Goal: Task Accomplishment & Management: Use online tool/utility

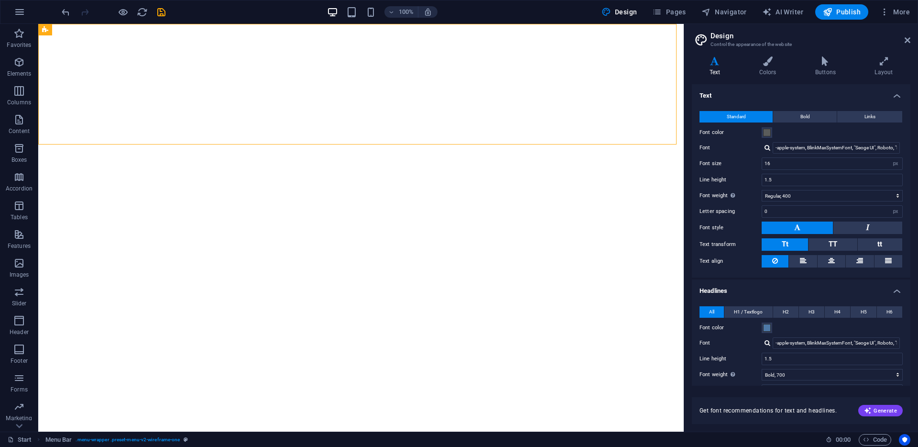
select select "px"
select select "400"
select select "px"
select select "700"
select select "px"
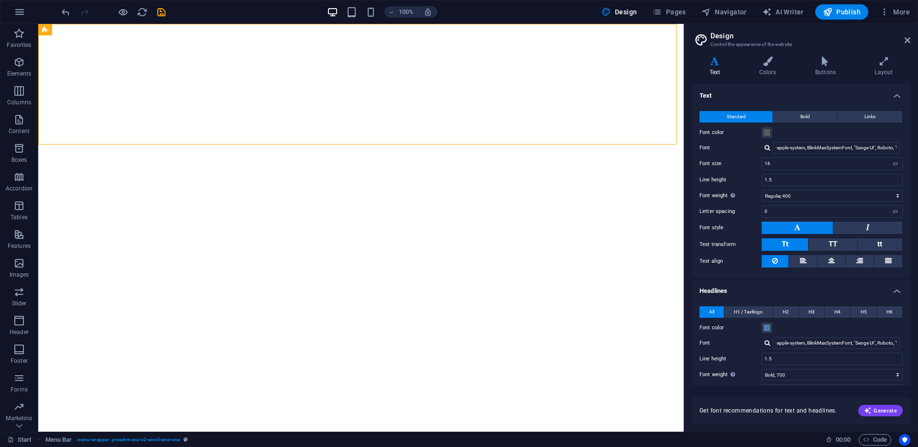
select select "rem"
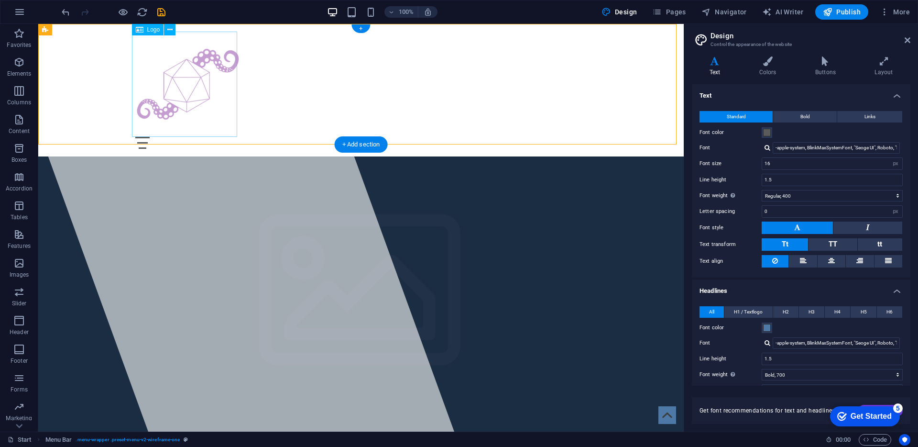
click at [160, 82] on div at bounding box center [360, 84] width 451 height 105
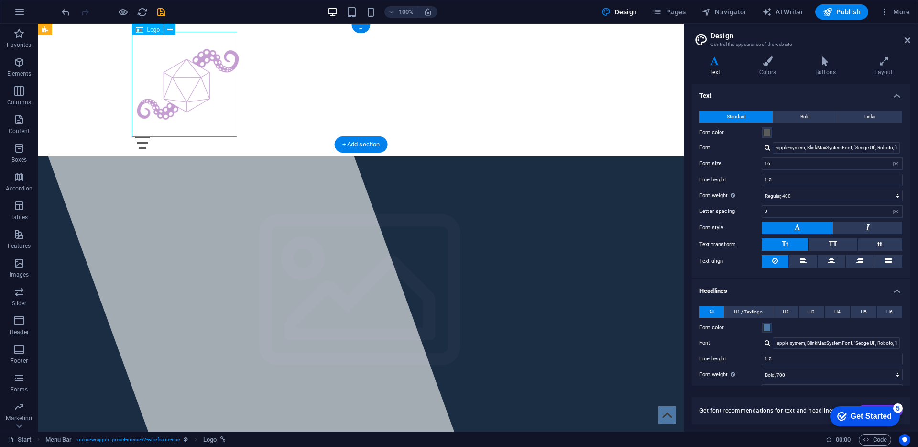
click at [167, 81] on div at bounding box center [360, 84] width 451 height 105
select select "px"
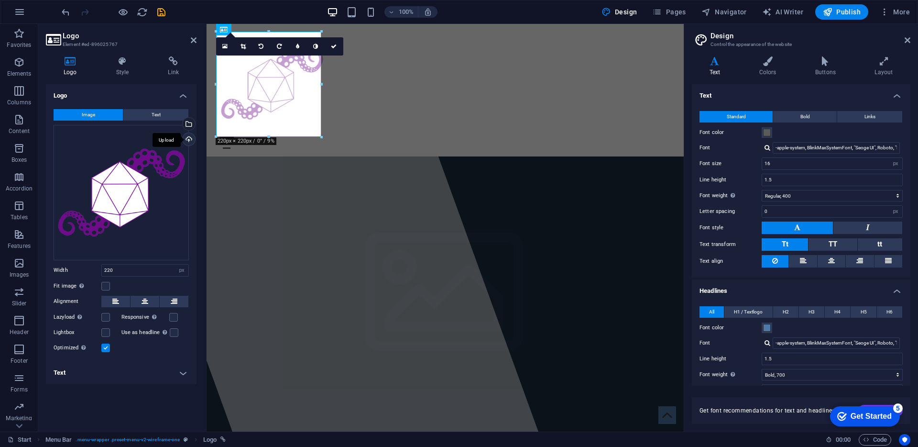
click at [188, 140] on div "Upload" at bounding box center [188, 140] width 14 height 14
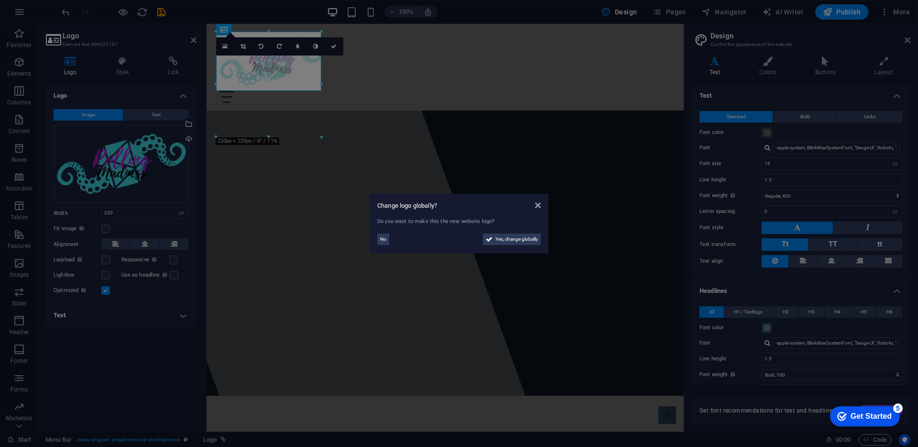
click at [464, 77] on aside "Change logo globally? Do you want to make this the new website logo? No Yes, ch…" at bounding box center [459, 223] width 918 height 447
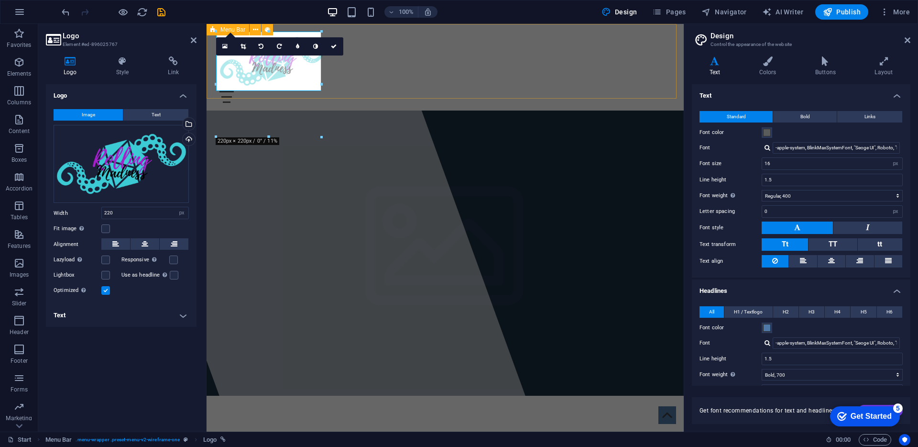
click at [466, 78] on div "Start Subpage Privacy" at bounding box center [445, 67] width 477 height 87
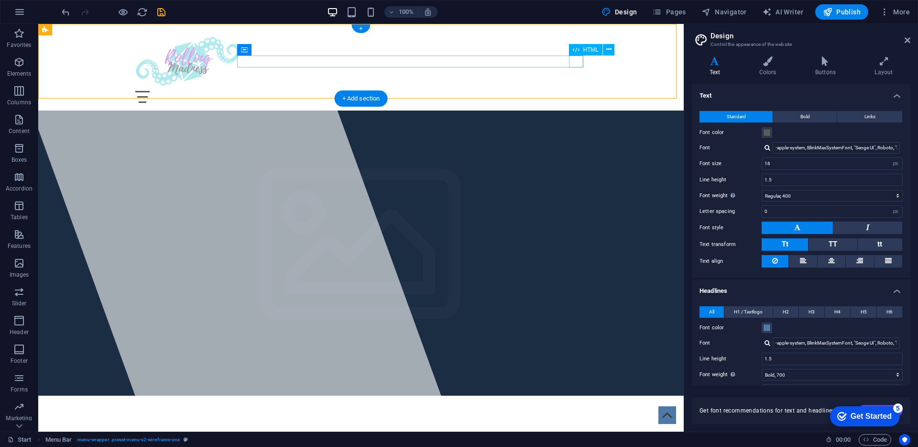
click at [575, 91] on div at bounding box center [360, 97] width 451 height 12
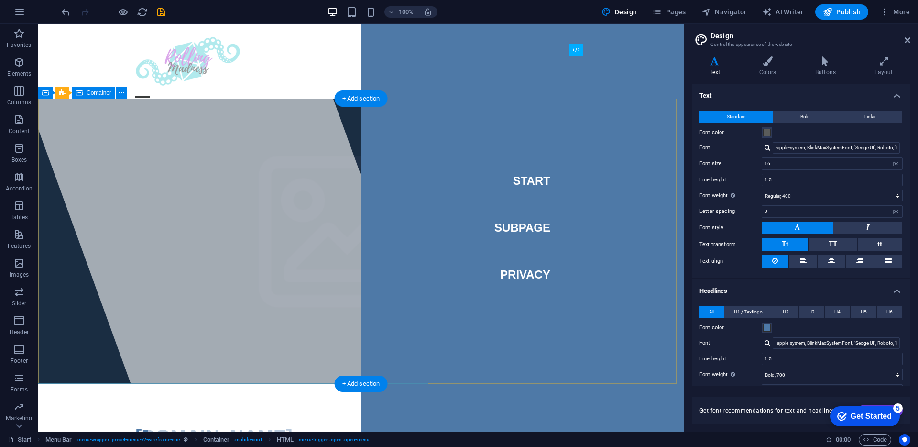
click at [246, 132] on div at bounding box center [227, 227] width 454 height 407
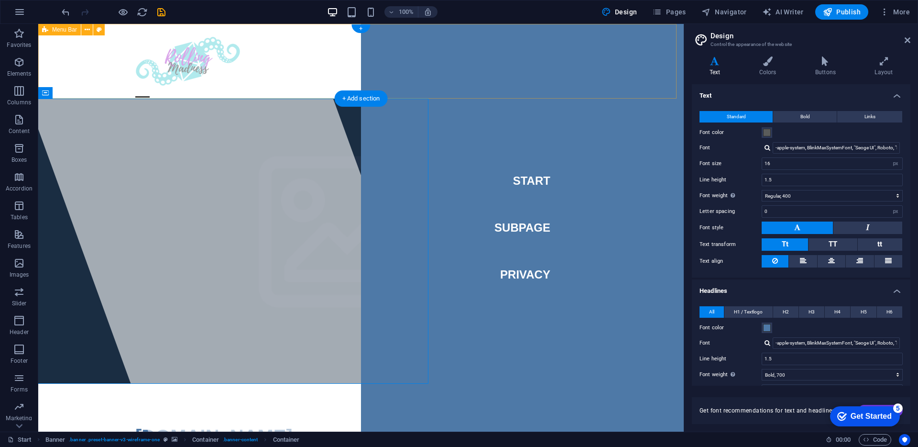
click at [296, 76] on div "Start Subpage Privacy" at bounding box center [361, 61] width 646 height 75
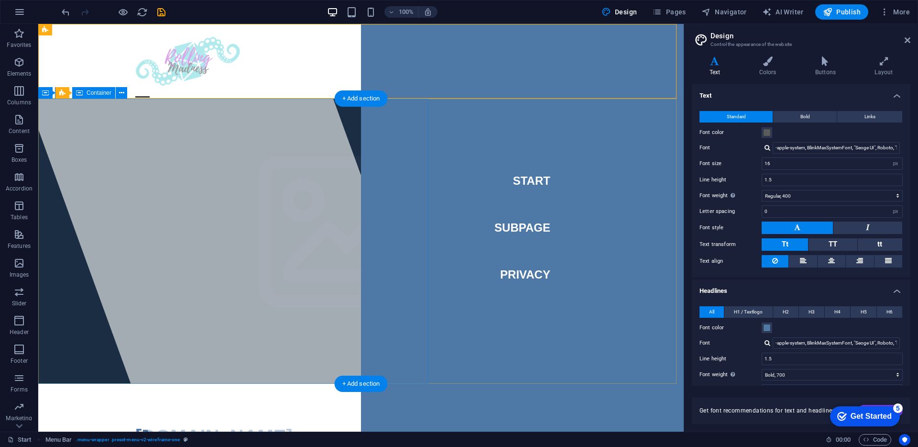
click at [245, 161] on div at bounding box center [227, 227] width 454 height 407
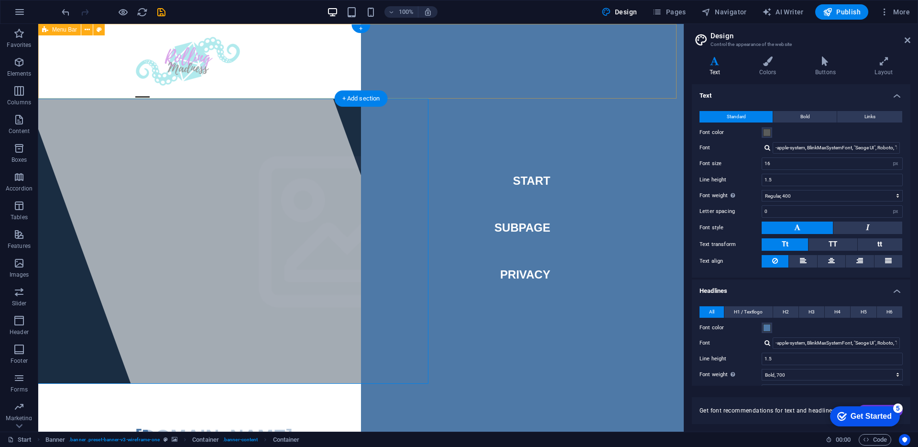
click at [303, 83] on div "Start Subpage Privacy" at bounding box center [361, 61] width 646 height 75
click at [262, 74] on div "Start Subpage Privacy" at bounding box center [361, 61] width 646 height 75
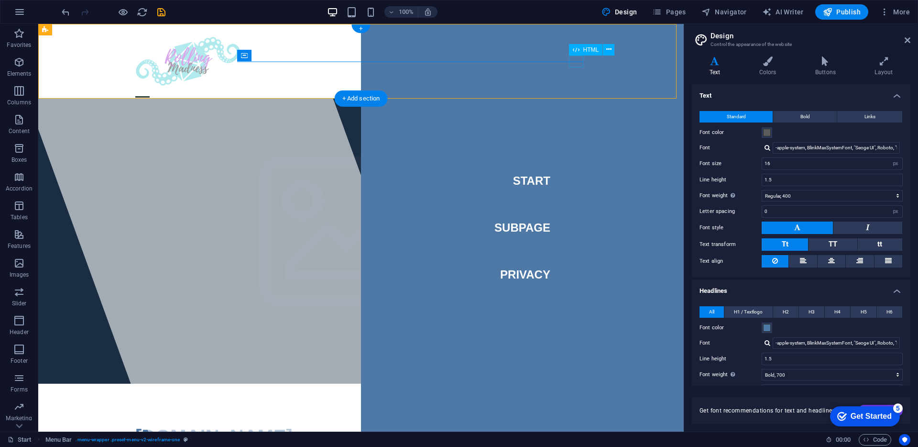
click at [150, 91] on div at bounding box center [142, 97] width 14 height 12
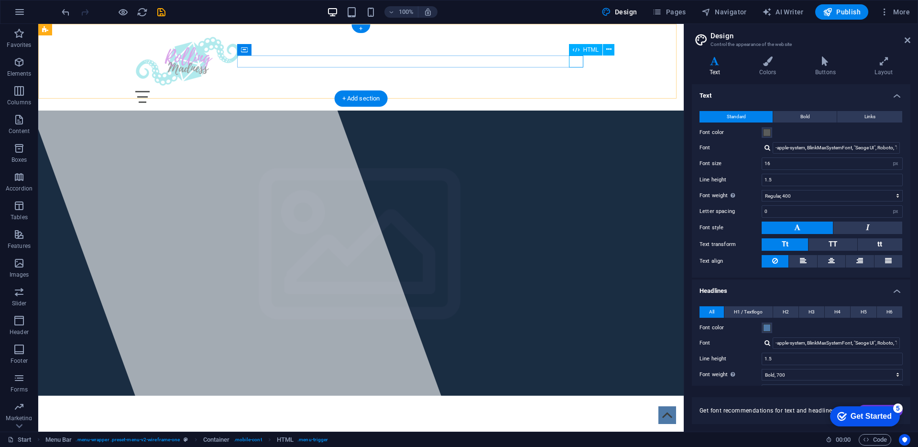
click at [576, 91] on div at bounding box center [360, 97] width 451 height 12
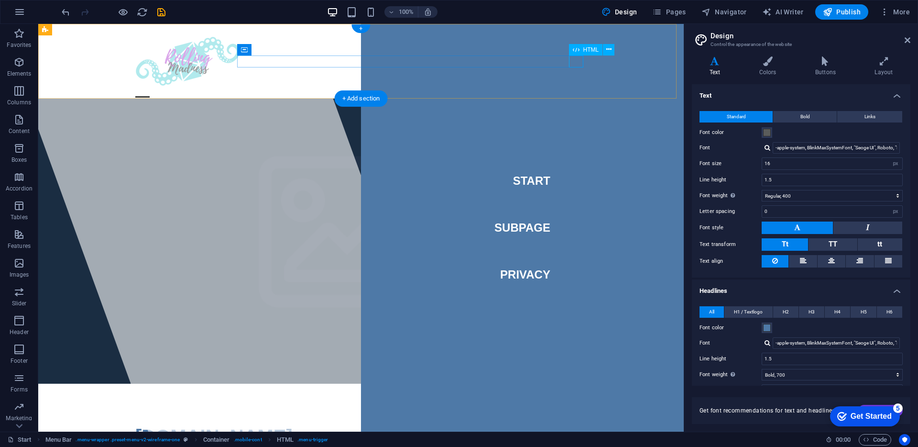
click at [150, 91] on div at bounding box center [142, 97] width 14 height 12
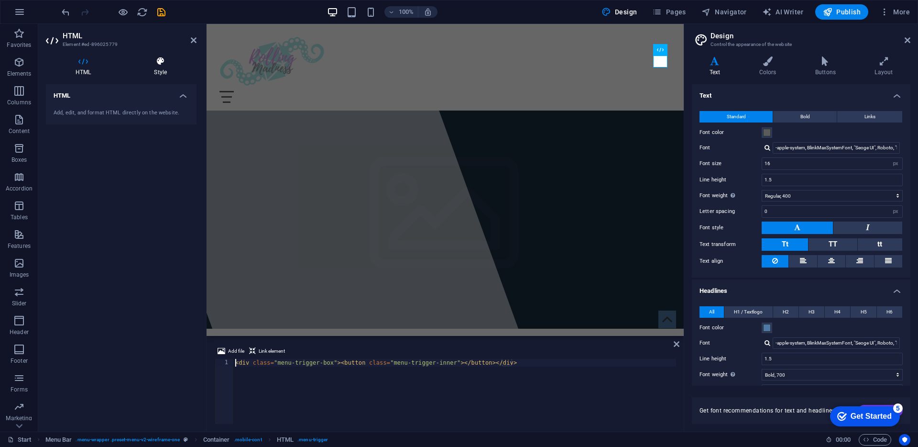
click at [160, 65] on icon at bounding box center [160, 61] width 72 height 10
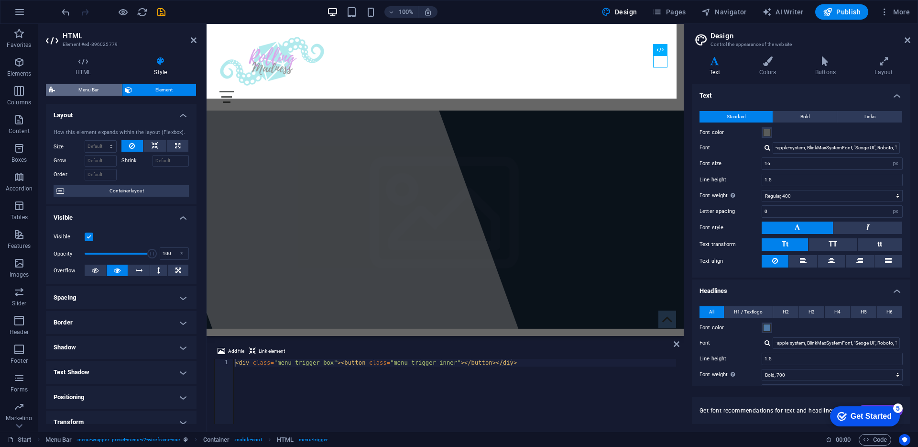
click at [93, 94] on span "Menu Bar" at bounding box center [88, 89] width 61 height 11
select select "rem"
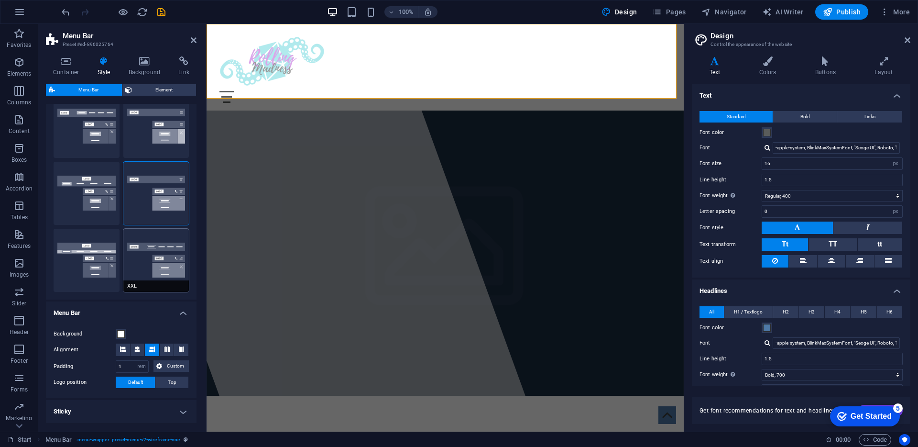
scroll to position [91, 0]
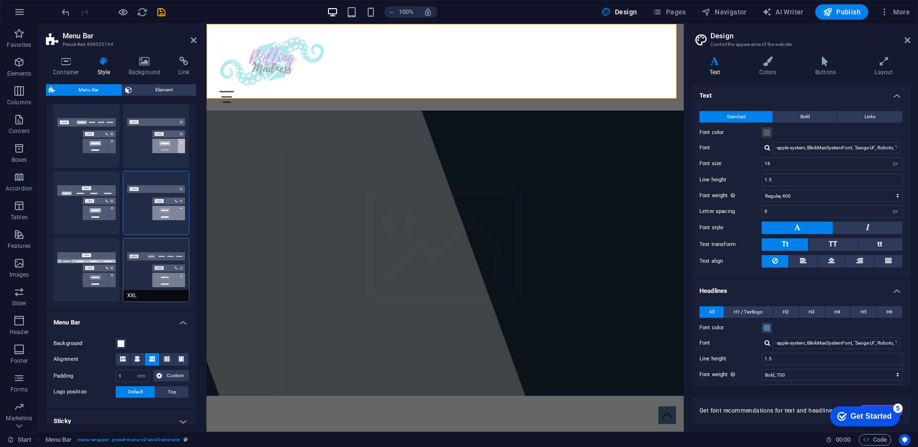
click at [156, 283] on button "XXL" at bounding box center [156, 269] width 66 height 63
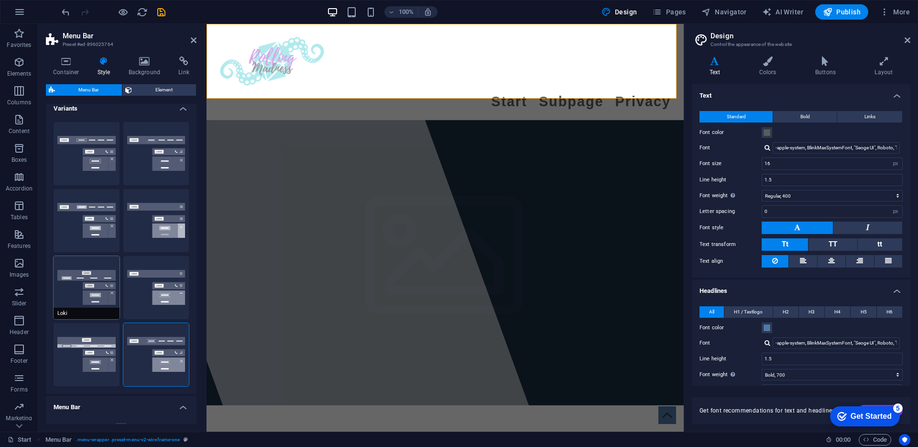
scroll to position [0, 0]
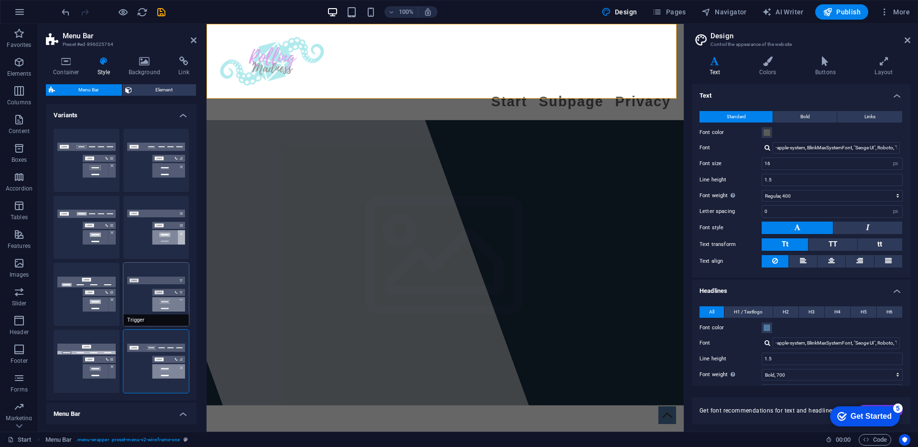
click at [135, 295] on button "Trigger" at bounding box center [156, 294] width 66 height 63
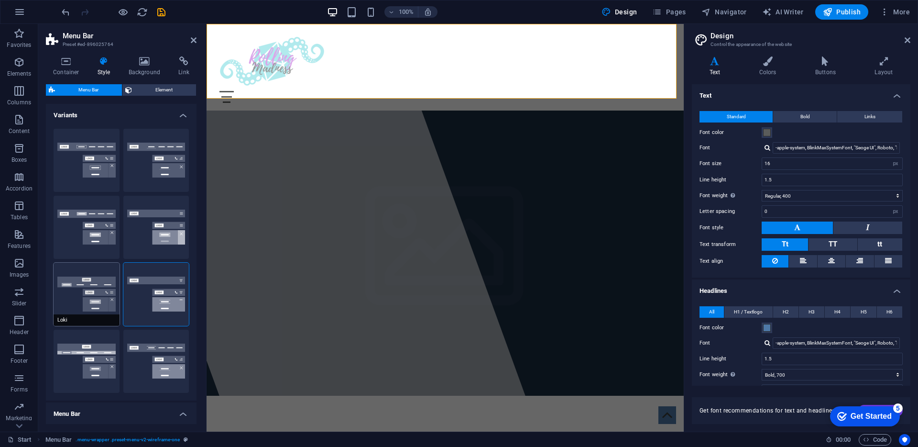
click at [84, 289] on button "Loki" at bounding box center [87, 294] width 66 height 63
select select "DISABLED_OPTION_VALUE"
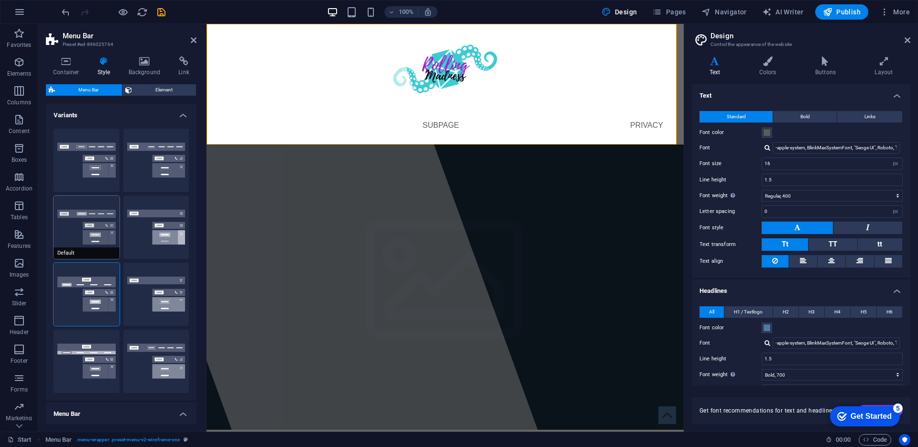
click at [91, 226] on button "Default" at bounding box center [87, 227] width 66 height 63
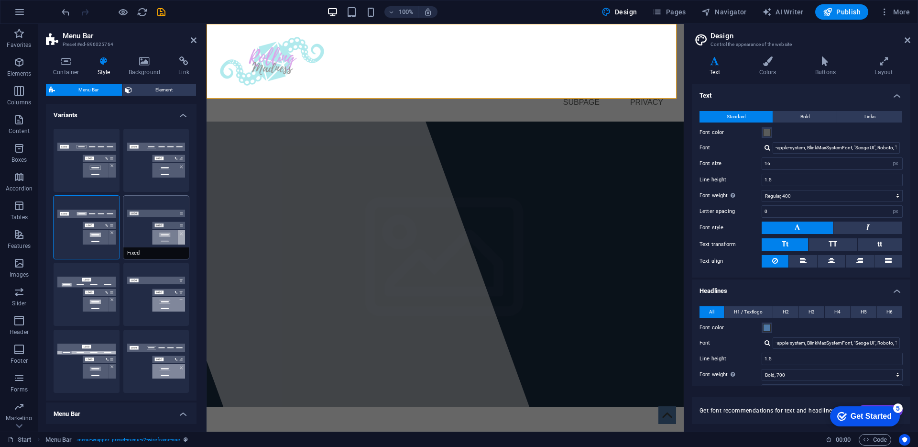
click at [152, 223] on button "Fixed" at bounding box center [156, 227] width 66 height 63
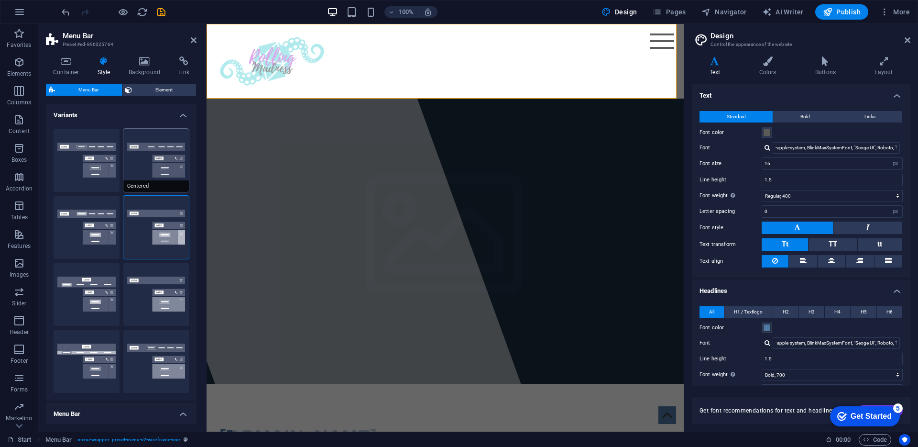
click at [156, 153] on button "Centered" at bounding box center [156, 160] width 66 height 63
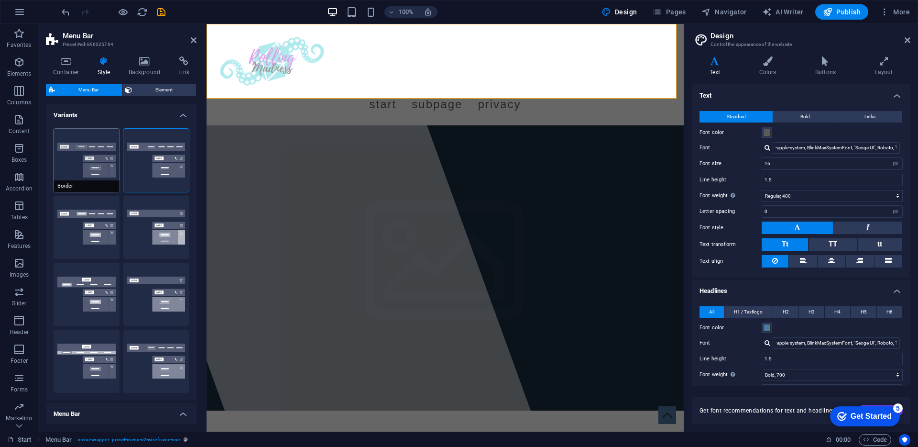
click at [89, 161] on button "Border" at bounding box center [87, 160] width 66 height 63
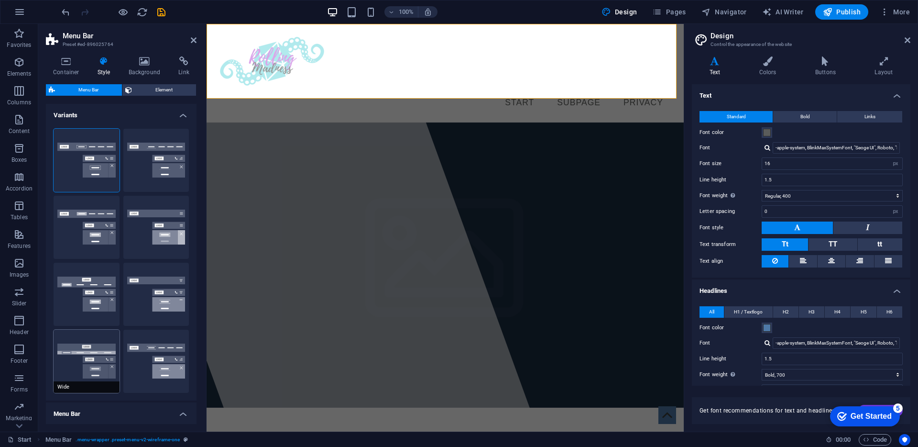
click at [96, 351] on button "Wide" at bounding box center [87, 361] width 66 height 63
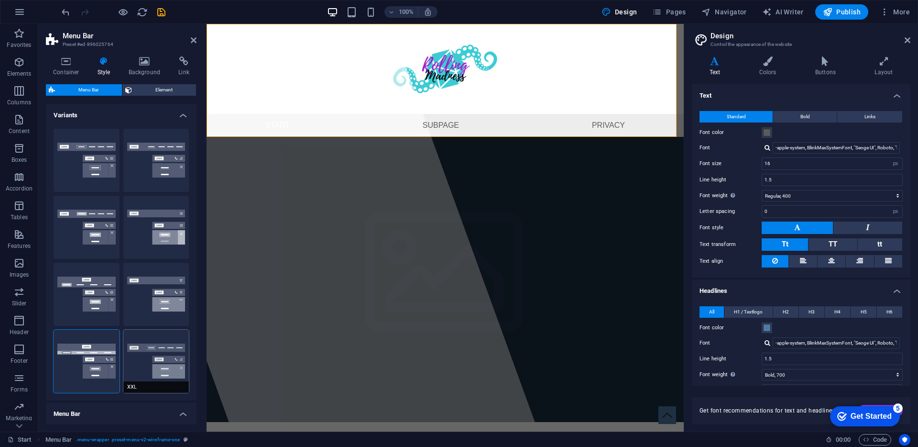
click at [128, 360] on button "XXL" at bounding box center [156, 361] width 66 height 63
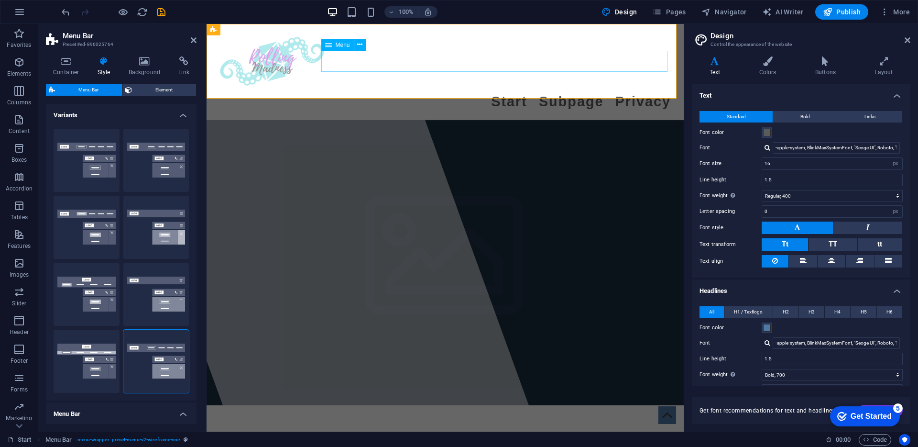
click at [520, 91] on nav "Start Subpage Privacy" at bounding box center [445, 102] width 451 height 22
click at [560, 91] on nav "Start Subpage Privacy" at bounding box center [445, 102] width 451 height 22
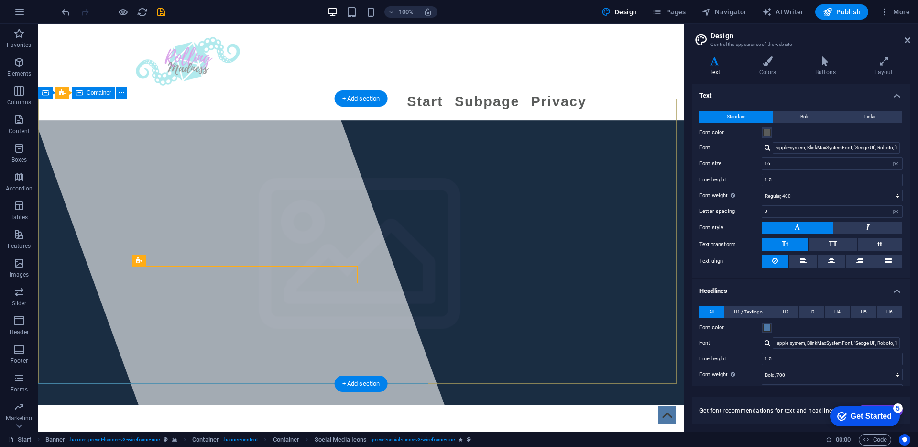
click at [197, 174] on div at bounding box center [227, 227] width 454 height 407
click at [148, 193] on div at bounding box center [227, 227] width 454 height 407
select select "%"
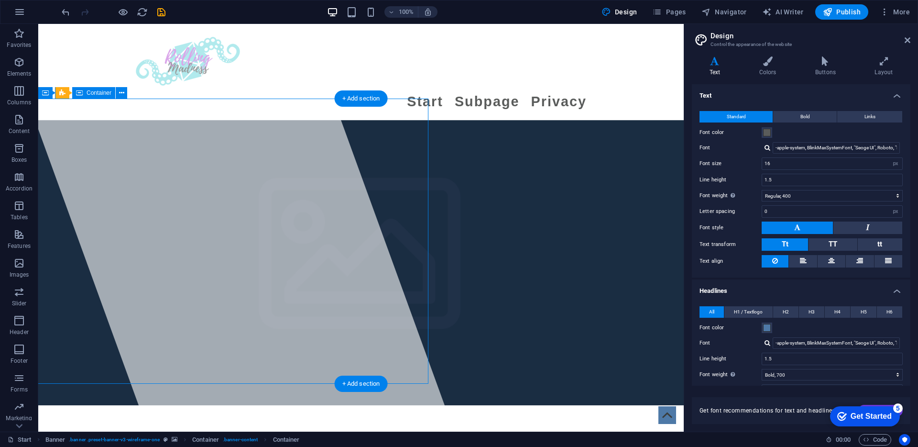
select select "px"
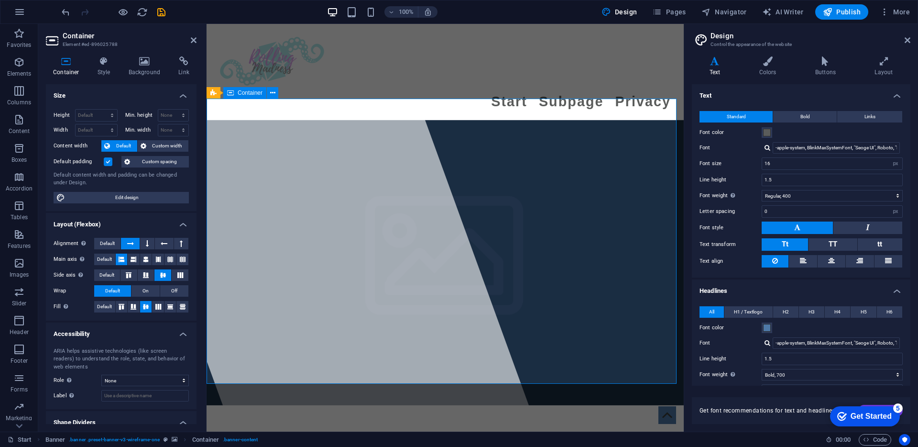
click at [144, 66] on h4 "Background" at bounding box center [146, 66] width 50 height 20
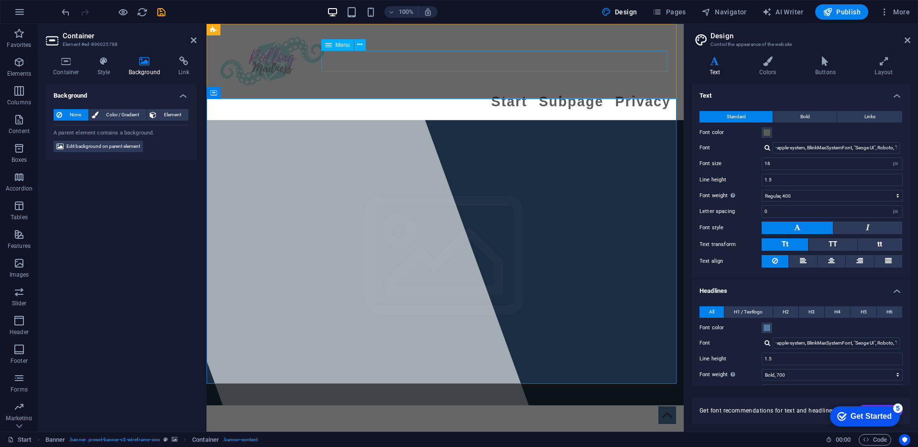
click at [512, 91] on nav "Start Subpage Privacy" at bounding box center [445, 102] width 451 height 22
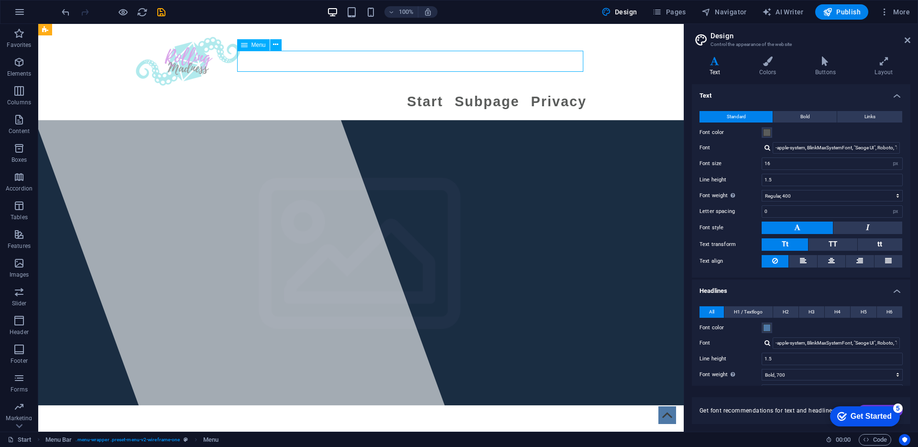
click at [345, 91] on nav "Start Subpage Privacy" at bounding box center [360, 102] width 451 height 22
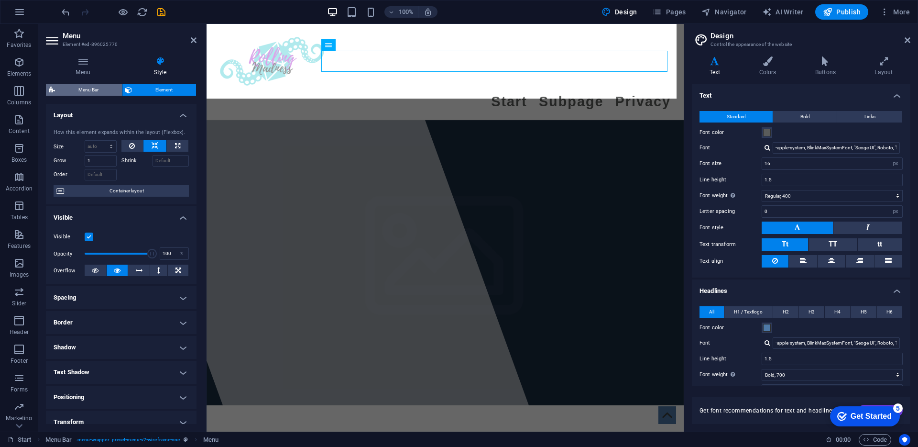
click at [96, 93] on span "Menu Bar" at bounding box center [88, 89] width 61 height 11
select select "rem"
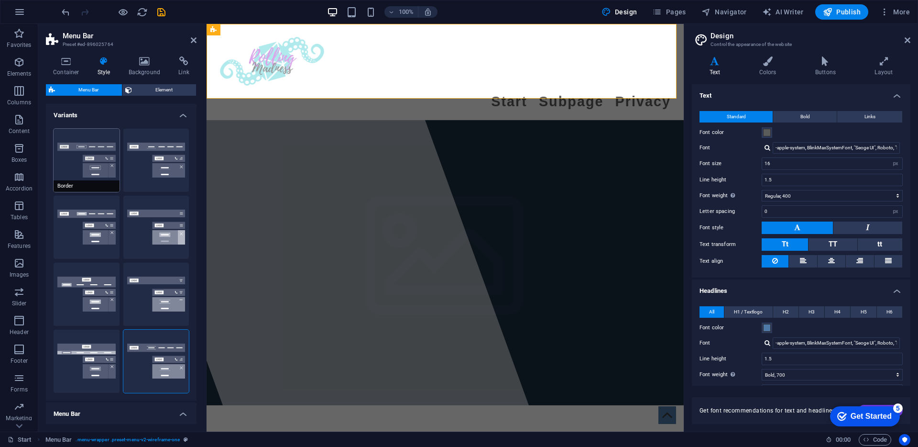
click at [90, 172] on button "Border" at bounding box center [87, 160] width 66 height 63
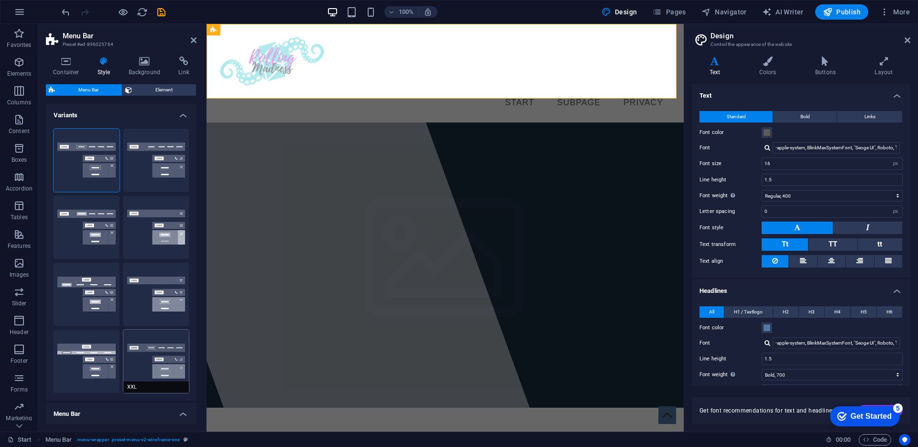
click at [155, 353] on button "XXL" at bounding box center [156, 361] width 66 height 63
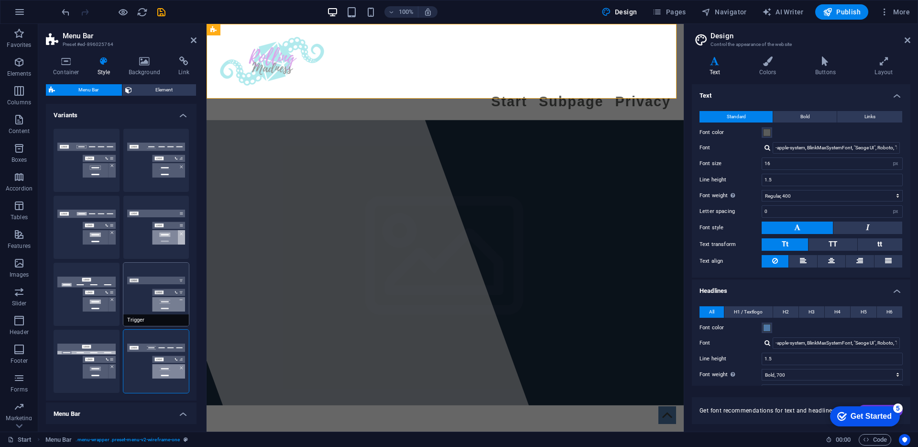
click at [165, 298] on button "Trigger" at bounding box center [156, 294] width 66 height 63
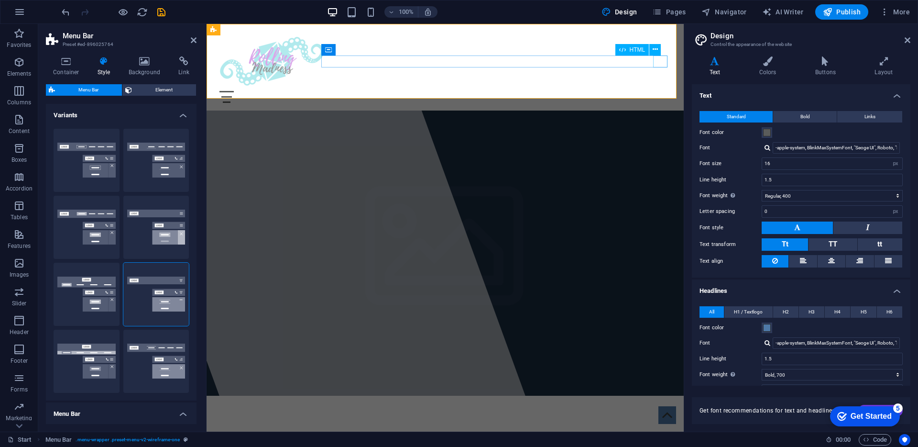
click at [659, 91] on div at bounding box center [445, 97] width 451 height 12
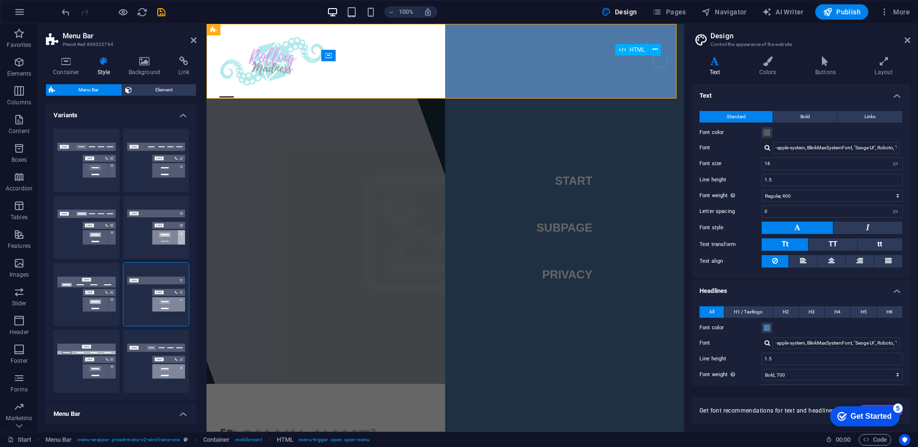
click at [234, 91] on div at bounding box center [227, 97] width 14 height 12
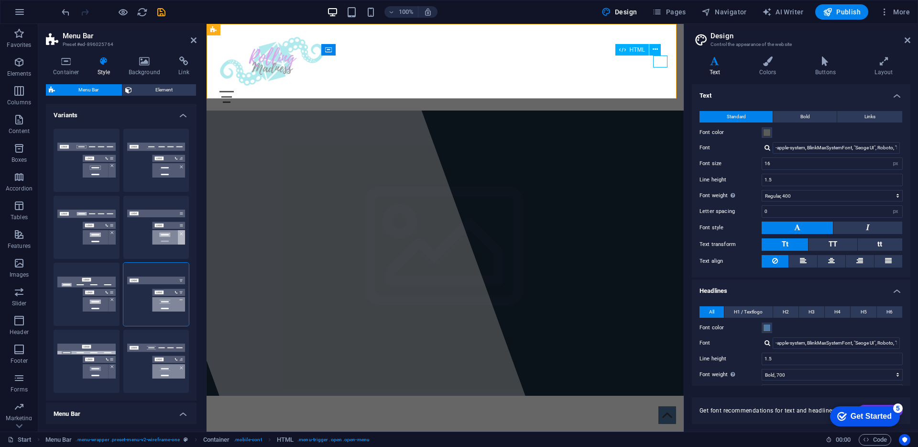
click at [659, 91] on div at bounding box center [445, 97] width 451 height 12
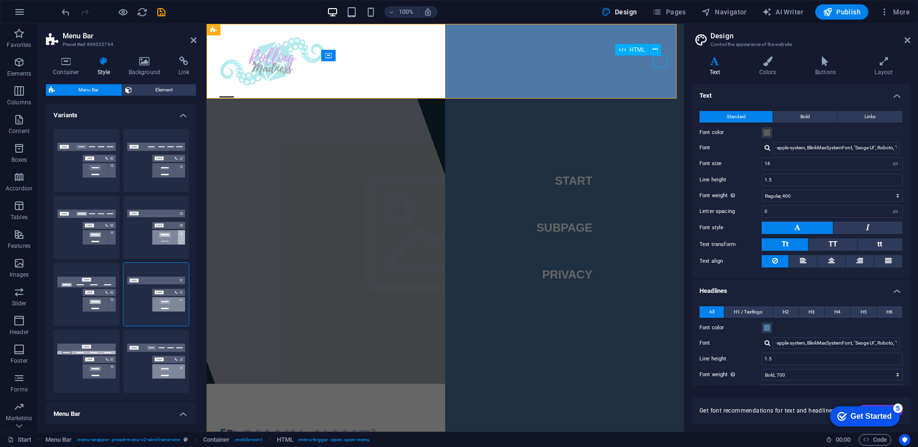
click at [234, 91] on div at bounding box center [227, 97] width 14 height 12
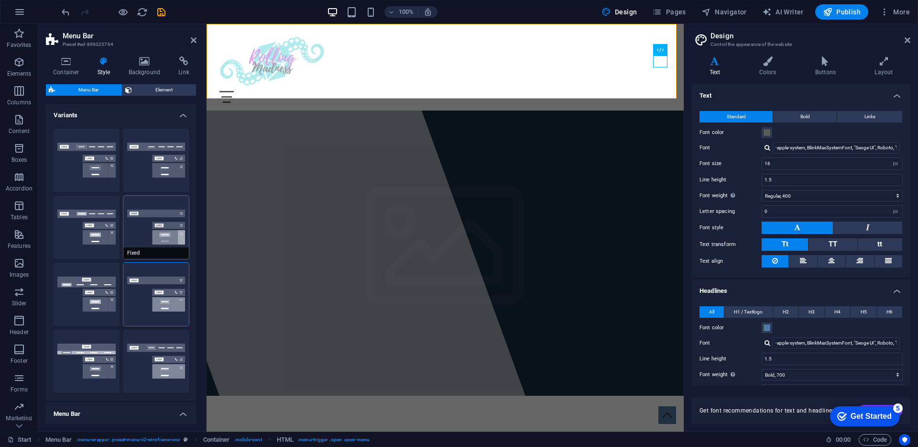
click at [175, 229] on button "Fixed" at bounding box center [156, 227] width 66 height 63
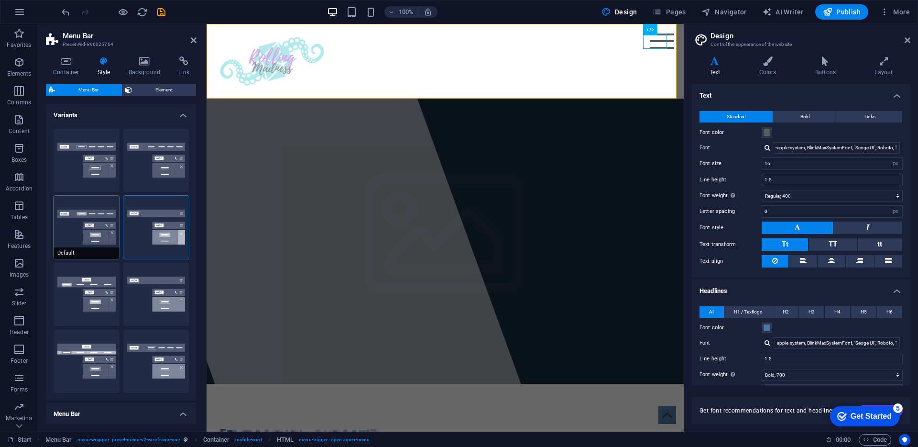
click at [55, 227] on button "Default" at bounding box center [87, 227] width 66 height 63
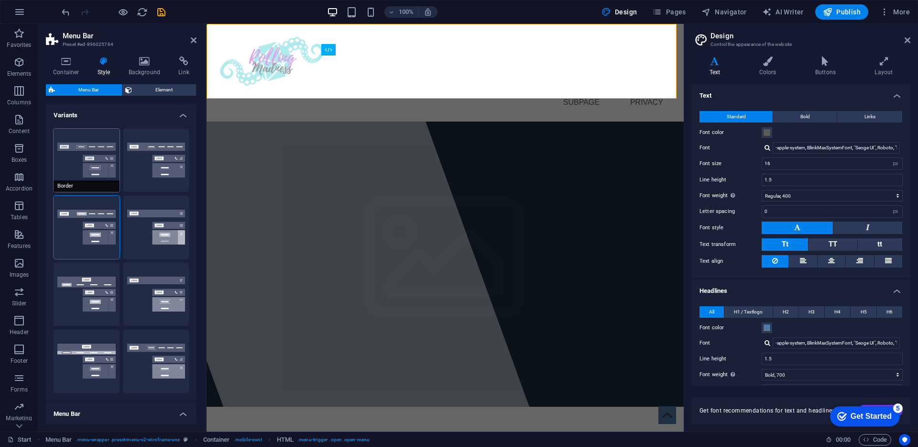
click at [82, 165] on button "Border" at bounding box center [87, 160] width 66 height 63
click at [153, 161] on button "Centered" at bounding box center [156, 160] width 66 height 63
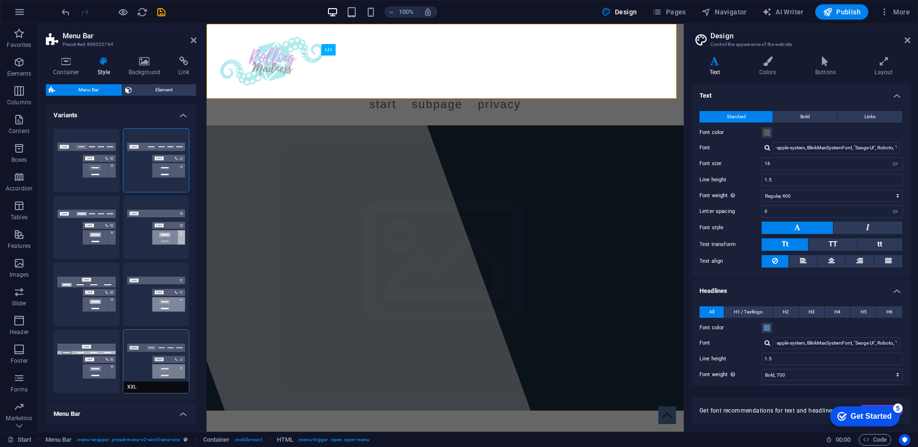
click at [173, 366] on button "XXL" at bounding box center [156, 361] width 66 height 63
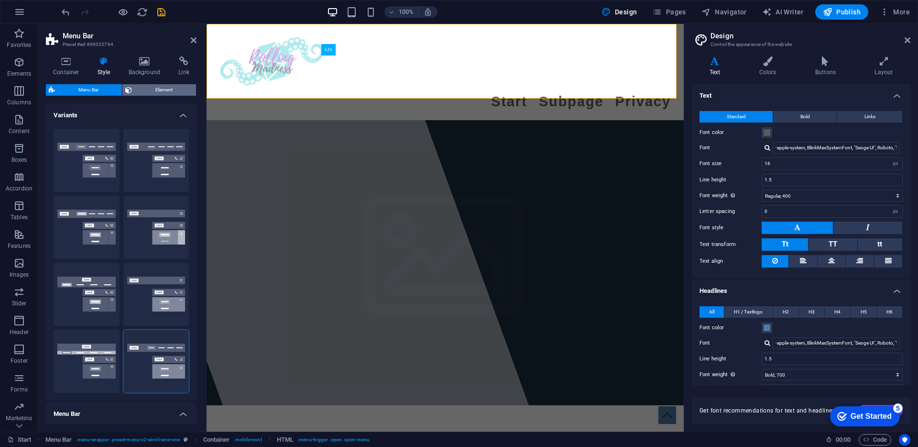
click at [158, 88] on span "Element" at bounding box center [164, 89] width 58 height 11
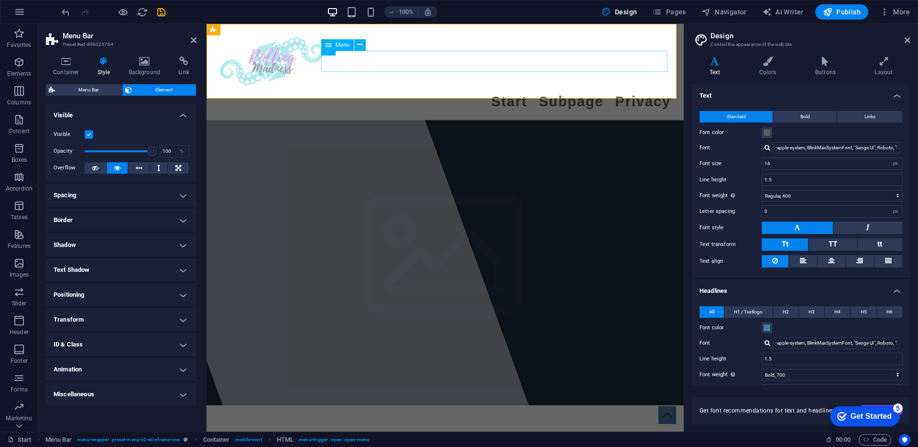
click at [533, 91] on nav "Start Subpage Privacy" at bounding box center [445, 102] width 451 height 22
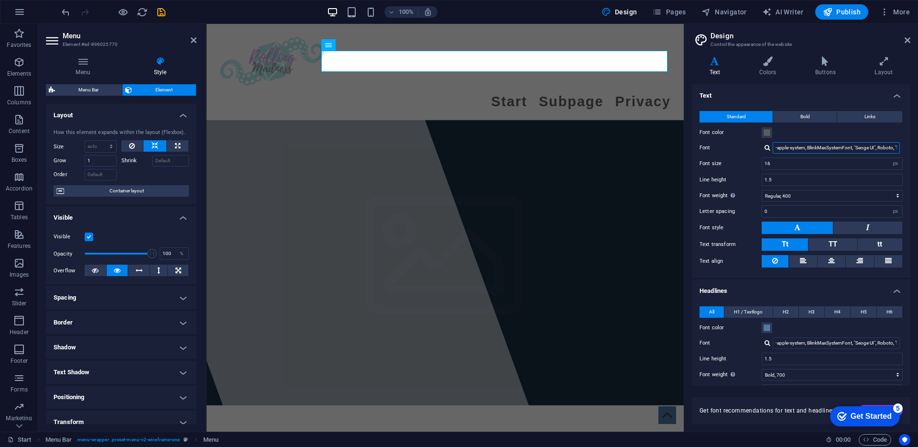
click at [814, 145] on input "-apple-system, BlinkMaxSystemFont, "Seoge UI", Roboto, "Helvetica Neue", Arial,…" at bounding box center [836, 147] width 127 height 11
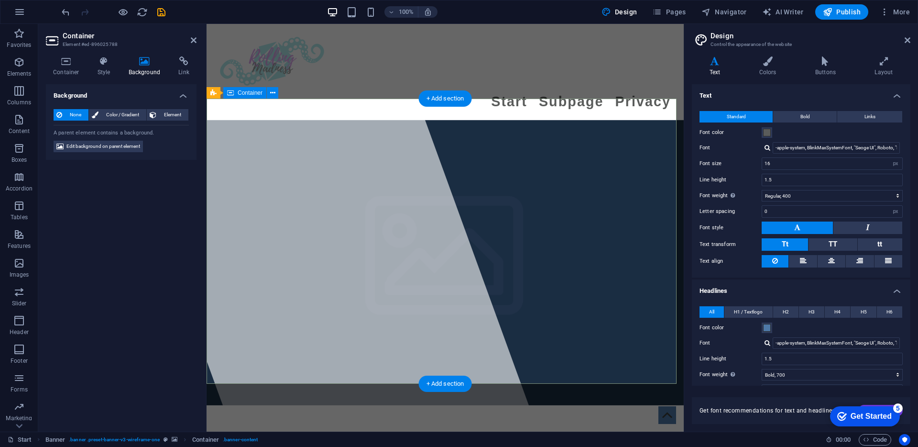
click at [143, 61] on icon at bounding box center [144, 61] width 46 height 10
click at [145, 65] on icon at bounding box center [144, 61] width 46 height 10
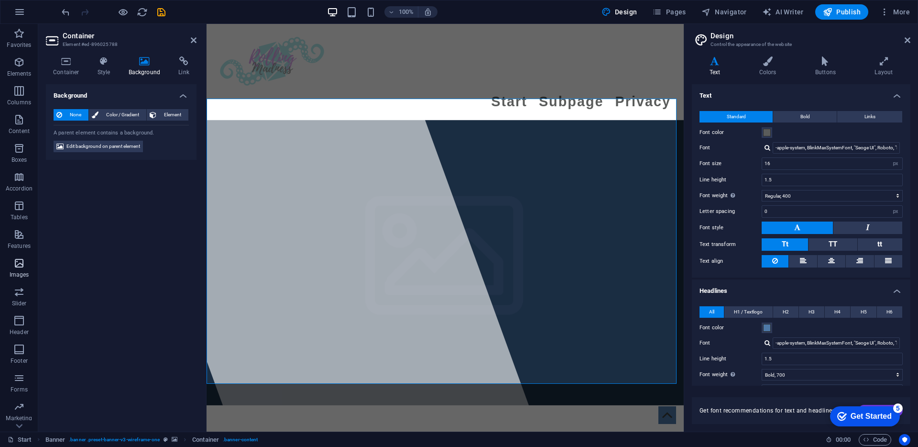
scroll to position [23, 0]
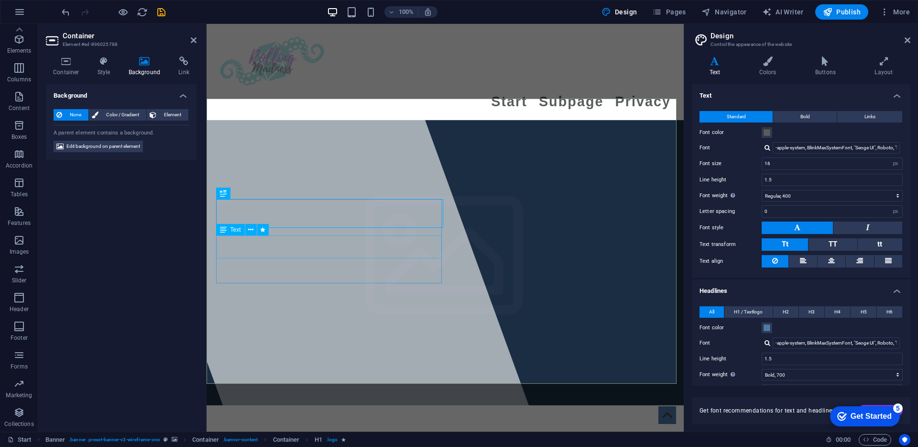
click at [275, 287] on div at bounding box center [311, 227] width 454 height 407
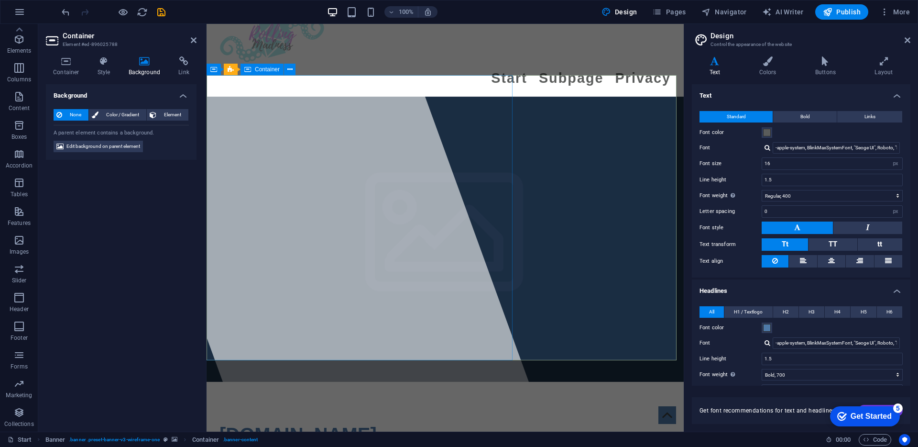
scroll to position [39, 0]
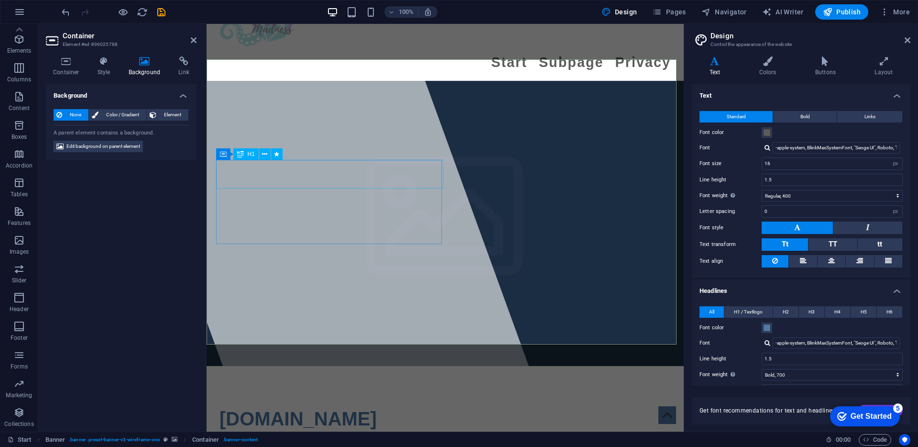
click at [319, 408] on span "[DOMAIN_NAME]" at bounding box center [298, 418] width 157 height 21
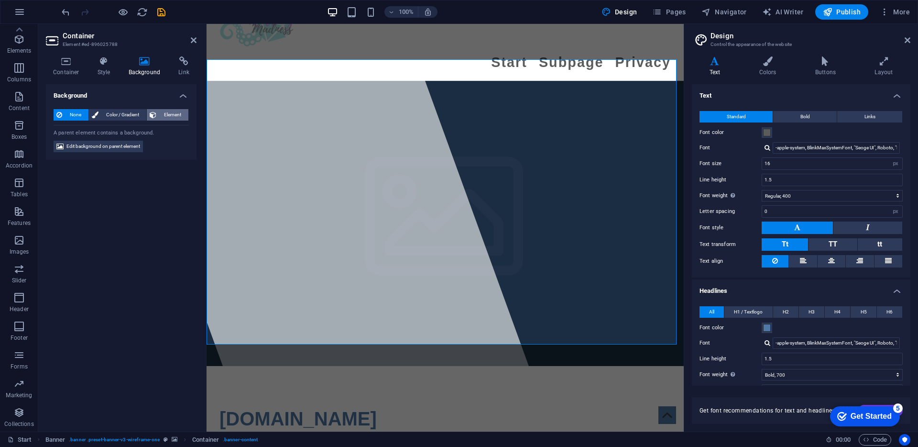
click at [179, 116] on span "Element" at bounding box center [172, 114] width 26 height 11
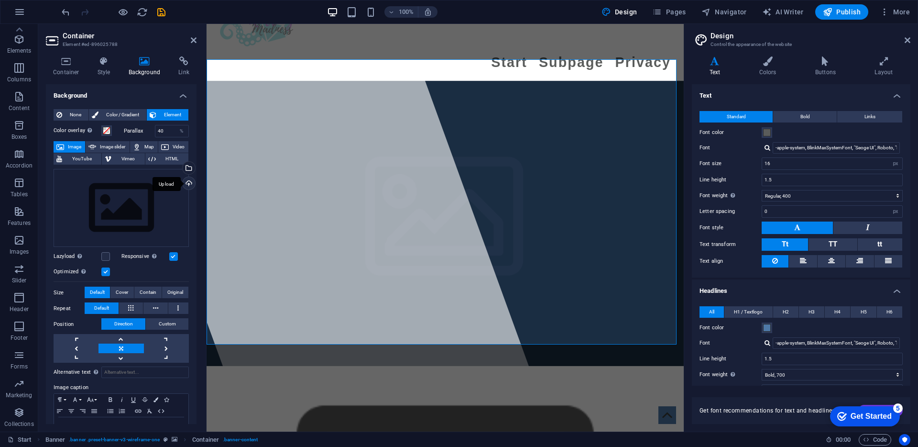
click at [186, 180] on div "Upload" at bounding box center [188, 184] width 14 height 14
click at [183, 185] on div "Upload" at bounding box center [188, 184] width 14 height 14
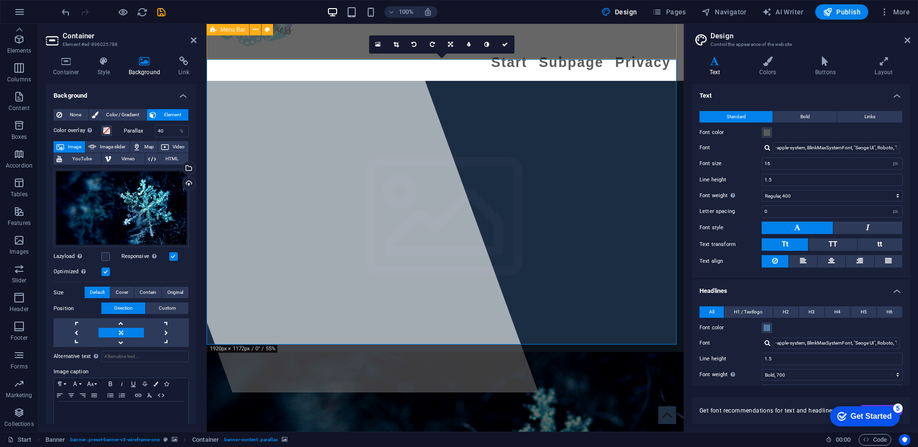
click at [618, 53] on div "Start Subpage Privacy" at bounding box center [445, 33] width 477 height 96
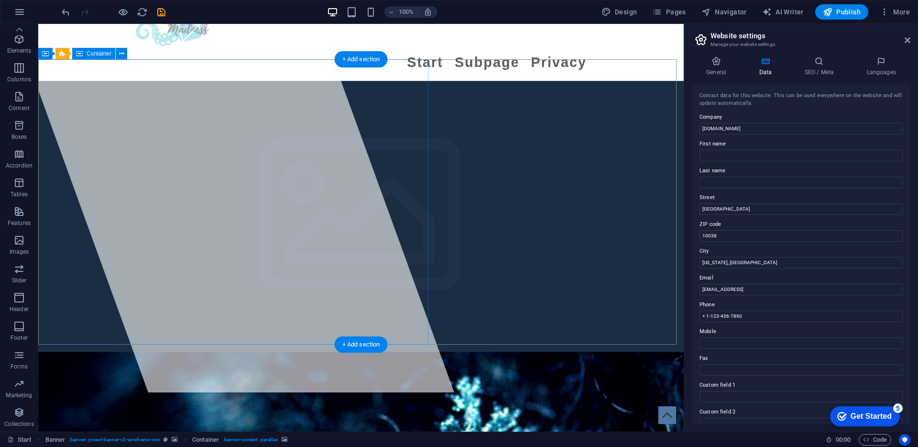
click at [193, 282] on div at bounding box center [227, 188] width 454 height 407
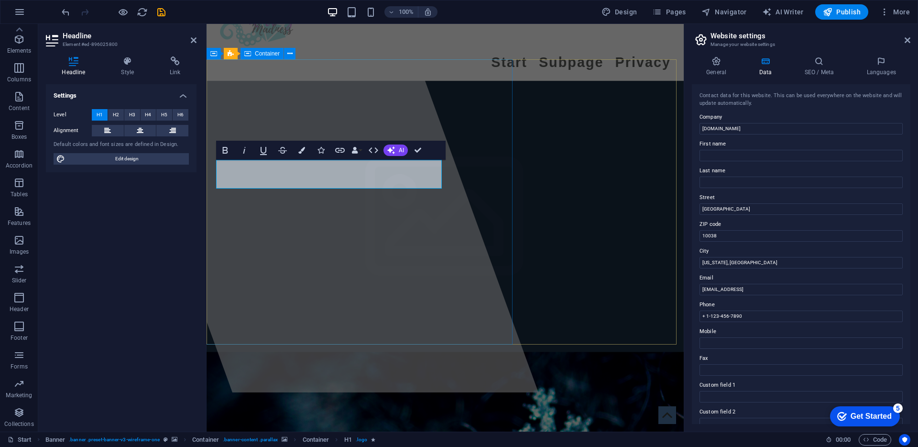
click at [268, 262] on div at bounding box center [311, 188] width 454 height 407
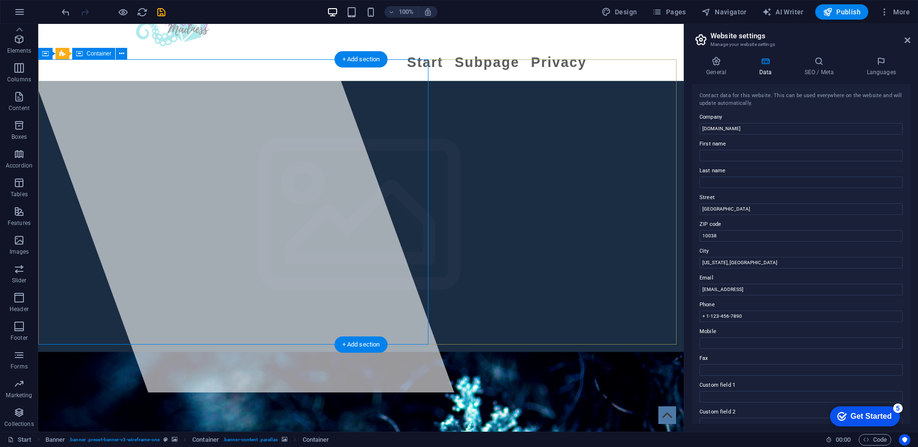
click at [235, 172] on div at bounding box center [227, 188] width 454 height 407
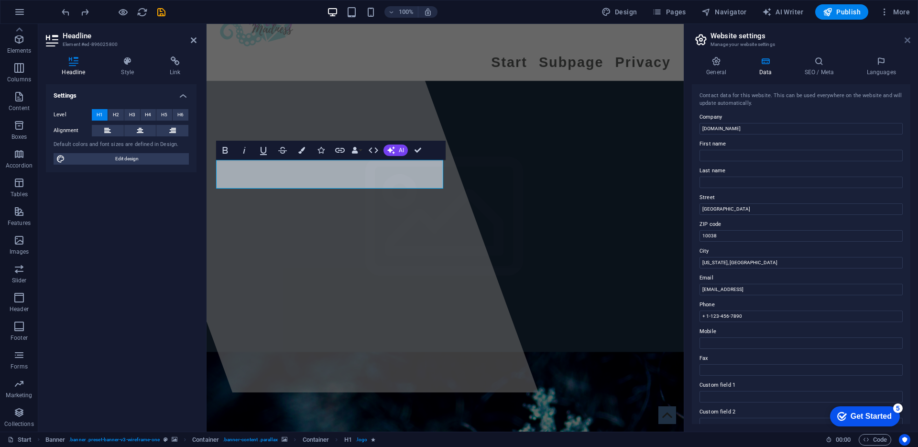
click at [905, 41] on icon at bounding box center [908, 40] width 6 height 8
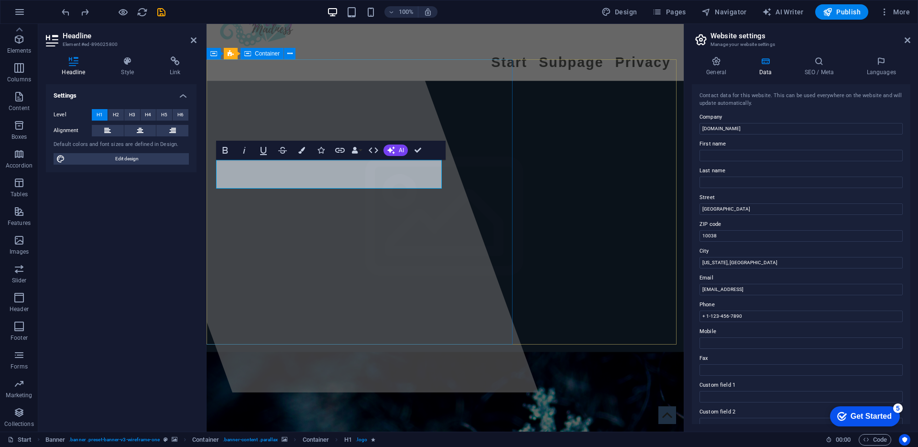
click at [417, 308] on div at bounding box center [311, 188] width 454 height 407
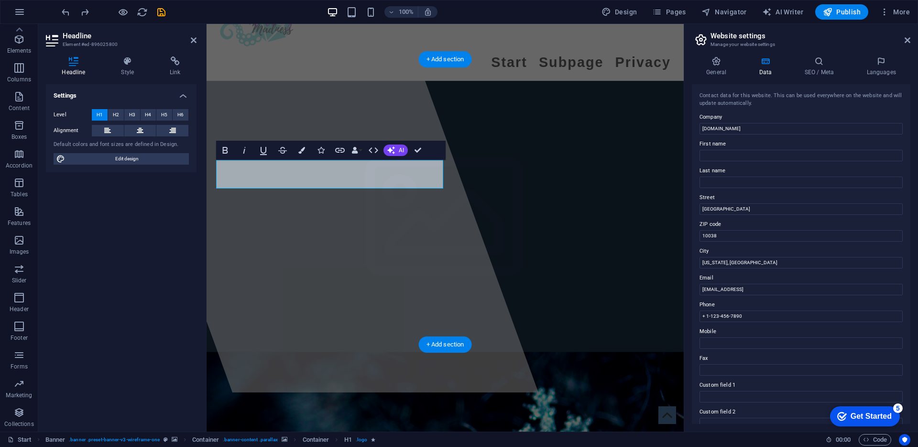
click at [193, 180] on div "Settings Level H1 H2 H3 H4 H5 H6 Alignment Default colors and font sizes are de…" at bounding box center [121, 254] width 151 height 340
click at [724, 61] on icon at bounding box center [716, 61] width 49 height 10
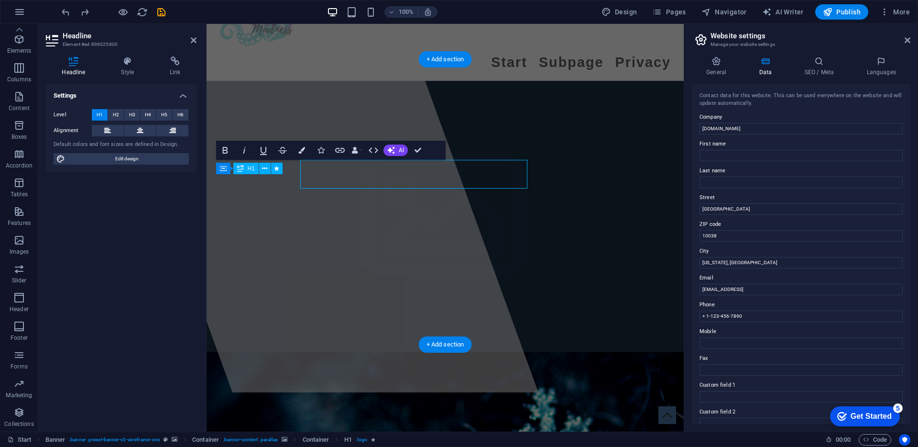
click at [163, 168] on div "Level H1 H2 H3 H4 H5 H6 Alignment Default colors and font sizes are defined in …" at bounding box center [121, 136] width 151 height 71
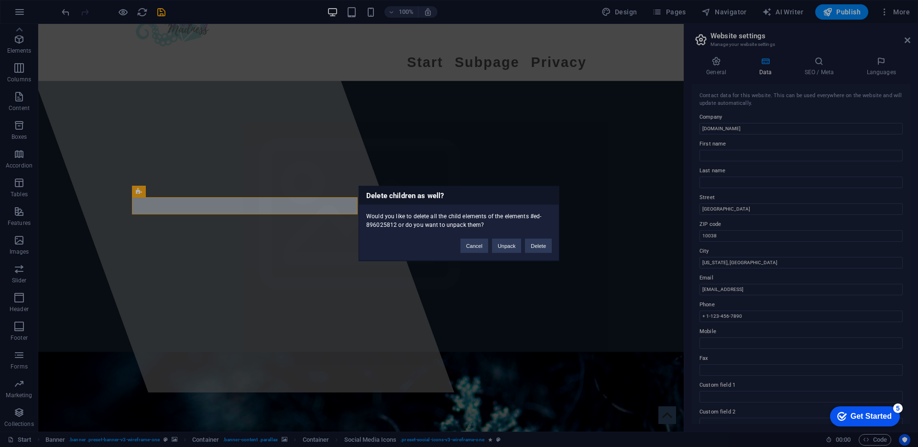
click at [209, 204] on div "Delete children as well? Would you like to delete all the child elements of the…" at bounding box center [459, 223] width 918 height 447
click at [476, 246] on button "Cancel" at bounding box center [475, 246] width 28 height 14
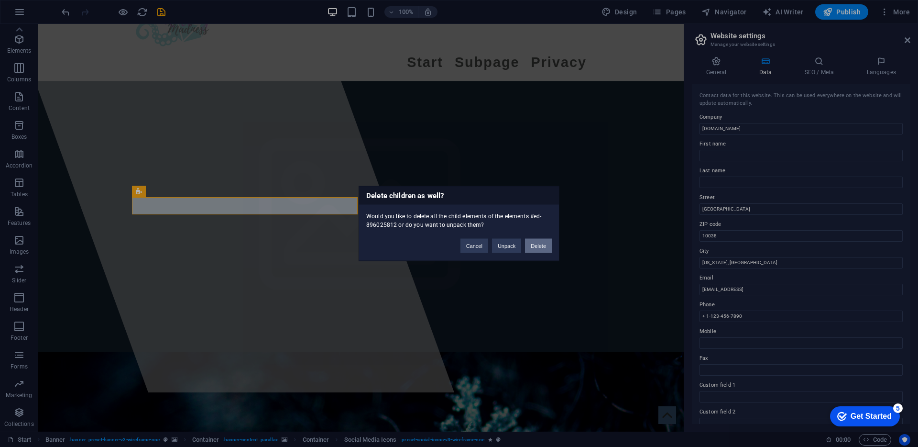
click at [532, 246] on button "Delete" at bounding box center [538, 246] width 27 height 14
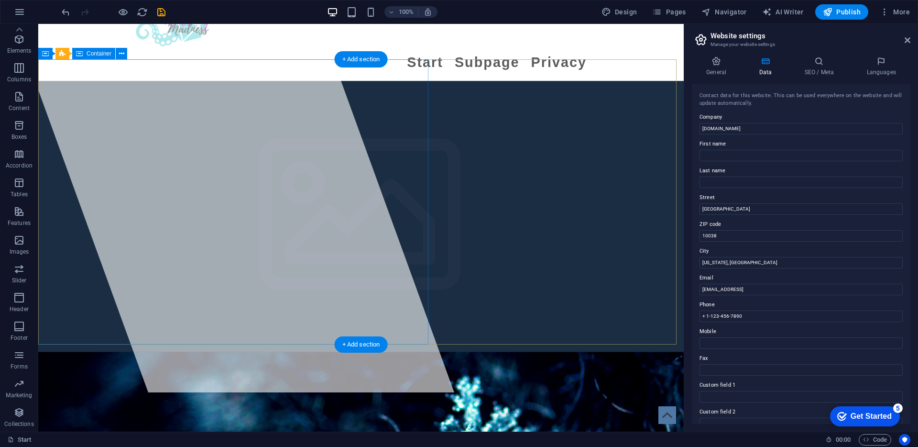
click at [237, 223] on div at bounding box center [227, 188] width 454 height 407
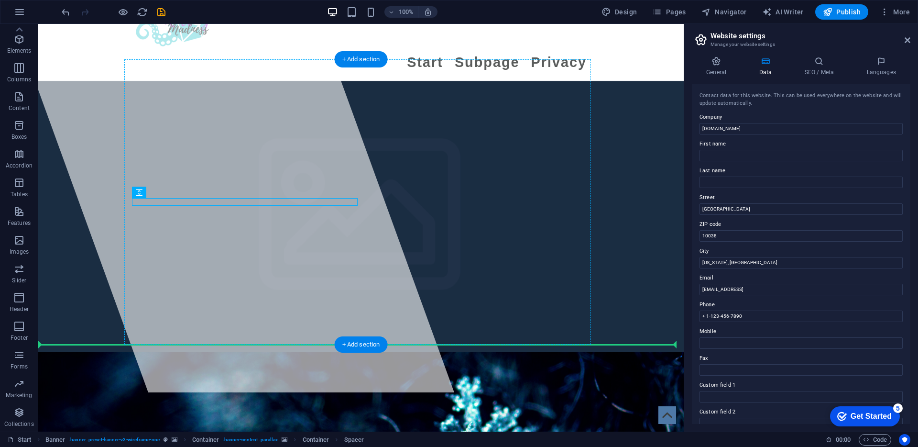
drag, startPoint x: 203, startPoint y: 205, endPoint x: 358, endPoint y: 210, distance: 154.6
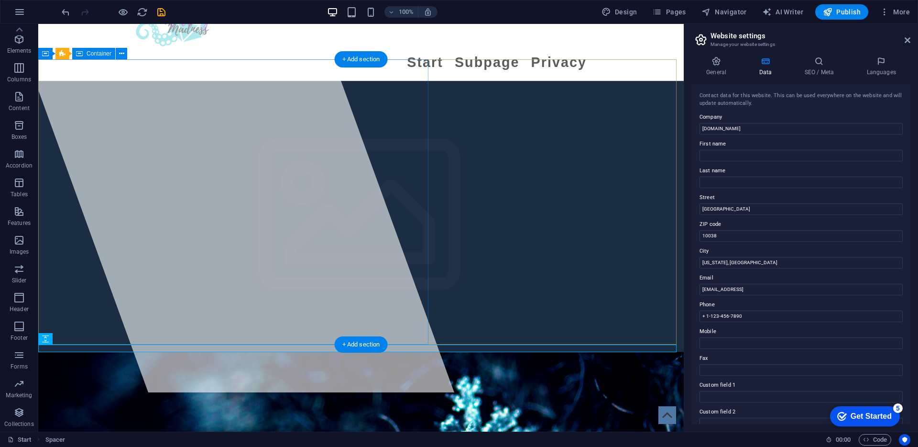
click at [179, 147] on div at bounding box center [227, 188] width 454 height 407
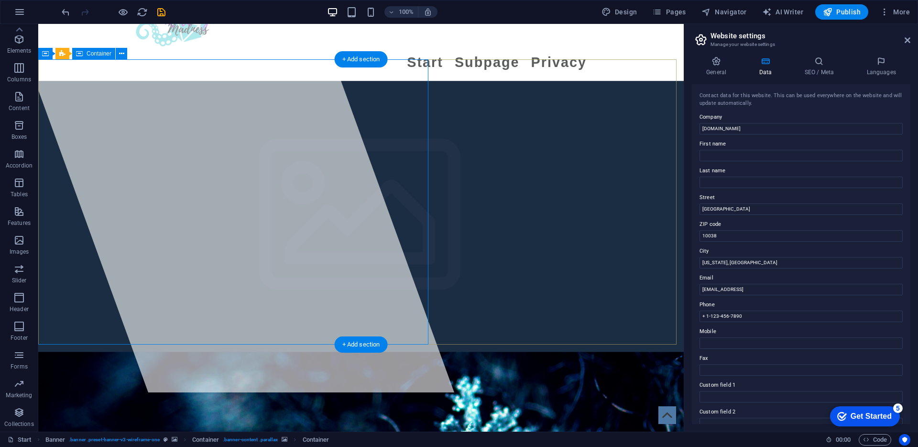
click at [202, 284] on div at bounding box center [227, 188] width 454 height 407
click at [187, 119] on div at bounding box center [227, 188] width 454 height 407
click at [291, 278] on div at bounding box center [227, 188] width 454 height 407
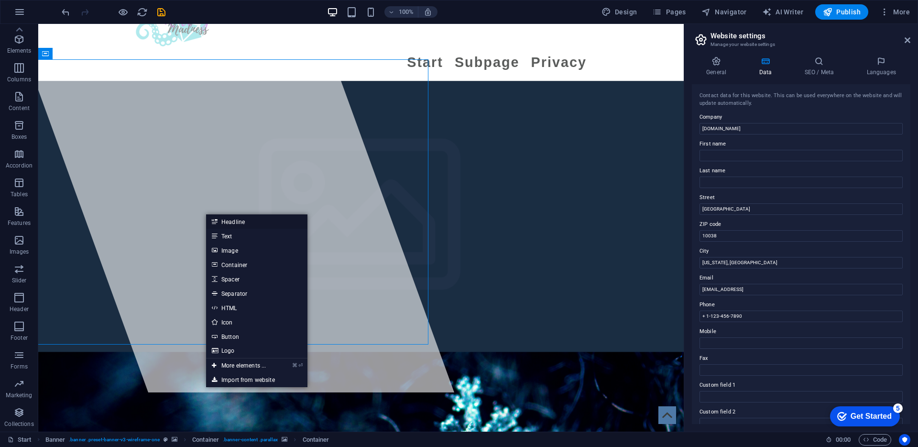
click at [241, 218] on link "Headline" at bounding box center [256, 221] width 101 height 14
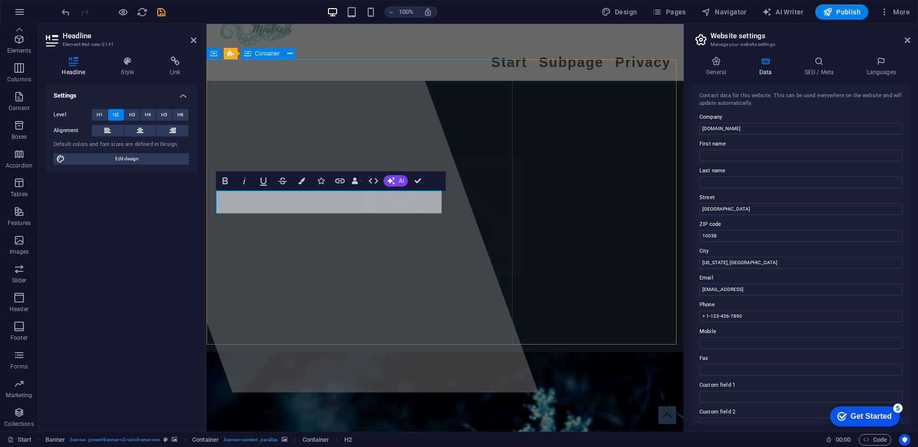
click at [286, 269] on div at bounding box center [311, 188] width 454 height 407
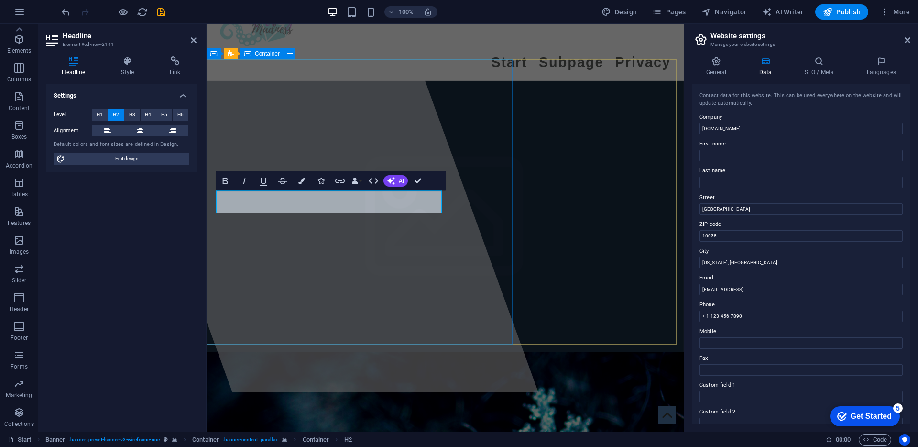
click at [346, 242] on div at bounding box center [311, 188] width 454 height 407
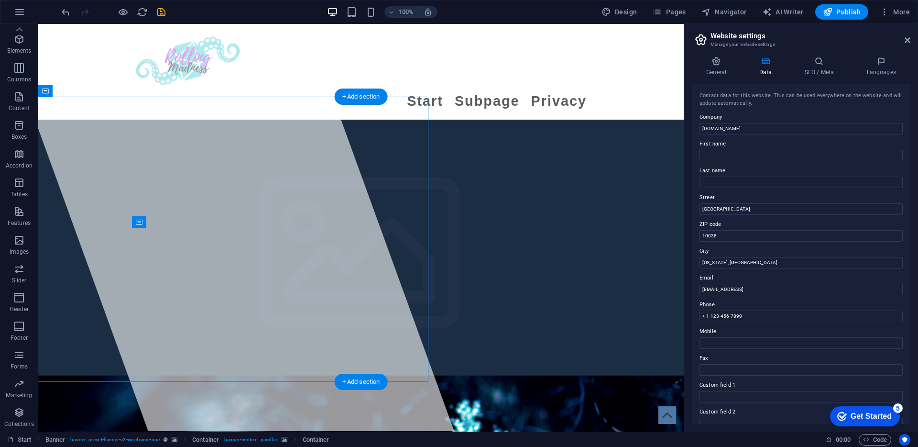
scroll to position [0, 0]
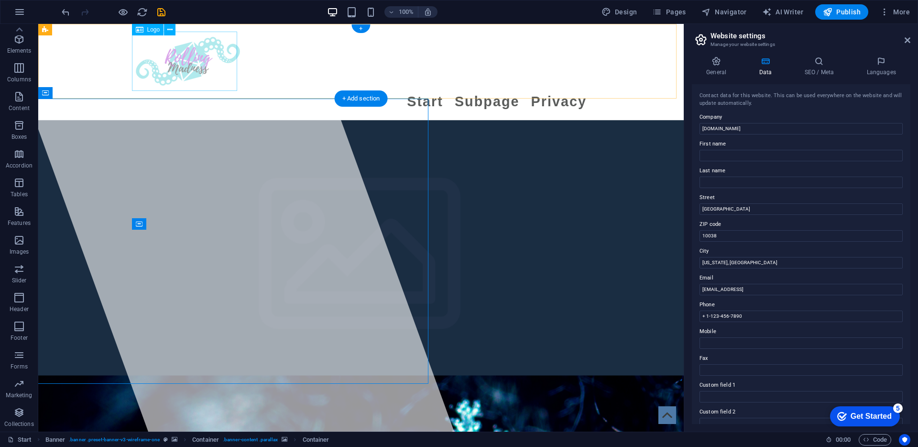
click at [177, 61] on div at bounding box center [360, 61] width 451 height 59
click at [166, 60] on div at bounding box center [360, 61] width 451 height 59
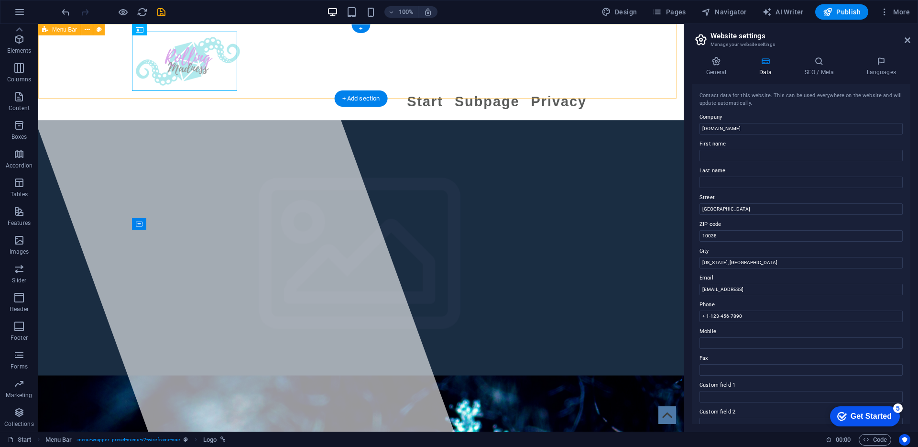
click at [80, 62] on div "Start Subpage Privacy" at bounding box center [361, 72] width 646 height 96
click at [169, 62] on div at bounding box center [360, 61] width 451 height 59
click at [181, 61] on div at bounding box center [360, 61] width 451 height 59
select select "px"
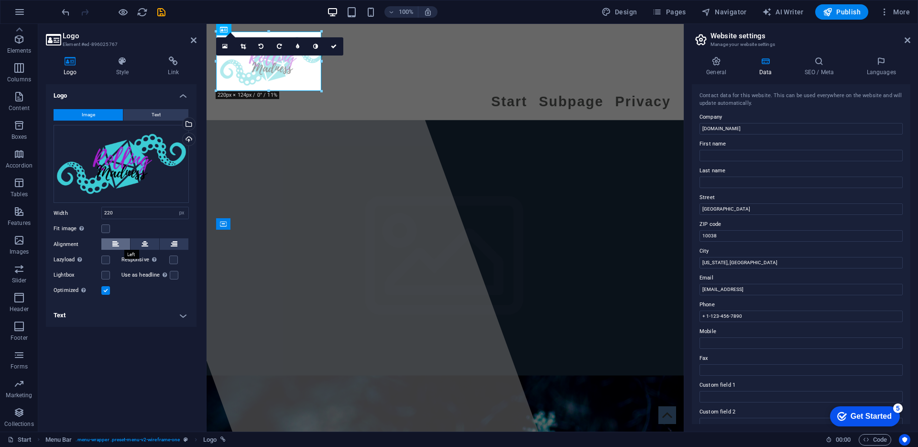
click at [108, 244] on button at bounding box center [115, 243] width 29 height 11
click at [365, 74] on div "Start Subpage Privacy" at bounding box center [445, 72] width 477 height 96
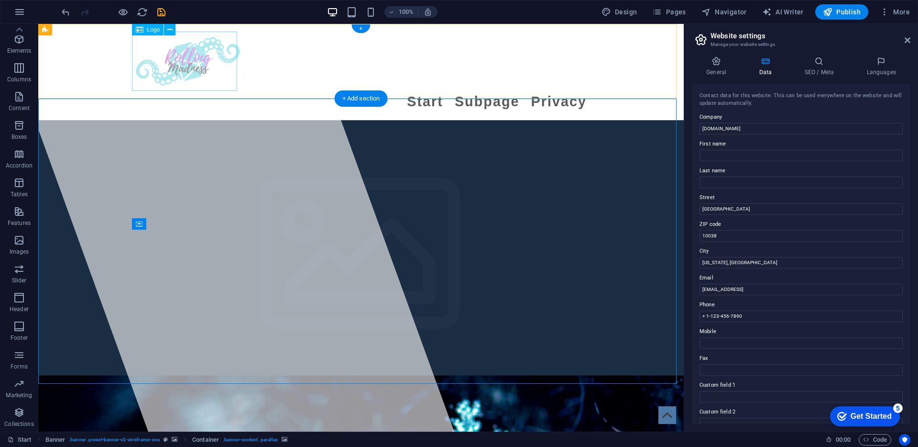
click at [185, 64] on div at bounding box center [360, 61] width 451 height 59
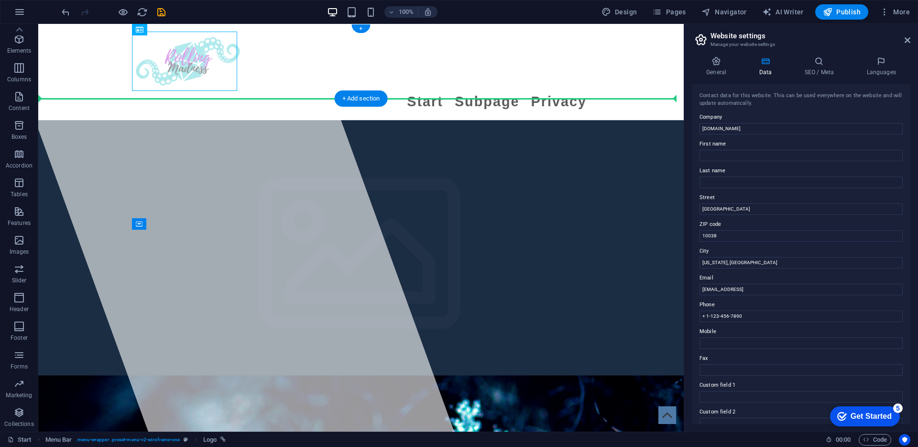
drag, startPoint x: 193, startPoint y: 64, endPoint x: 77, endPoint y: 63, distance: 116.7
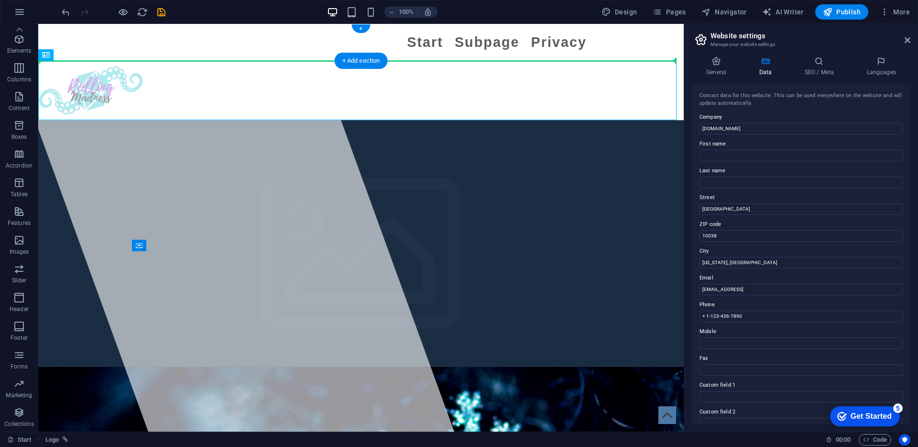
drag, startPoint x: 85, startPoint y: 95, endPoint x: 87, endPoint y: 51, distance: 44.1
drag, startPoint x: 89, startPoint y: 79, endPoint x: 90, endPoint y: 48, distance: 31.1
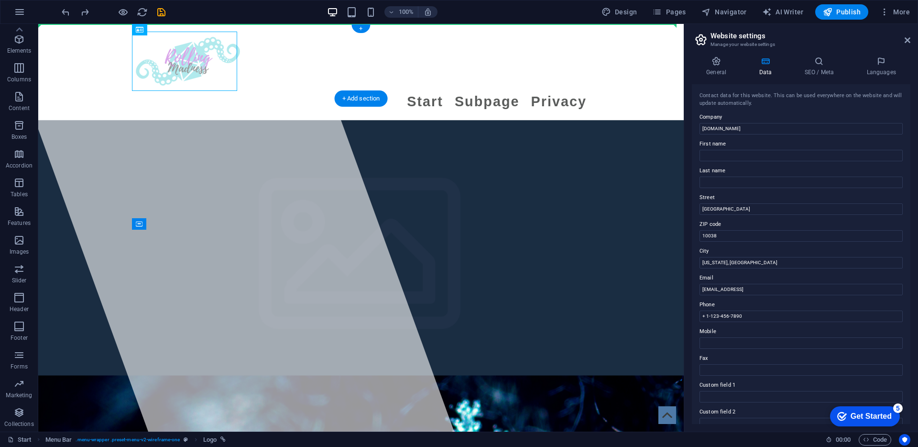
drag, startPoint x: 162, startPoint y: 63, endPoint x: 57, endPoint y: 58, distance: 104.8
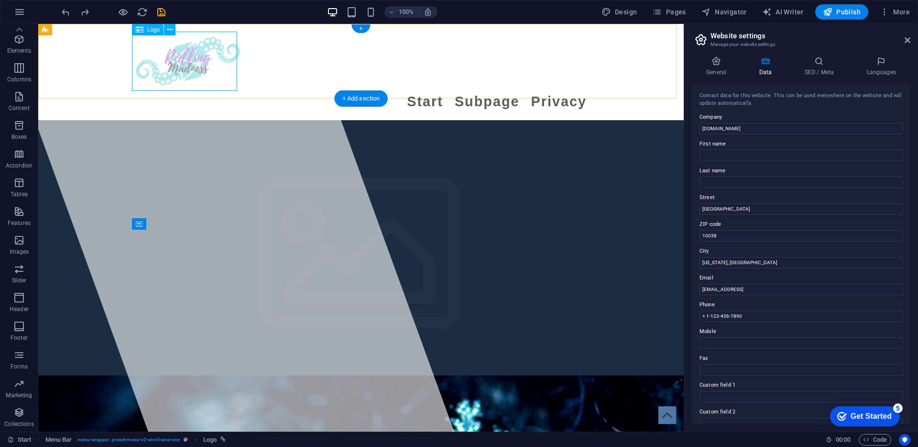
click at [162, 63] on div at bounding box center [360, 61] width 451 height 59
click at [491, 91] on nav "Start Subpage Privacy" at bounding box center [360, 102] width 451 height 22
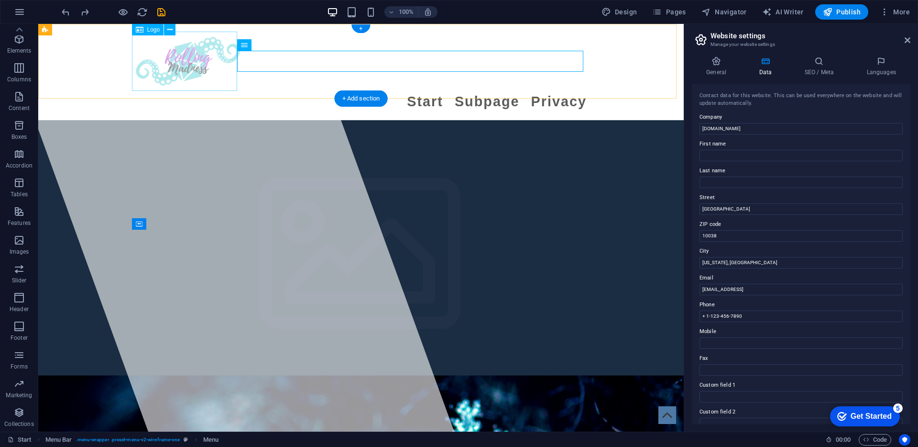
click at [184, 66] on div at bounding box center [360, 61] width 451 height 59
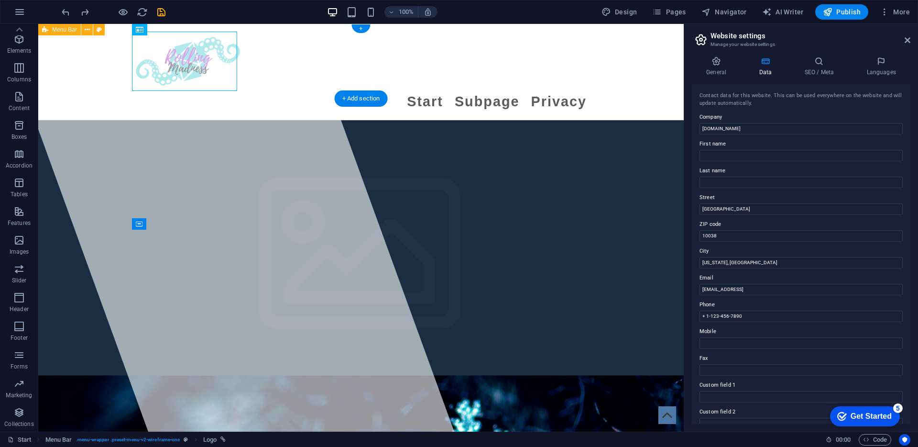
click at [78, 50] on div "Start Subpage Privacy" at bounding box center [361, 72] width 646 height 96
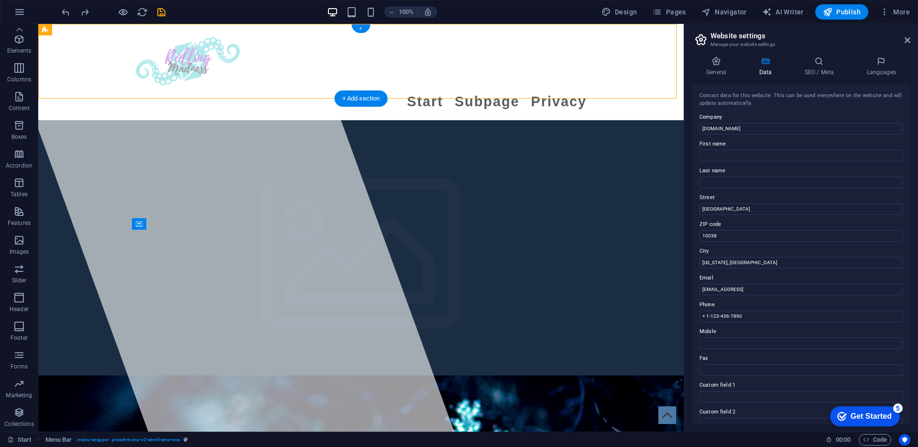
click at [360, 31] on div "+" at bounding box center [361, 28] width 19 height 9
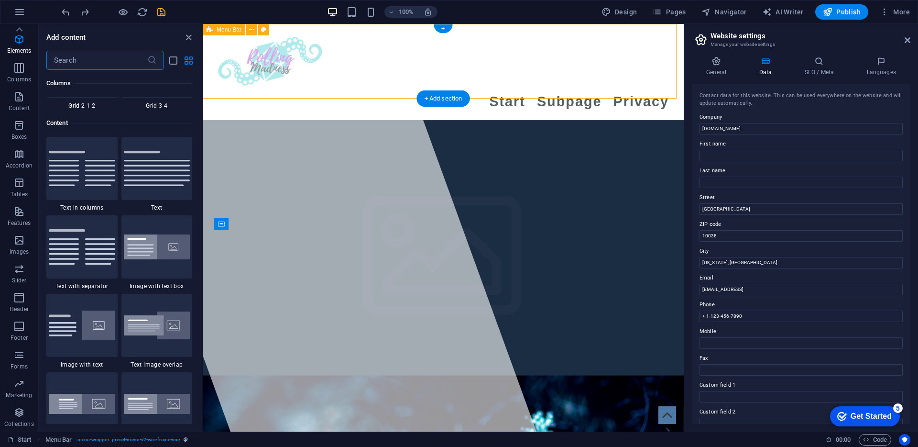
scroll to position [1673, 0]
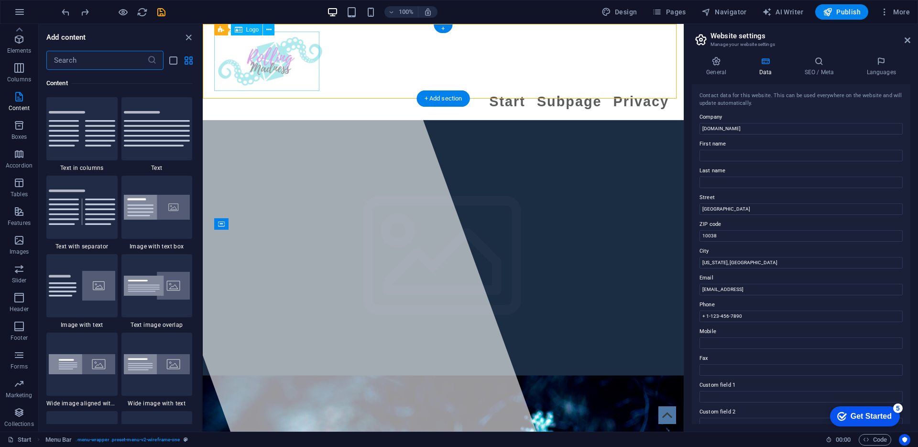
click at [253, 75] on div at bounding box center [443, 61] width 451 height 59
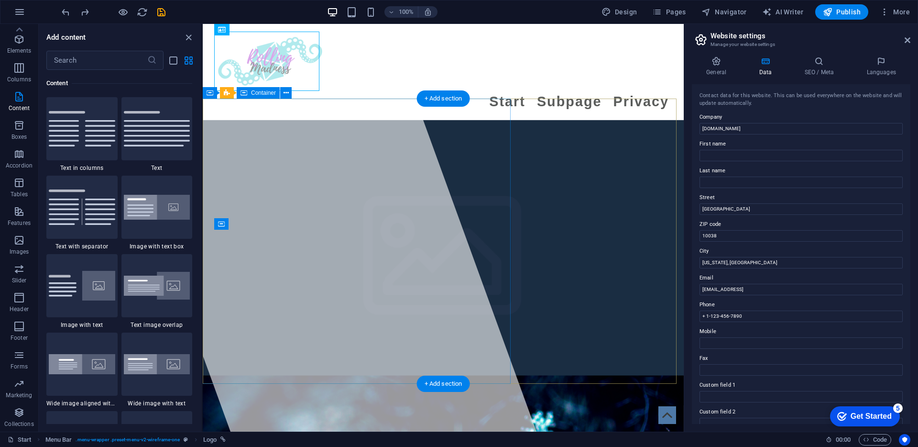
click at [355, 186] on div at bounding box center [309, 227] width 454 height 407
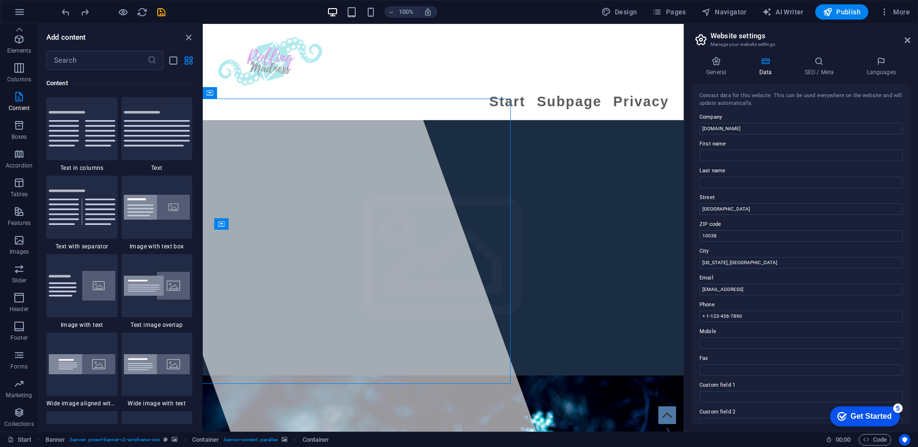
click at [357, 18] on div "100%" at bounding box center [382, 11] width 110 height 15
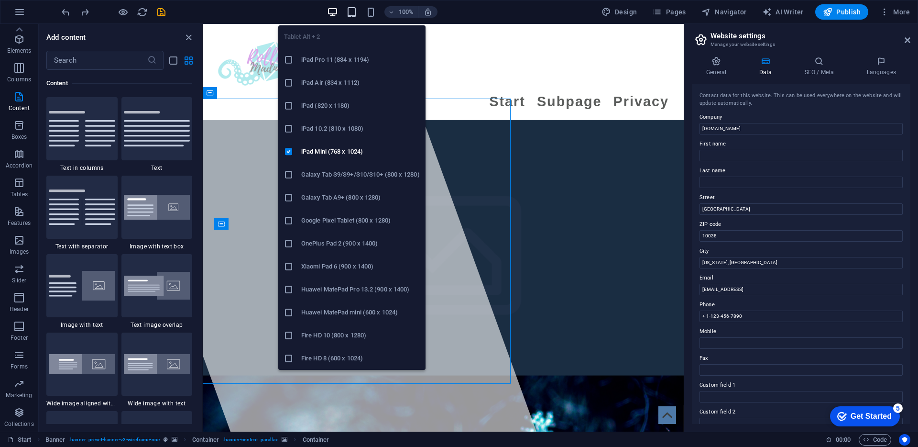
click at [357, 14] on icon "button" at bounding box center [351, 12] width 11 height 11
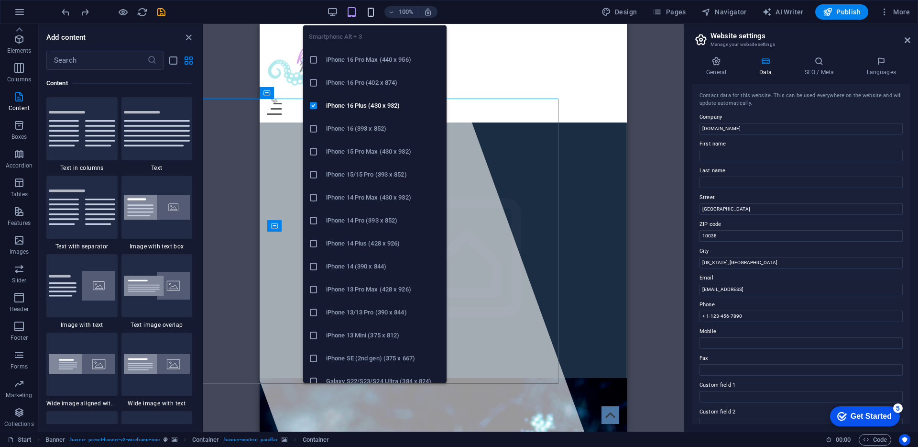
click at [368, 15] on icon "button" at bounding box center [370, 12] width 11 height 11
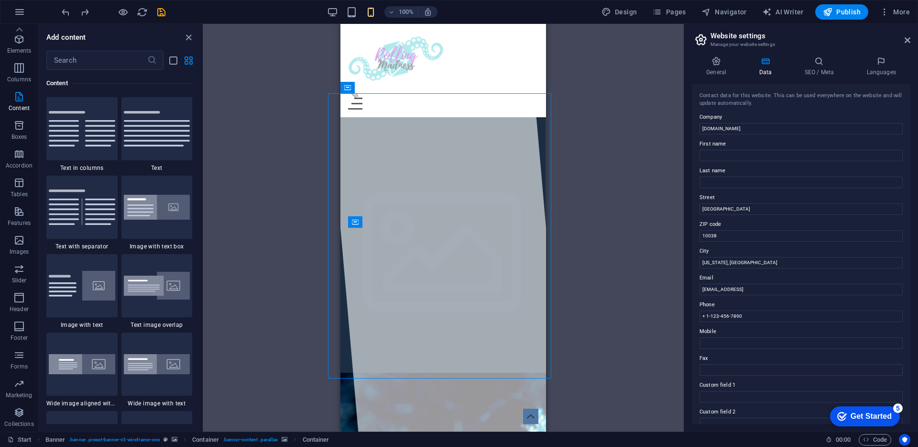
click at [637, 278] on div "Container H1 Banner Banner Container Container Menu Menu Bar Logo Container Ban…" at bounding box center [443, 227] width 481 height 407
click at [417, 120] on div at bounding box center [444, 227] width 242 height 407
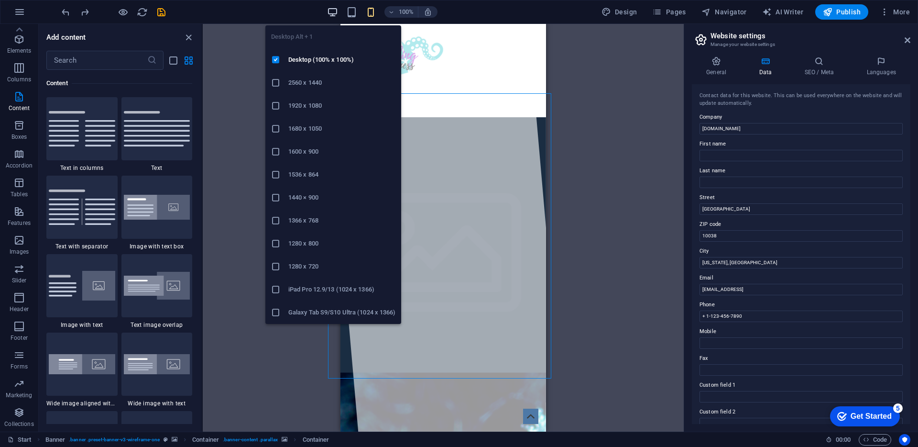
click at [333, 10] on icon "button" at bounding box center [332, 12] width 11 height 11
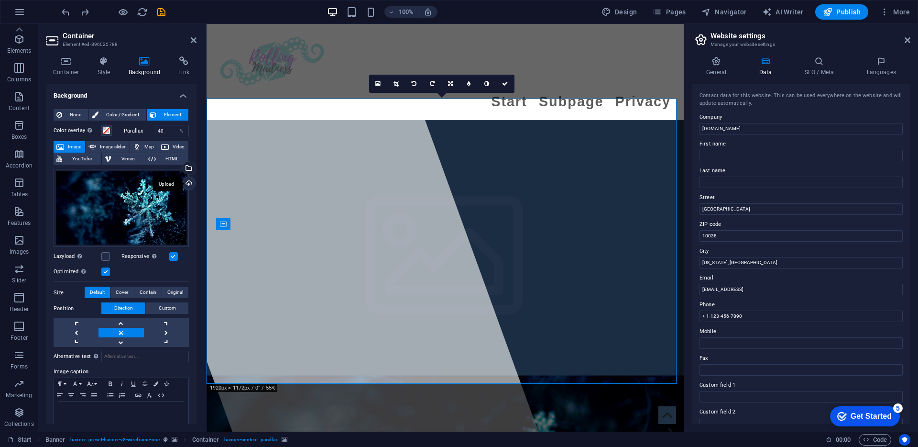
click at [188, 183] on div "Upload" at bounding box center [188, 184] width 14 height 14
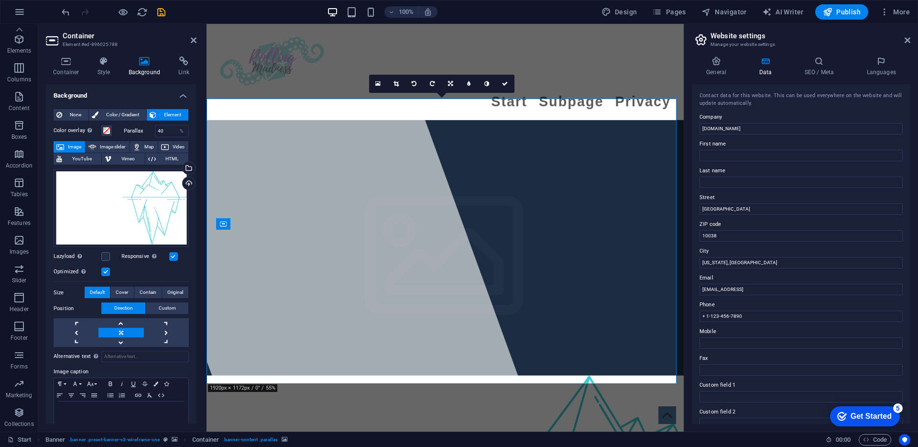
click at [402, 44] on div "Start Subpage Privacy" at bounding box center [445, 72] width 477 height 96
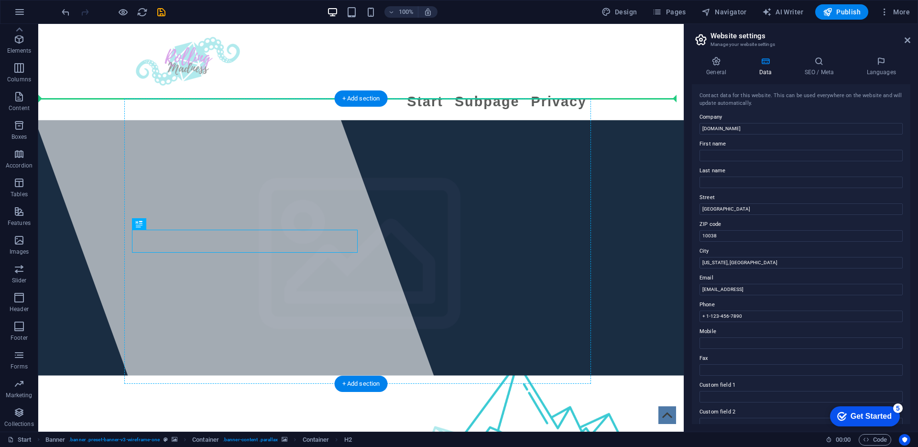
drag, startPoint x: 199, startPoint y: 245, endPoint x: 207, endPoint y: 199, distance: 47.0
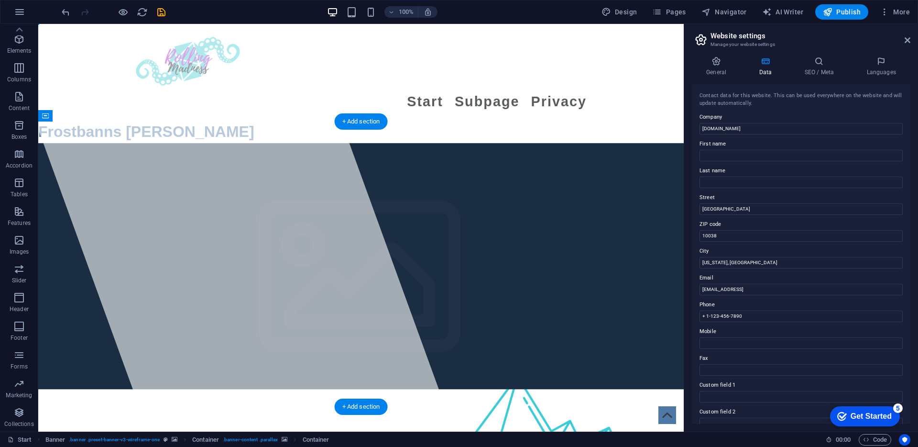
drag, startPoint x: 211, startPoint y: 238, endPoint x: 198, endPoint y: 228, distance: 16.8
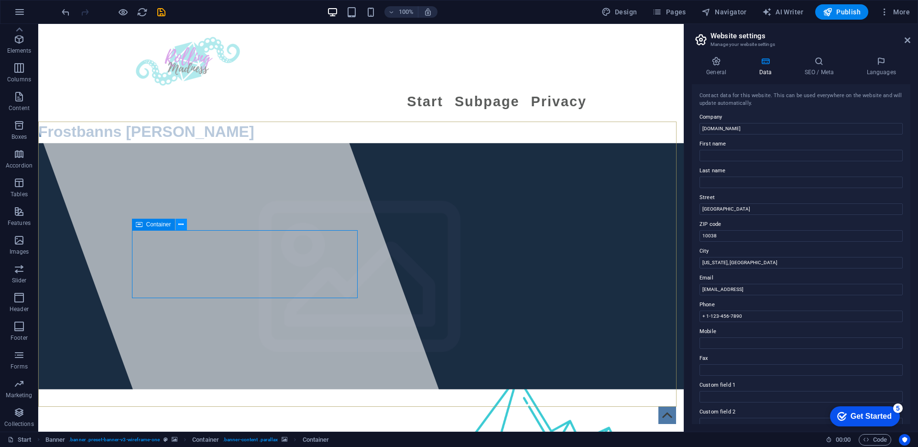
click at [182, 221] on icon at bounding box center [180, 225] width 5 height 10
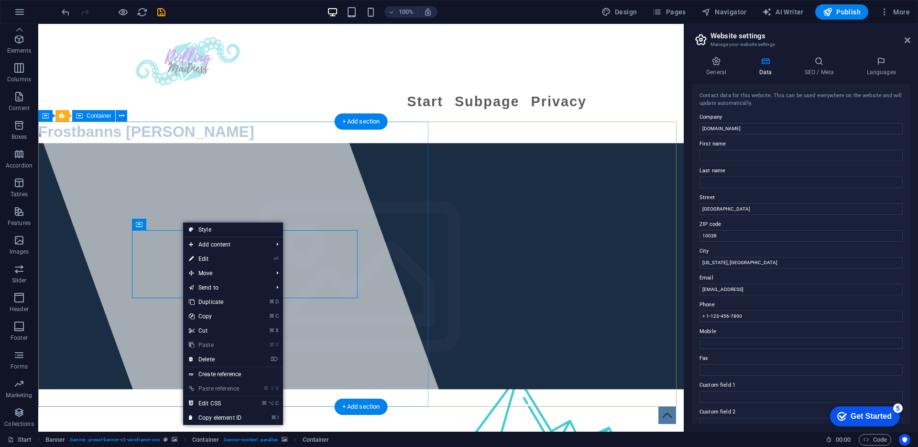
click at [157, 217] on div at bounding box center [227, 227] width 454 height 407
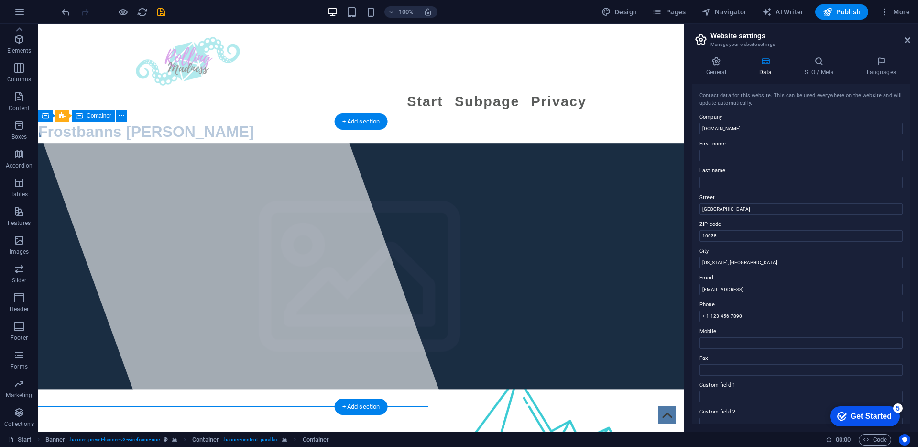
click at [144, 239] on div at bounding box center [227, 227] width 454 height 407
click at [154, 256] on div at bounding box center [227, 227] width 454 height 407
click at [289, 195] on div at bounding box center [227, 227] width 454 height 407
click at [356, 124] on div "+ Add section" at bounding box center [361, 121] width 53 height 16
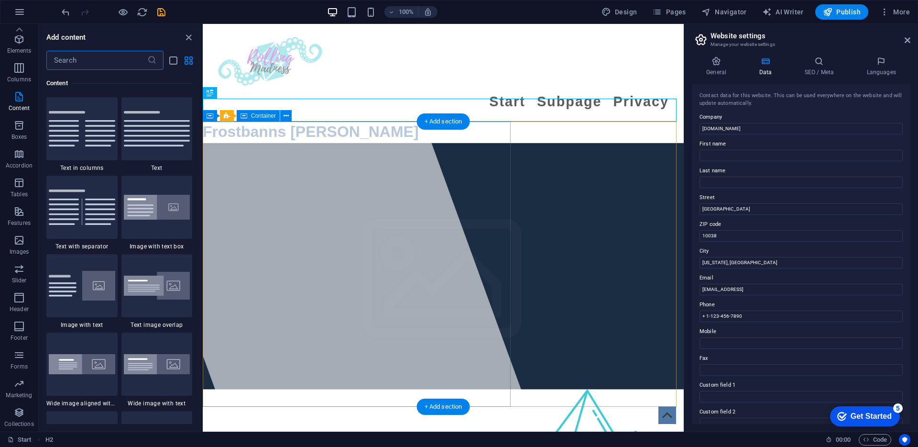
click at [360, 229] on div at bounding box center [309, 227] width 454 height 407
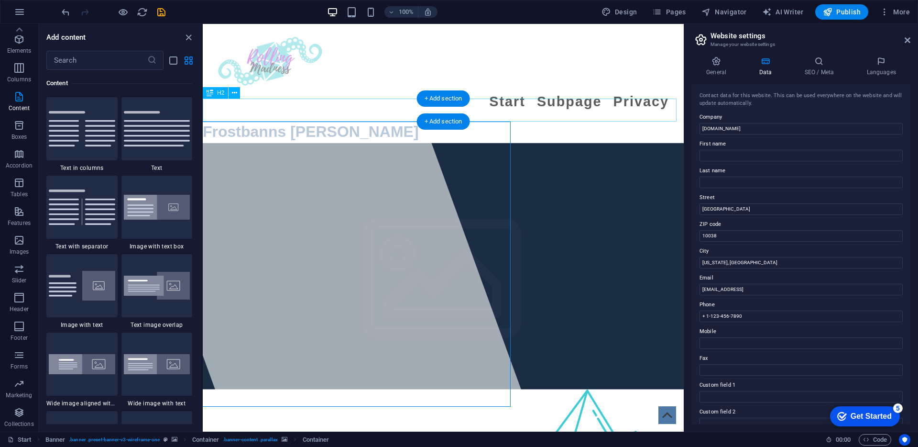
click at [318, 120] on div "Frostbanns [PERSON_NAME]" at bounding box center [443, 131] width 481 height 23
click at [323, 120] on div "Frostbanns [PERSON_NAME]" at bounding box center [443, 131] width 481 height 23
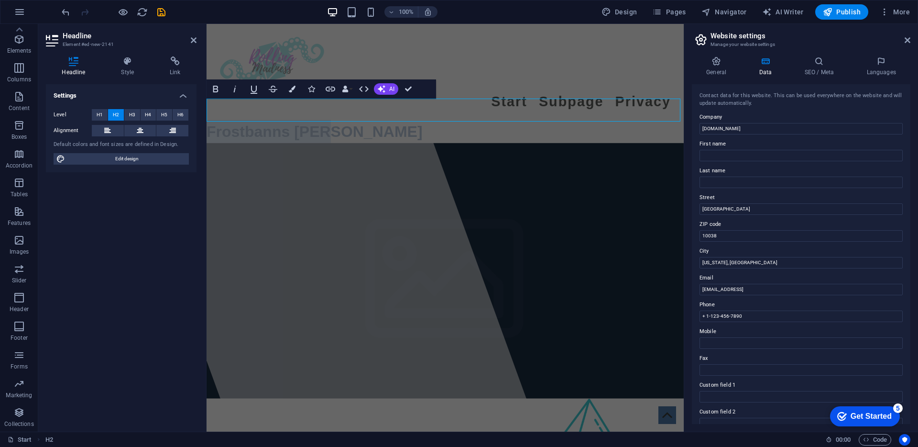
click at [323, 120] on h2 "Frostbanns [PERSON_NAME]" at bounding box center [445, 131] width 477 height 23
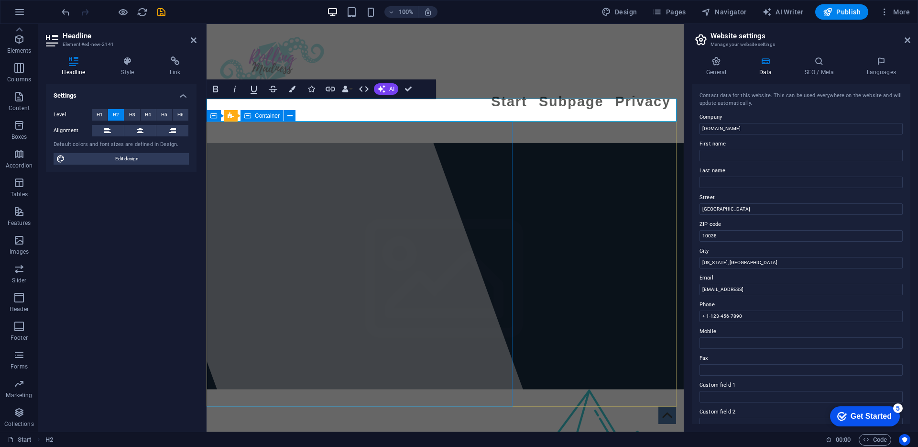
click at [365, 180] on div at bounding box center [311, 227] width 454 height 407
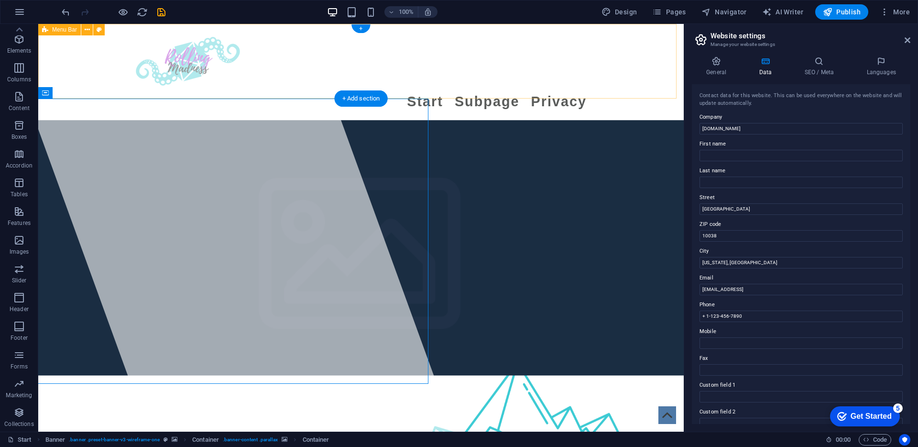
click at [256, 85] on div "Start Subpage Privacy" at bounding box center [361, 72] width 646 height 96
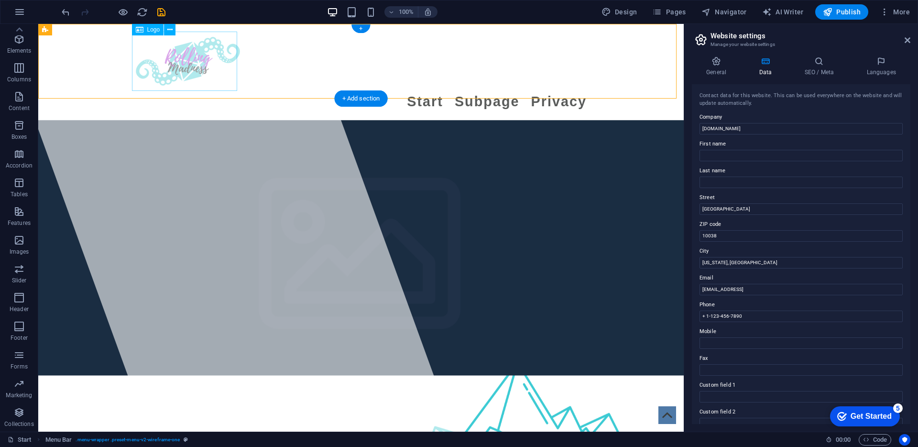
click at [179, 75] on div at bounding box center [360, 61] width 451 height 59
click at [169, 32] on icon at bounding box center [169, 30] width 5 height 10
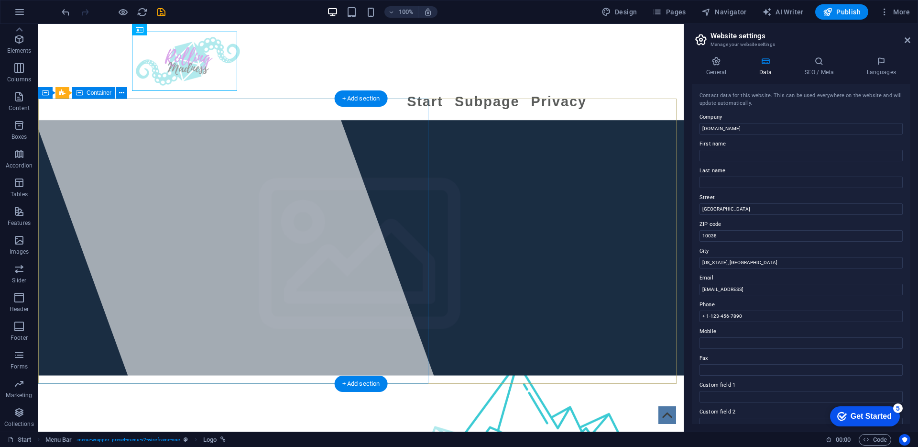
click at [138, 107] on div at bounding box center [227, 227] width 454 height 407
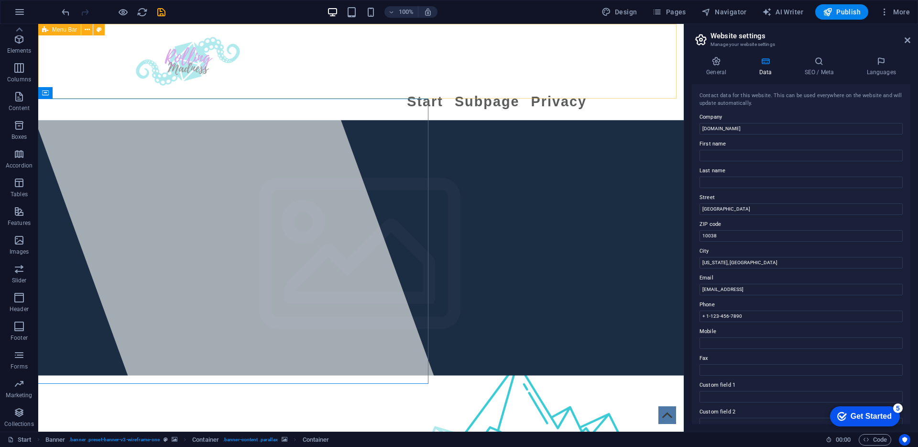
click at [73, 31] on span "Menu Bar" at bounding box center [64, 30] width 25 height 6
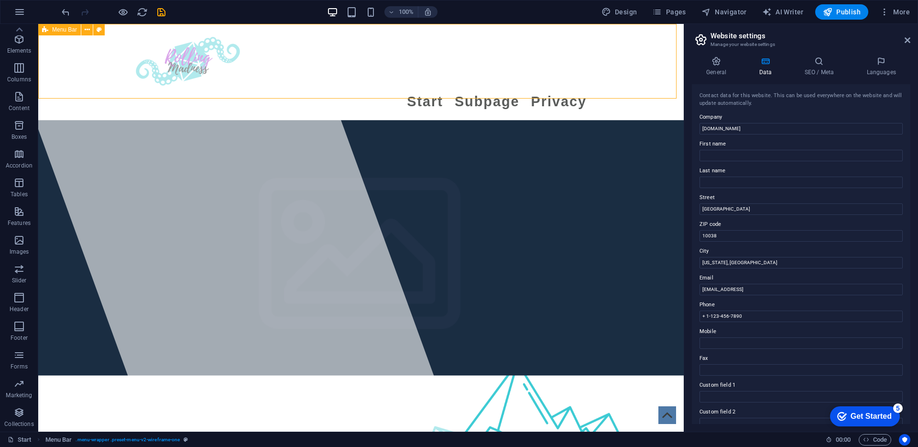
click at [73, 31] on span "Menu Bar" at bounding box center [64, 30] width 25 height 6
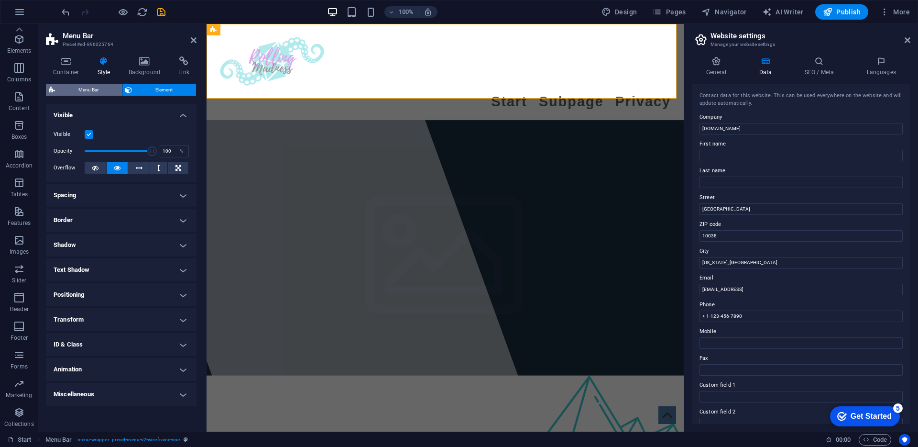
click at [103, 91] on span "Menu Bar" at bounding box center [88, 89] width 61 height 11
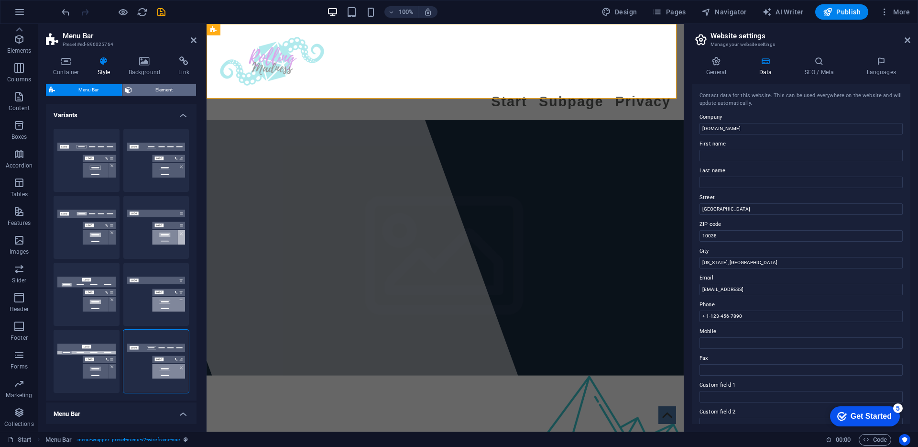
click at [138, 94] on span "Element" at bounding box center [164, 89] width 58 height 11
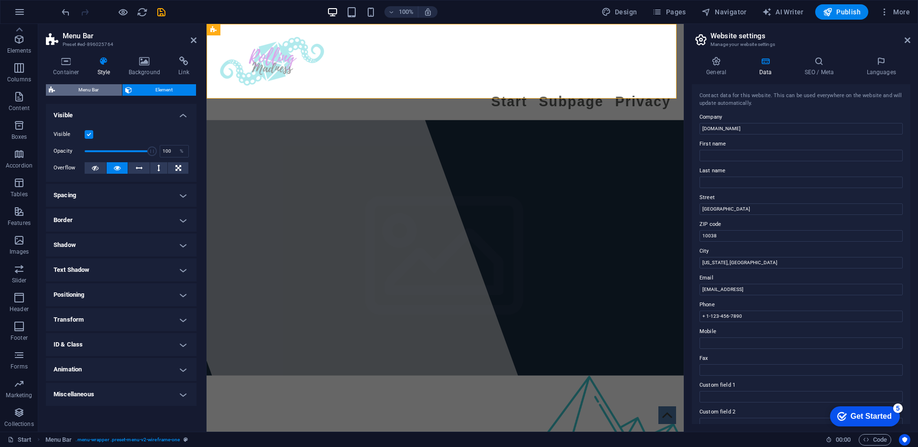
click at [68, 90] on span "Menu Bar" at bounding box center [88, 89] width 61 height 11
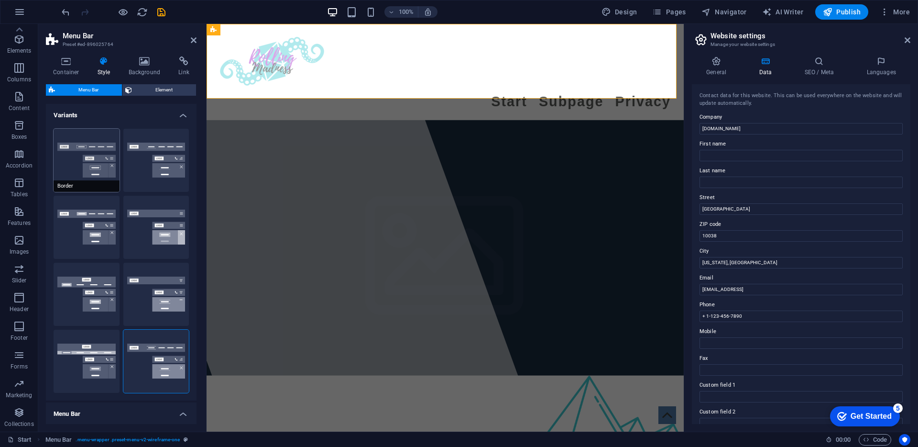
click at [74, 157] on button "Border" at bounding box center [87, 160] width 66 height 63
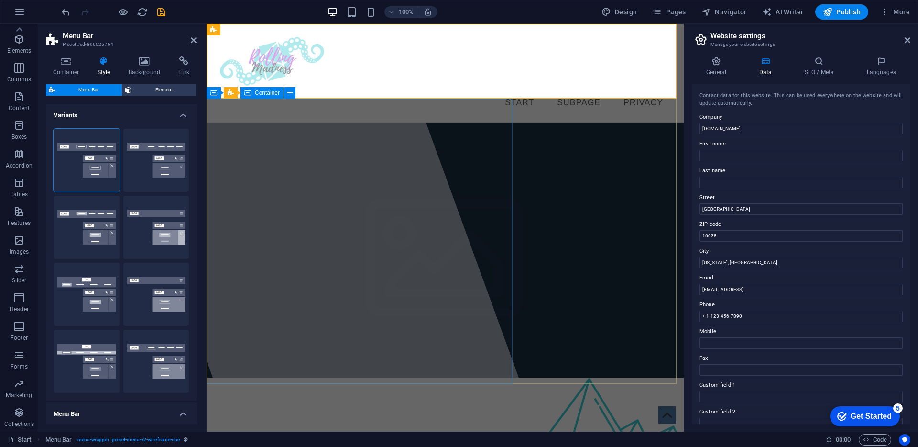
click at [337, 177] on div at bounding box center [311, 227] width 454 height 407
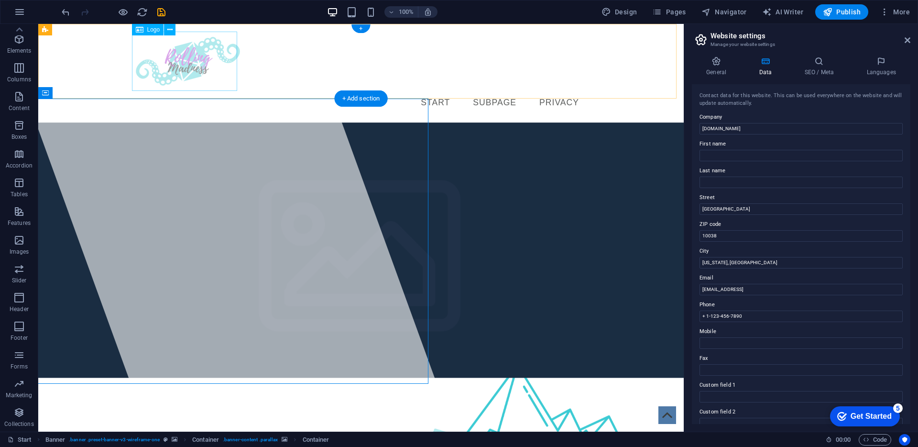
click at [176, 64] on div at bounding box center [360, 61] width 451 height 59
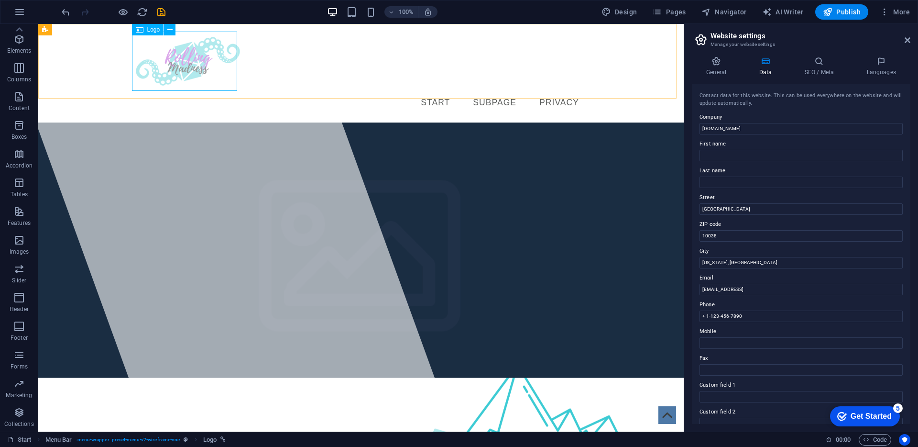
click at [151, 31] on span "Logo" at bounding box center [153, 30] width 13 height 6
select select "px"
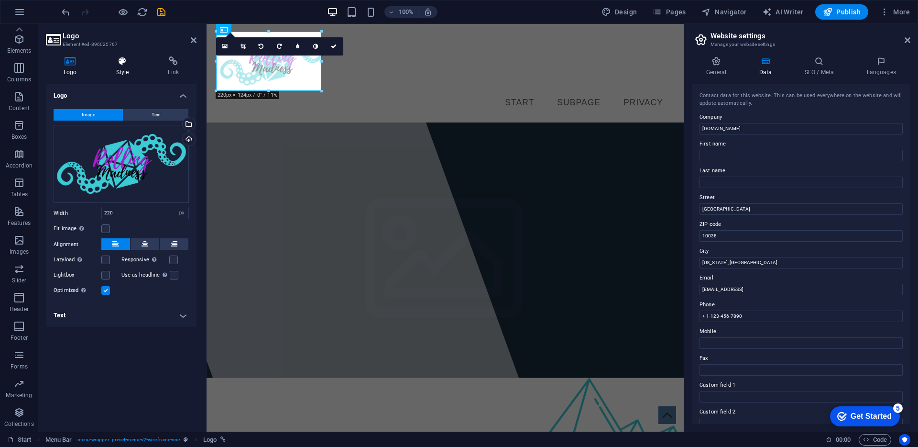
click at [131, 60] on icon at bounding box center [123, 61] width 48 height 10
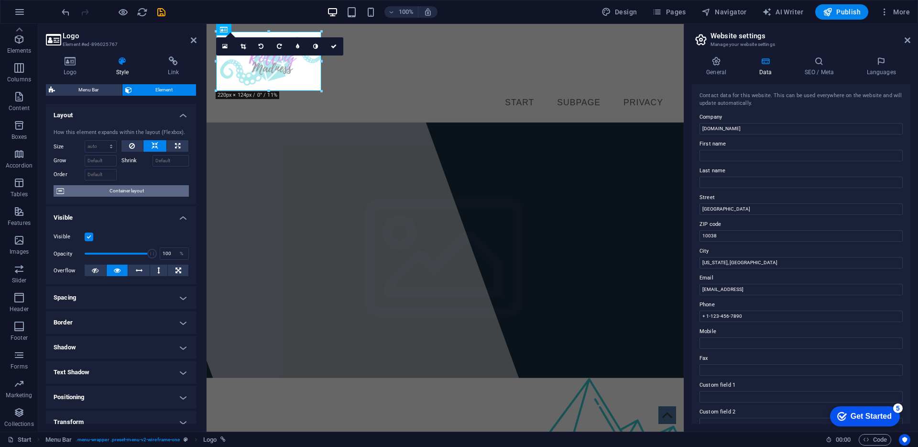
click at [107, 192] on span "Container layout" at bounding box center [126, 190] width 119 height 11
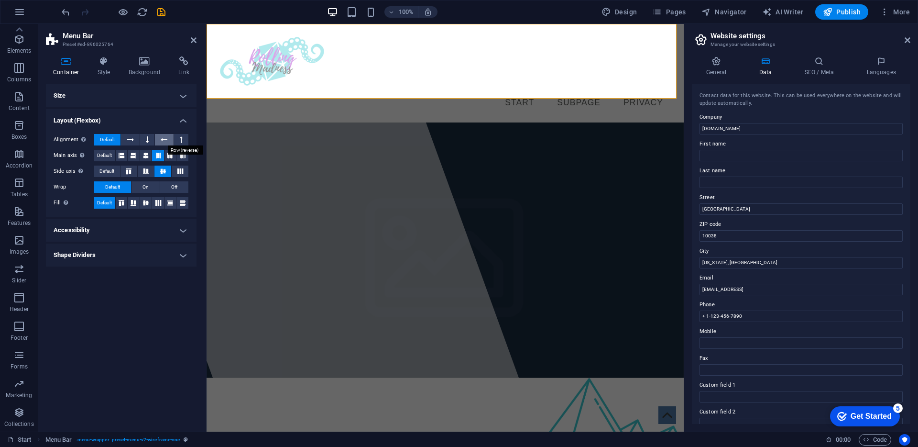
click at [165, 141] on icon at bounding box center [164, 139] width 7 height 11
click at [129, 142] on icon at bounding box center [130, 139] width 7 height 11
click at [267, 150] on div at bounding box center [311, 227] width 454 height 407
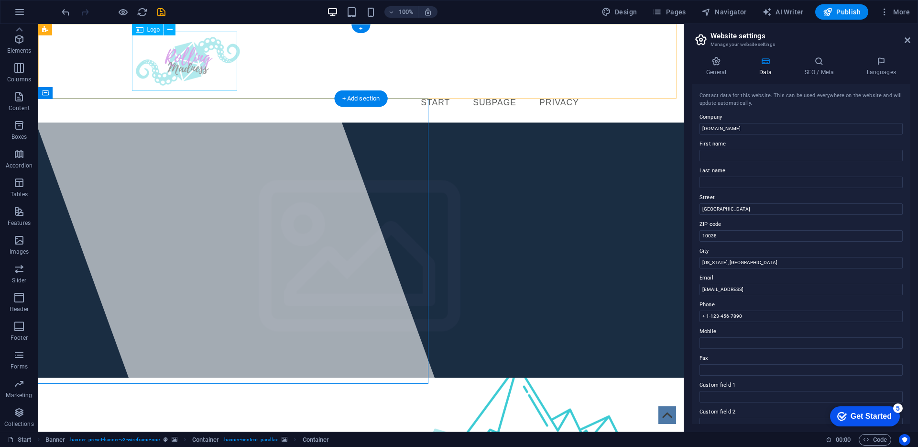
click at [170, 55] on div at bounding box center [360, 61] width 451 height 59
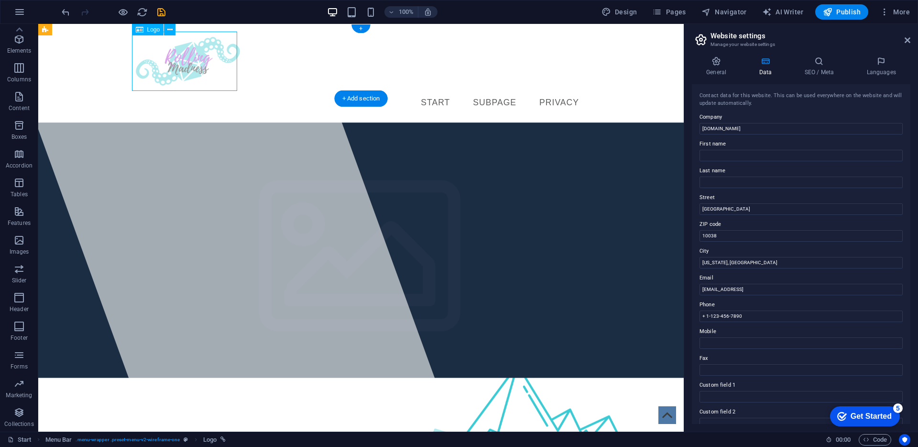
click at [170, 55] on div at bounding box center [360, 61] width 451 height 59
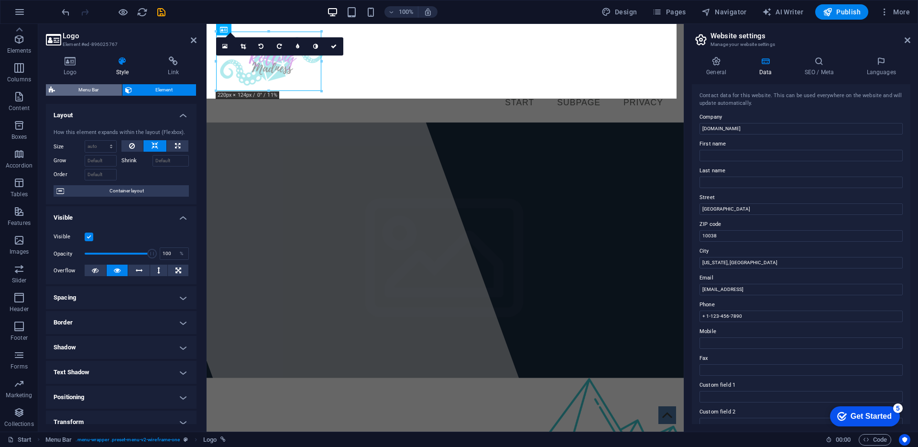
click at [87, 90] on span "Menu Bar" at bounding box center [88, 89] width 61 height 11
select select "rem"
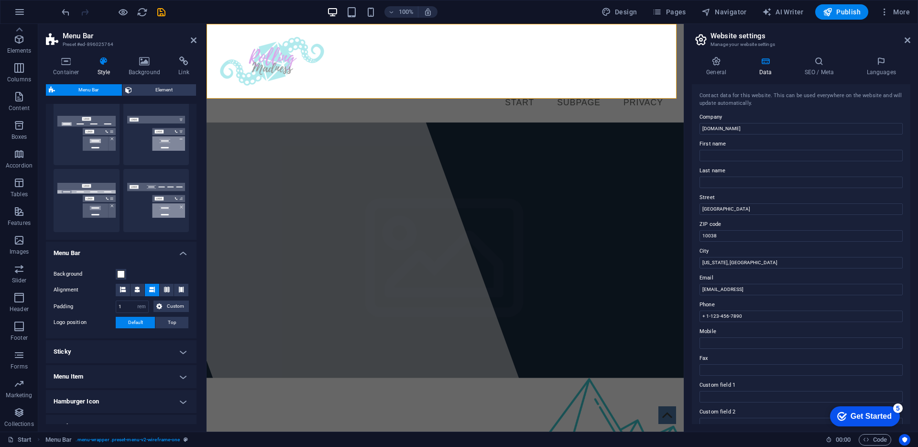
scroll to position [165, 0]
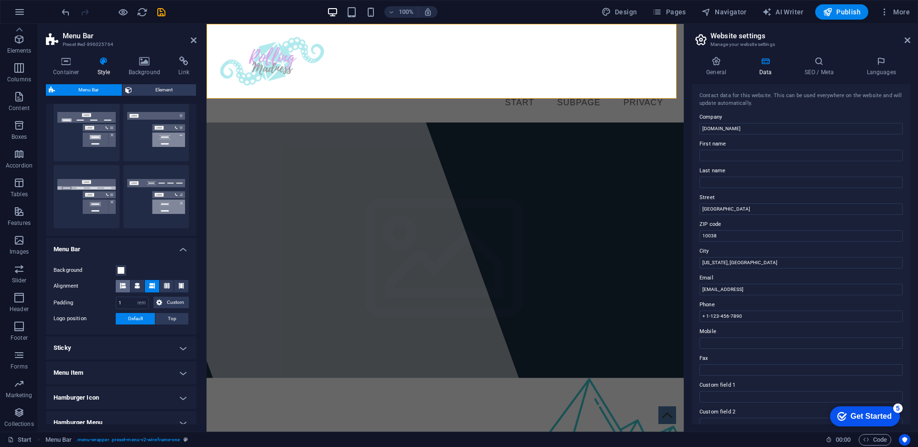
click at [125, 288] on span at bounding box center [123, 286] width 6 height 12
click at [135, 289] on span at bounding box center [137, 286] width 6 height 12
click at [150, 288] on span at bounding box center [152, 286] width 6 height 12
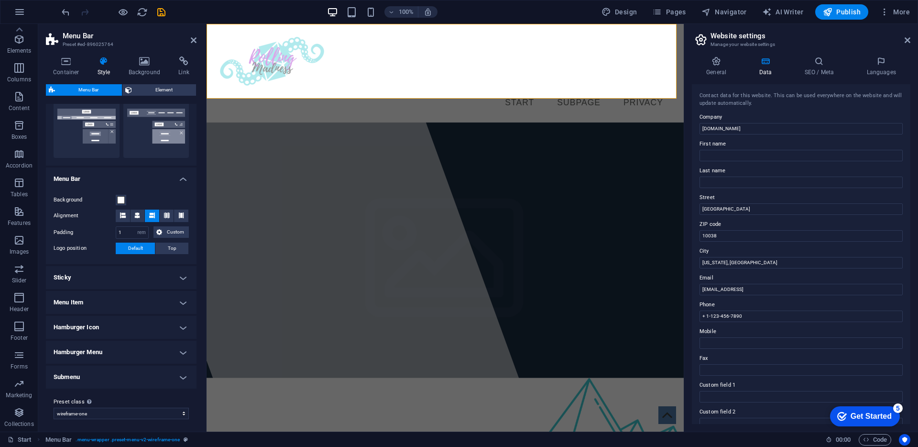
scroll to position [238, 0]
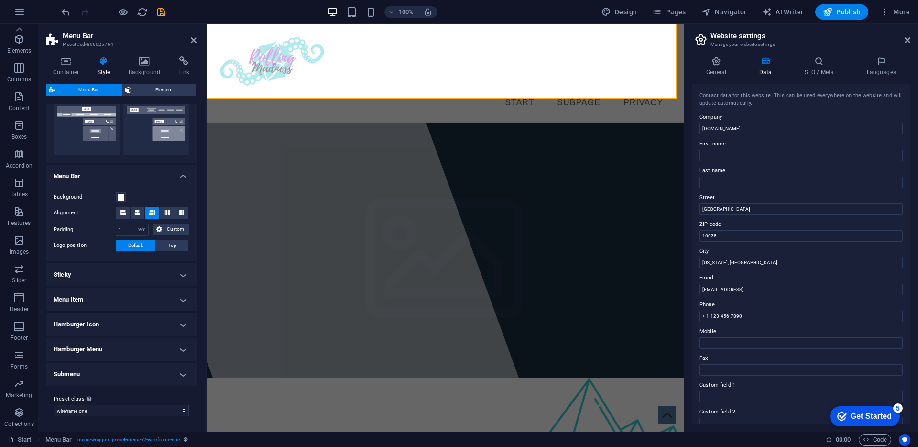
click at [105, 265] on h4 "Sticky" at bounding box center [121, 274] width 151 height 23
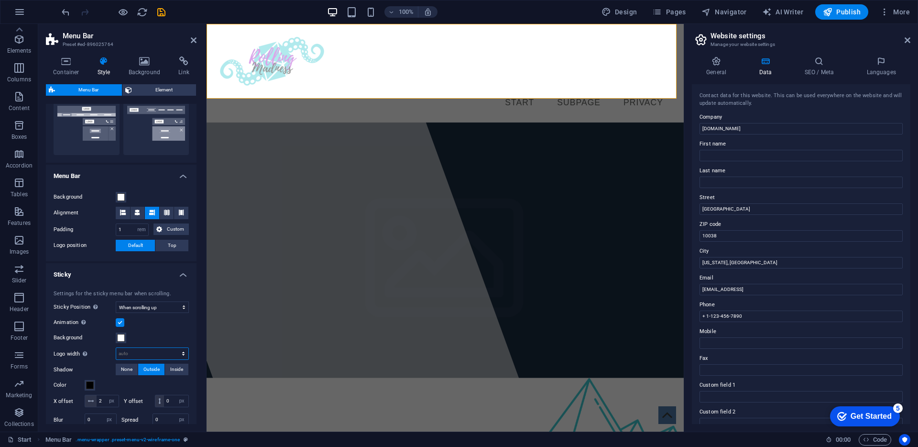
click at [139, 354] on select "auto px rem % vh vw" at bounding box center [152, 353] width 72 height 11
click at [116, 348] on select "auto px rem % vh vw" at bounding box center [152, 353] width 72 height 11
select select "DISABLED_OPTION_VALUE"
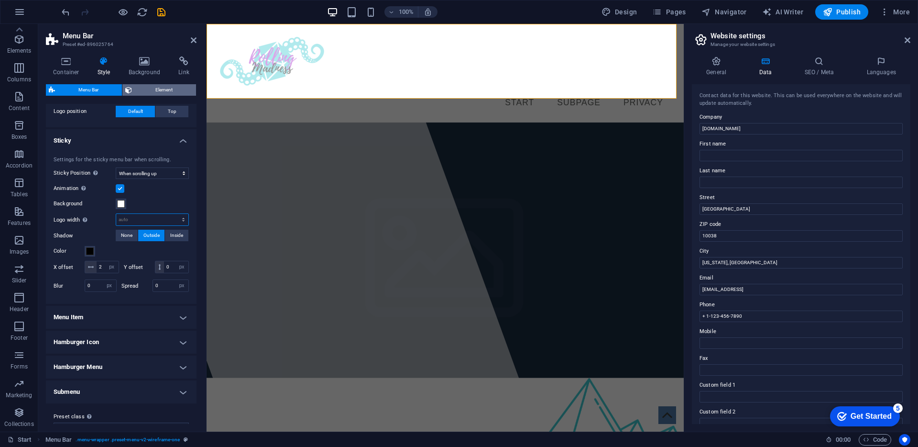
scroll to position [325, 0]
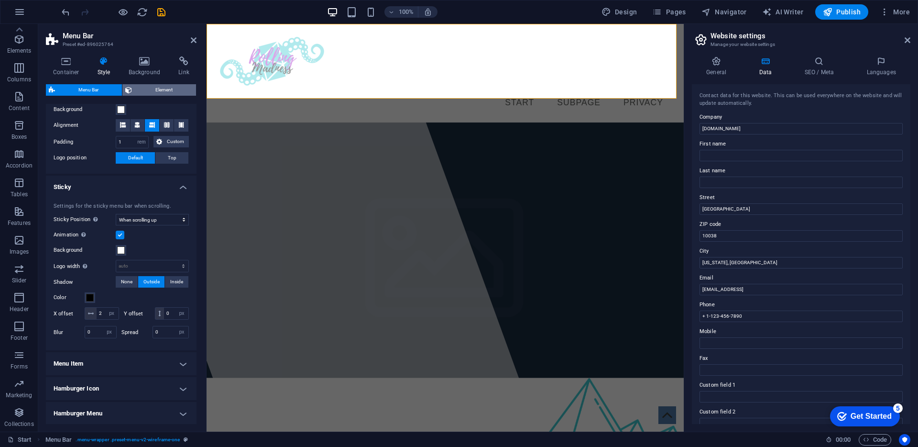
click at [163, 88] on span "Element" at bounding box center [164, 89] width 58 height 11
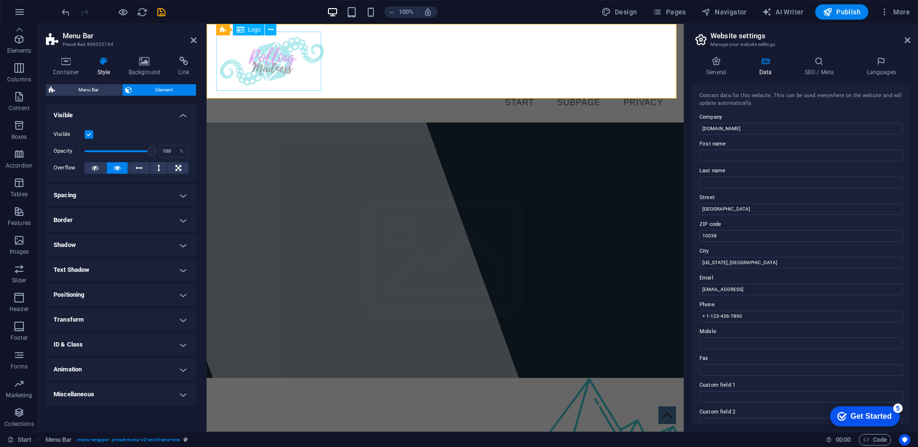
click at [245, 72] on div at bounding box center [445, 61] width 451 height 59
click at [269, 68] on div at bounding box center [445, 61] width 451 height 59
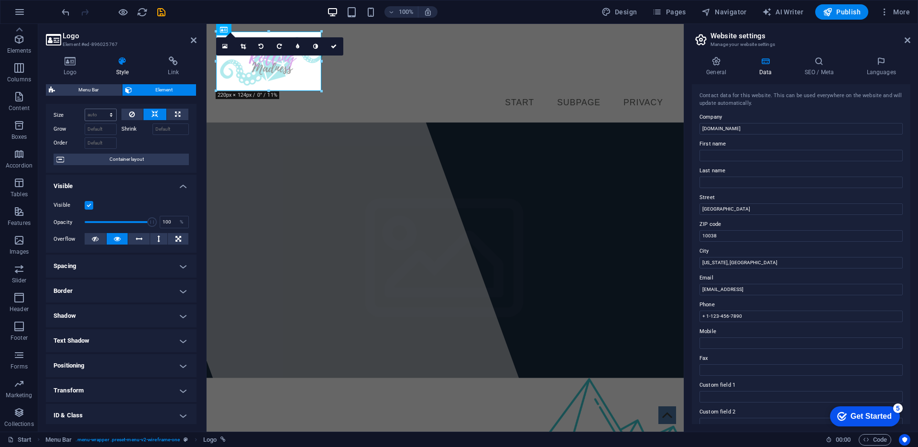
scroll to position [0, 0]
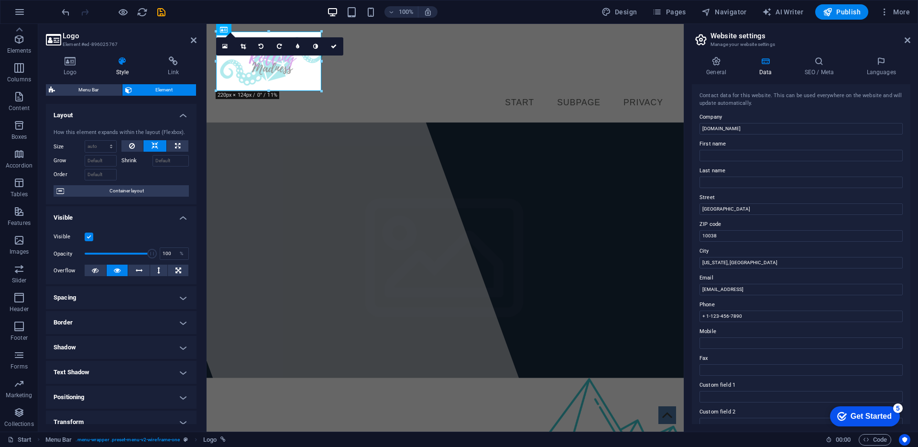
click at [88, 235] on label at bounding box center [89, 236] width 9 height 9
click at [0, 0] on input "Visible" at bounding box center [0, 0] width 0 height 0
click at [88, 235] on label at bounding box center [89, 236] width 9 height 9
click at [0, 0] on input "Visible" at bounding box center [0, 0] width 0 height 0
click at [143, 296] on h4 "Spacing" at bounding box center [121, 297] width 151 height 23
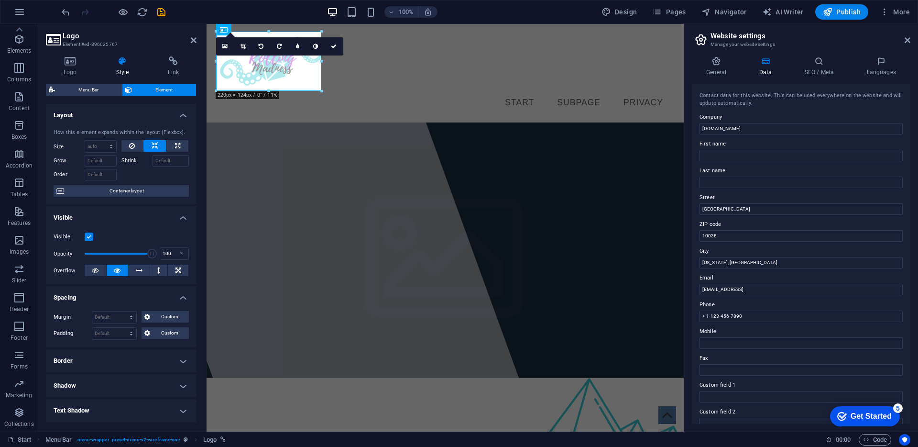
click at [149, 293] on h4 "Spacing" at bounding box center [121, 294] width 151 height 17
click at [114, 323] on h4 "Border" at bounding box center [121, 322] width 151 height 23
click at [114, 323] on h4 "Border" at bounding box center [121, 319] width 151 height 17
click at [91, 401] on h4 "Positioning" at bounding box center [121, 396] width 151 height 23
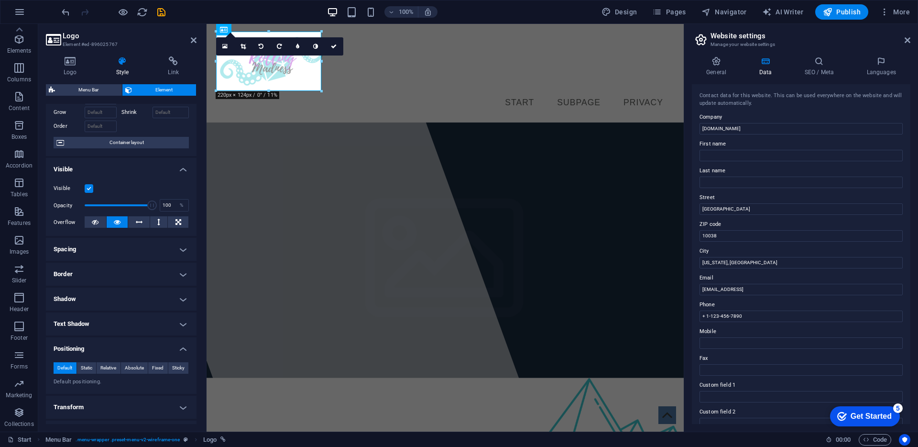
scroll to position [66, 0]
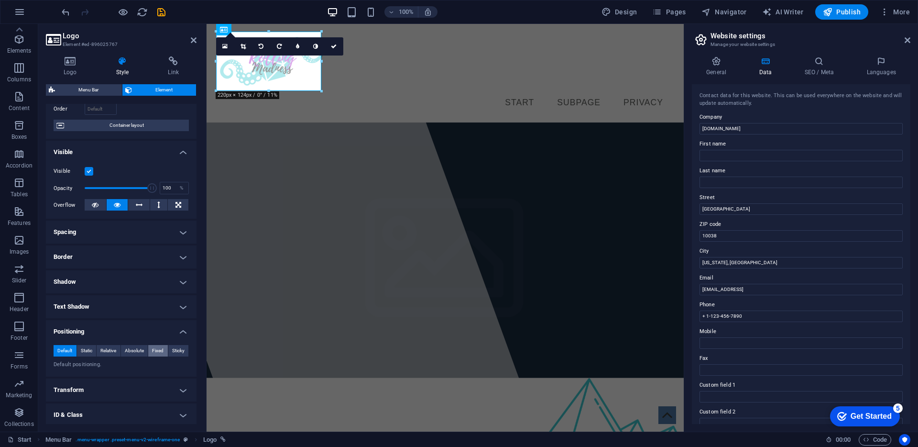
click at [158, 347] on span "Fixed" at bounding box center [157, 350] width 11 height 11
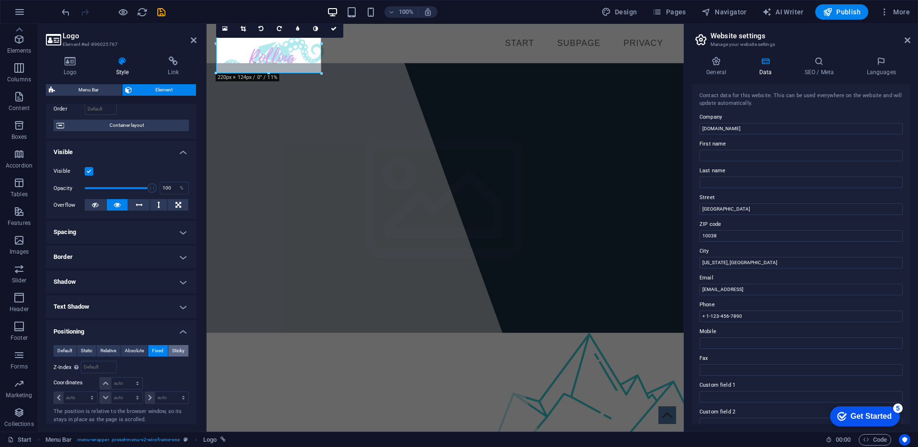
click at [176, 354] on span "Sticky" at bounding box center [178, 350] width 12 height 11
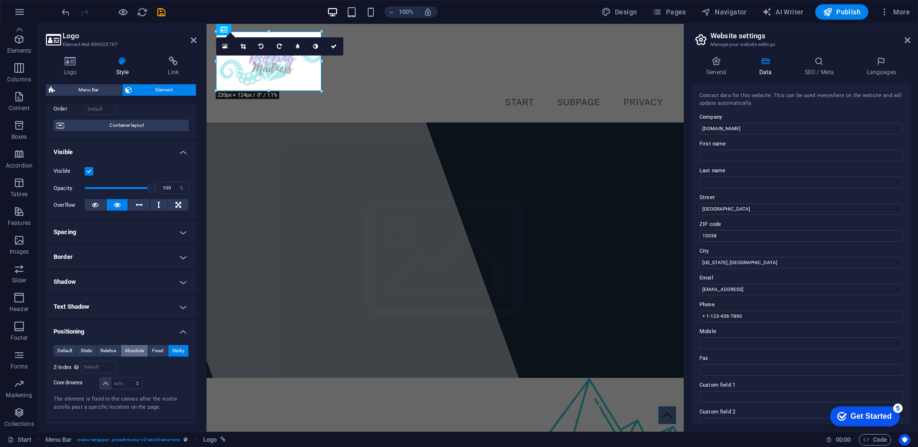
click at [129, 354] on span "Absolute" at bounding box center [134, 350] width 19 height 11
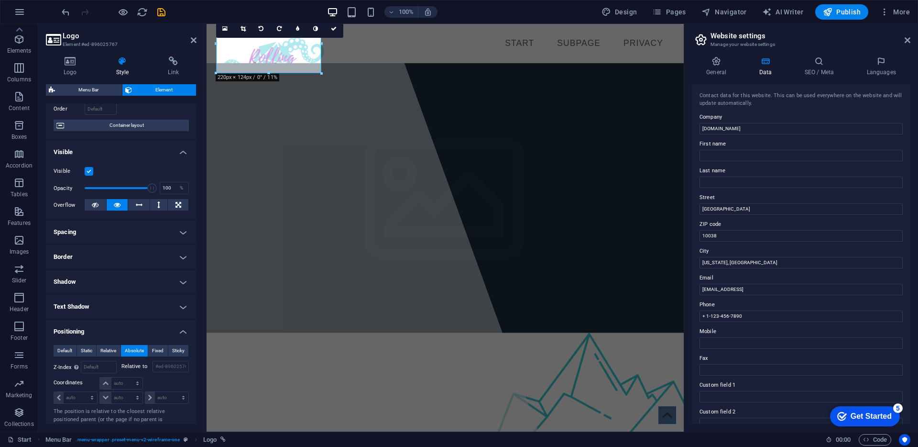
click at [129, 354] on span "Absolute" at bounding box center [134, 350] width 19 height 11
click at [118, 354] on button "Relative" at bounding box center [109, 350] width 24 height 11
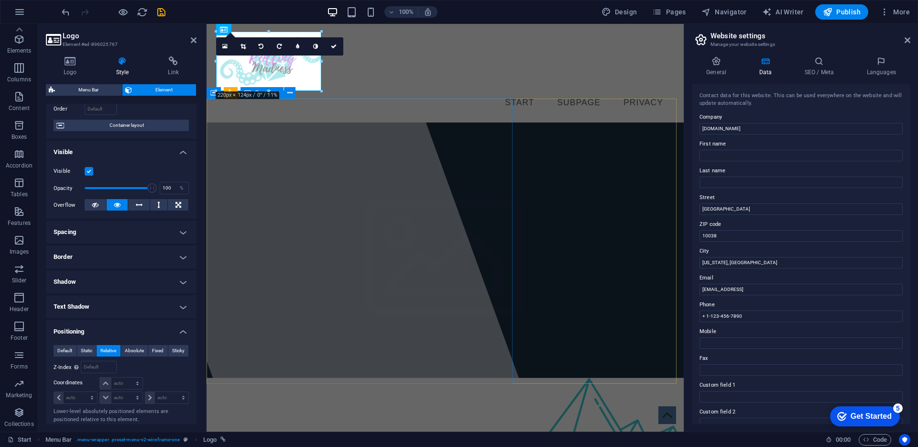
click at [365, 113] on div at bounding box center [311, 227] width 454 height 407
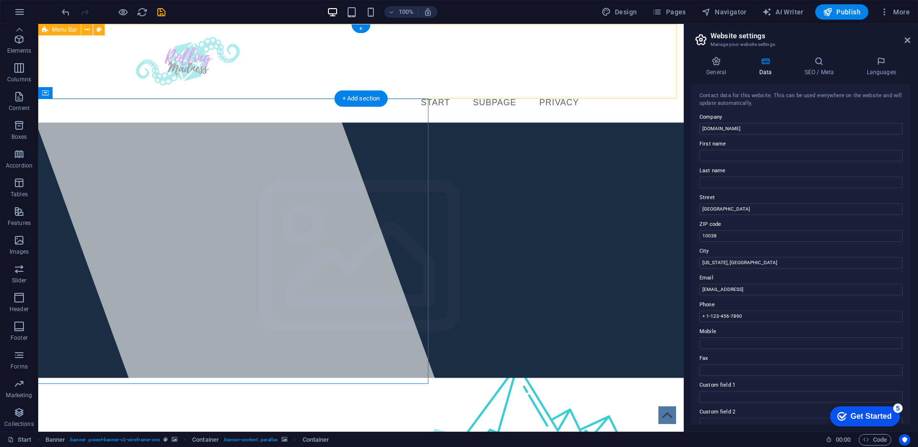
click at [390, 84] on div "Start Subpage Privacy" at bounding box center [361, 73] width 646 height 99
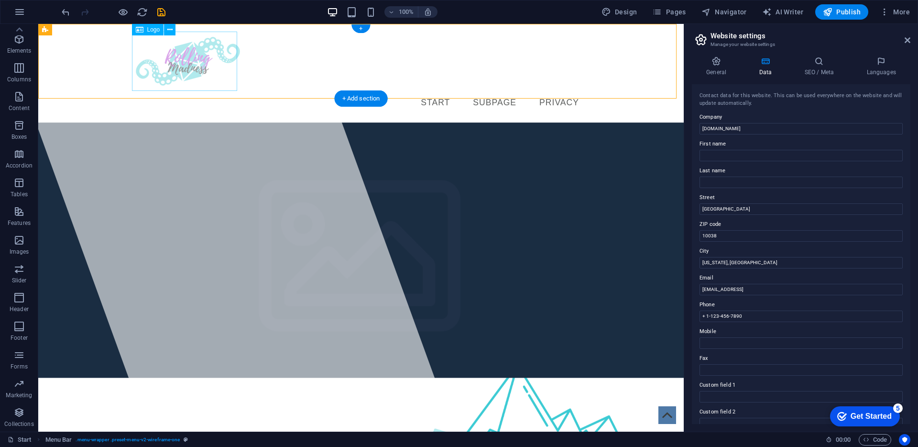
click at [216, 73] on div at bounding box center [360, 61] width 451 height 59
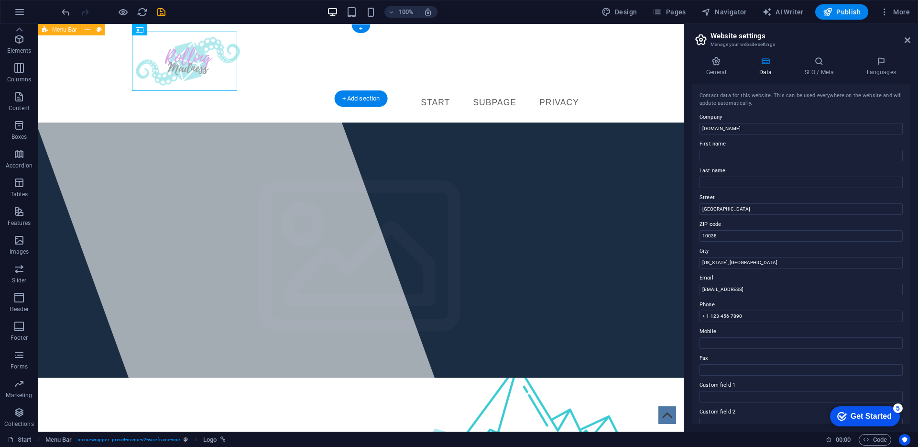
click at [89, 69] on div "Start Subpage Privacy" at bounding box center [361, 73] width 646 height 99
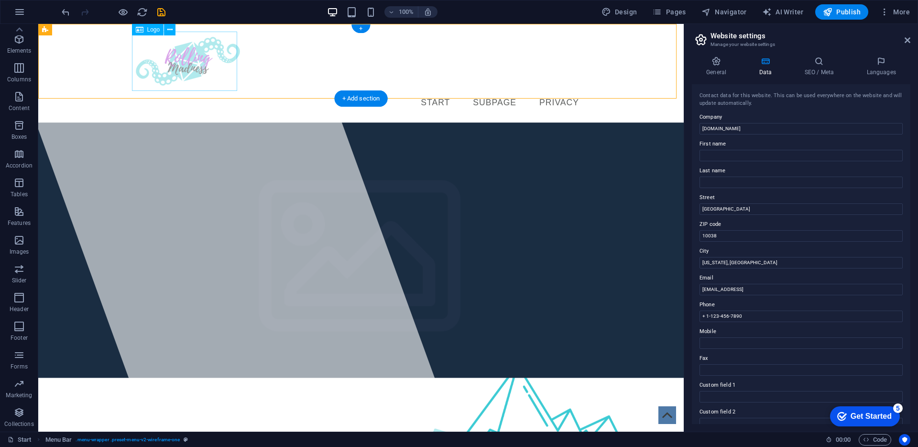
click at [135, 65] on div at bounding box center [360, 61] width 451 height 59
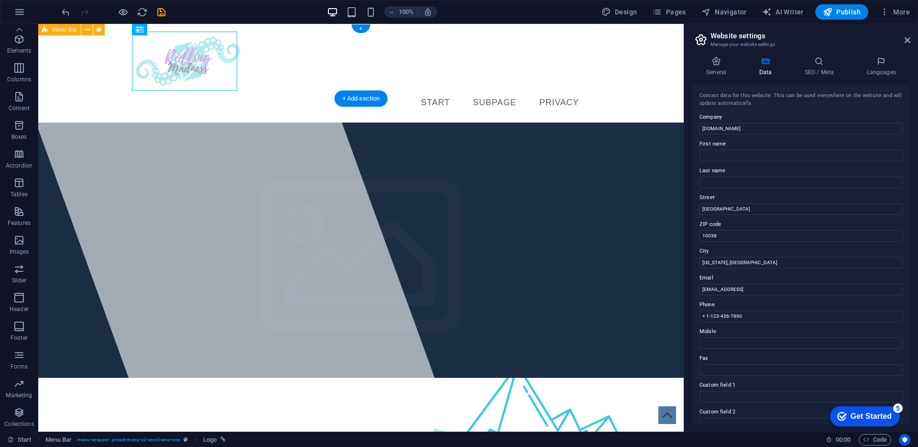
click at [83, 66] on div "Start Subpage Privacy" at bounding box center [361, 73] width 646 height 99
select select "rem"
select select "sticky_reverse"
select select "px"
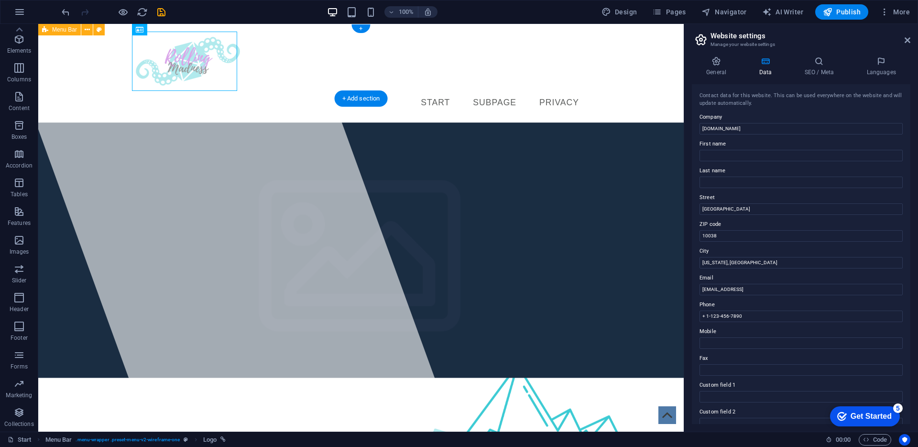
select select "px"
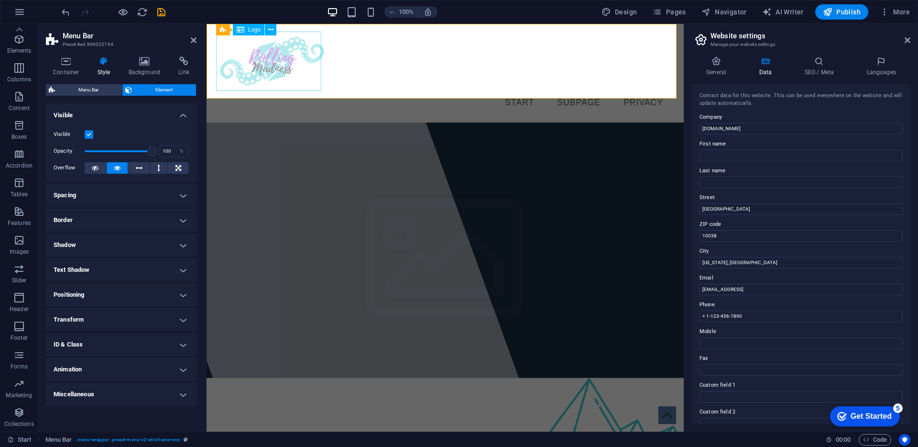
click at [246, 64] on div at bounding box center [445, 61] width 451 height 59
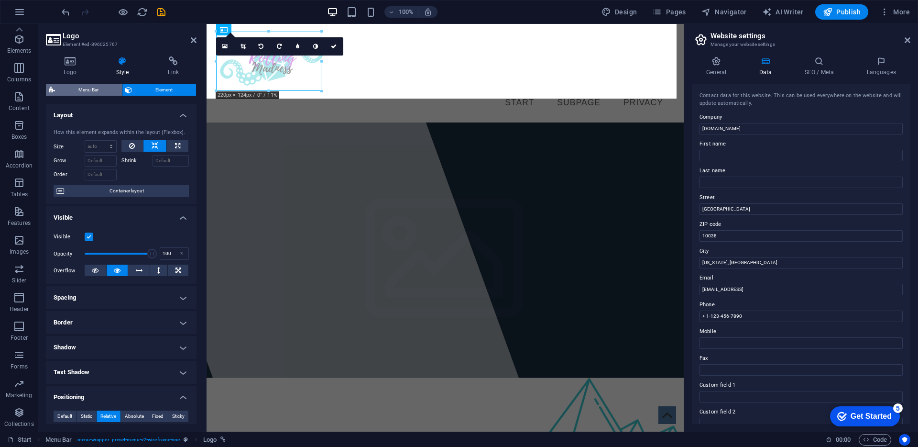
click at [97, 91] on span "Menu Bar" at bounding box center [88, 89] width 61 height 11
select select "rem"
select select "sticky_reverse"
select select "px"
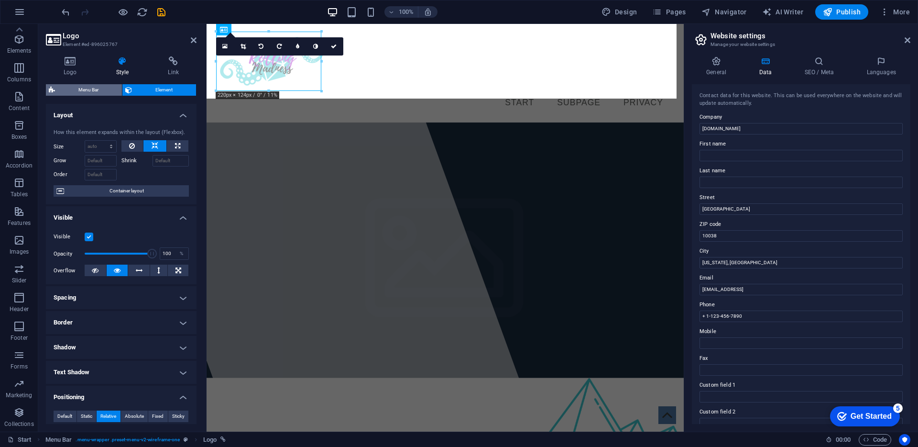
select select "px"
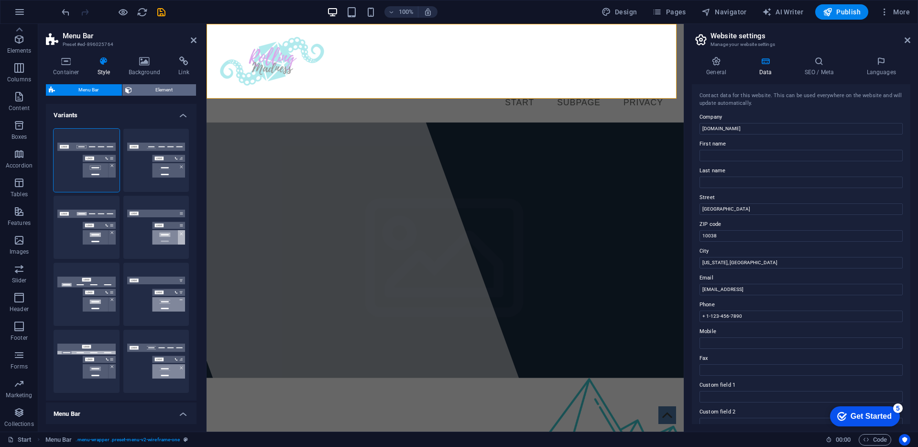
click at [155, 90] on span "Element" at bounding box center [164, 89] width 58 height 11
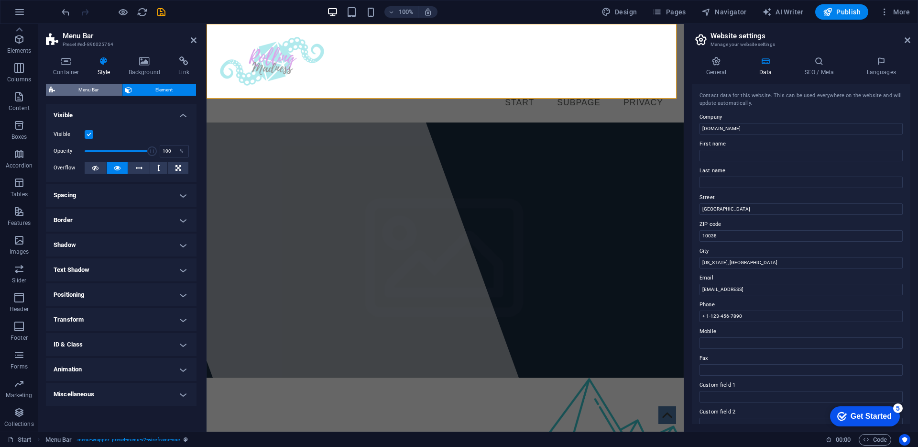
click at [81, 87] on span "Menu Bar" at bounding box center [88, 89] width 61 height 11
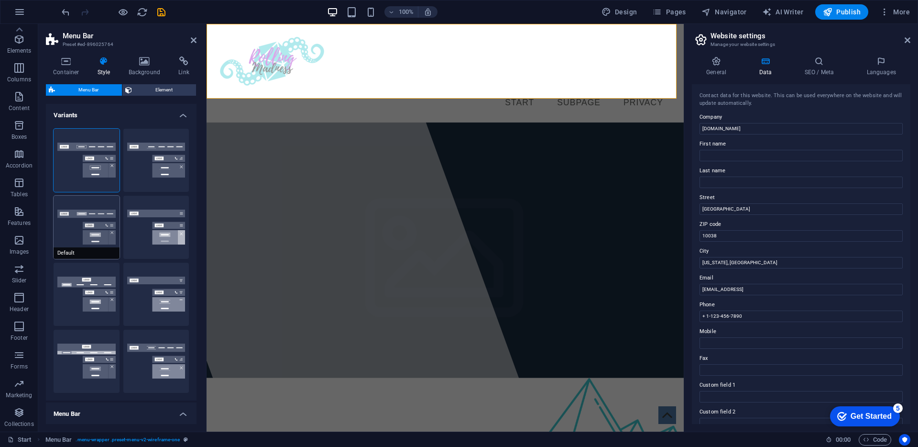
click at [85, 220] on button "Default" at bounding box center [87, 227] width 66 height 63
select select "sticky_menu"
click at [264, 121] on div at bounding box center [311, 227] width 454 height 407
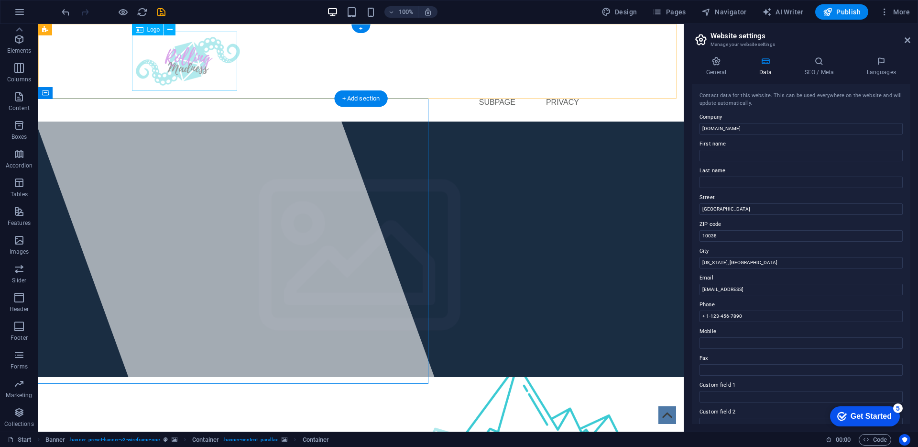
click at [178, 57] on div at bounding box center [360, 61] width 451 height 59
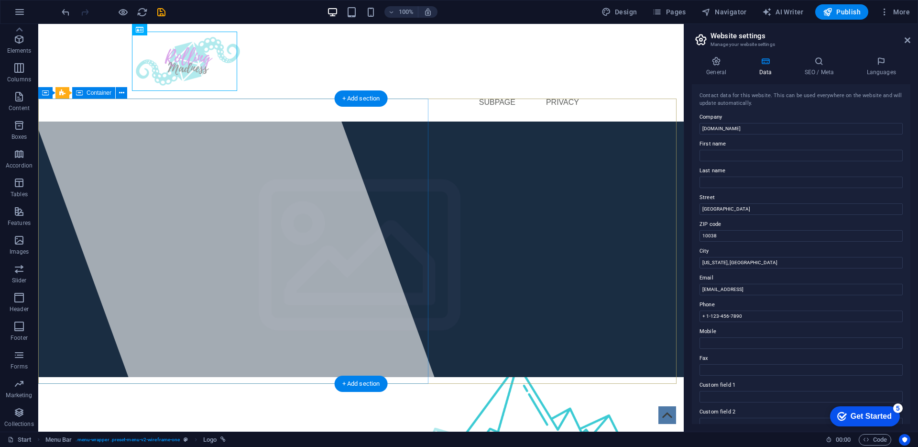
click at [135, 143] on div at bounding box center [227, 227] width 454 height 407
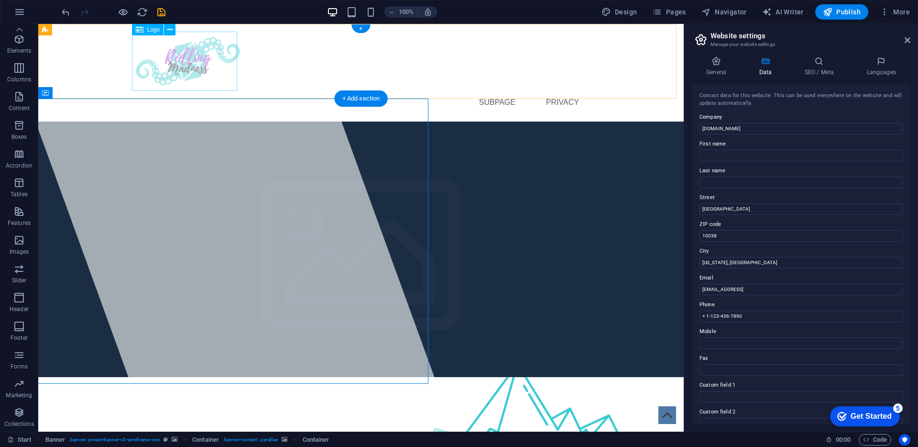
click at [150, 60] on div at bounding box center [360, 61] width 451 height 59
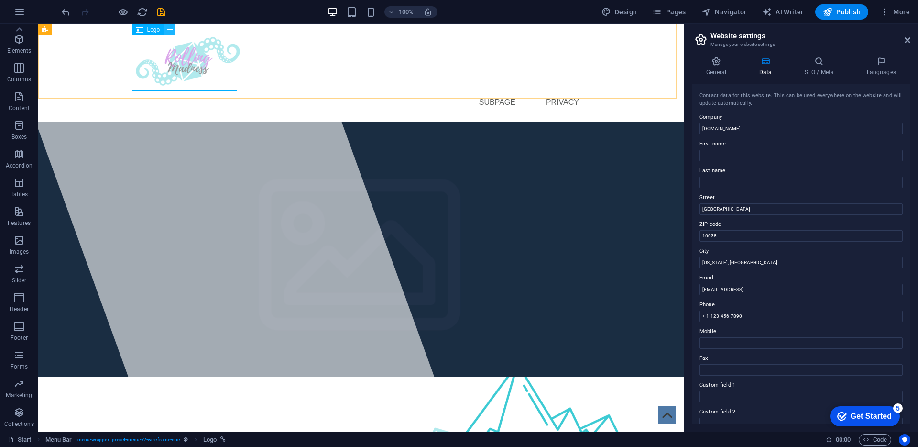
click at [173, 29] on button at bounding box center [169, 29] width 11 height 11
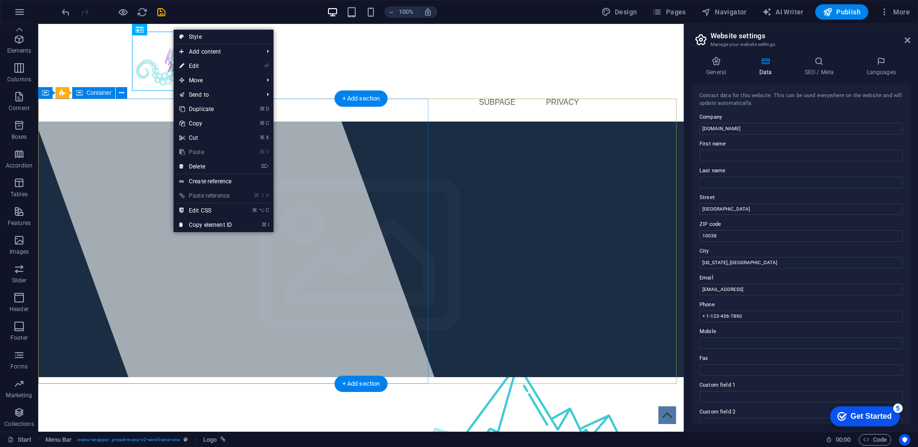
click at [125, 113] on div at bounding box center [227, 227] width 454 height 407
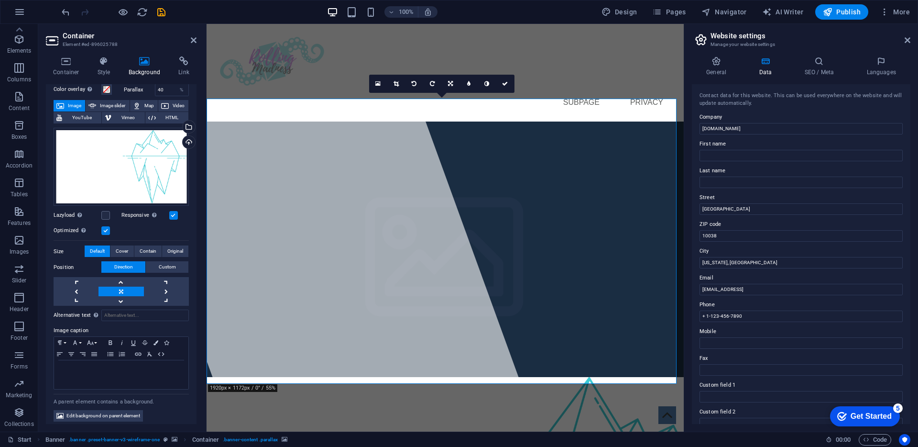
scroll to position [45, 0]
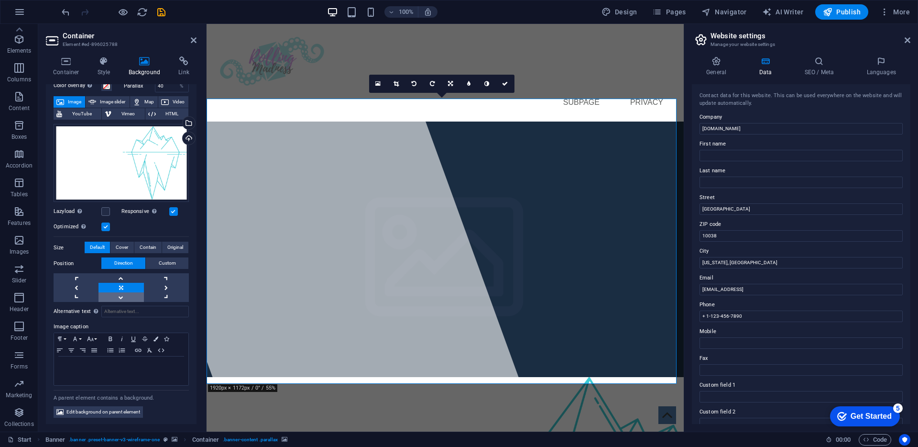
click at [110, 295] on link at bounding box center [121, 297] width 45 height 10
click at [77, 297] on link at bounding box center [76, 297] width 45 height 10
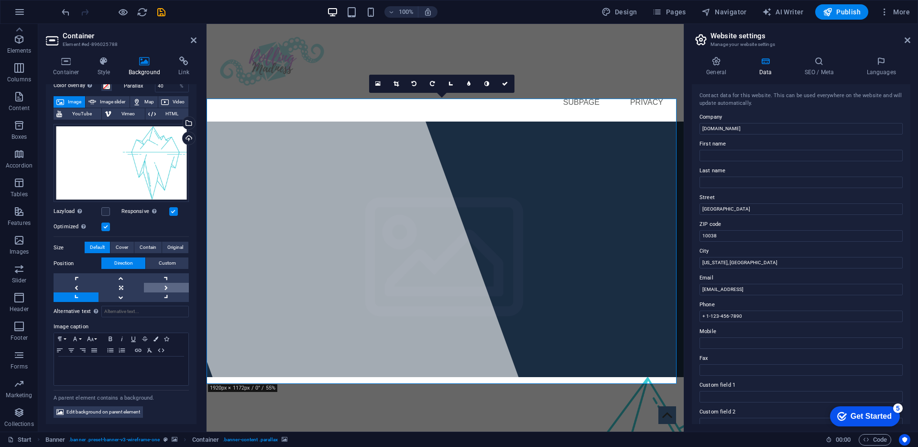
click at [156, 287] on link at bounding box center [166, 288] width 45 height 10
click at [159, 279] on link at bounding box center [166, 278] width 45 height 10
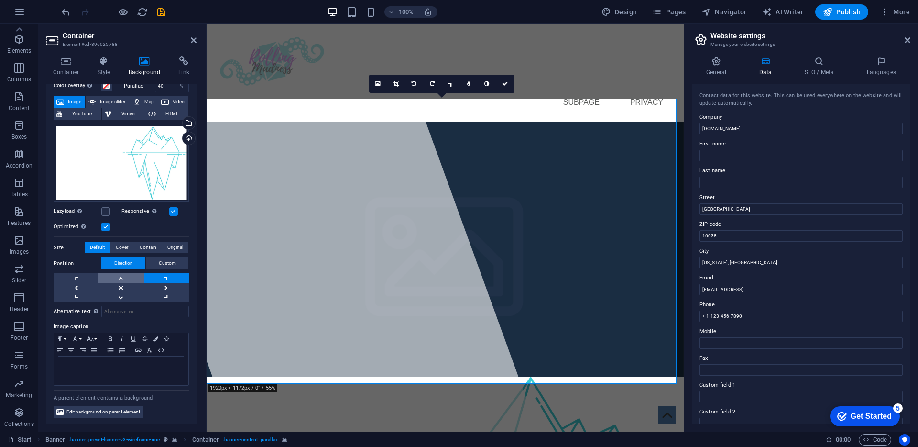
click at [112, 273] on link at bounding box center [121, 278] width 45 height 10
click at [151, 285] on link at bounding box center [166, 288] width 45 height 10
click at [120, 285] on link at bounding box center [121, 288] width 45 height 10
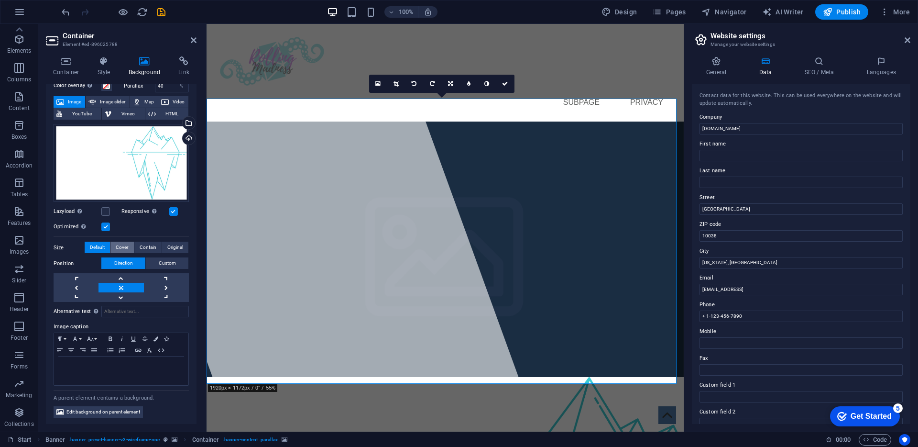
click at [122, 246] on span "Cover" at bounding box center [122, 247] width 12 height 11
click at [141, 249] on span "Contain" at bounding box center [148, 247] width 17 height 11
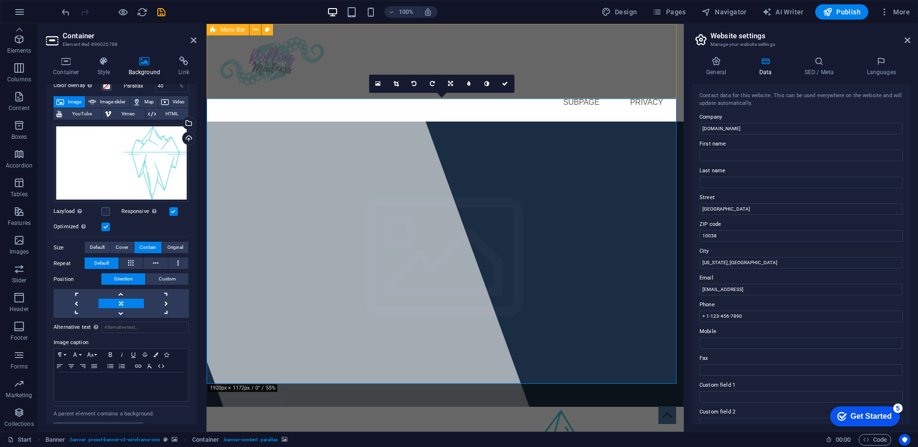
click at [520, 49] on div "Start Subpage Privacy" at bounding box center [445, 73] width 477 height 98
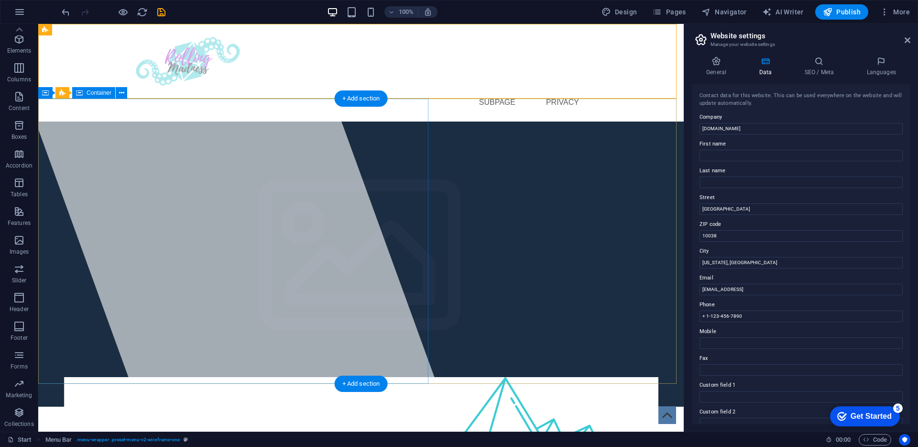
click at [55, 183] on div at bounding box center [227, 227] width 454 height 407
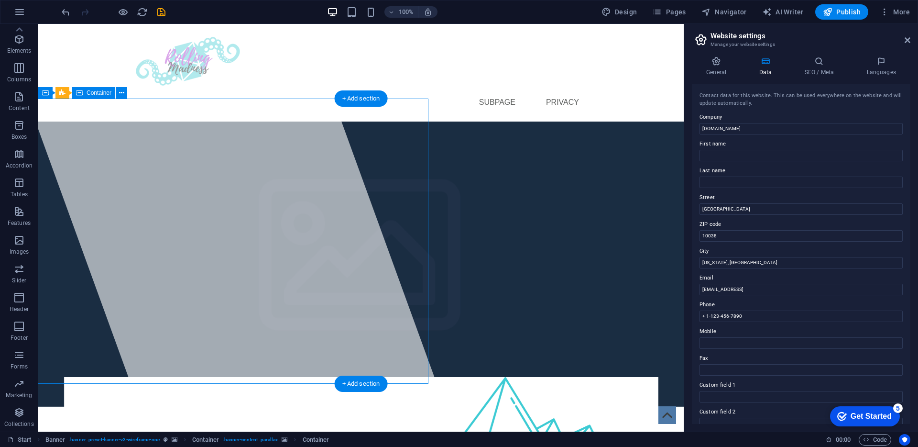
click at [55, 169] on div at bounding box center [227, 227] width 454 height 407
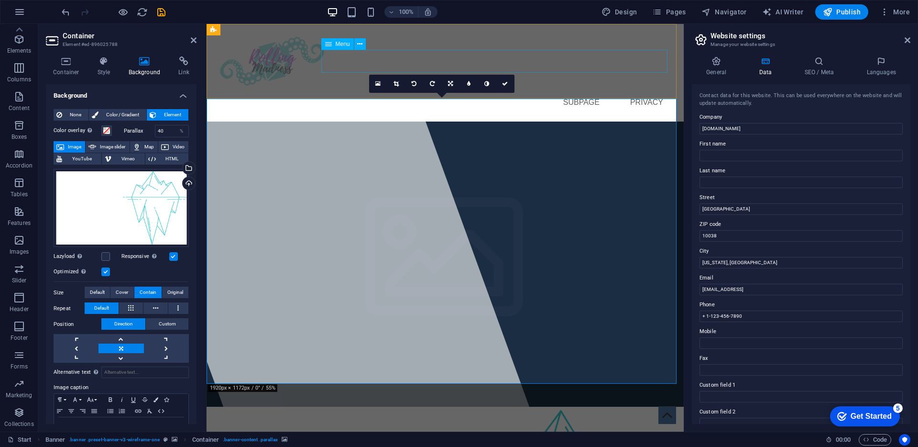
click at [532, 91] on nav "Start Subpage Privacy" at bounding box center [445, 102] width 451 height 23
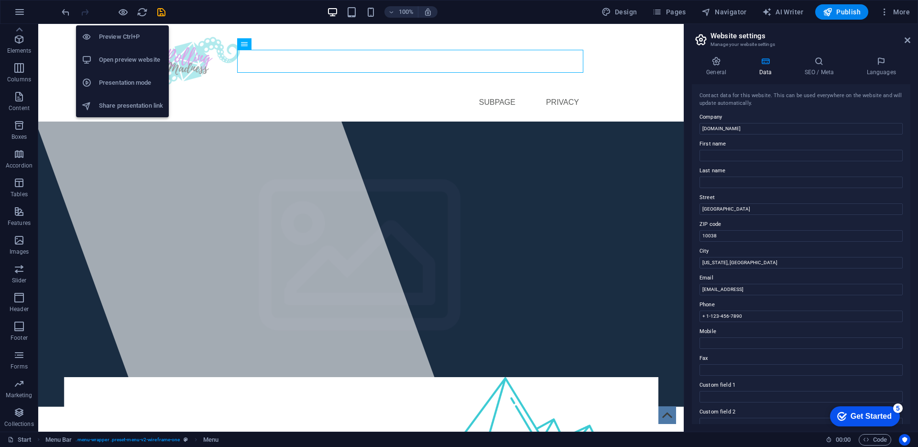
click at [135, 64] on h6 "Open preview website" at bounding box center [131, 59] width 64 height 11
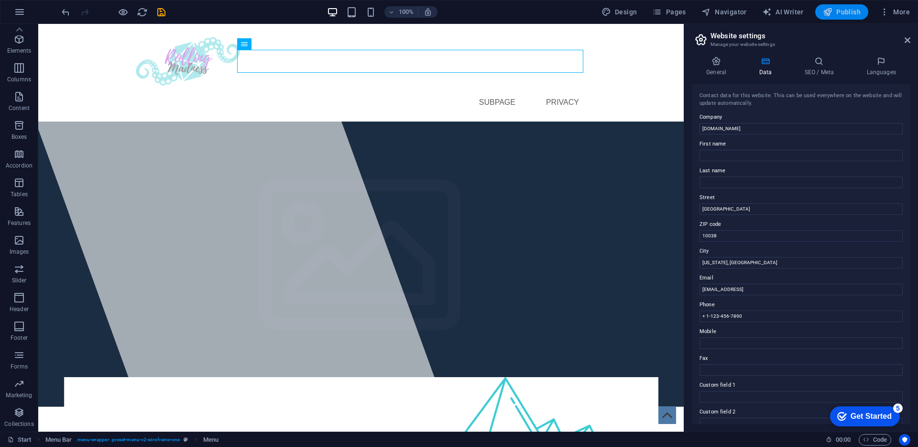
click at [831, 8] on icon "button" at bounding box center [828, 12] width 10 height 10
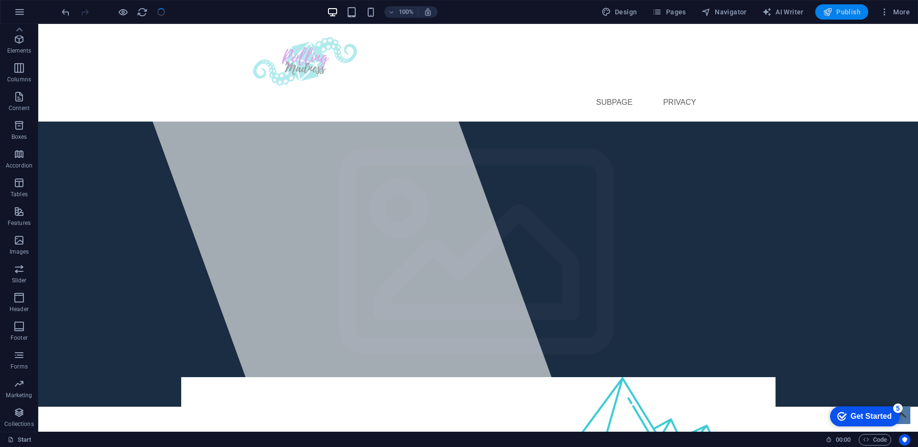
click at [834, 10] on span "Publish" at bounding box center [842, 12] width 38 height 10
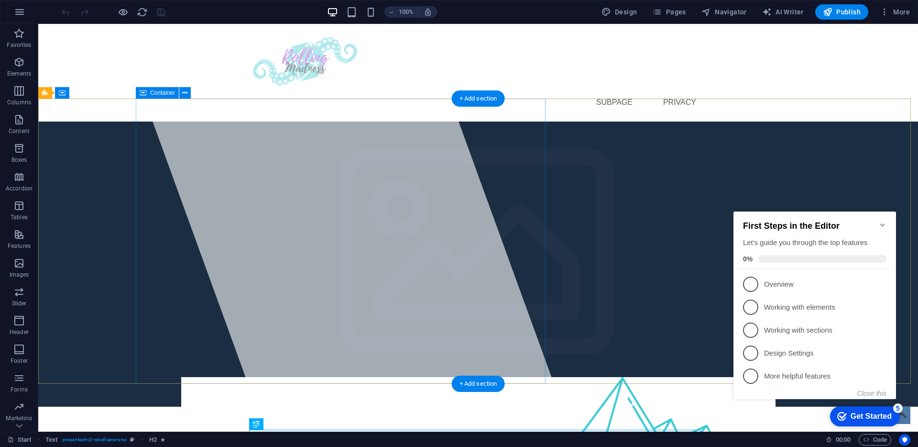
click at [300, 184] on div at bounding box center [344, 227] width 454 height 407
select select "%"
select select "px"
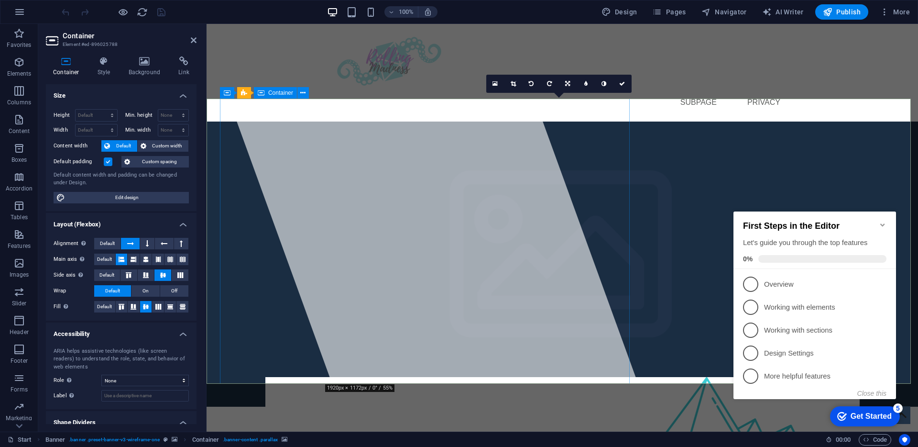
click at [403, 166] on div at bounding box center [428, 227] width 454 height 407
select select "%"
select select "px"
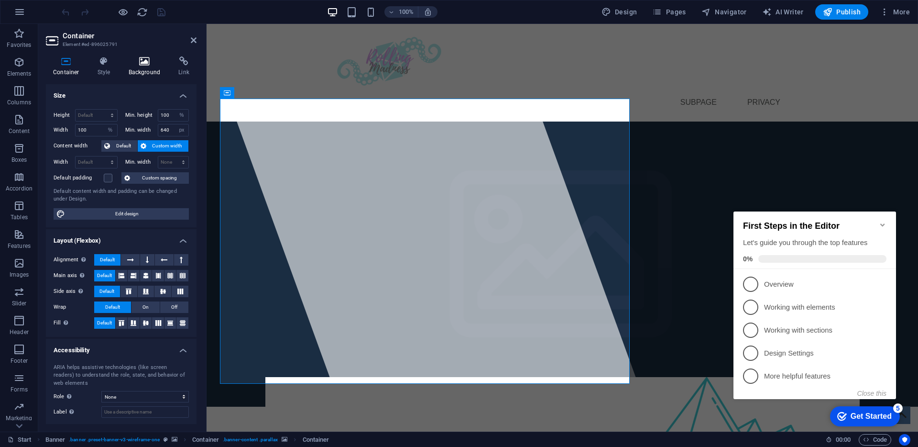
click at [132, 64] on icon at bounding box center [144, 61] width 46 height 10
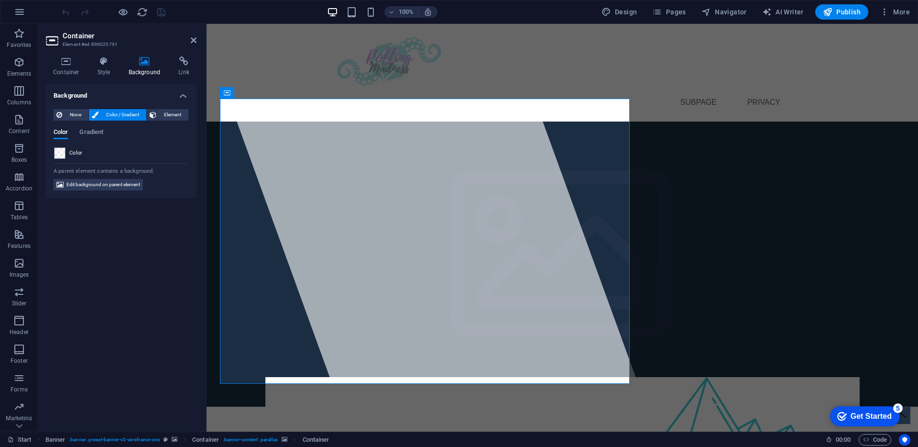
click at [147, 64] on icon at bounding box center [144, 61] width 46 height 10
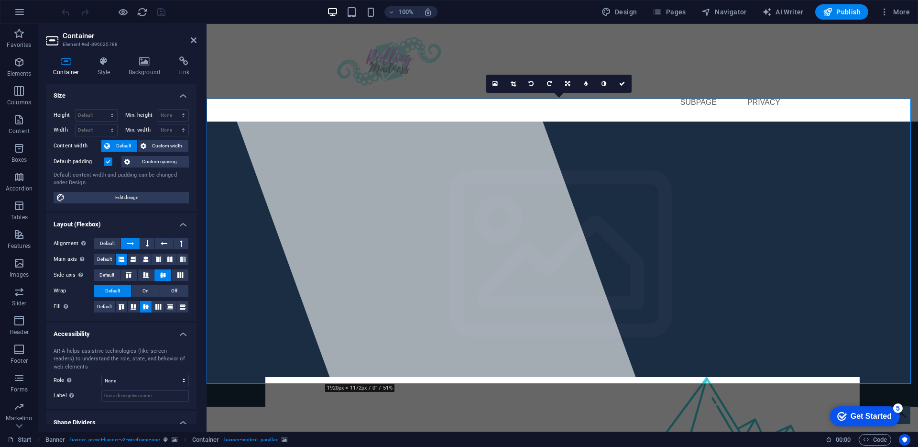
click at [143, 67] on h4 "Background" at bounding box center [146, 66] width 50 height 20
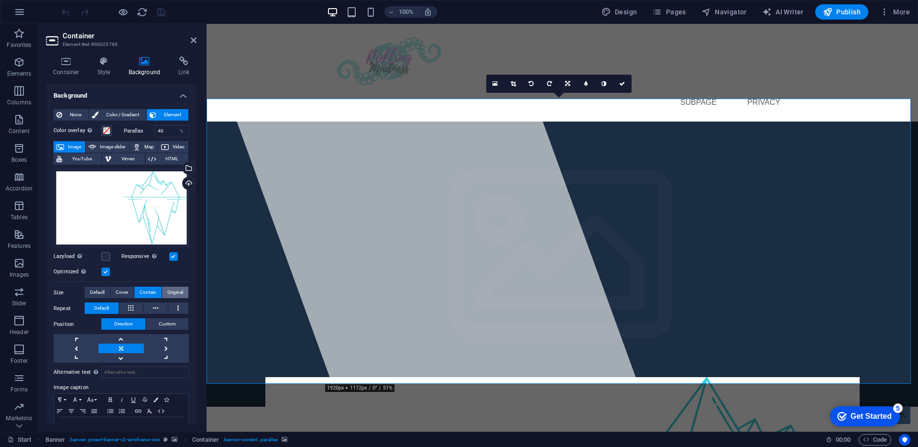
click at [170, 293] on span "Original" at bounding box center [175, 291] width 16 height 11
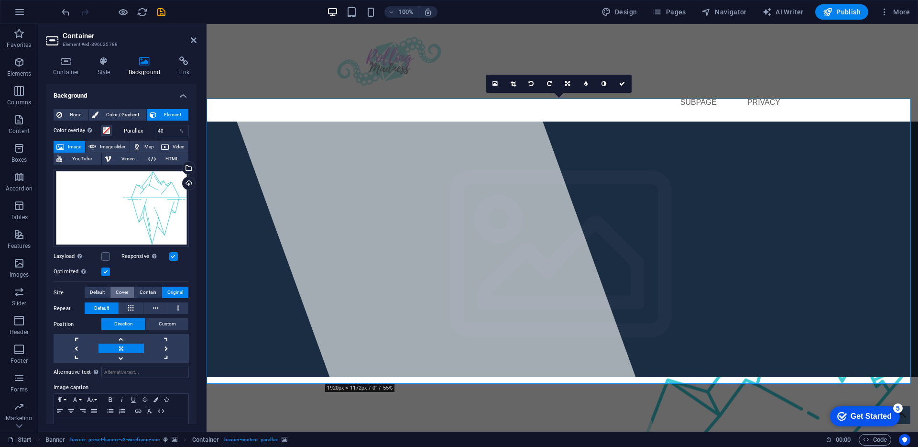
click at [129, 295] on button "Cover" at bounding box center [121, 291] width 23 height 11
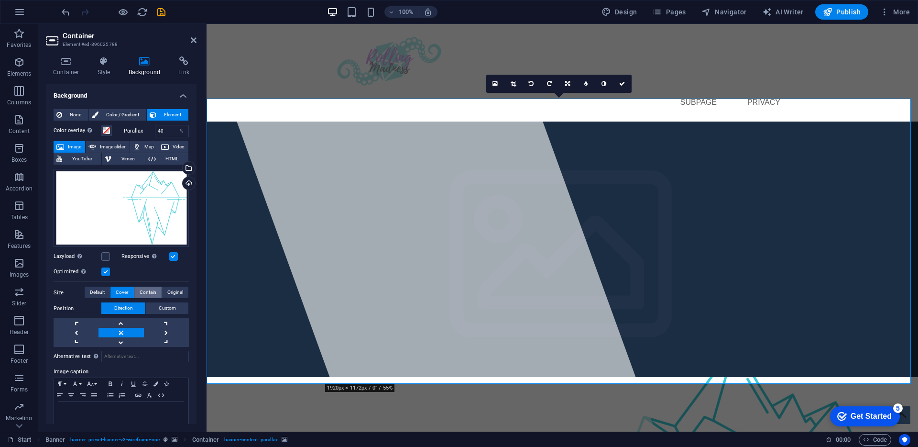
click at [145, 294] on span "Contain" at bounding box center [148, 291] width 17 height 11
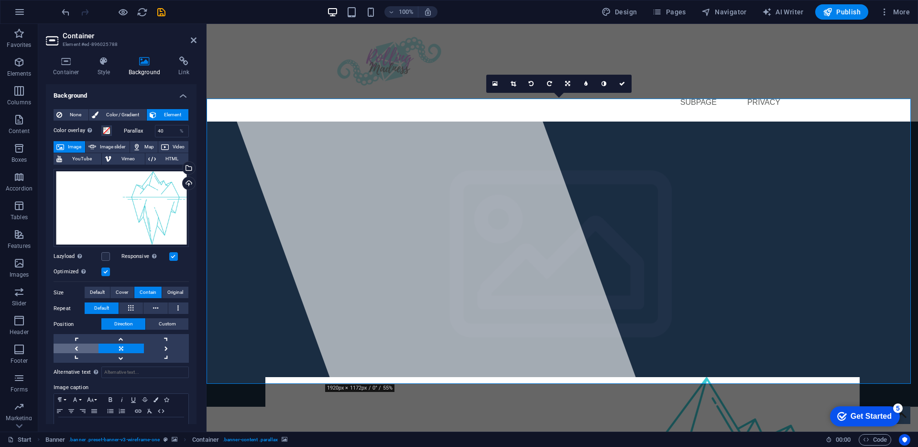
click at [94, 343] on link at bounding box center [76, 348] width 45 height 10
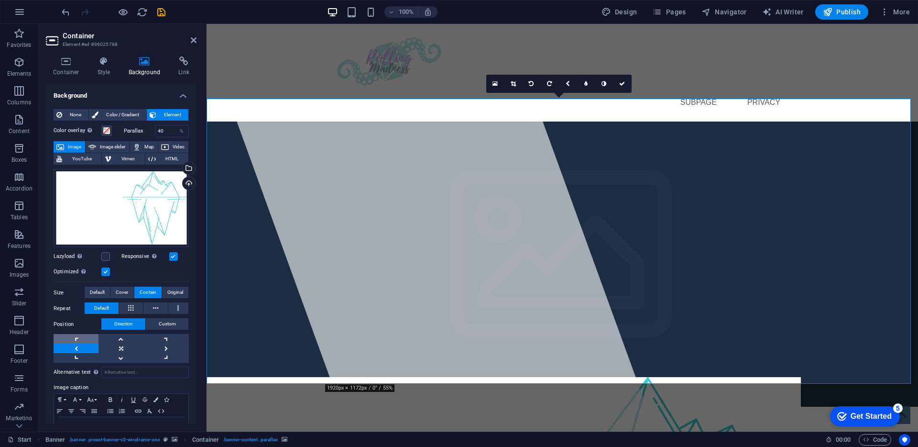
click at [84, 337] on link at bounding box center [76, 339] width 45 height 10
click at [115, 344] on link at bounding box center [121, 348] width 45 height 10
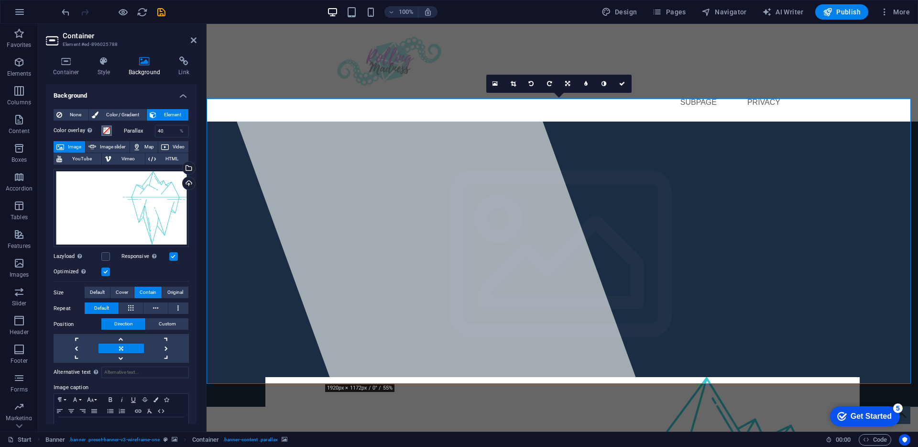
click at [106, 132] on span at bounding box center [107, 131] width 8 height 8
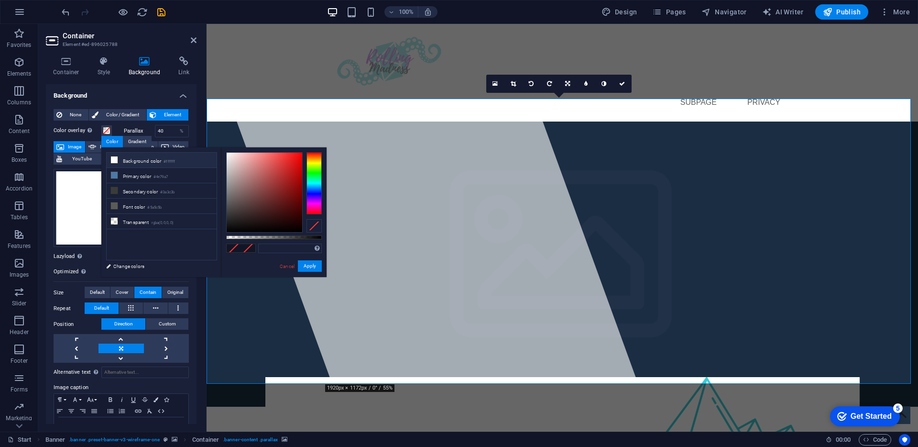
click at [116, 158] on icon at bounding box center [114, 159] width 7 height 7
click at [414, 313] on div at bounding box center [428, 227] width 454 height 407
click at [144, 223] on li "Transparent rgba(0,0,0,.0)" at bounding box center [162, 221] width 110 height 15
type input "rgba(0, 0, 0, 0)"
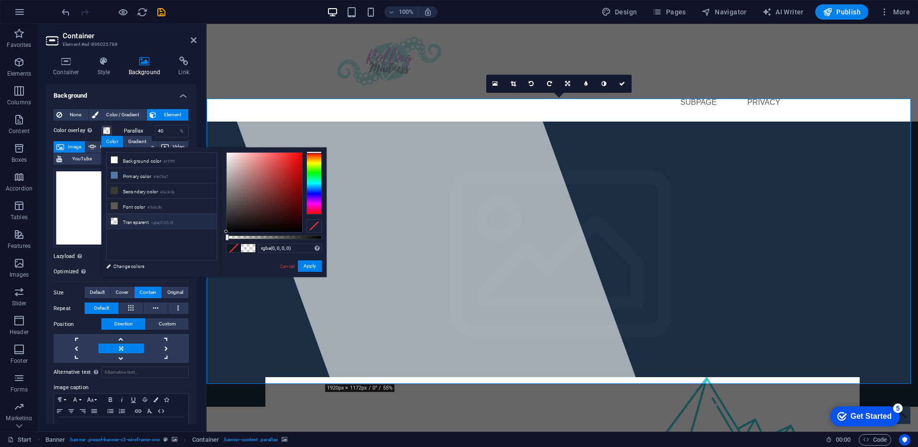
click at [122, 102] on div "None Color / Gradient Element Stretch background to full-width Color overlay Pl…" at bounding box center [121, 293] width 151 height 384
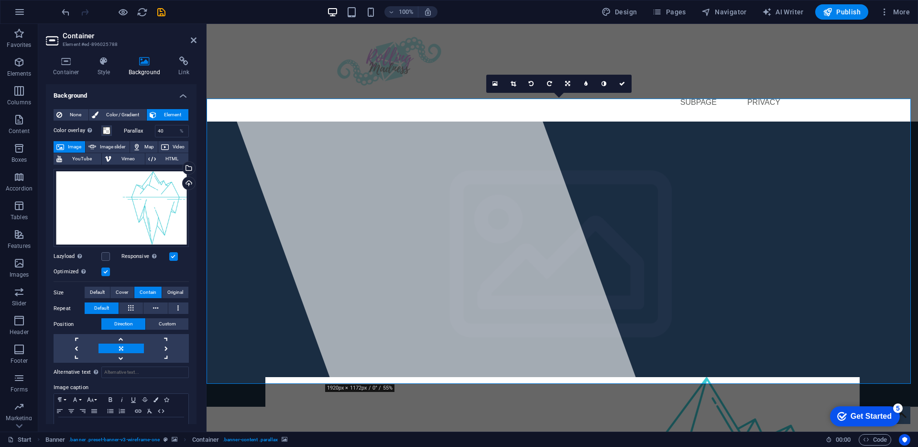
click at [337, 85] on div at bounding box center [562, 61] width 451 height 59
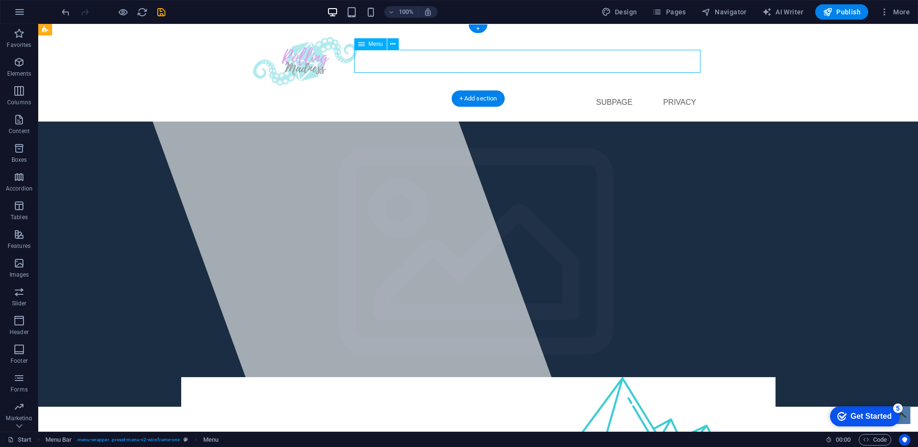
drag, startPoint x: 373, startPoint y: 67, endPoint x: 365, endPoint y: 67, distance: 7.7
click at [366, 91] on nav "Start Subpage Privacy" at bounding box center [478, 102] width 451 height 23
click at [294, 67] on div at bounding box center [478, 61] width 451 height 59
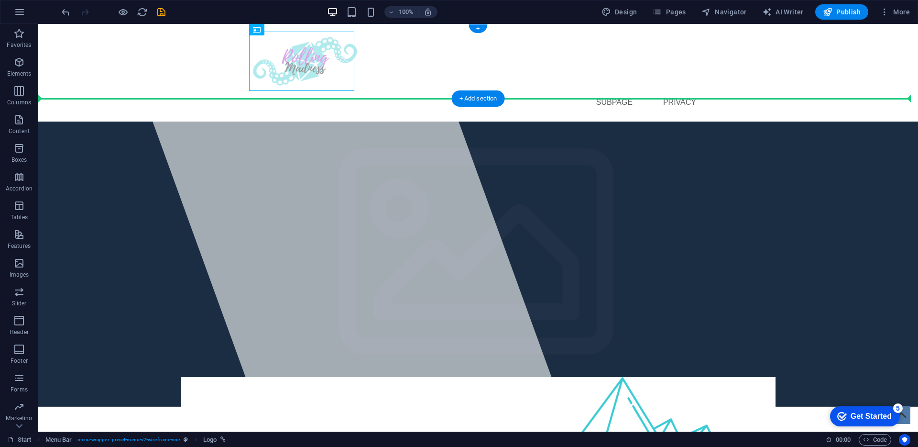
drag, startPoint x: 295, startPoint y: 67, endPoint x: 101, endPoint y: 67, distance: 193.7
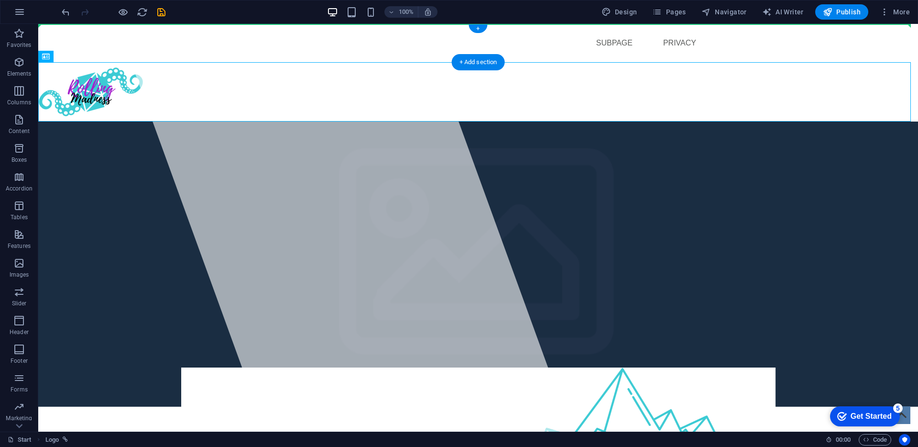
drag, startPoint x: 89, startPoint y: 90, endPoint x: 179, endPoint y: 39, distance: 103.4
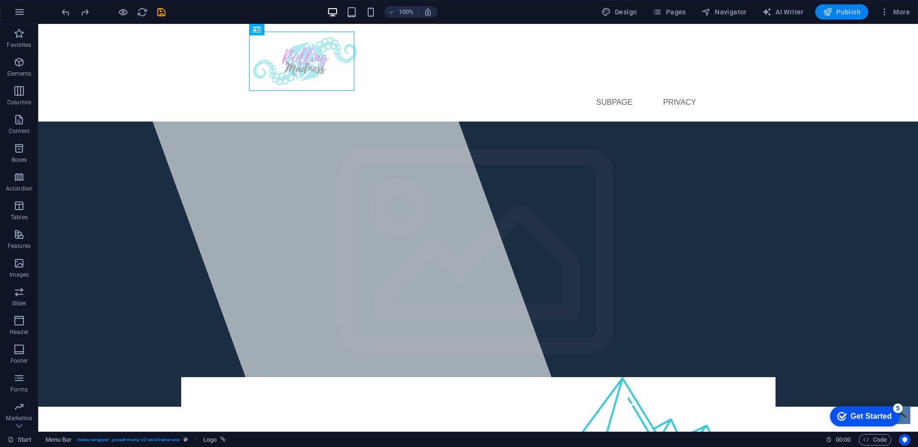
click at [862, 14] on button "Publish" at bounding box center [841, 11] width 53 height 15
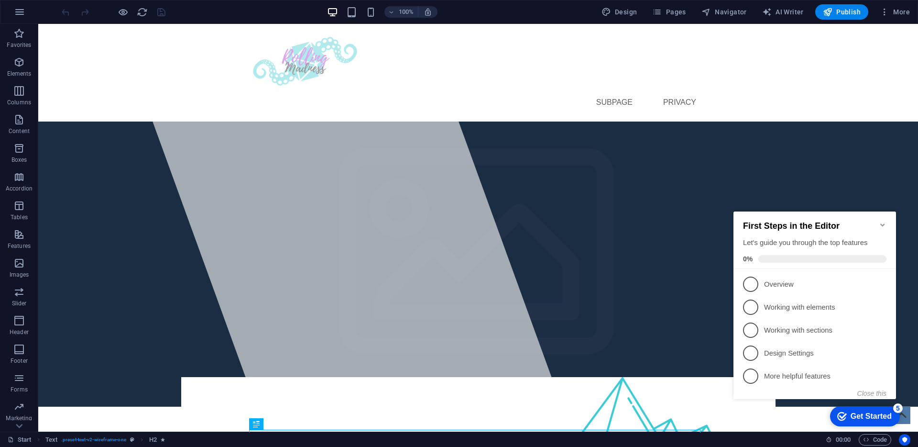
click div "checkmark Get Started 5 First Steps in the Editor Let's guide you through the t…"
click at [858, 412] on div "Get Started" at bounding box center [871, 416] width 41 height 9
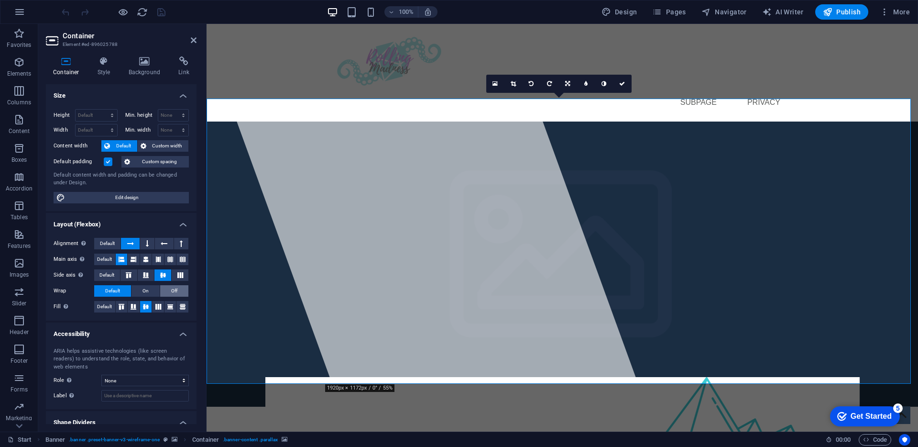
click at [174, 288] on span "Off" at bounding box center [174, 290] width 6 height 11
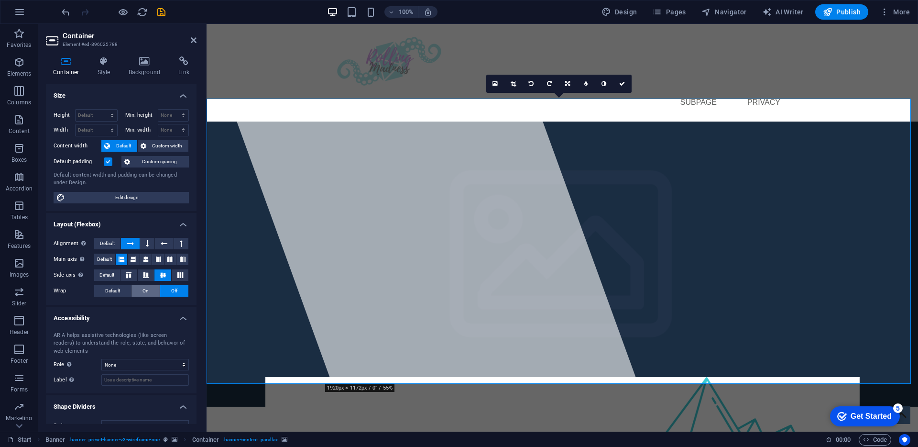
click at [151, 290] on button "On" at bounding box center [146, 290] width 28 height 11
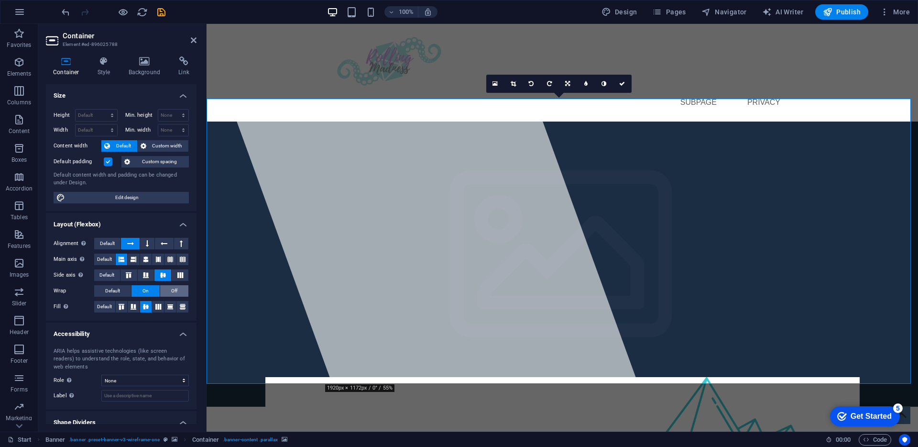
click at [180, 293] on button "Off" at bounding box center [174, 290] width 28 height 11
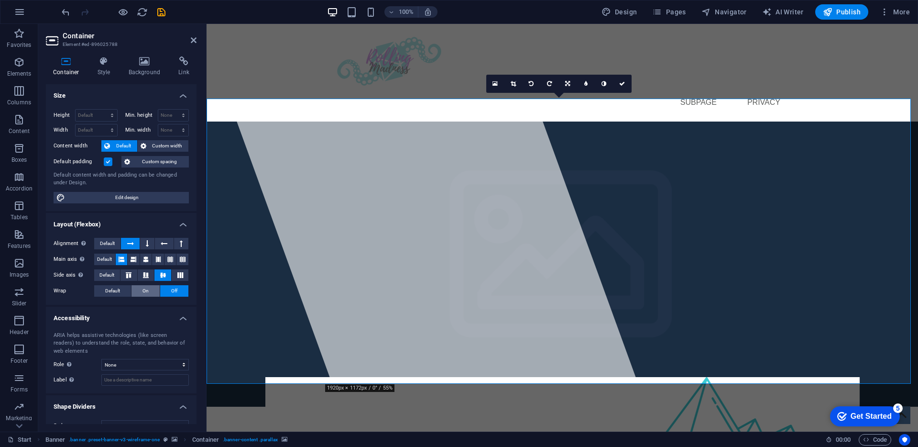
click at [143, 291] on span "On" at bounding box center [146, 290] width 6 height 11
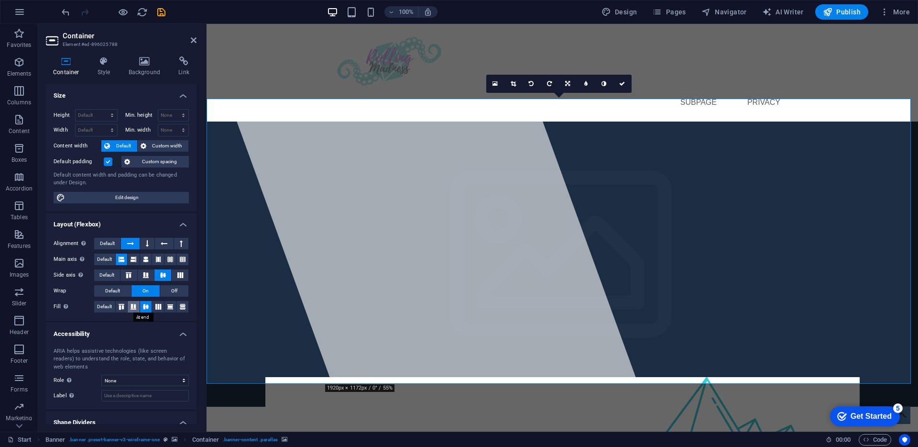
click at [137, 308] on icon at bounding box center [133, 307] width 11 height 6
click at [128, 308] on button at bounding box center [134, 306] width 12 height 11
click at [129, 292] on button "Default" at bounding box center [112, 290] width 37 height 11
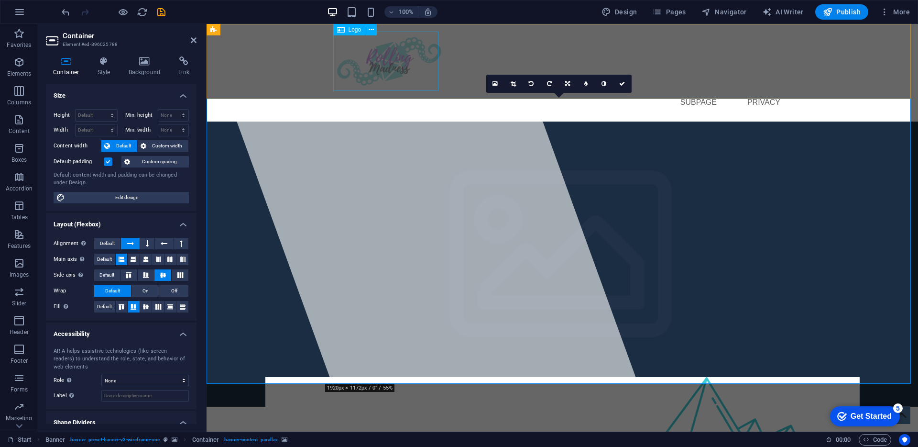
click at [381, 63] on div at bounding box center [562, 61] width 451 height 59
select select "px"
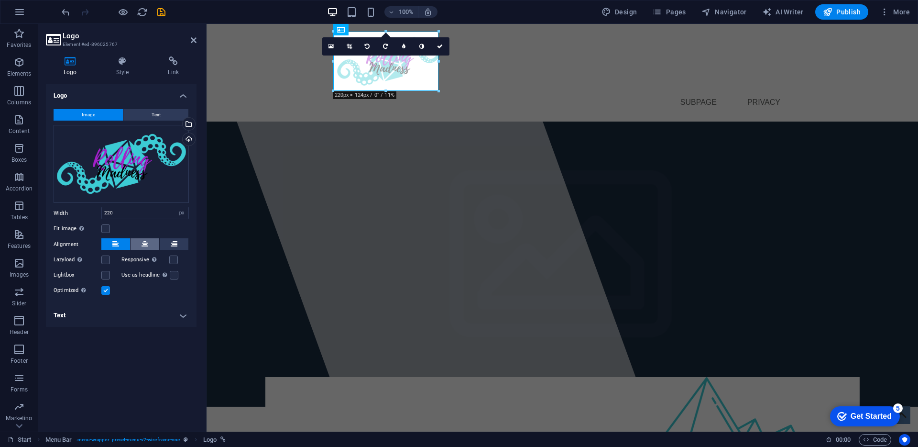
click at [150, 240] on button at bounding box center [145, 243] width 29 height 11
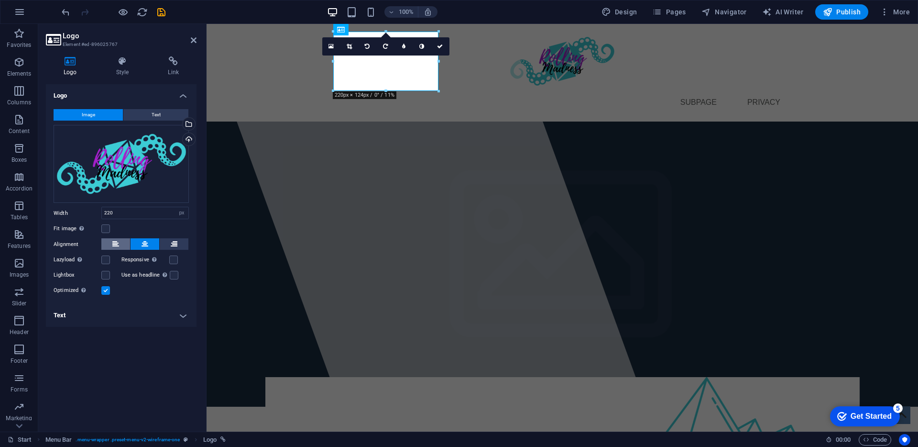
click at [127, 241] on button at bounding box center [115, 243] width 29 height 11
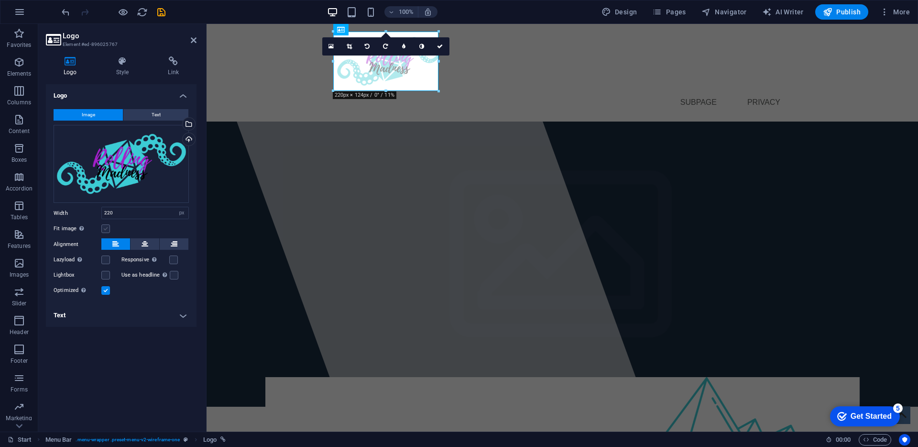
click at [107, 229] on label at bounding box center [105, 228] width 9 height 9
click at [0, 0] on input "Fit image Automatically fit image to a fixed width and height" at bounding box center [0, 0] width 0 height 0
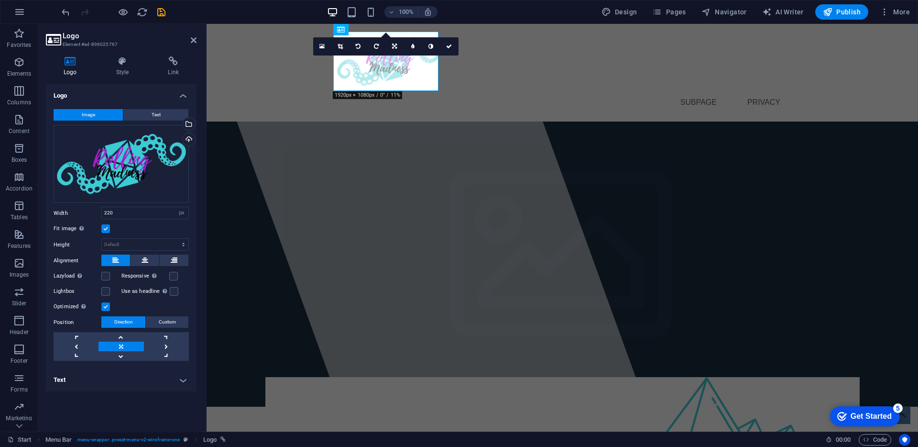
click at [107, 229] on label at bounding box center [105, 228] width 9 height 9
click at [0, 0] on input "Fit image Automatically fit image to a fixed width and height" at bounding box center [0, 0] width 0 height 0
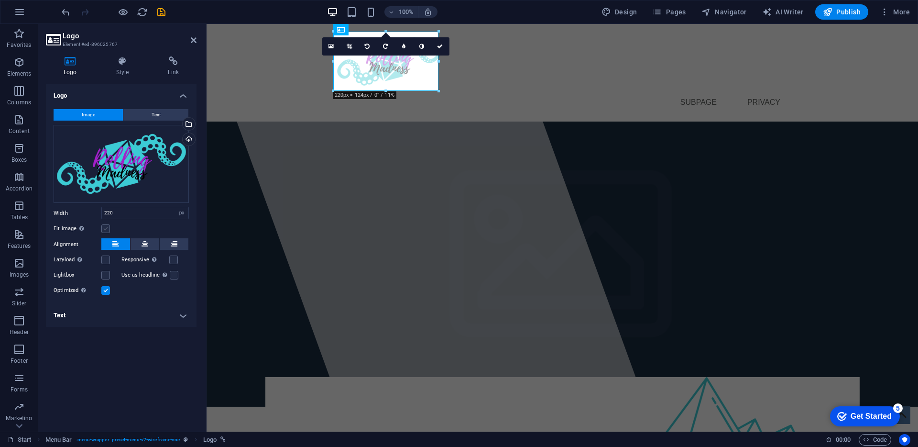
click at [107, 229] on label at bounding box center [105, 228] width 9 height 9
click at [0, 0] on input "Fit image Automatically fit image to a fixed width and height" at bounding box center [0, 0] width 0 height 0
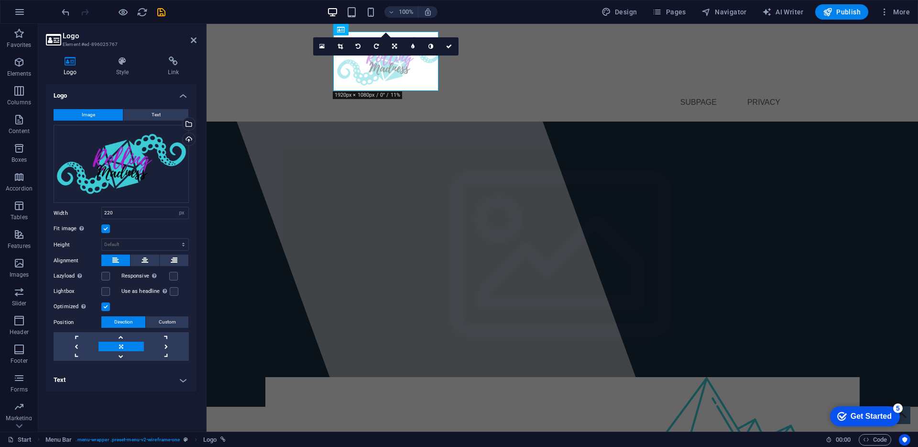
click at [107, 229] on label at bounding box center [105, 228] width 9 height 9
click at [0, 0] on input "Fit image Automatically fit image to a fixed width and height" at bounding box center [0, 0] width 0 height 0
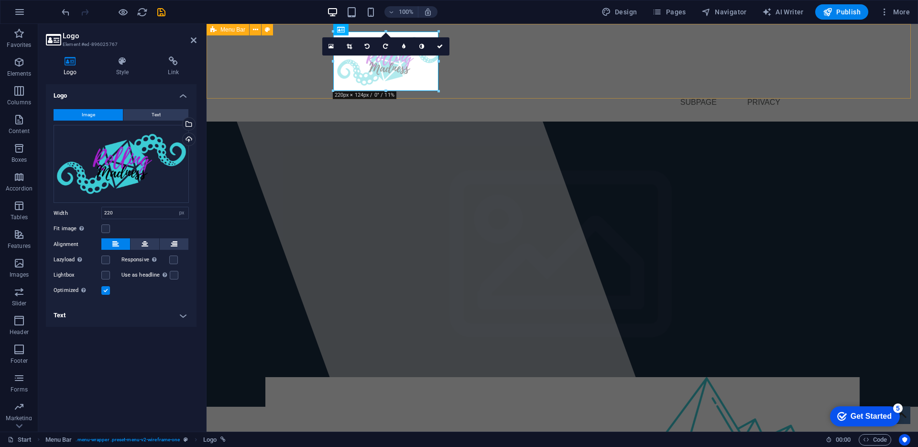
click at [230, 55] on div "Start Subpage Privacy" at bounding box center [563, 73] width 712 height 98
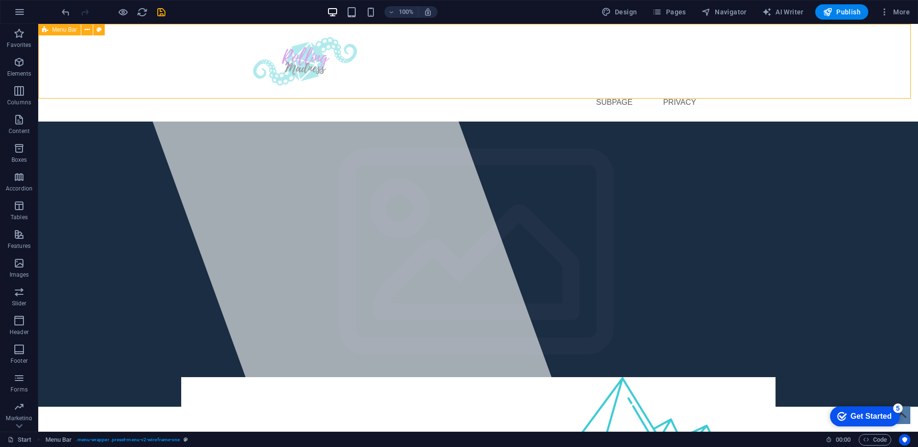
click at [65, 62] on div "Start Subpage Privacy" at bounding box center [478, 73] width 880 height 98
select select "header"
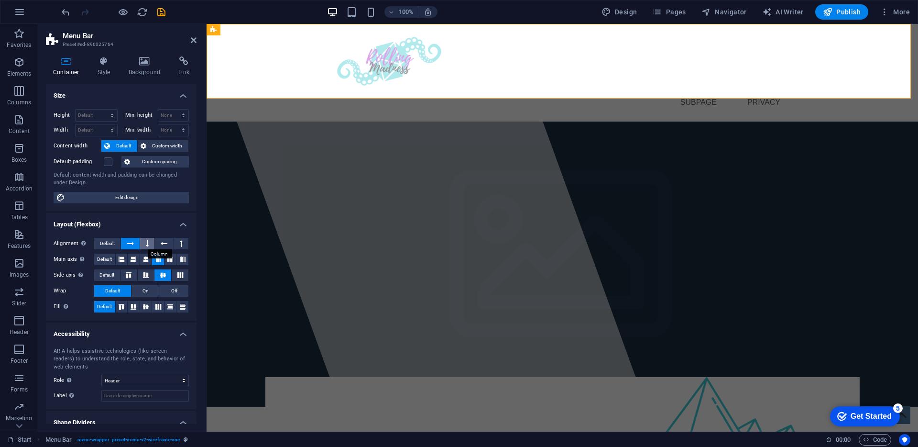
click at [153, 245] on button at bounding box center [147, 243] width 14 height 11
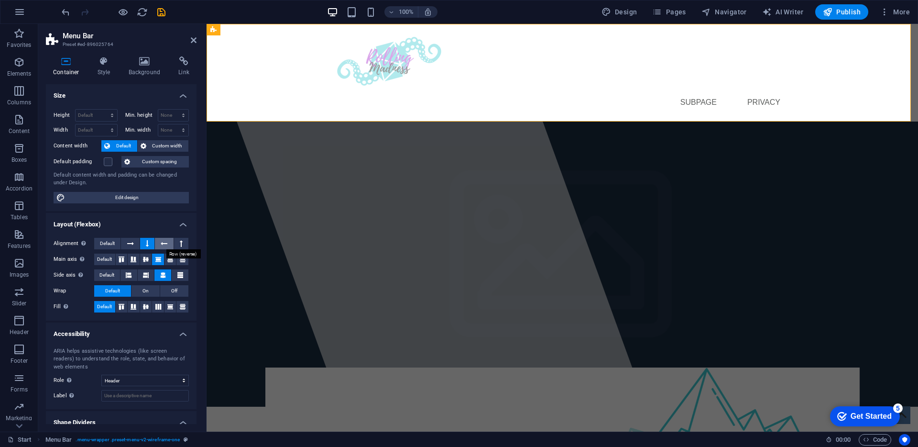
click at [161, 242] on icon at bounding box center [164, 243] width 7 height 11
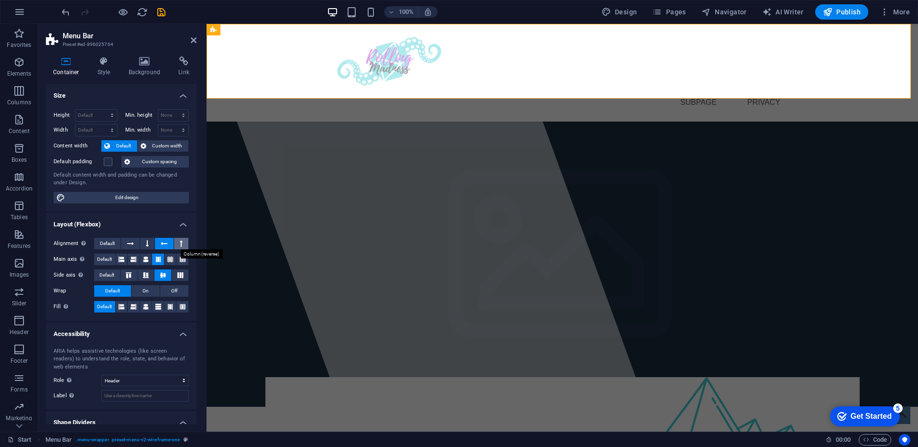
click at [180, 239] on icon at bounding box center [181, 243] width 3 height 11
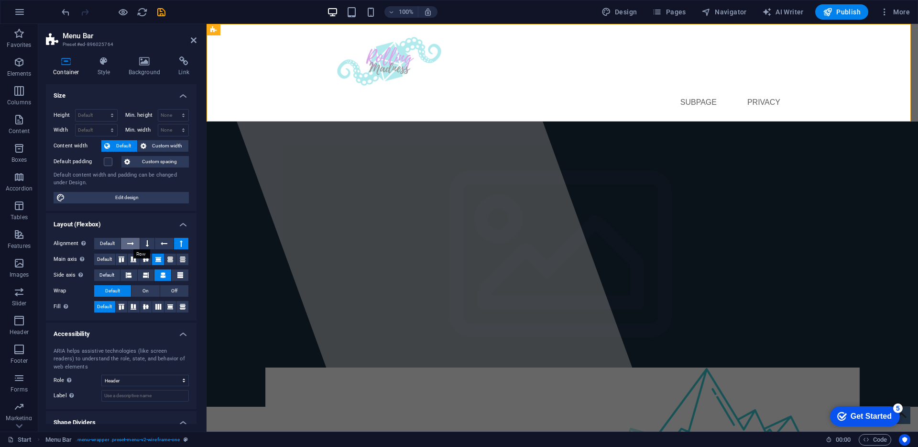
click at [129, 243] on icon at bounding box center [130, 243] width 7 height 11
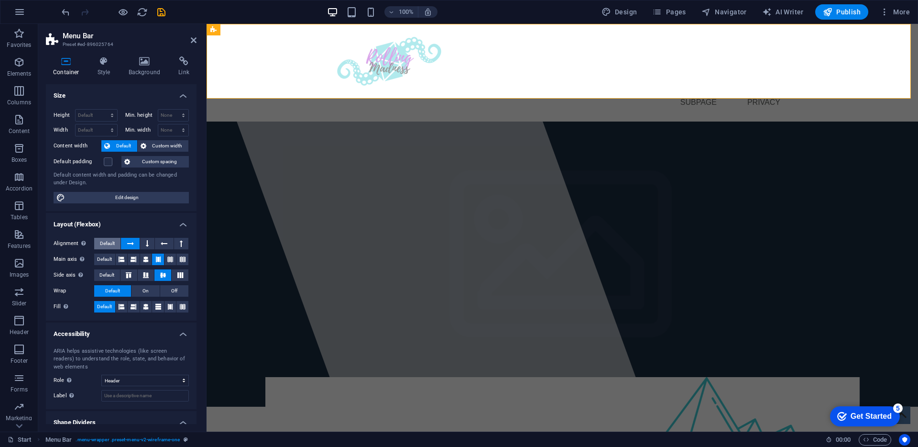
click at [116, 248] on button "Default" at bounding box center [107, 243] width 26 height 11
click at [112, 260] on button "Default" at bounding box center [104, 258] width 21 height 11
click at [109, 276] on span "Default" at bounding box center [106, 274] width 15 height 11
click at [175, 274] on icon at bounding box center [180, 275] width 11 height 6
click at [165, 276] on icon at bounding box center [162, 275] width 11 height 6
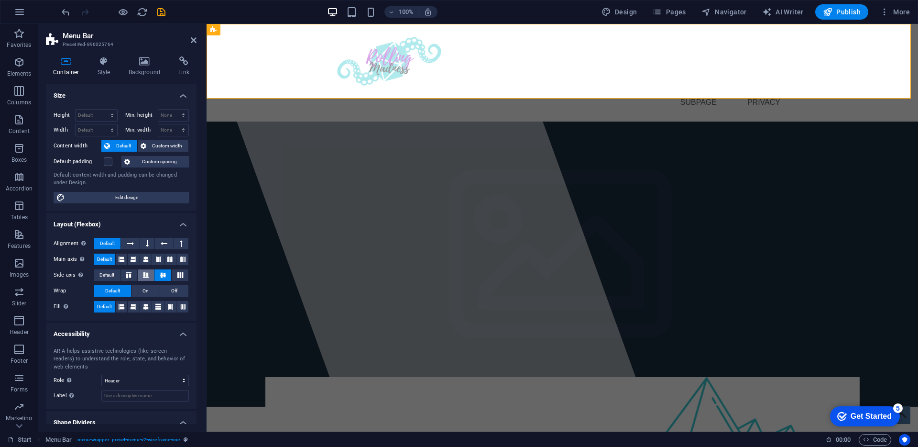
click at [143, 279] on button at bounding box center [146, 274] width 17 height 11
click at [135, 279] on button at bounding box center [129, 274] width 17 height 11
click at [164, 277] on icon at bounding box center [162, 275] width 11 height 6
click at [154, 288] on button "On" at bounding box center [146, 290] width 28 height 11
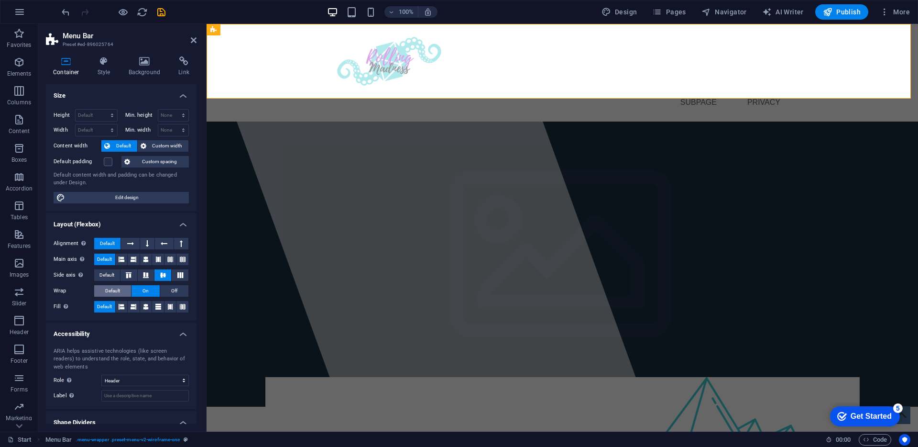
click at [127, 289] on button "Default" at bounding box center [112, 290] width 37 height 11
click at [123, 309] on icon at bounding box center [122, 306] width 6 height 11
click at [144, 309] on icon at bounding box center [146, 306] width 6 height 11
click at [159, 307] on icon at bounding box center [158, 306] width 6 height 11
click at [170, 306] on icon at bounding box center [170, 306] width 6 height 11
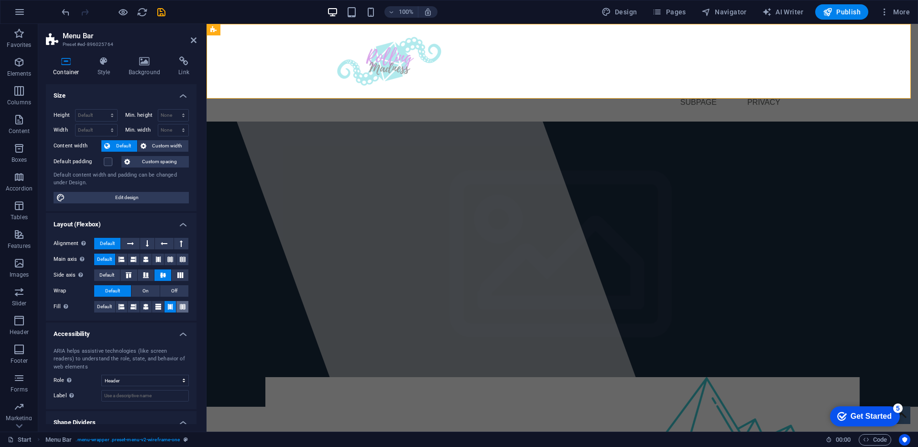
click at [185, 303] on button at bounding box center [182, 306] width 12 height 11
click at [108, 305] on span "Default" at bounding box center [104, 306] width 15 height 11
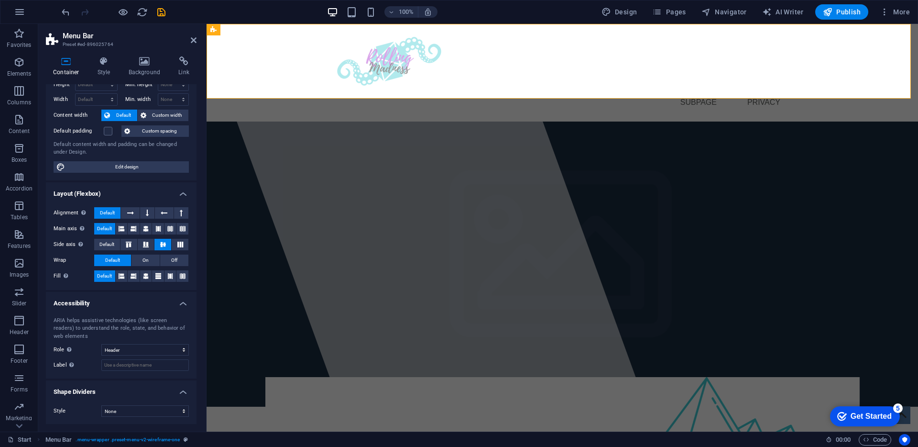
scroll to position [31, 0]
click at [151, 413] on select "None Triangle Square Diagonal Polygon 1 Polygon 2 Zigzag Multiple Zigzags Waves…" at bounding box center [145, 410] width 88 height 11
click at [101, 405] on select "None Triangle Square Diagonal Polygon 1 Polygon 2 Zigzag Multiple Zigzags Waves…" at bounding box center [145, 410] width 88 height 11
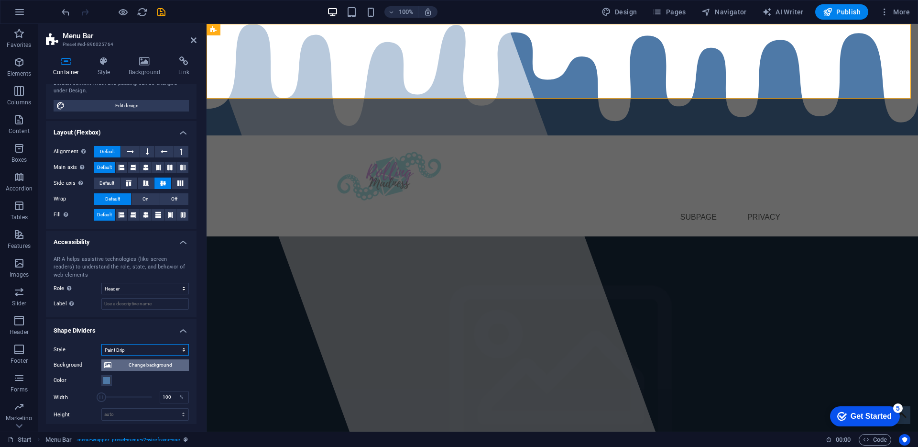
scroll to position [96, 0]
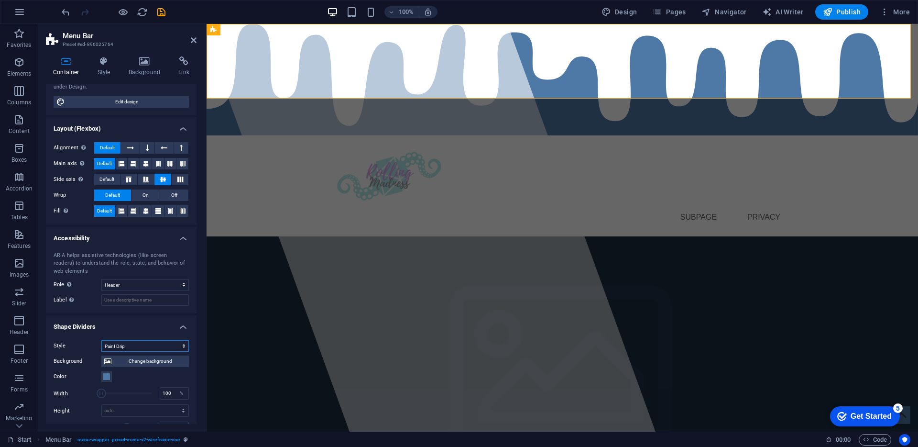
click at [154, 349] on select "None Triangle Square Diagonal Polygon 1 Polygon 2 Zigzag Multiple Zigzags Waves…" at bounding box center [145, 345] width 88 height 11
select select "none"
click at [101, 352] on select "None Triangle Square Diagonal Polygon 1 Polygon 2 Zigzag Multiple Zigzags Waves…" at bounding box center [145, 345] width 88 height 11
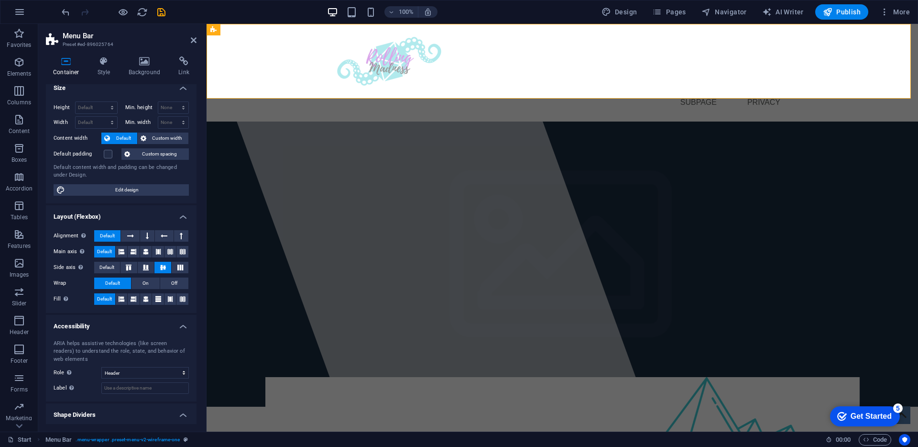
scroll to position [0, 0]
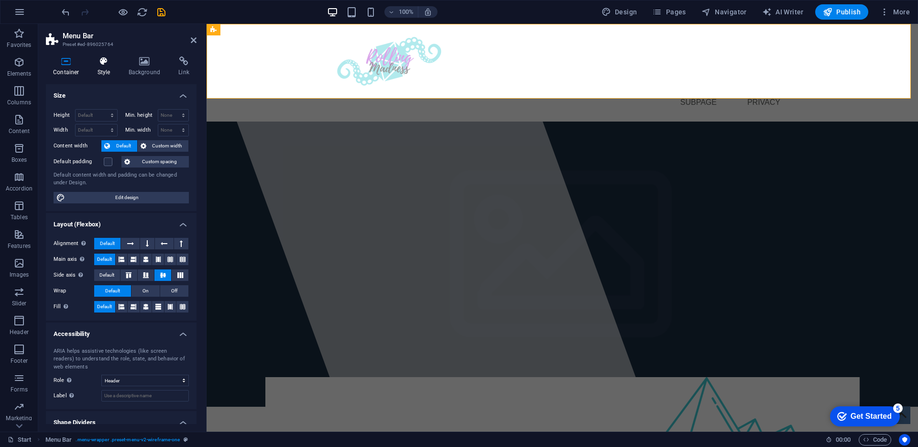
click at [103, 67] on h4 "Style" at bounding box center [105, 66] width 31 height 20
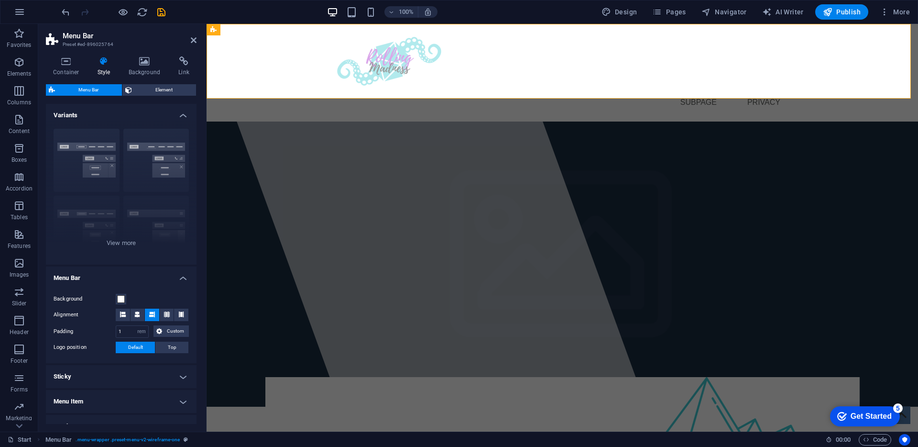
scroll to position [2, 0]
click at [129, 242] on div "Border Centered Default Fixed Loki Trigger Wide XXL" at bounding box center [121, 190] width 151 height 143
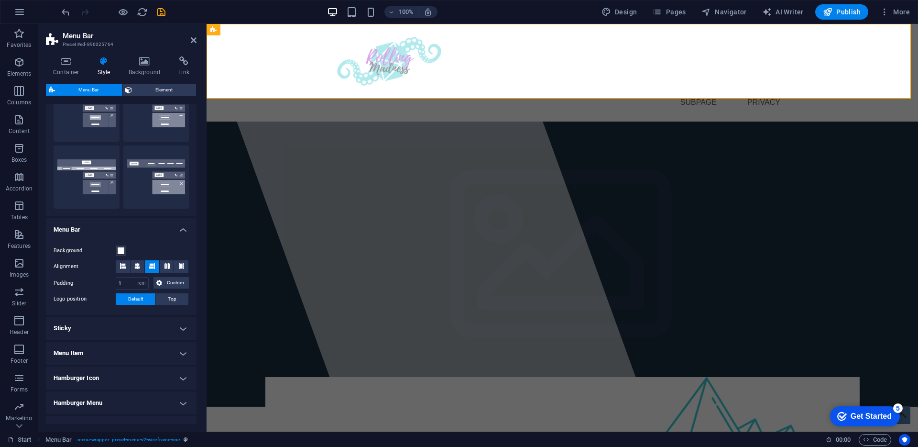
scroll to position [196, 0]
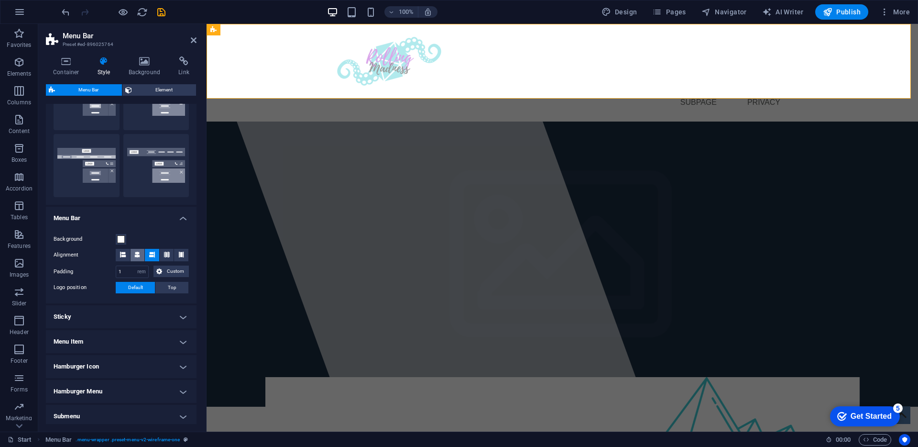
click at [140, 257] on span at bounding box center [137, 255] width 6 height 12
click at [147, 256] on button at bounding box center [152, 255] width 14 height 12
click at [168, 364] on h4 "Hamburger Icon" at bounding box center [121, 366] width 151 height 23
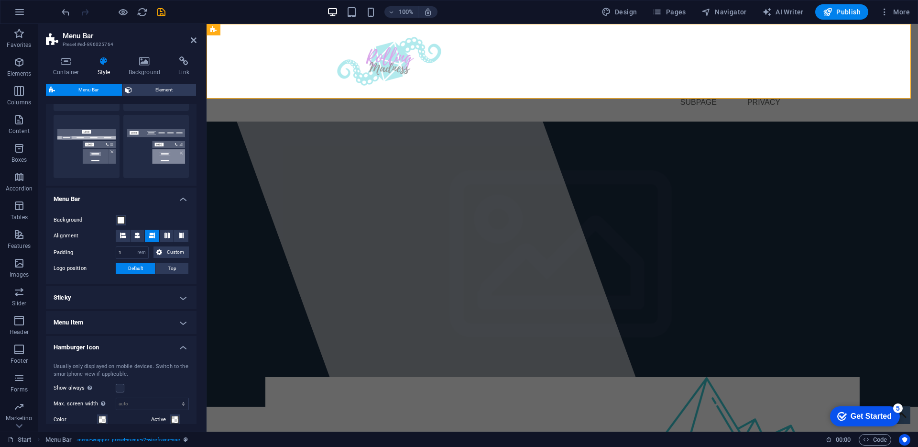
scroll to position [266, 0]
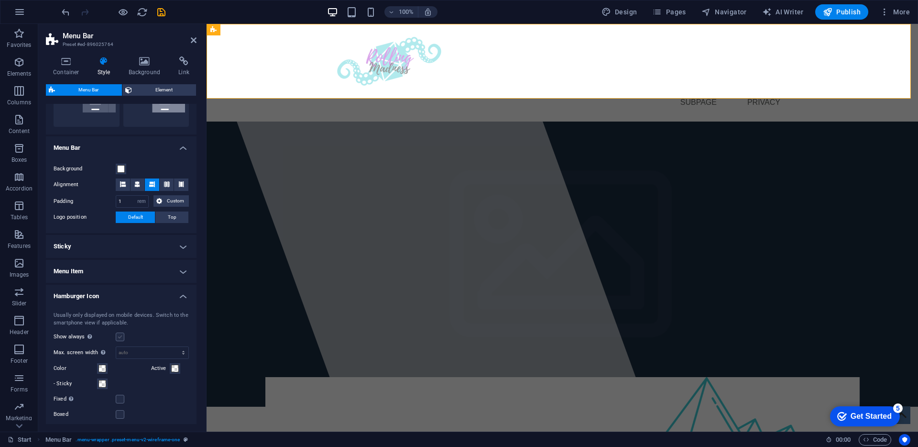
click at [122, 339] on label at bounding box center [120, 336] width 9 height 9
click at [0, 0] on input "Show always Shows the trigger for all viewports." at bounding box center [0, 0] width 0 height 0
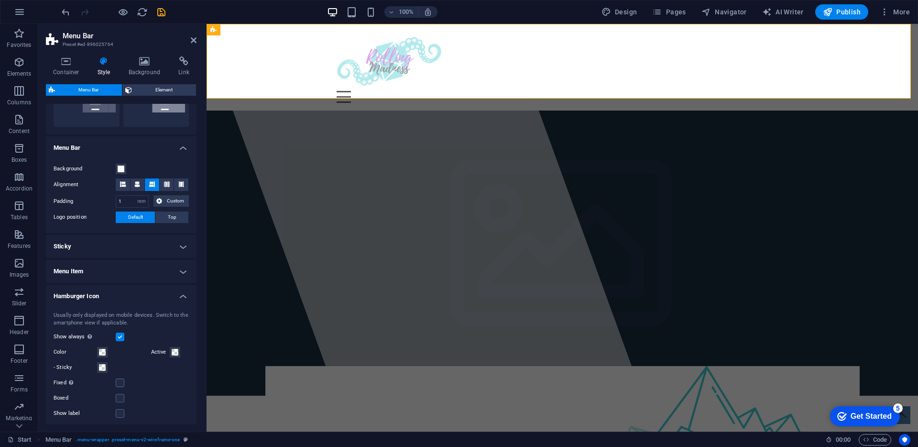
click at [122, 339] on label at bounding box center [120, 336] width 9 height 9
click at [0, 0] on input "Show always Shows the trigger for all viewports." at bounding box center [0, 0] width 0 height 0
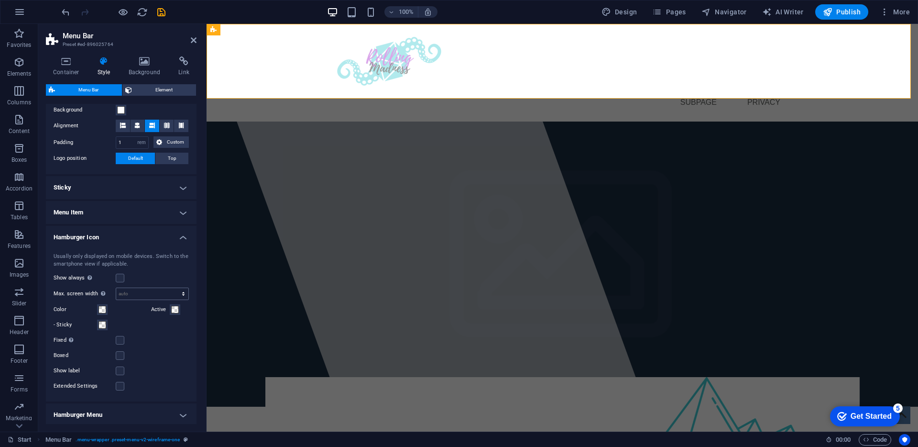
scroll to position [337, 0]
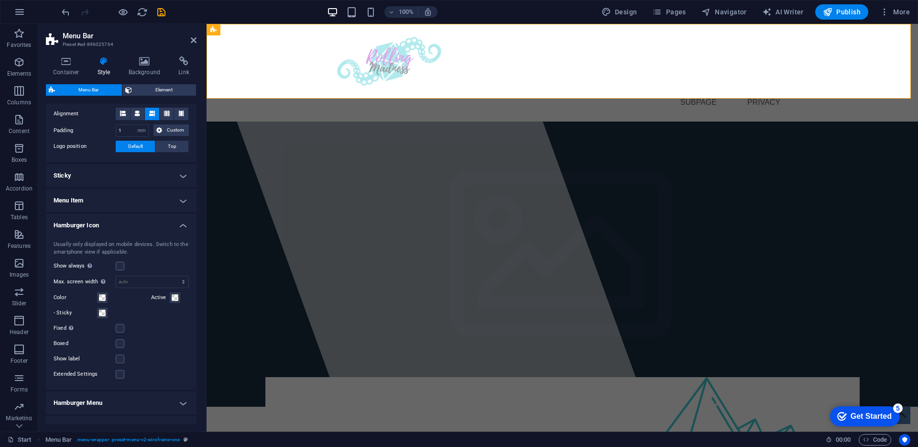
click at [104, 192] on h4 "Menu Item" at bounding box center [121, 200] width 151 height 23
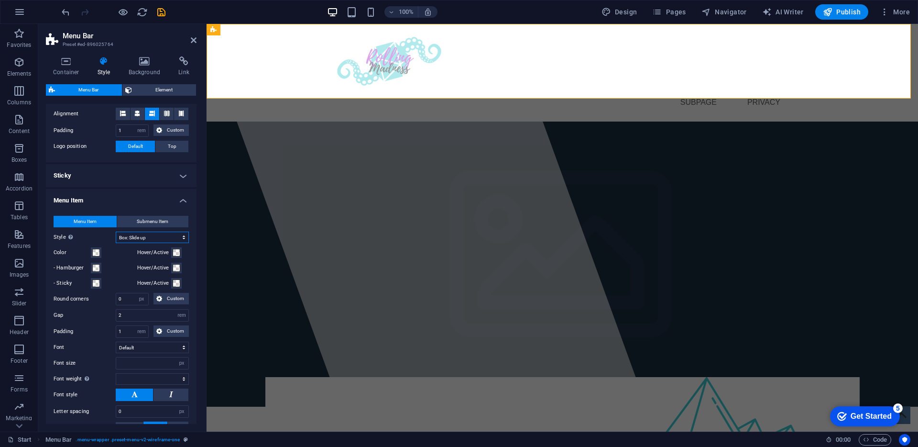
click at [142, 238] on select "Plain Text color Box: Fade Box: Flip vertical Box: Flip horizontal Box: Slide d…" at bounding box center [152, 236] width 73 height 11
select select "hover_none"
click at [116, 231] on select "Plain Text color Box: Fade Box: Flip vertical Box: Flip horizontal Box: Slide d…" at bounding box center [152, 236] width 73 height 11
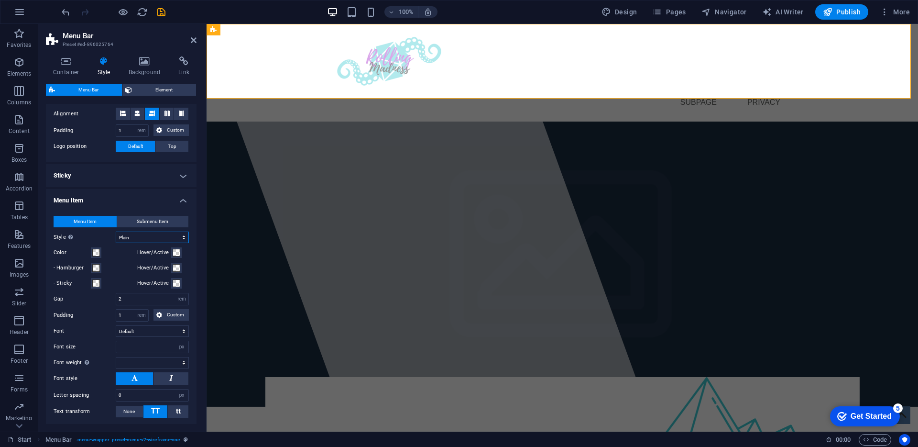
select select
click at [153, 238] on select "Plain Text color Box: Fade Box: Flip vertical Box: Flip horizontal Box: Slide d…" at bounding box center [152, 236] width 73 height 11
select select "hover_text_color"
click at [116, 231] on select "Plain Text color Box: Fade Box: Flip vertical Box: Flip horizontal Box: Slide d…" at bounding box center [152, 236] width 73 height 11
select select
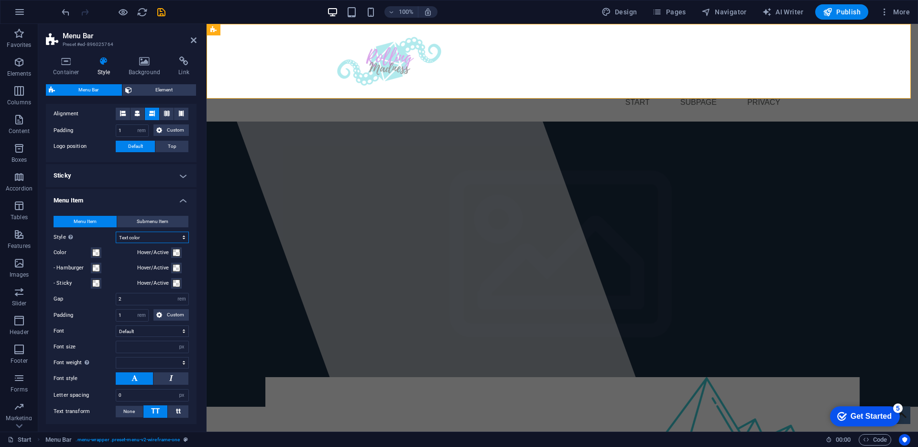
click at [150, 240] on select "Plain Text color Box: Fade Box: Flip vertical Box: Flip horizontal Box: Slide d…" at bounding box center [152, 236] width 73 height 11
select select "hover_box_bottom"
click at [116, 231] on select "Plain Text color Box: Fade Box: Flip vertical Box: Flip horizontal Box: Slide d…" at bounding box center [152, 236] width 73 height 11
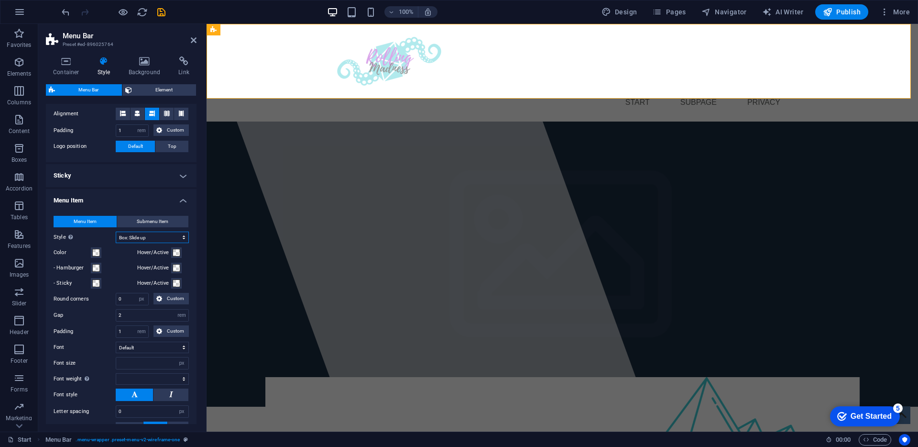
select select
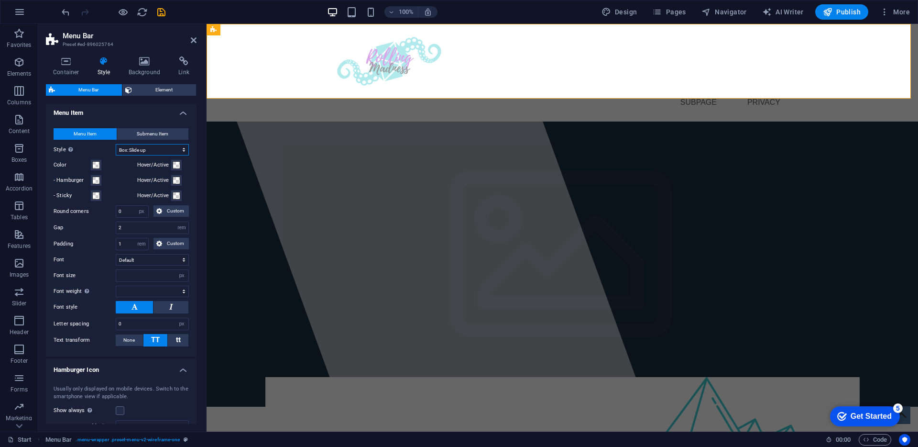
scroll to position [425, 0]
click at [182, 371] on h4 "Hamburger Icon" at bounding box center [121, 366] width 151 height 17
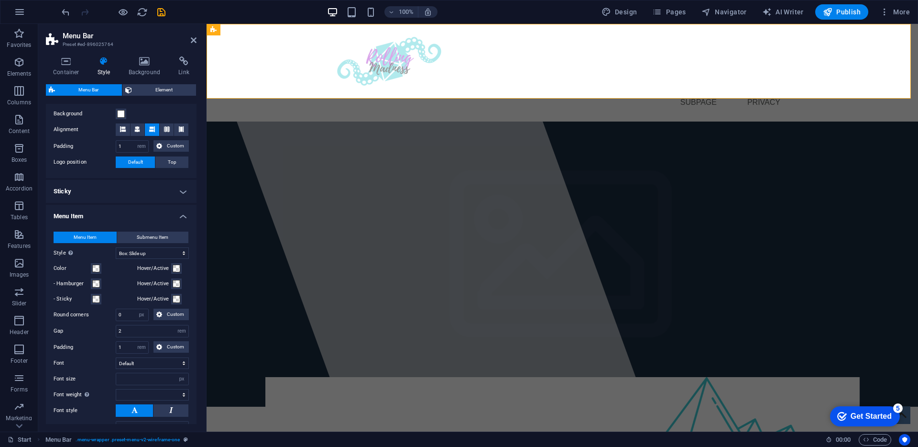
scroll to position [319, 0]
click at [183, 221] on h4 "Menu Item" at bounding box center [121, 214] width 151 height 17
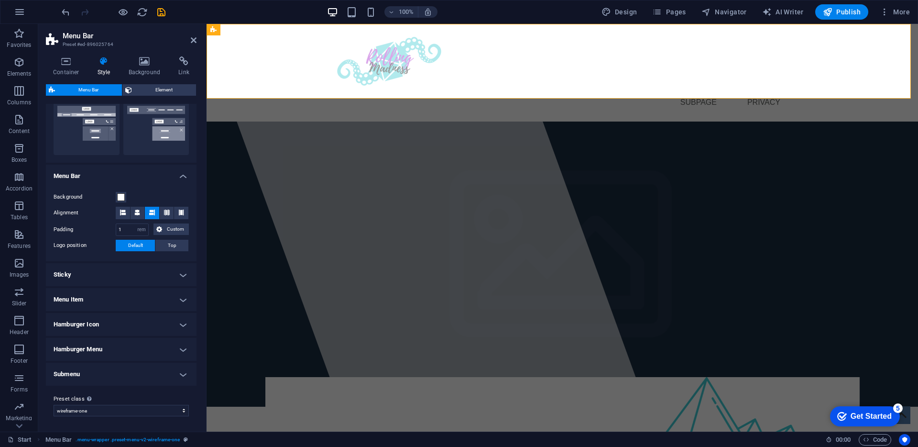
scroll to position [238, 0]
click at [177, 277] on h4 "Sticky" at bounding box center [121, 274] width 151 height 23
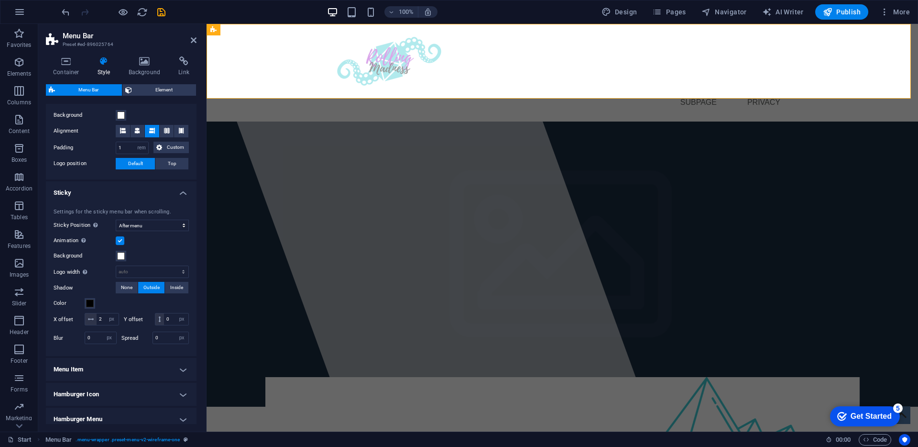
click at [121, 245] on div "Animation Sets a smooth transition when sticky menu appears" at bounding box center [121, 240] width 135 height 11
click at [122, 240] on label at bounding box center [120, 240] width 9 height 9
click at [0, 0] on input "Animation Sets a smooth transition when sticky menu appears" at bounding box center [0, 0] width 0 height 0
click at [122, 240] on label at bounding box center [120, 240] width 9 height 9
click at [0, 0] on input "Animation Sets a smooth transition when sticky menu appears" at bounding box center [0, 0] width 0 height 0
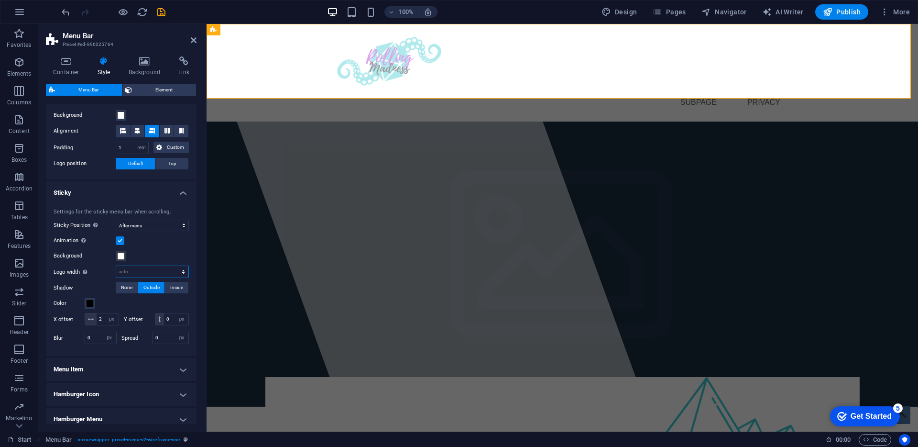
click at [139, 272] on select "auto px rem % vh vw" at bounding box center [152, 271] width 72 height 11
click at [116, 266] on select "auto px rem % vh vw" at bounding box center [152, 271] width 72 height 11
select select "DISABLED_OPTION_VALUE"
click at [122, 257] on span at bounding box center [121, 256] width 8 height 8
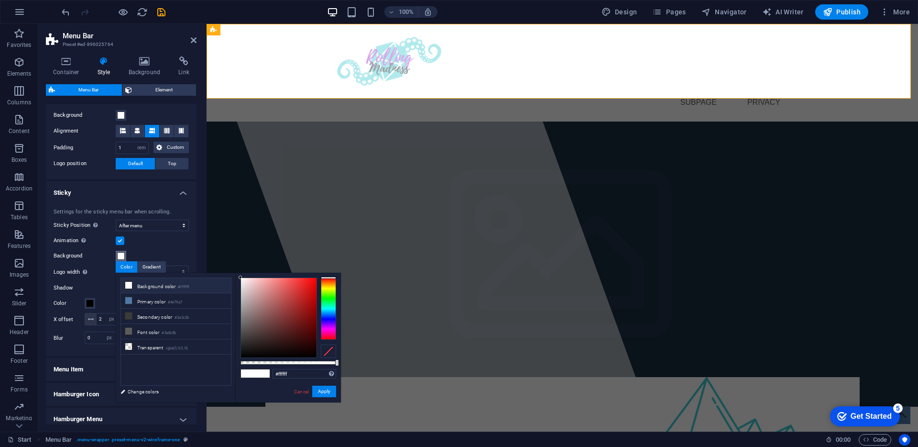
click at [122, 257] on span at bounding box center [121, 256] width 8 height 8
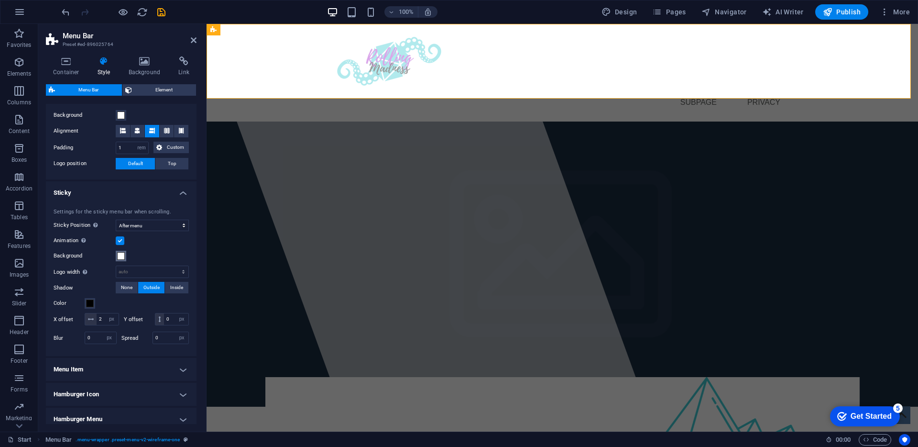
click at [122, 257] on span at bounding box center [121, 256] width 8 height 8
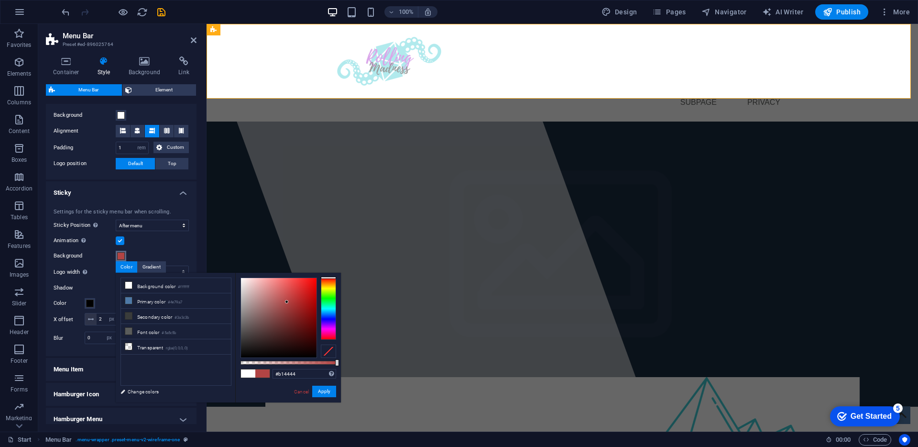
drag, startPoint x: 276, startPoint y: 318, endPoint x: 287, endPoint y: 302, distance: 19.2
click at [287, 302] on div at bounding box center [279, 317] width 76 height 79
click at [153, 260] on div "Background" at bounding box center [121, 255] width 135 height 11
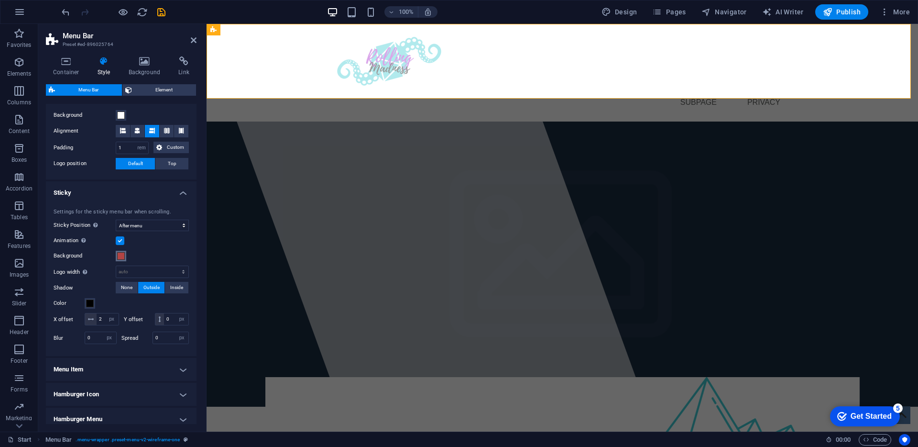
click at [121, 253] on span at bounding box center [121, 256] width 8 height 8
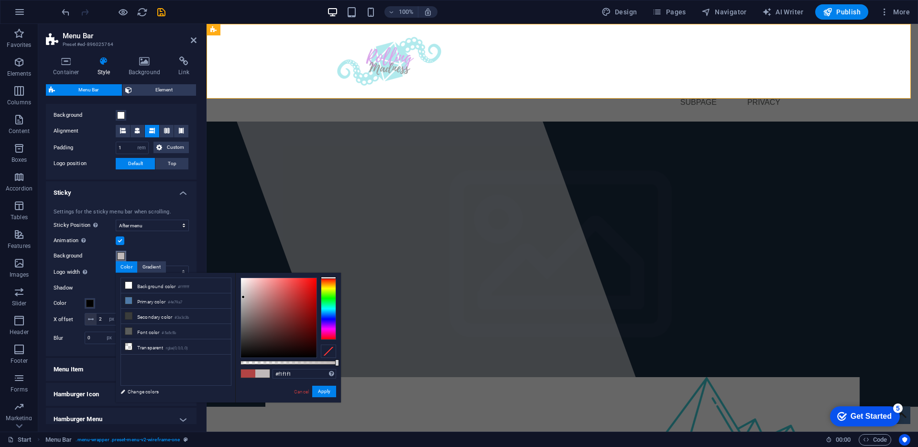
type input "#ffffff"
drag, startPoint x: 243, startPoint y: 297, endPoint x: 204, endPoint y: 255, distance: 57.5
click at [213, 264] on body "veryssia.rollingmadness.at Start Favorites Elements Columns Content Boxes Accor…" at bounding box center [459, 223] width 918 height 447
click at [160, 197] on h4 "Sticky" at bounding box center [121, 189] width 151 height 17
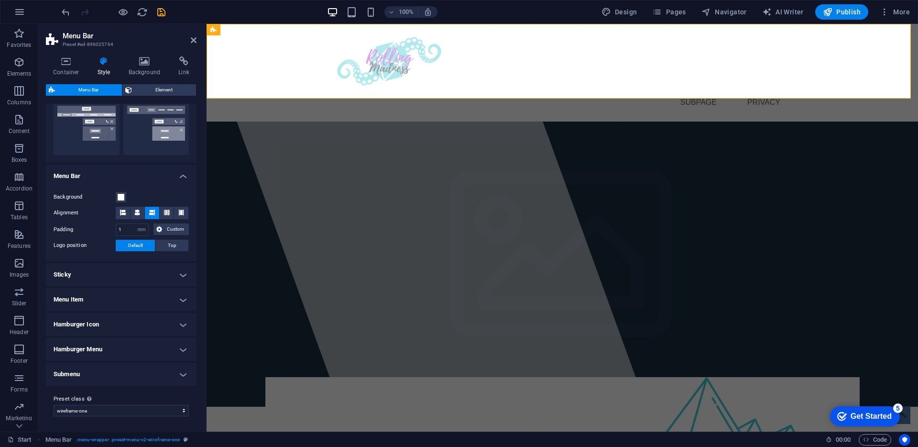
scroll to position [238, 0]
click at [140, 299] on h4 "Menu Item" at bounding box center [121, 299] width 151 height 23
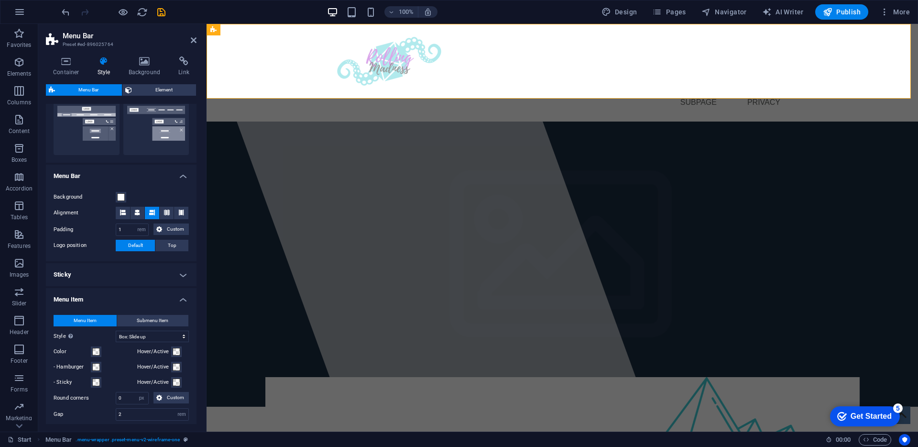
scroll to position [319, 0]
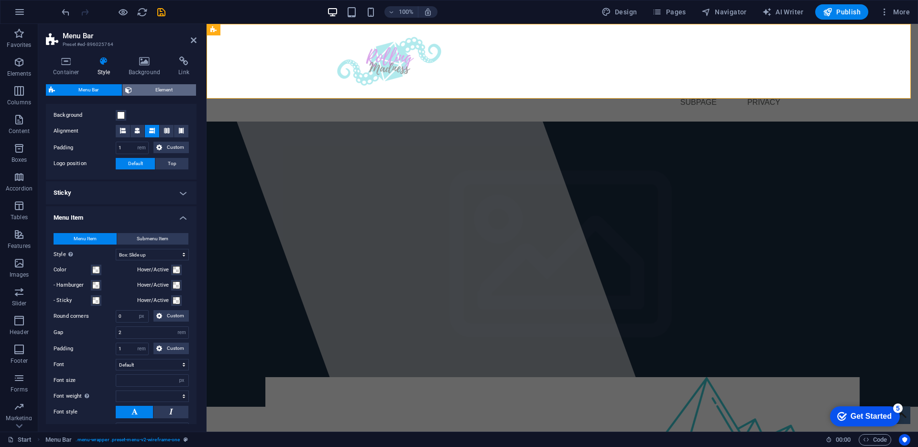
click at [149, 87] on span "Element" at bounding box center [164, 89] width 58 height 11
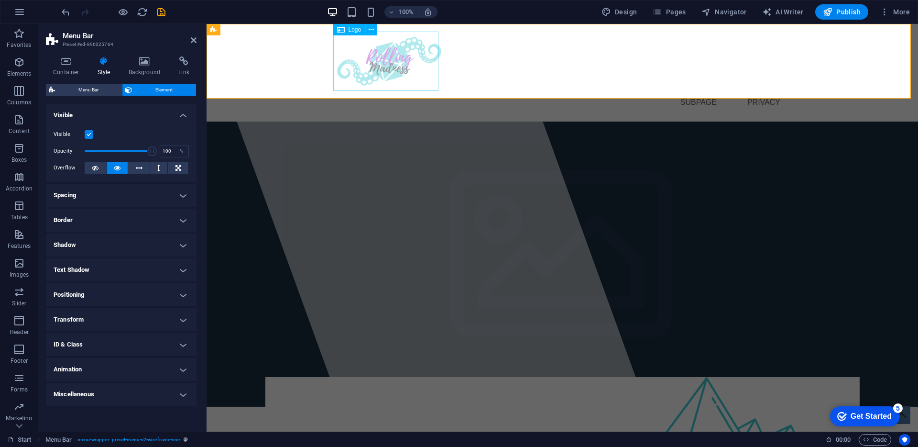
click at [386, 71] on div at bounding box center [562, 61] width 451 height 59
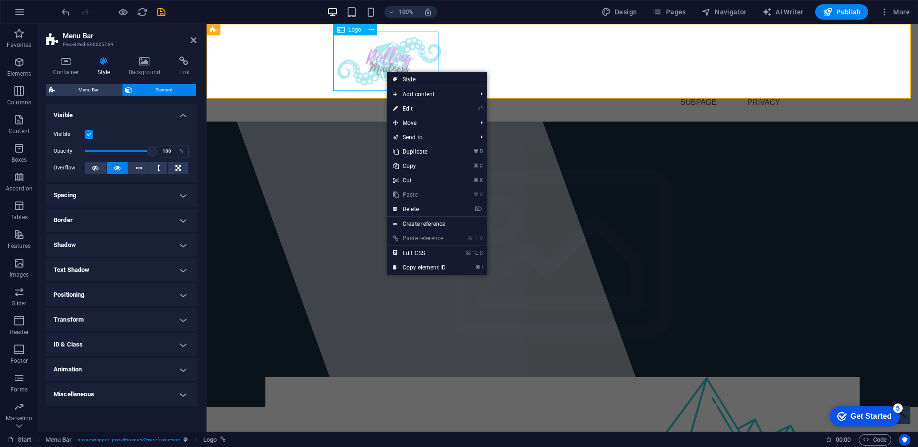
drag, startPoint x: 386, startPoint y: 71, endPoint x: 335, endPoint y: 65, distance: 52.0
click at [367, 70] on div at bounding box center [562, 61] width 451 height 59
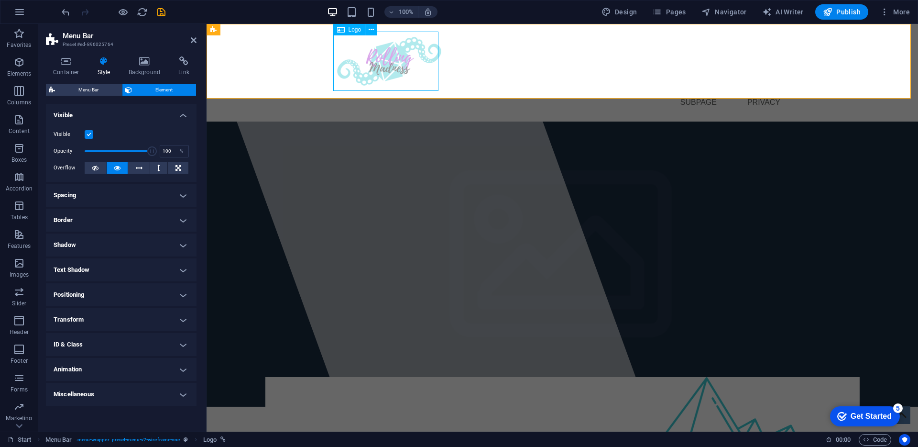
click at [367, 70] on div at bounding box center [562, 61] width 451 height 59
select select "px"
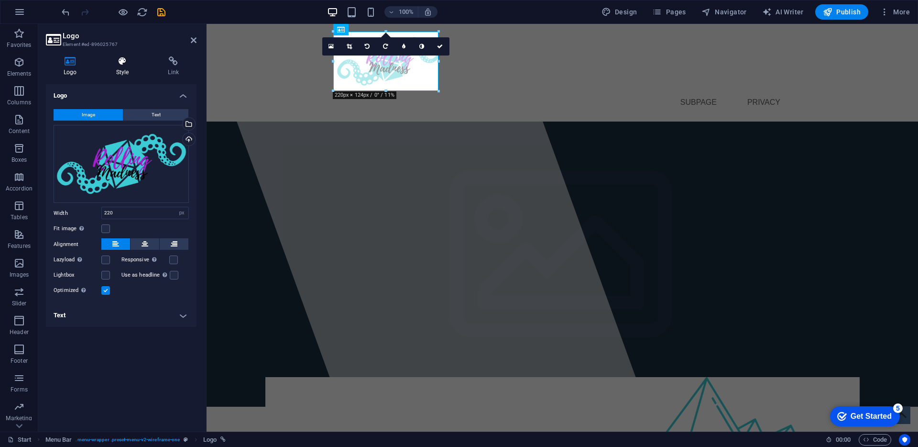
click at [116, 59] on icon at bounding box center [123, 61] width 48 height 10
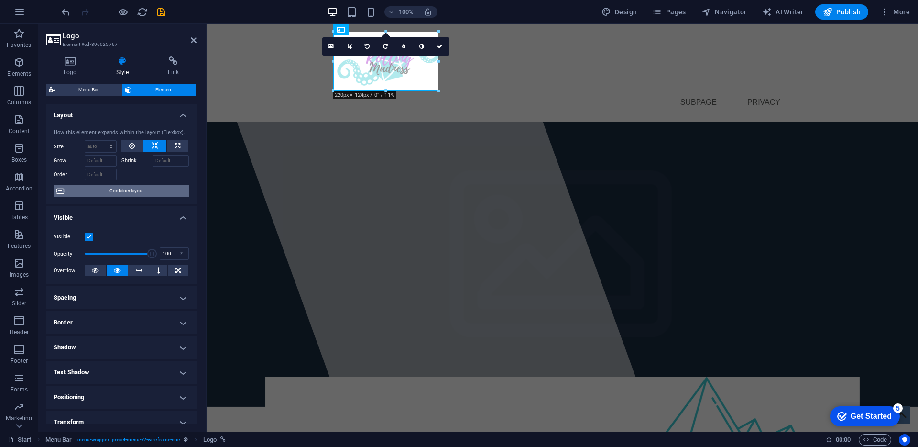
click at [103, 190] on span "Container layout" at bounding box center [126, 190] width 119 height 11
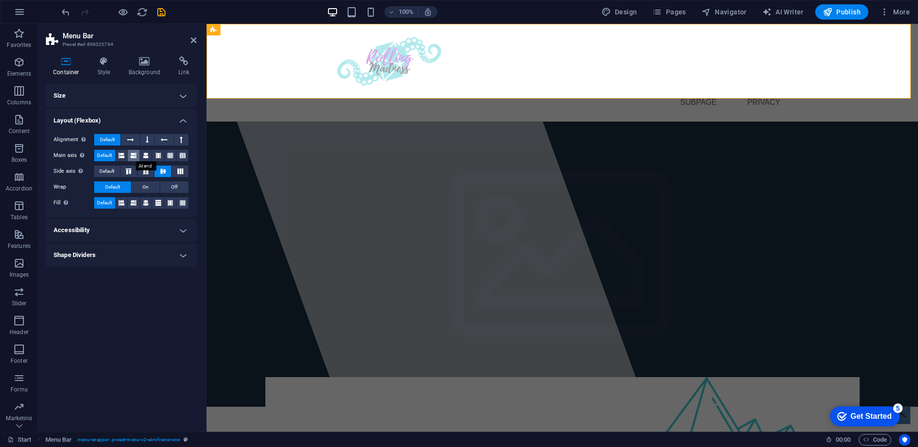
click at [130, 154] on button at bounding box center [134, 155] width 12 height 11
click at [130, 153] on button at bounding box center [134, 155] width 12 height 11
click at [161, 152] on button at bounding box center [158, 155] width 12 height 11
click at [171, 126] on div "Alignment Determines the flex direction. Default Main axis Determine how elemen…" at bounding box center [121, 171] width 151 height 90
click at [164, 136] on icon at bounding box center [164, 139] width 7 height 11
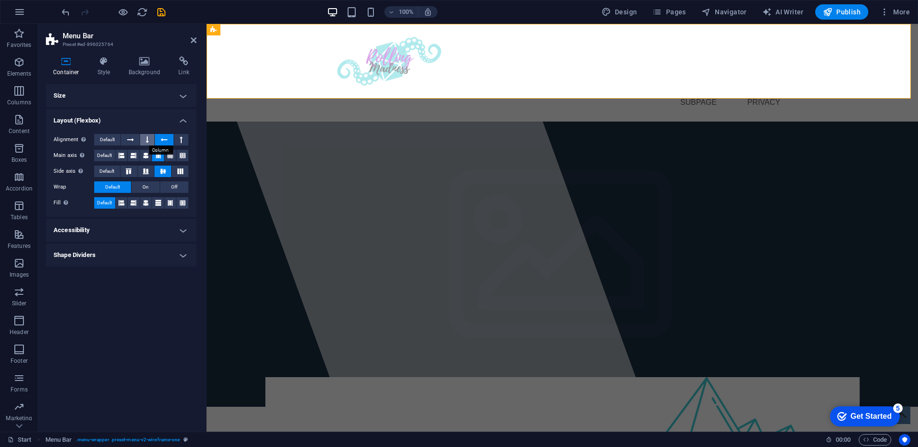
click at [148, 144] on icon at bounding box center [147, 139] width 3 height 11
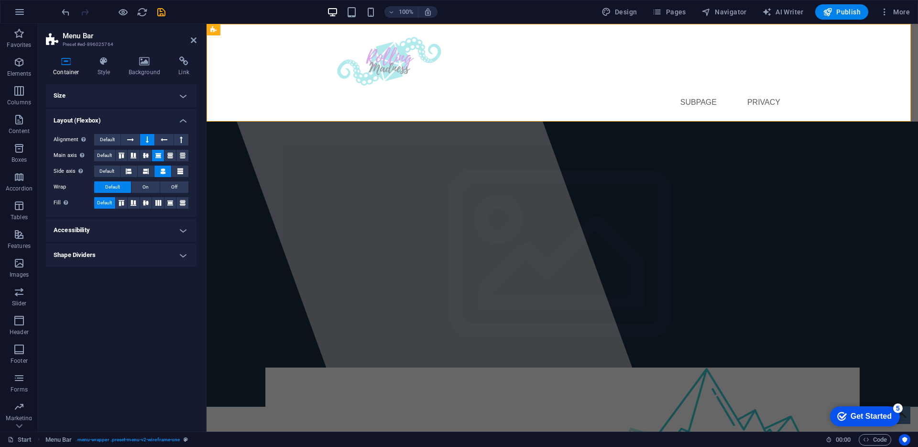
click at [140, 139] on button at bounding box center [147, 139] width 14 height 11
click at [166, 141] on icon at bounding box center [164, 139] width 7 height 11
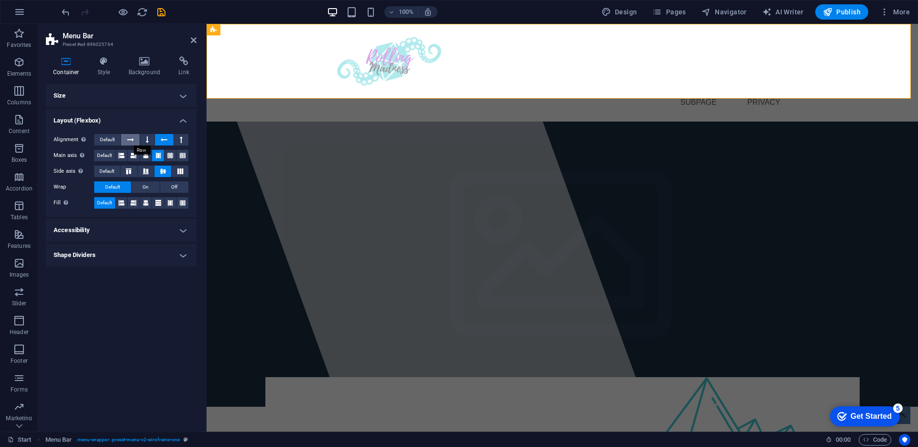
click at [130, 141] on icon at bounding box center [130, 139] width 7 height 11
click at [115, 141] on button "Default" at bounding box center [107, 139] width 26 height 11
click at [370, 69] on div at bounding box center [562, 61] width 451 height 59
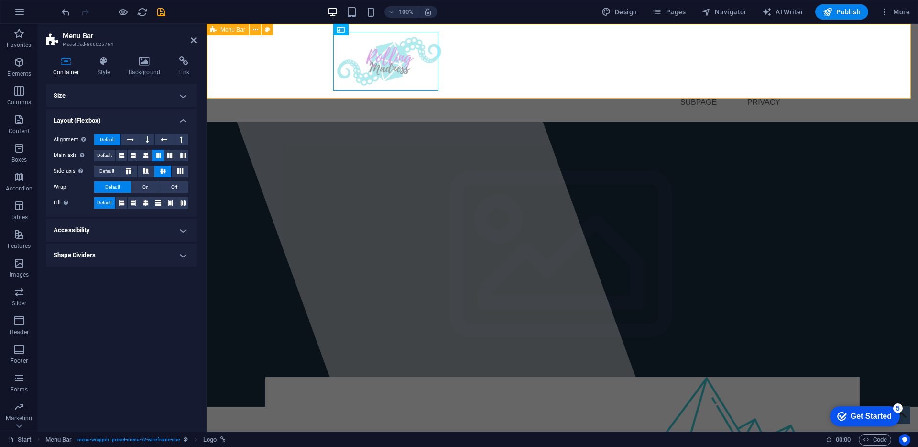
click at [264, 70] on div "Start Subpage Privacy" at bounding box center [563, 73] width 712 height 98
click at [98, 65] on icon at bounding box center [103, 61] width 27 height 10
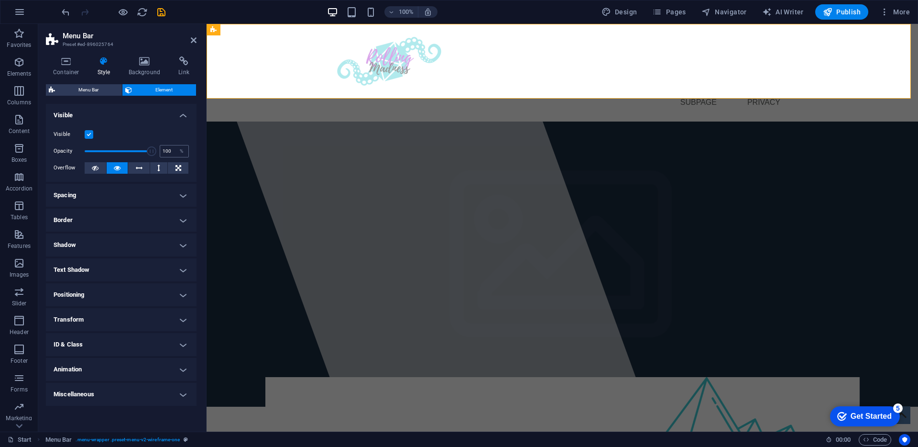
drag, startPoint x: 149, startPoint y: 151, endPoint x: 169, endPoint y: 157, distance: 20.4
click at [169, 157] on div "Opacity 100 %" at bounding box center [121, 151] width 135 height 14
drag, startPoint x: 121, startPoint y: 155, endPoint x: 104, endPoint y: 153, distance: 16.9
click at [104, 153] on span at bounding box center [118, 151] width 67 height 14
type input "100"
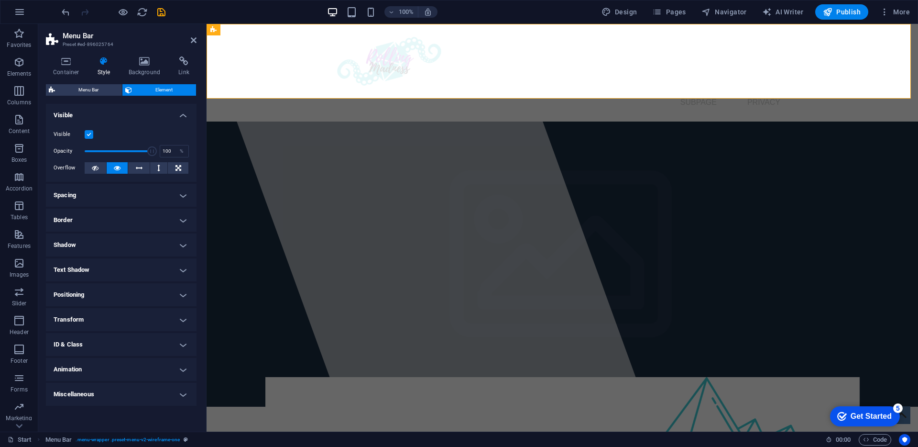
drag, startPoint x: 103, startPoint y: 153, endPoint x: 204, endPoint y: 151, distance: 101.4
click at [204, 151] on aside "Menu Bar Preset #ed-896025764 Container Style Background Link Size Height Defau…" at bounding box center [122, 227] width 168 height 407
click at [116, 301] on h4 "Positioning" at bounding box center [121, 294] width 151 height 23
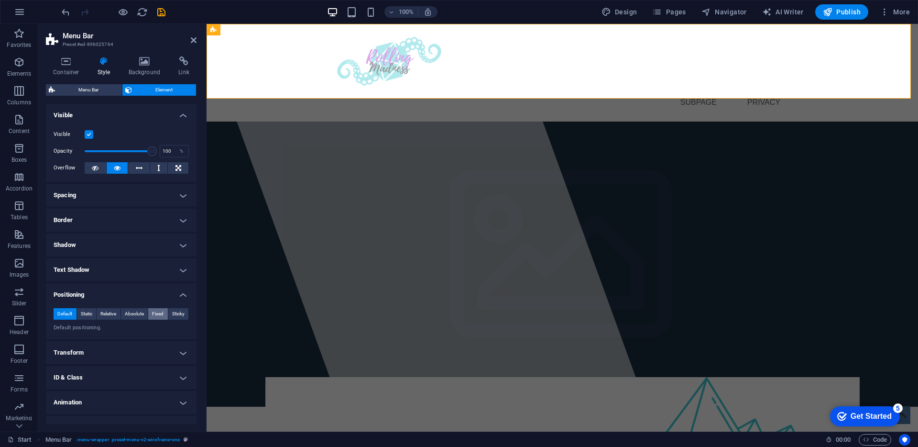
click at [155, 310] on span "Fixed" at bounding box center [157, 313] width 11 height 11
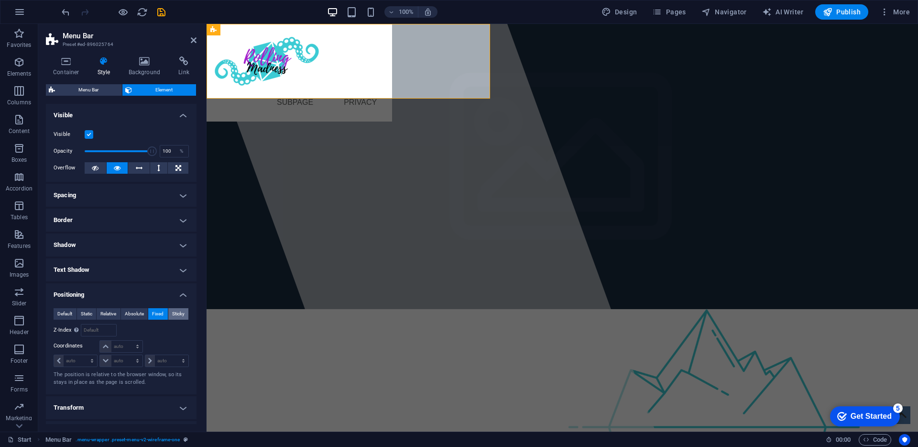
click at [175, 312] on span "Sticky" at bounding box center [178, 313] width 12 height 11
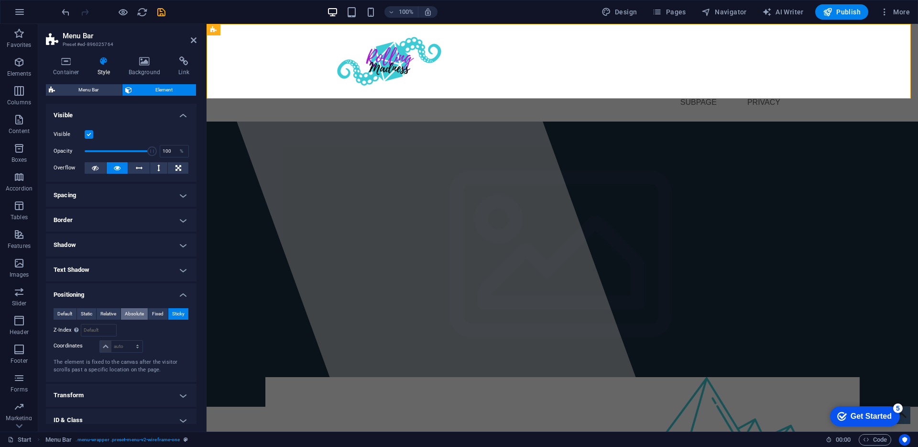
click at [134, 313] on span "Absolute" at bounding box center [134, 313] width 19 height 11
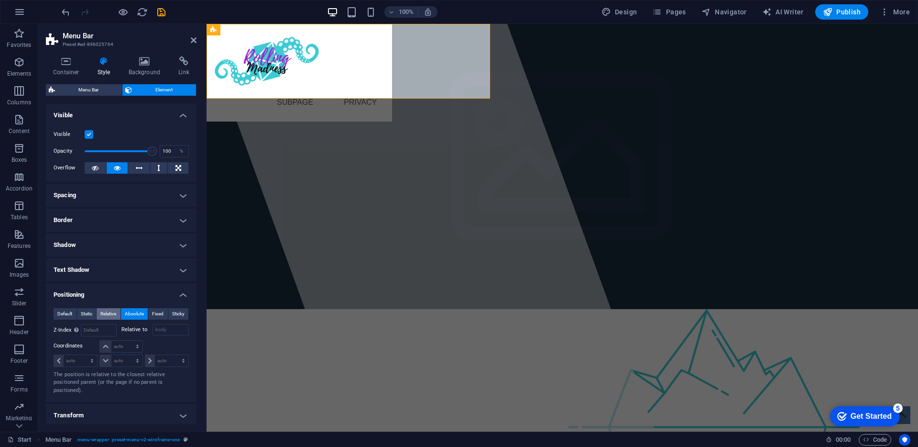
click at [117, 314] on button "Relative" at bounding box center [109, 313] width 24 height 11
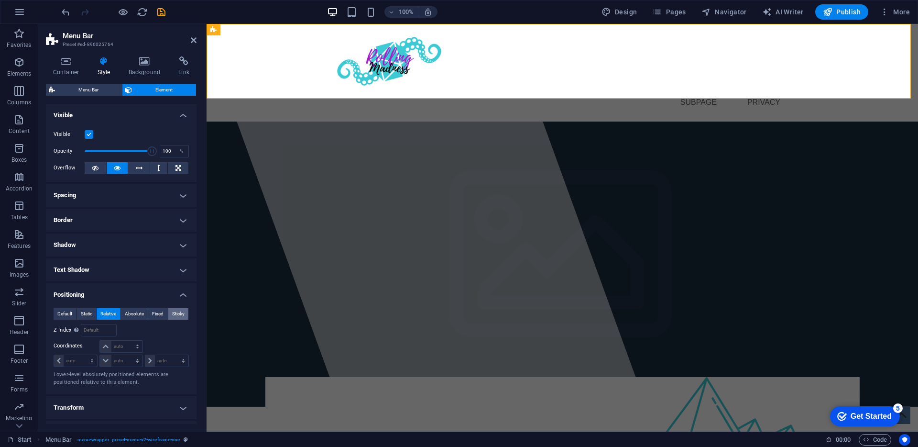
click at [177, 313] on span "Sticky" at bounding box center [178, 313] width 12 height 11
click at [70, 312] on span "Default" at bounding box center [64, 313] width 15 height 11
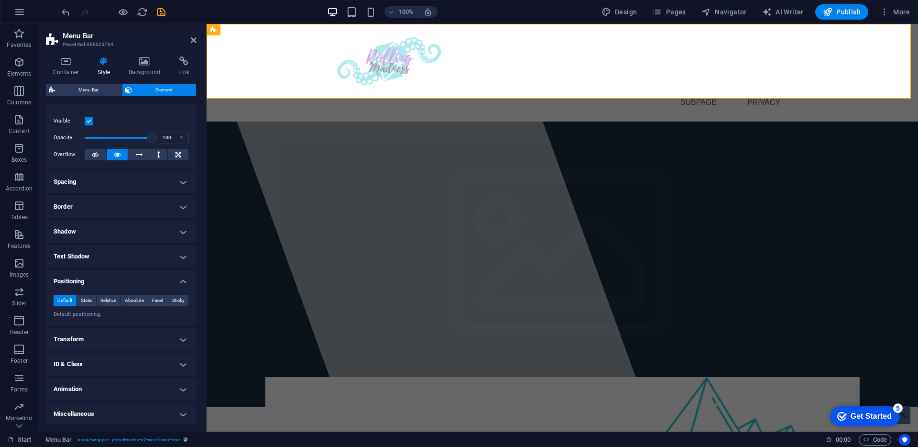
scroll to position [15, 0]
click at [90, 414] on h4 "Miscellaneous" at bounding box center [121, 412] width 151 height 23
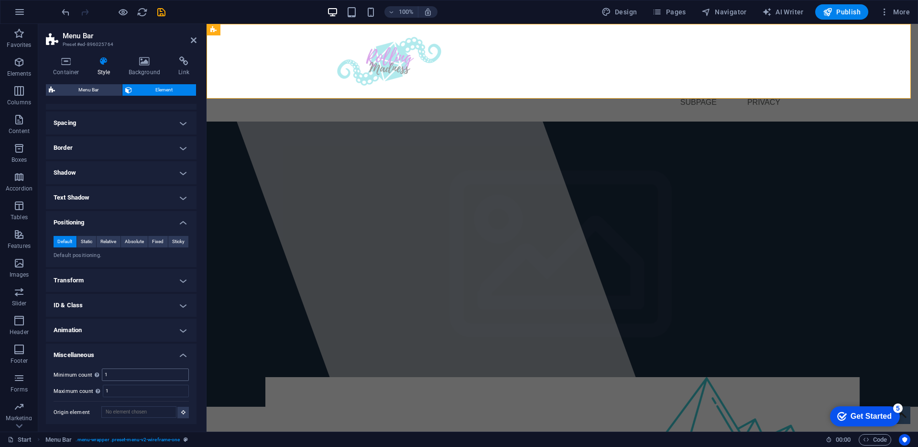
scroll to position [74, 0]
click at [69, 334] on h4 "Animation" at bounding box center [121, 328] width 151 height 23
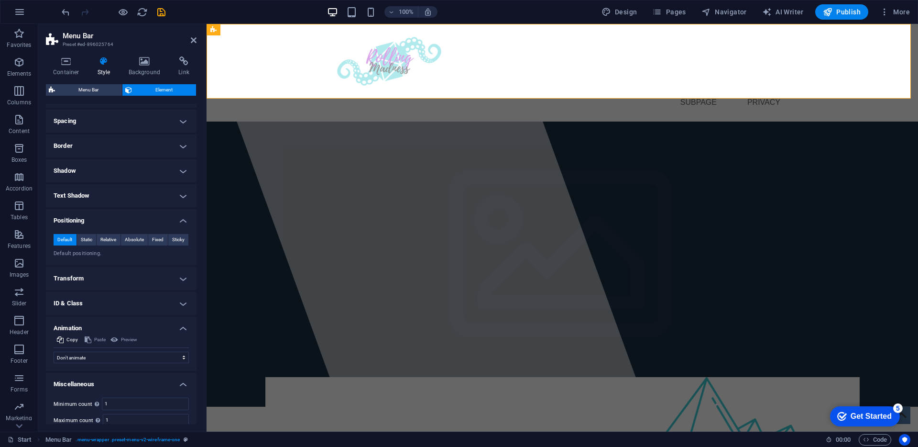
click at [99, 271] on h4 "Transform" at bounding box center [121, 278] width 151 height 23
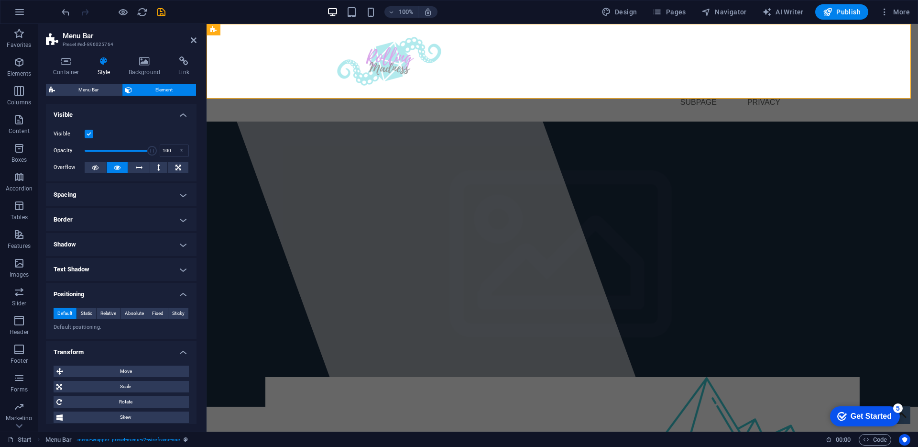
scroll to position [0, 0]
click at [93, 199] on h4 "Spacing" at bounding box center [121, 195] width 151 height 23
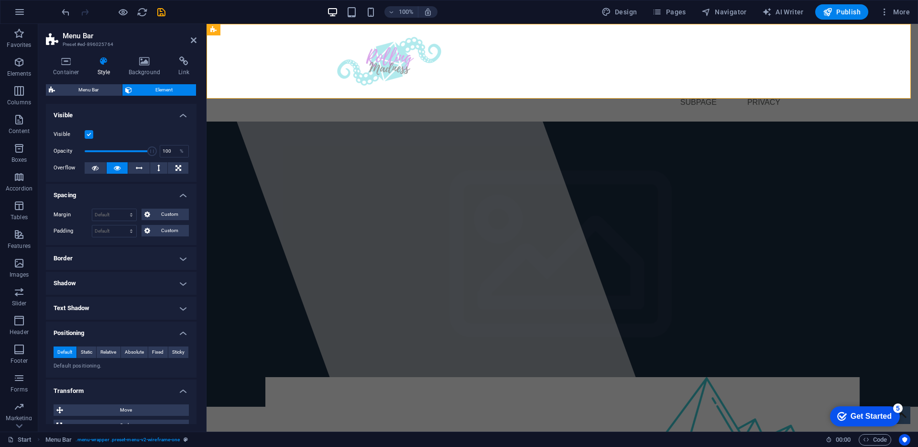
click at [91, 267] on h4 "Border" at bounding box center [121, 258] width 151 height 23
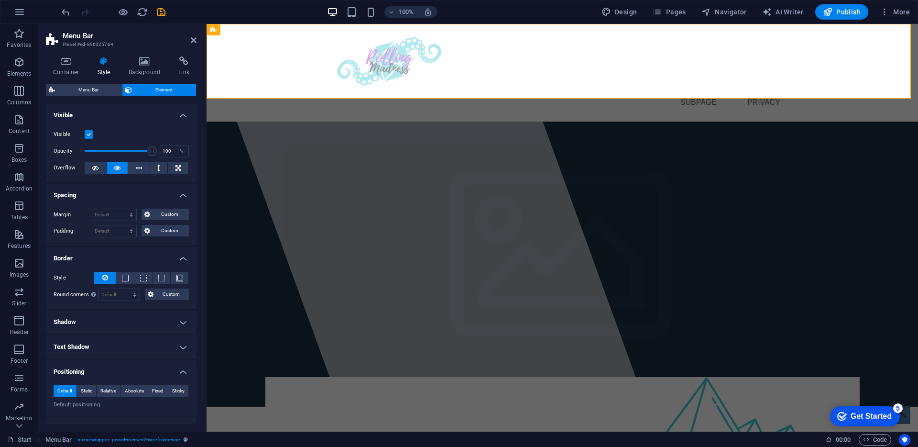
click at [105, 313] on h4 "Shadow" at bounding box center [121, 321] width 151 height 23
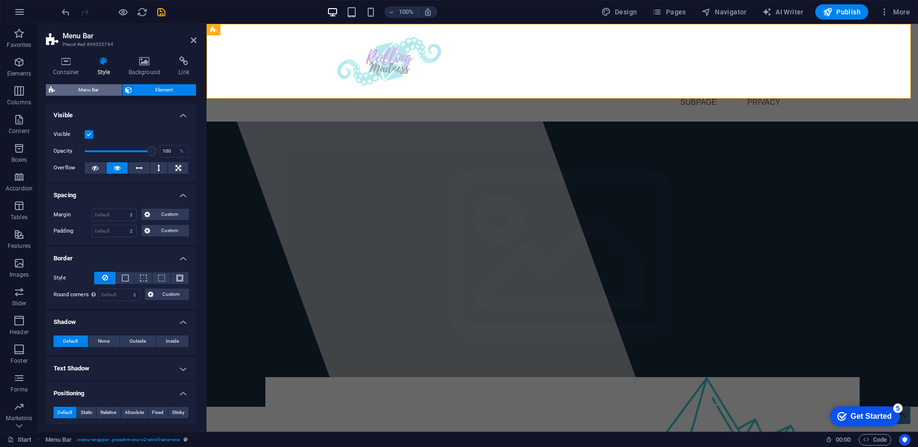
click at [97, 90] on span "Menu Bar" at bounding box center [88, 89] width 61 height 11
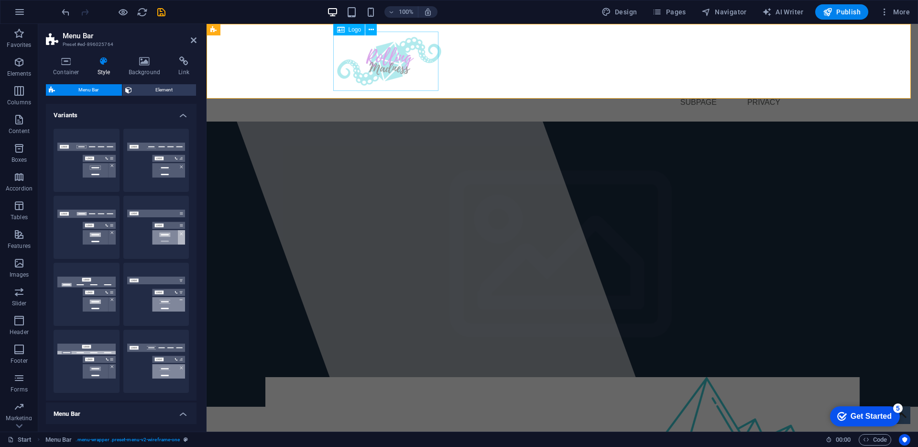
click at [341, 72] on div at bounding box center [562, 61] width 451 height 59
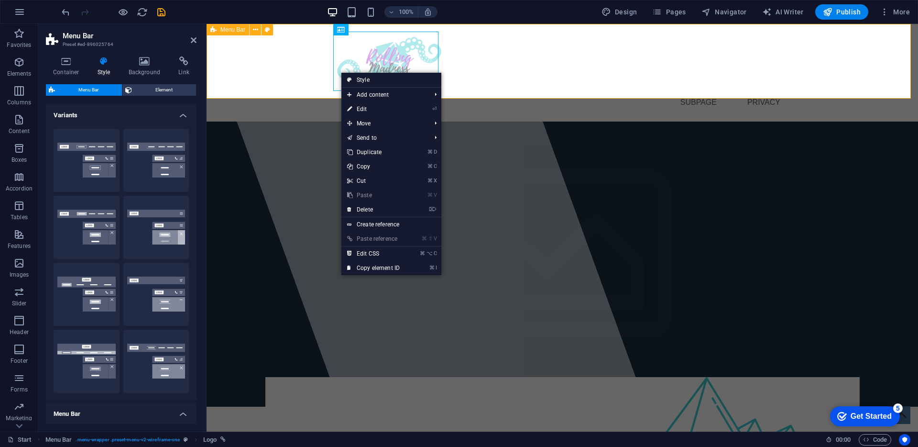
click at [280, 74] on div "Start Subpage Privacy" at bounding box center [563, 73] width 712 height 98
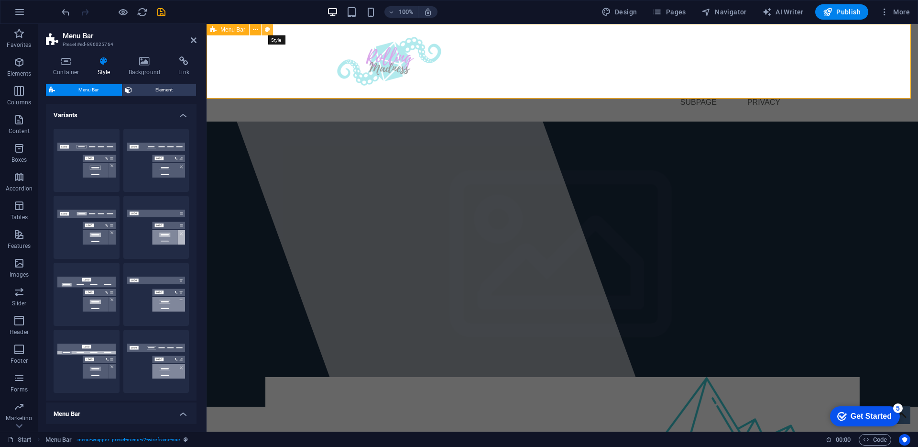
click at [262, 31] on button at bounding box center [267, 29] width 11 height 11
click at [260, 31] on button at bounding box center [255, 29] width 11 height 11
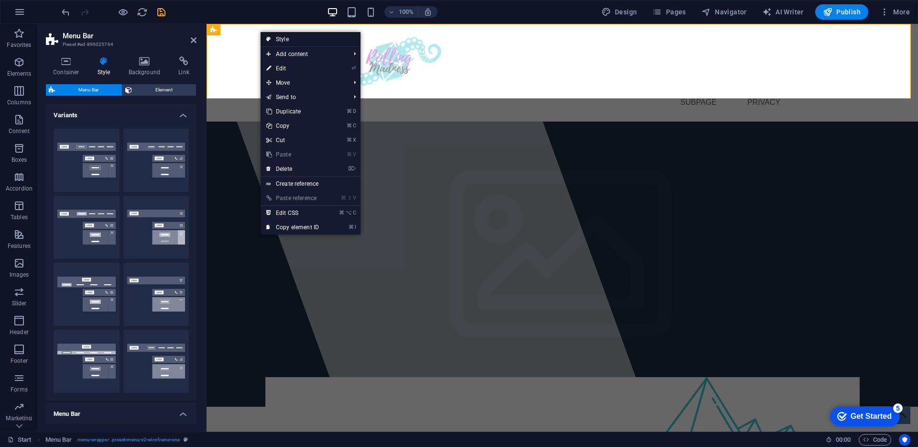
click at [274, 37] on link "Style" at bounding box center [311, 39] width 100 height 14
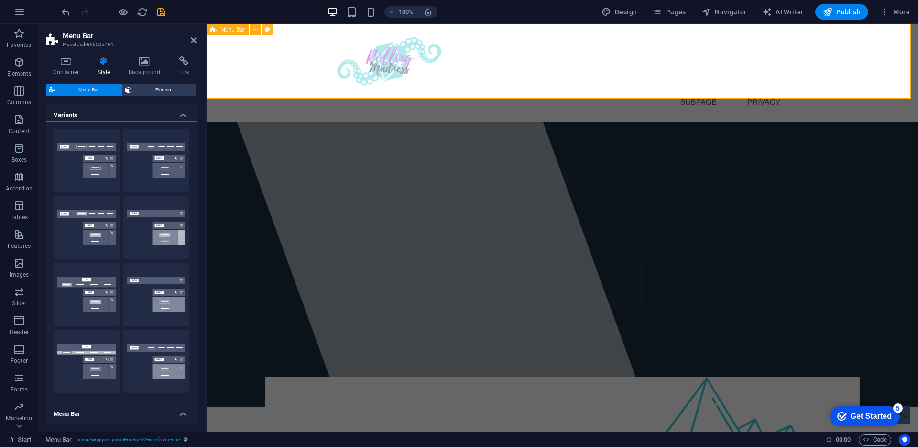
click at [270, 31] on button at bounding box center [267, 29] width 11 height 11
click at [76, 64] on icon at bounding box center [66, 61] width 41 height 10
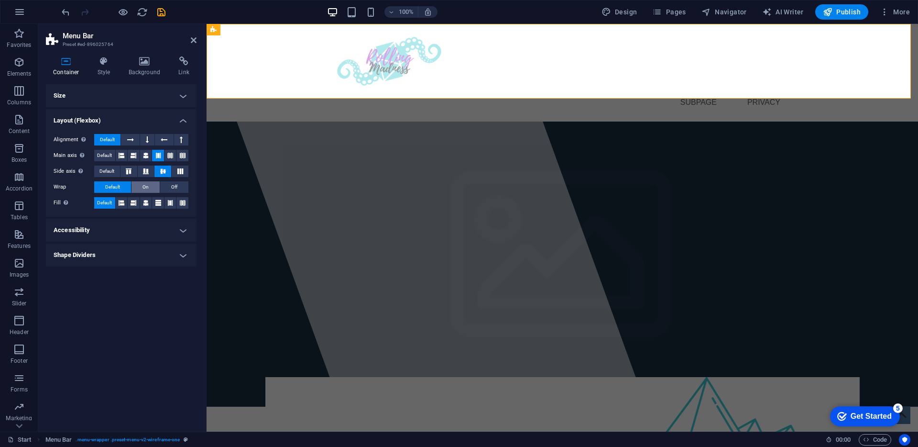
click at [153, 189] on button "On" at bounding box center [146, 186] width 28 height 11
click at [123, 187] on button "Default" at bounding box center [112, 186] width 37 height 11
click at [108, 223] on h4 "Accessibility" at bounding box center [121, 230] width 151 height 23
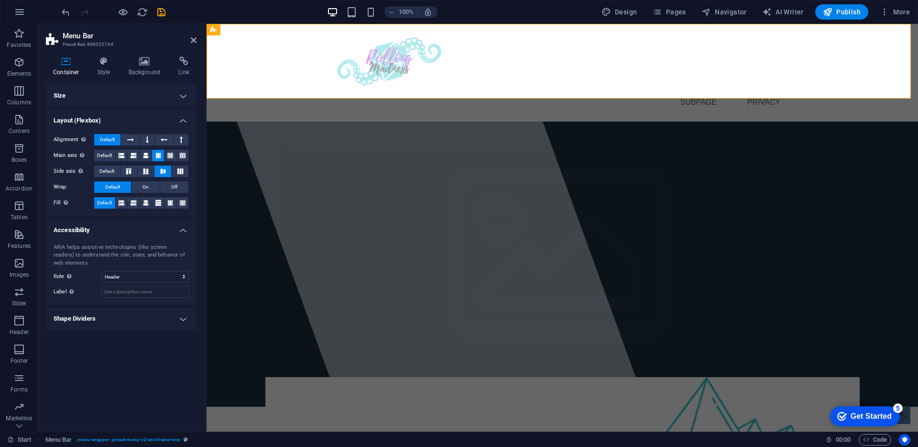
click at [108, 226] on h4 "Accessibility" at bounding box center [121, 227] width 151 height 17
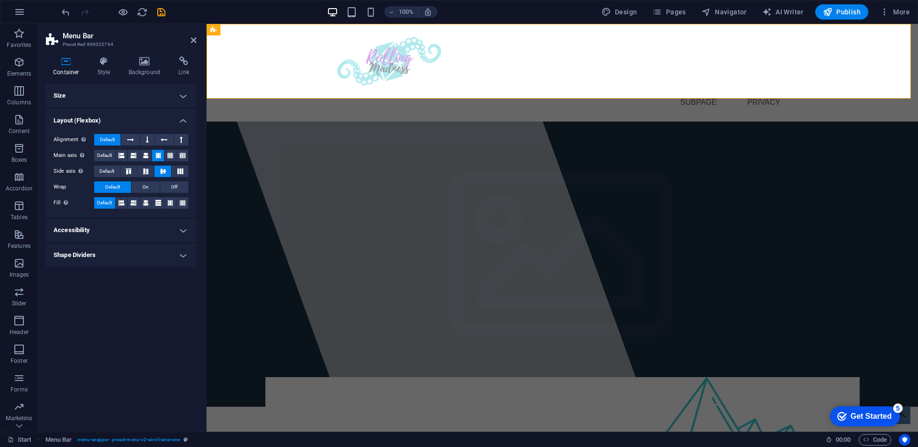
click at [105, 254] on h4 "Shape Dividers" at bounding box center [121, 254] width 151 height 23
click at [105, 253] on h4 "Shape Dividers" at bounding box center [121, 251] width 151 height 17
click at [255, 31] on icon at bounding box center [255, 30] width 5 height 10
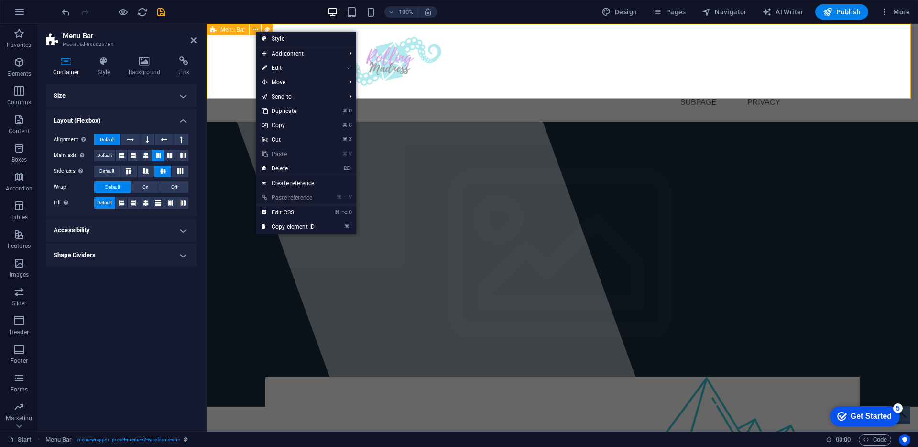
click at [235, 69] on div "Start Subpage Privacy" at bounding box center [563, 73] width 712 height 98
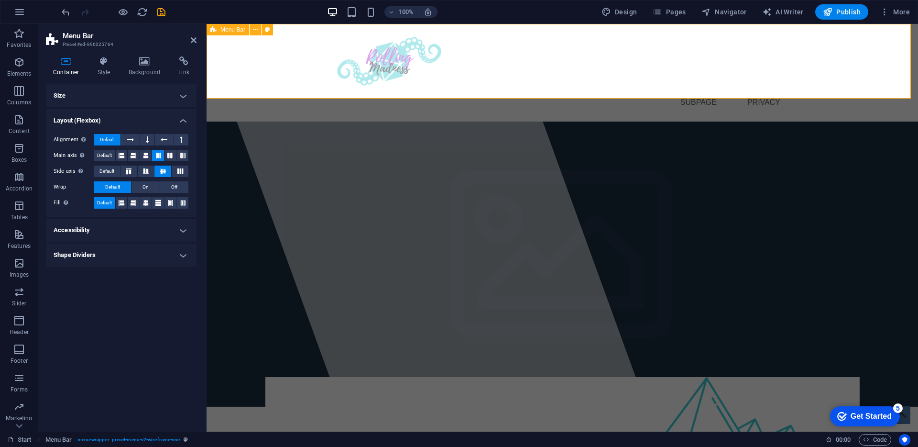
click at [235, 69] on div "Start Subpage Privacy" at bounding box center [563, 73] width 712 height 98
click at [261, 30] on button at bounding box center [255, 29] width 11 height 11
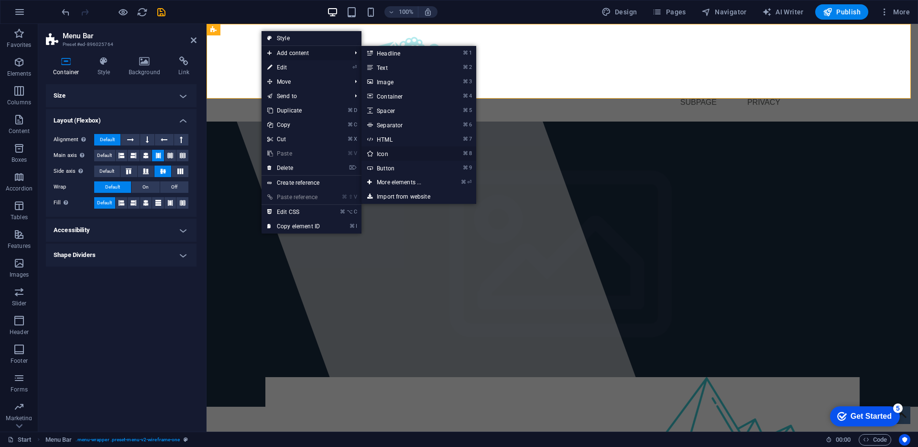
click at [388, 157] on link "⌘ 8 Icon" at bounding box center [401, 153] width 79 height 14
select select "xMidYMid"
select select "px"
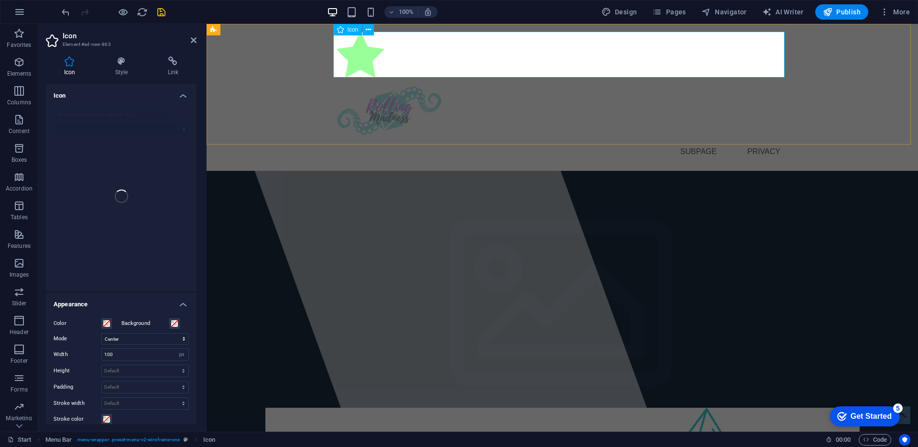
click at [423, 54] on figure at bounding box center [562, 56] width 451 height 49
click at [385, 53] on figure at bounding box center [562, 56] width 451 height 49
click at [366, 33] on icon at bounding box center [368, 30] width 5 height 10
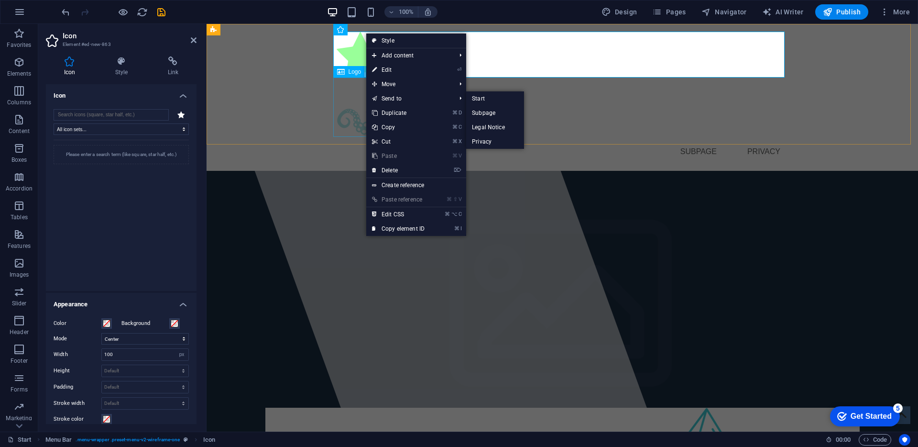
click at [339, 81] on div at bounding box center [562, 110] width 451 height 59
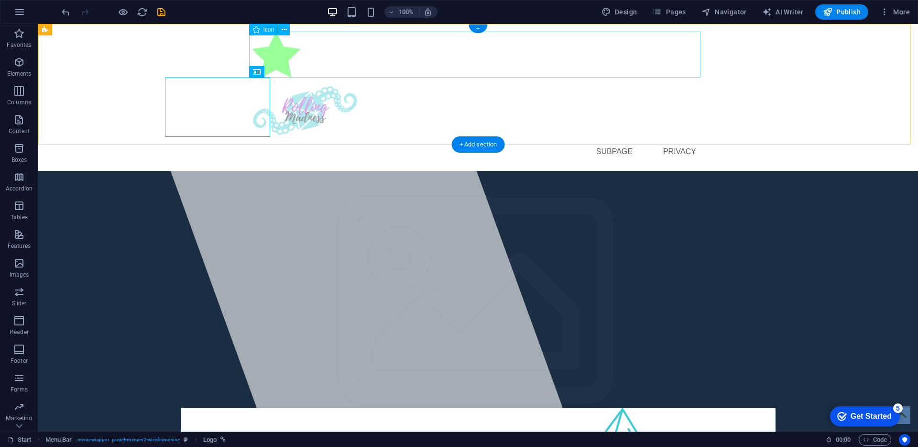
click at [355, 55] on figure at bounding box center [478, 56] width 451 height 49
click at [301, 55] on figure at bounding box center [478, 56] width 451 height 49
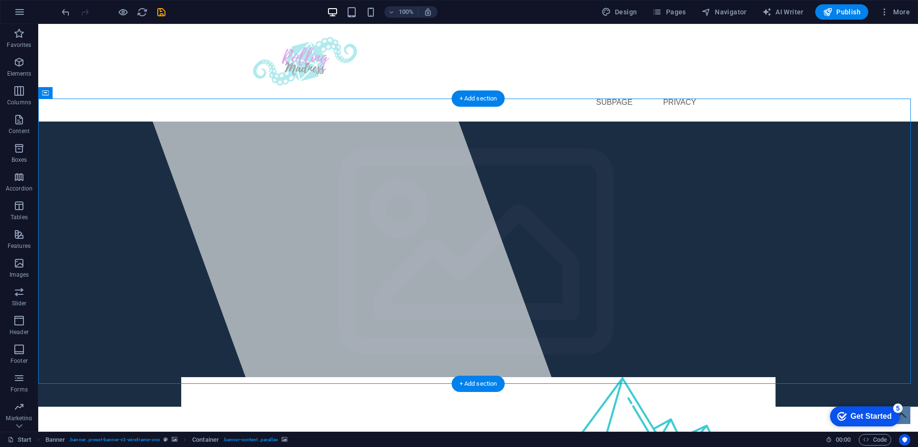
click at [264, 274] on div at bounding box center [344, 227] width 454 height 407
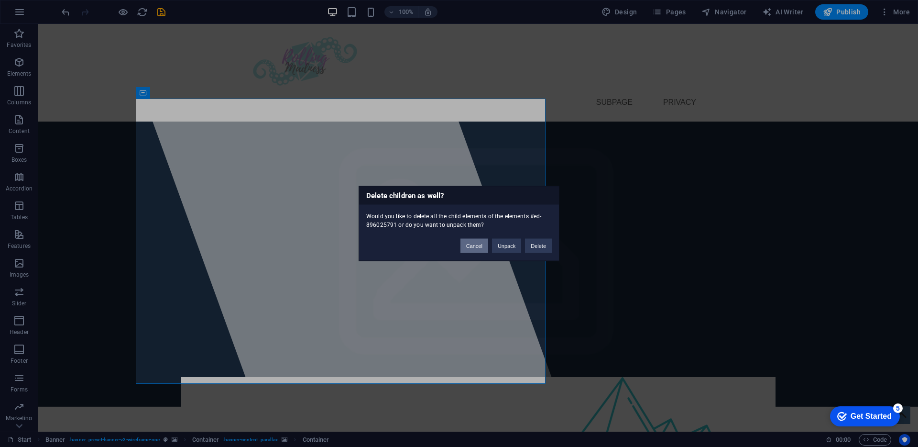
click at [482, 242] on button "Cancel" at bounding box center [475, 246] width 28 height 14
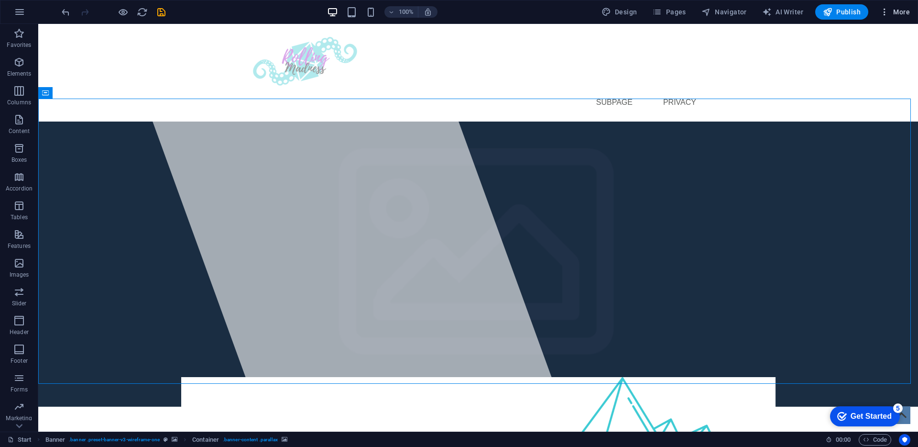
click at [896, 14] on span "More" at bounding box center [895, 12] width 30 height 10
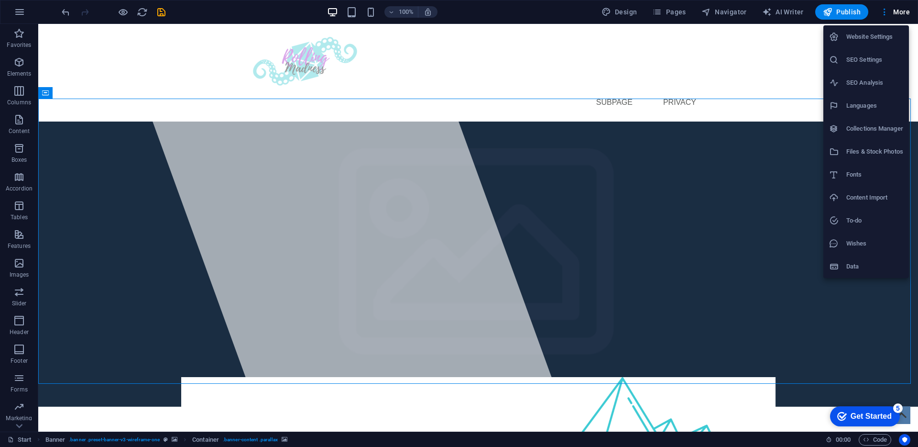
click at [614, 341] on div at bounding box center [459, 223] width 918 height 447
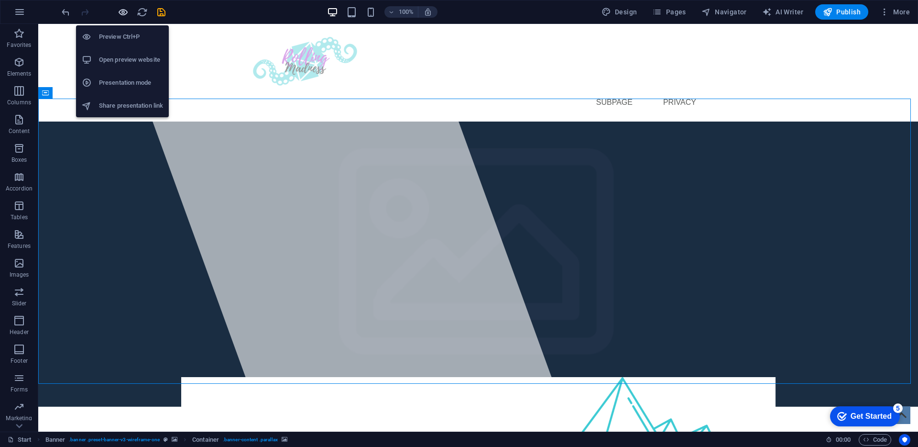
click at [125, 13] on icon "button" at bounding box center [123, 12] width 11 height 11
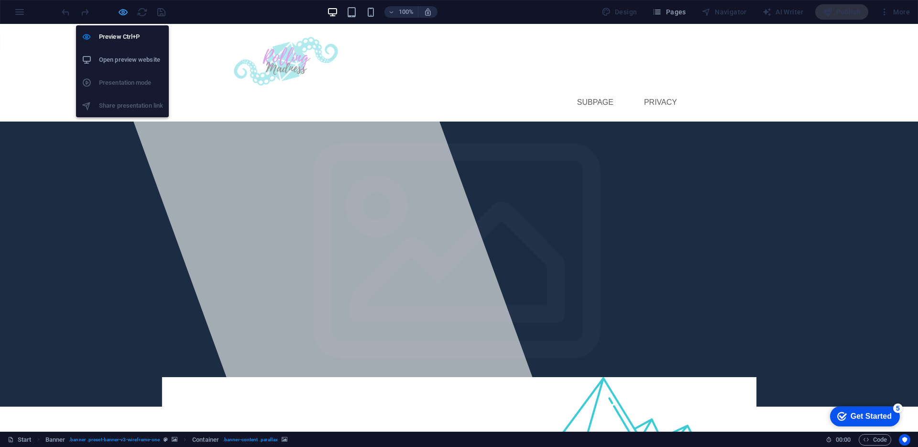
click at [125, 13] on icon "button" at bounding box center [123, 12] width 11 height 11
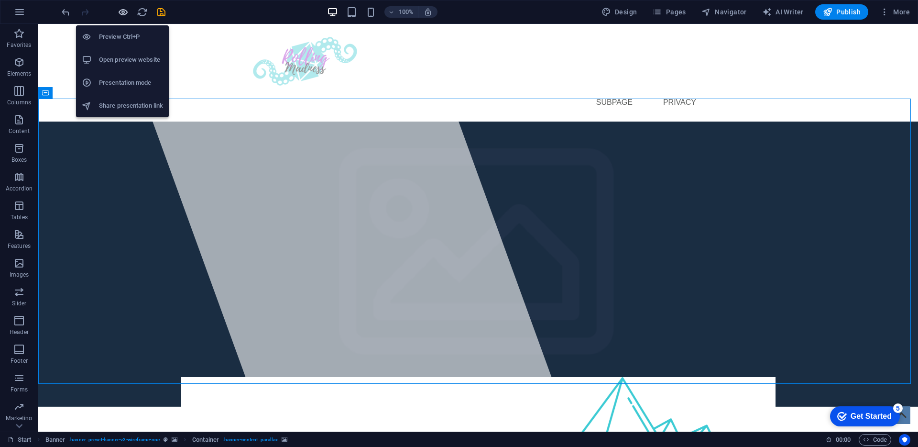
click at [125, 13] on icon "button" at bounding box center [123, 12] width 11 height 11
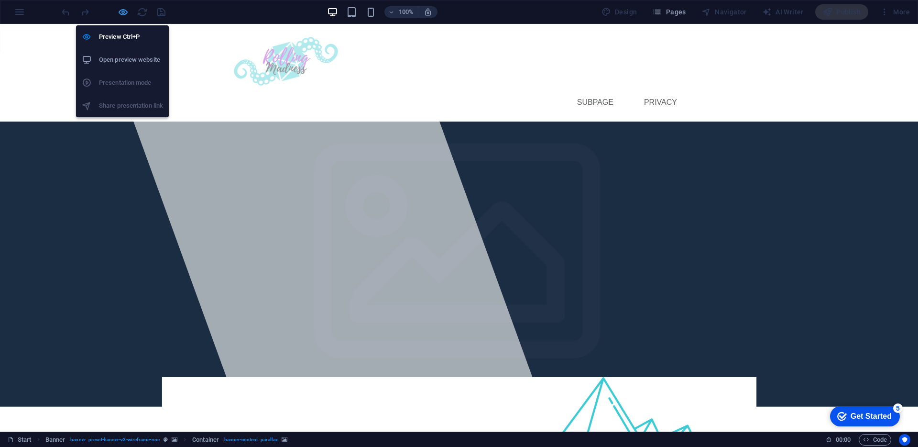
click at [125, 13] on icon "button" at bounding box center [123, 12] width 11 height 11
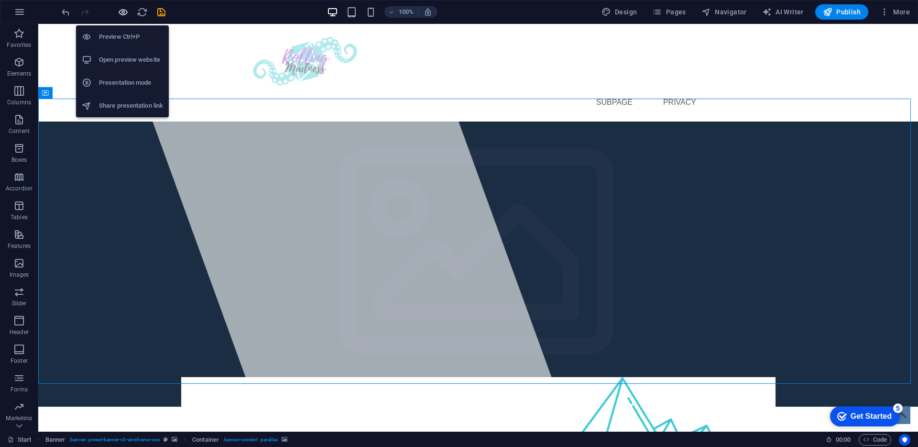
click at [125, 13] on icon "button" at bounding box center [123, 12] width 11 height 11
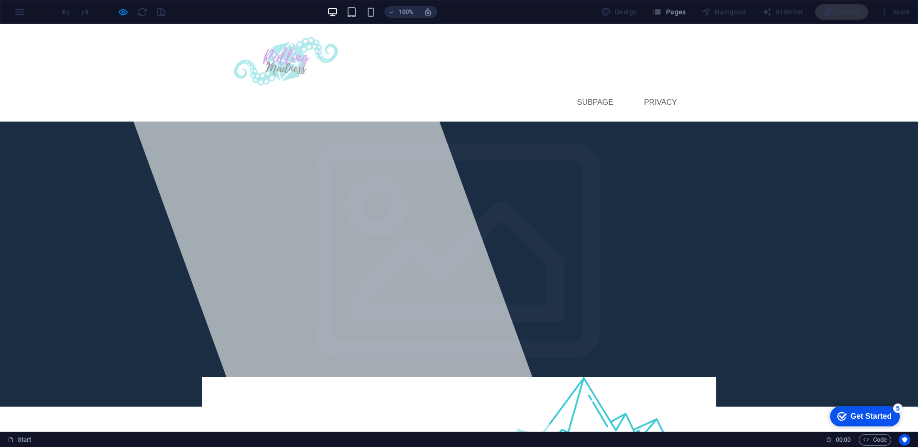
click at [319, 254] on div at bounding box center [325, 227] width 454 height 407
click at [323, 286] on div at bounding box center [325, 227] width 454 height 407
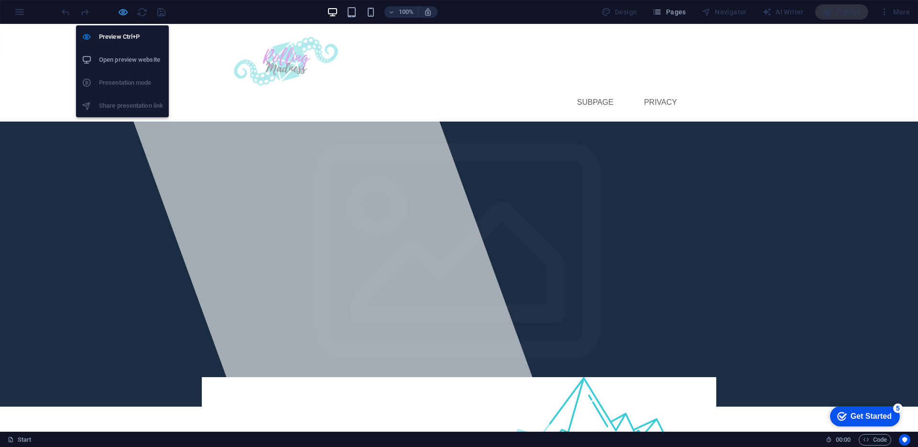
click at [120, 14] on icon "button" at bounding box center [123, 12] width 11 height 11
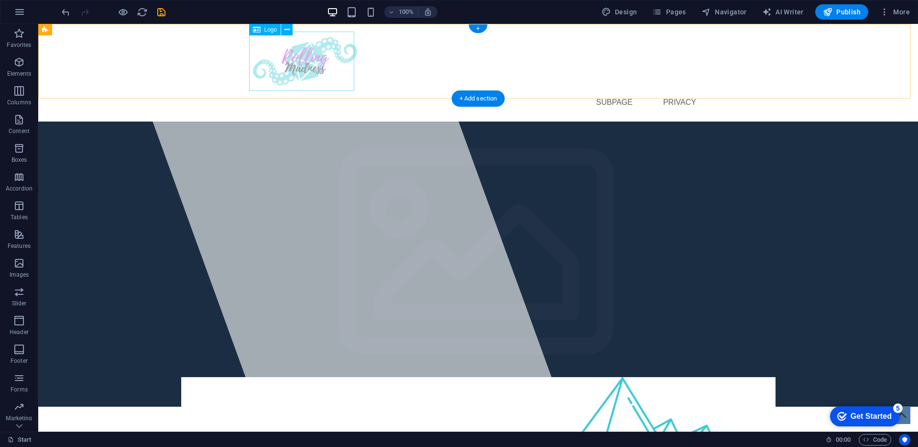
click at [286, 66] on div at bounding box center [478, 61] width 451 height 59
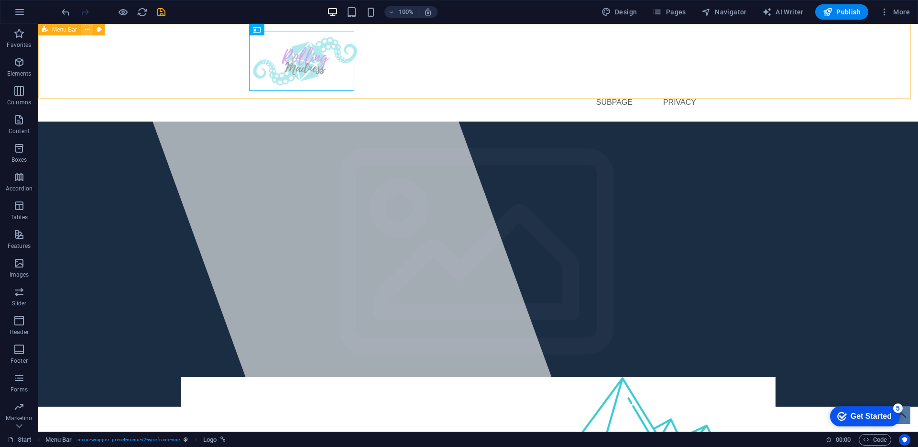
click at [85, 29] on icon at bounding box center [87, 30] width 5 height 10
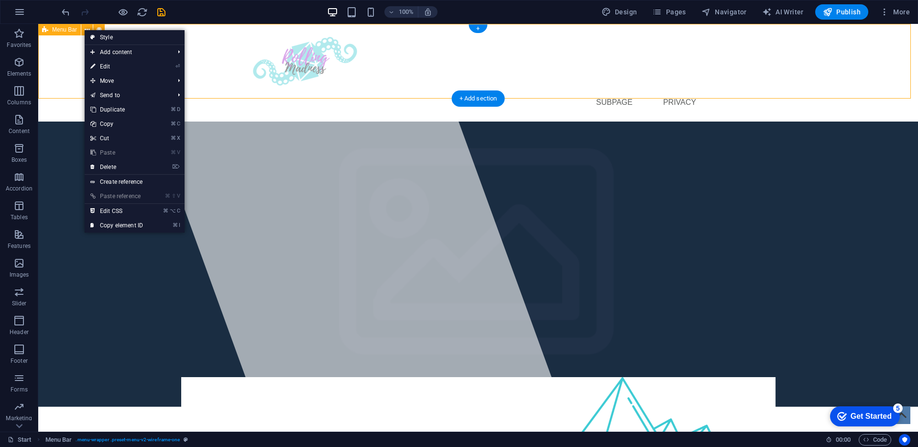
click at [49, 58] on div "Start Subpage Privacy" at bounding box center [478, 73] width 880 height 98
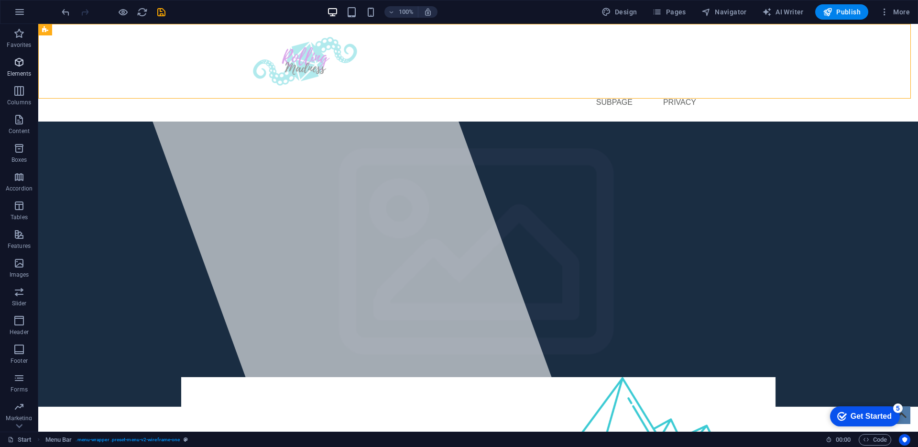
click at [17, 61] on icon "button" at bounding box center [18, 61] width 11 height 11
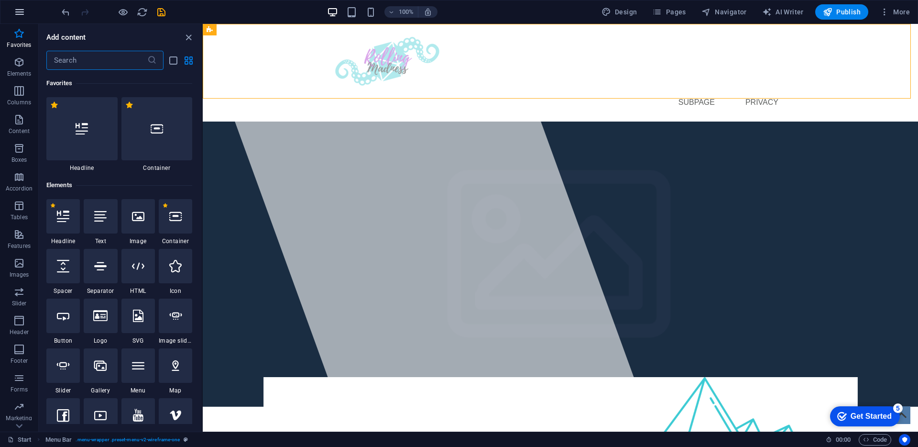
click at [20, 13] on icon "button" at bounding box center [19, 11] width 11 height 11
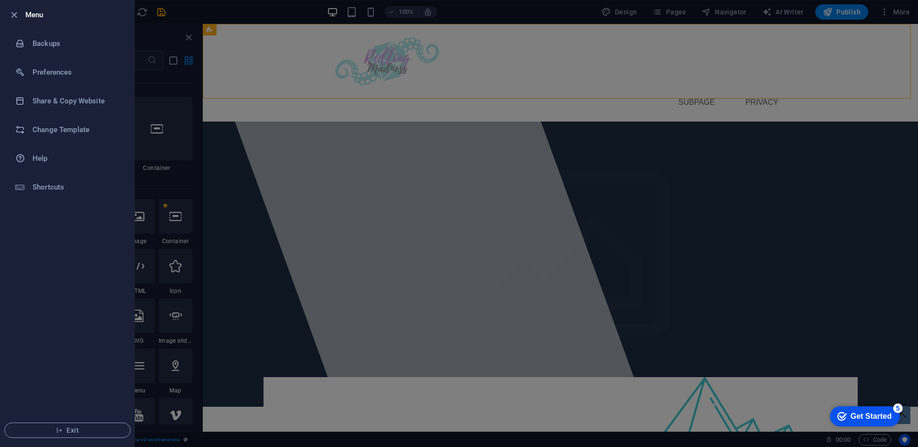
click at [766, 67] on div at bounding box center [459, 223] width 918 height 447
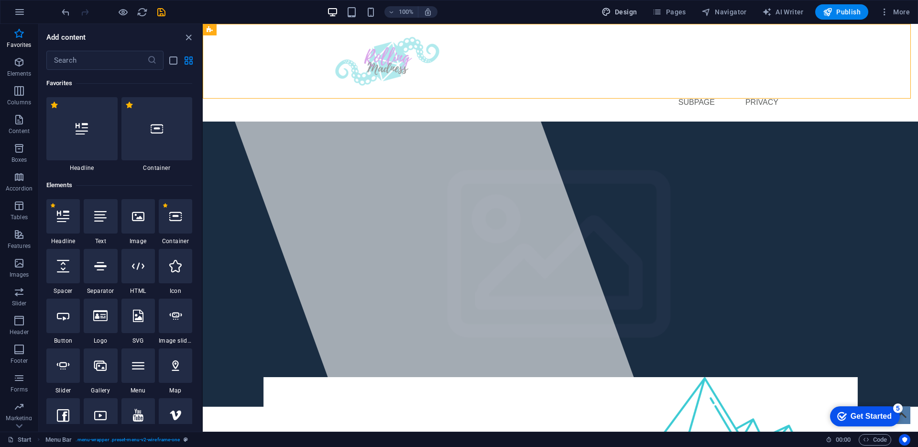
click at [607, 13] on icon "button" at bounding box center [607, 12] width 10 height 10
select select "px"
select select "400"
select select "px"
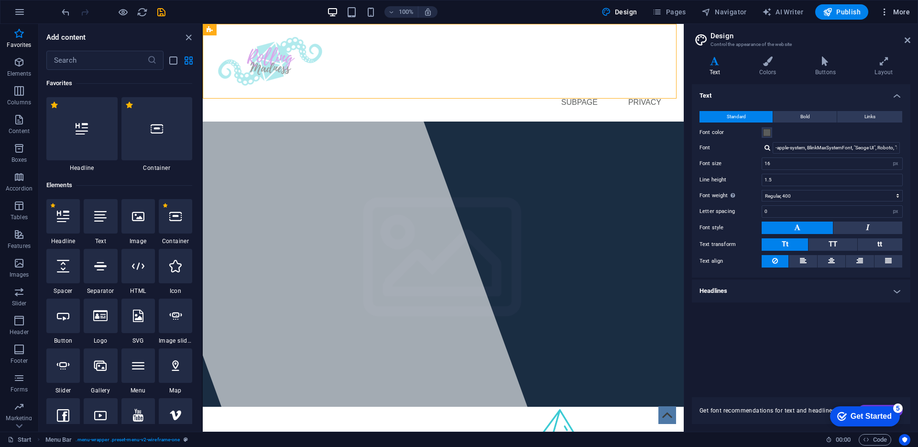
click at [889, 14] on icon "button" at bounding box center [885, 12] width 10 height 10
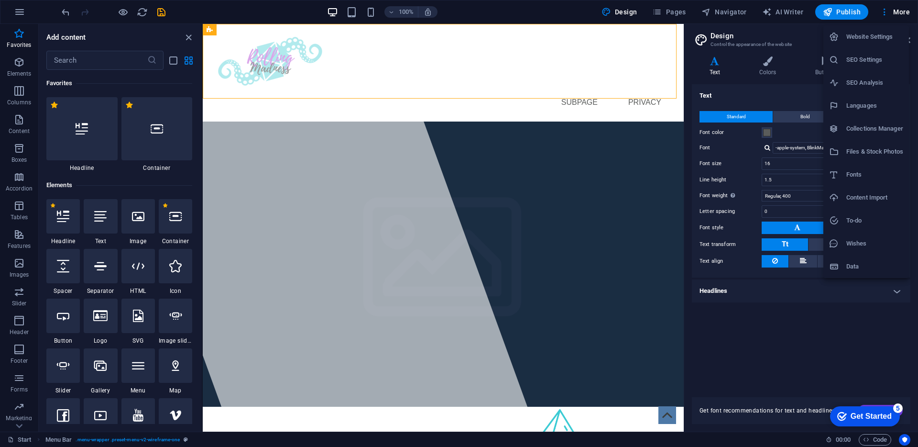
click at [860, 34] on h6 "Website Settings" at bounding box center [874, 36] width 57 height 11
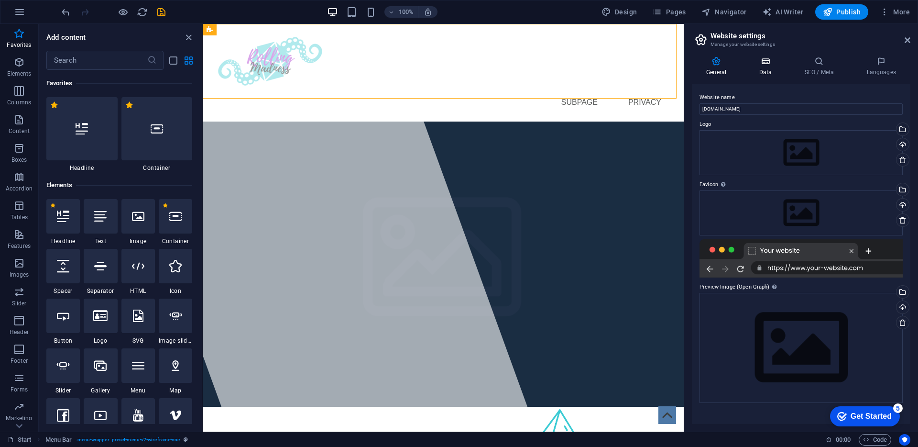
click at [768, 66] on h4 "Data" at bounding box center [767, 66] width 45 height 20
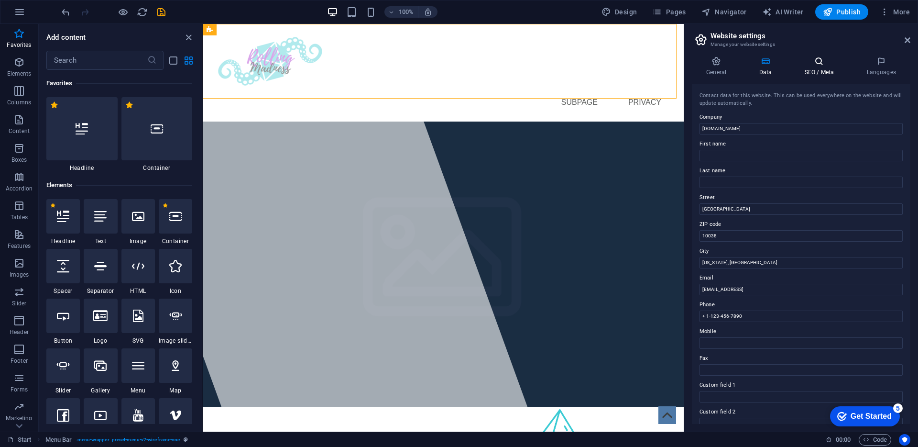
click at [818, 58] on icon at bounding box center [819, 61] width 58 height 10
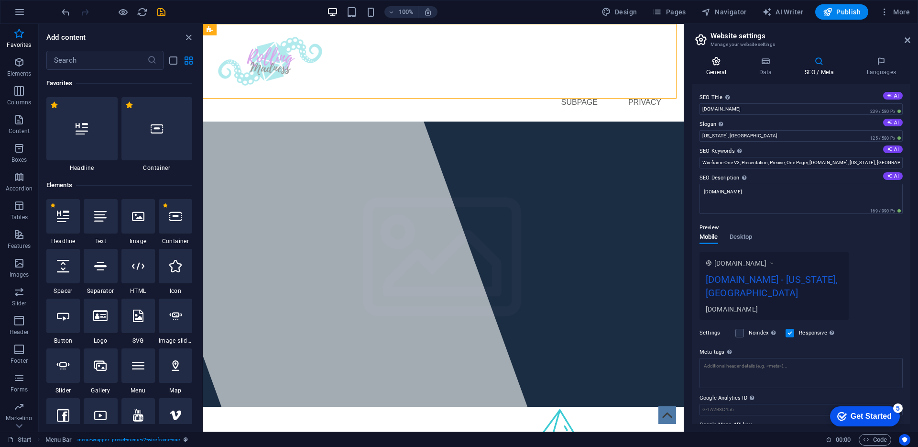
click at [719, 74] on h4 "General" at bounding box center [718, 66] width 53 height 20
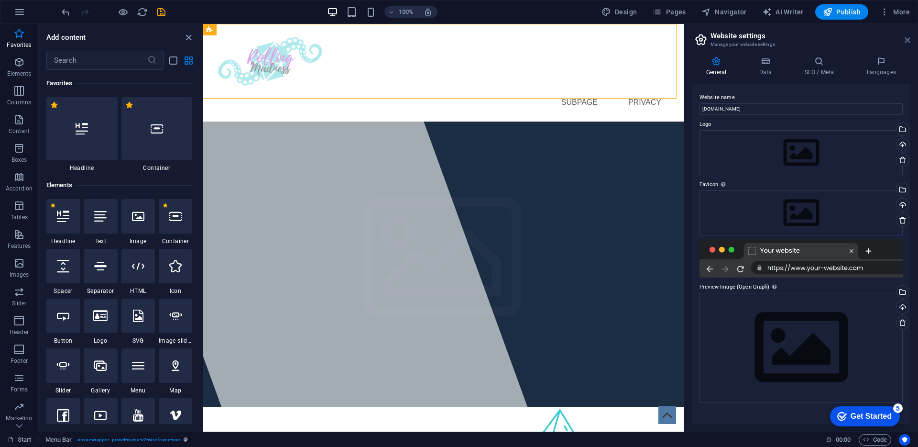
click at [906, 42] on icon at bounding box center [908, 40] width 6 height 8
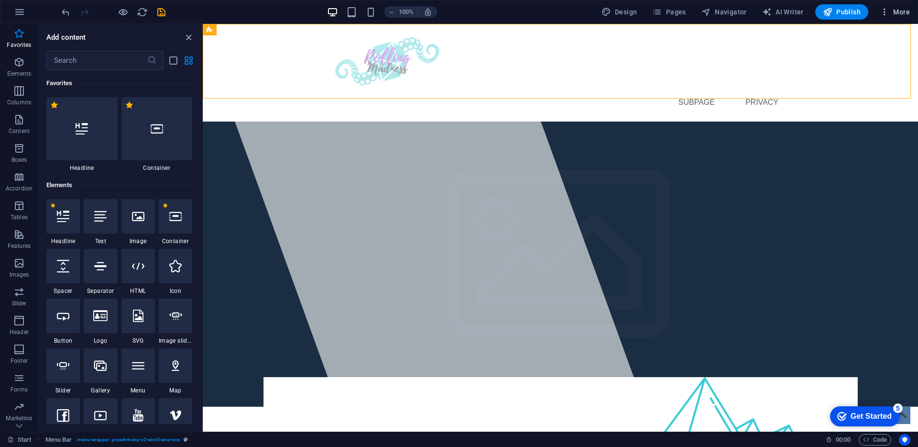
click at [894, 16] on span "More" at bounding box center [895, 12] width 30 height 10
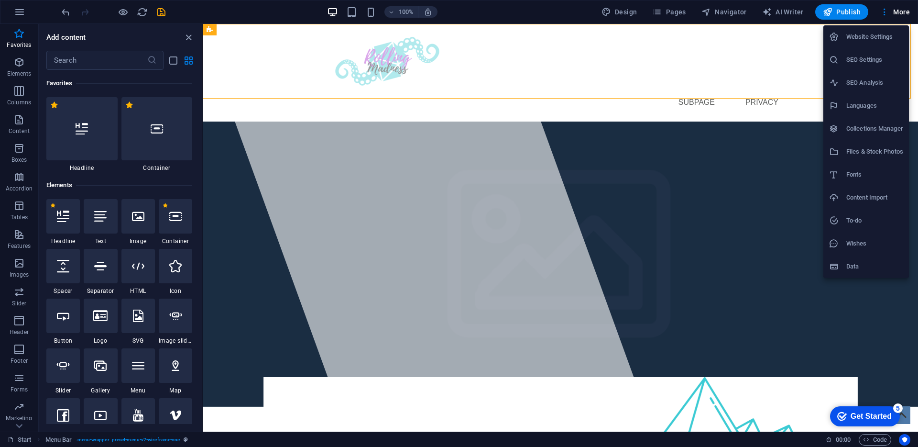
click at [717, 71] on div at bounding box center [459, 223] width 918 height 447
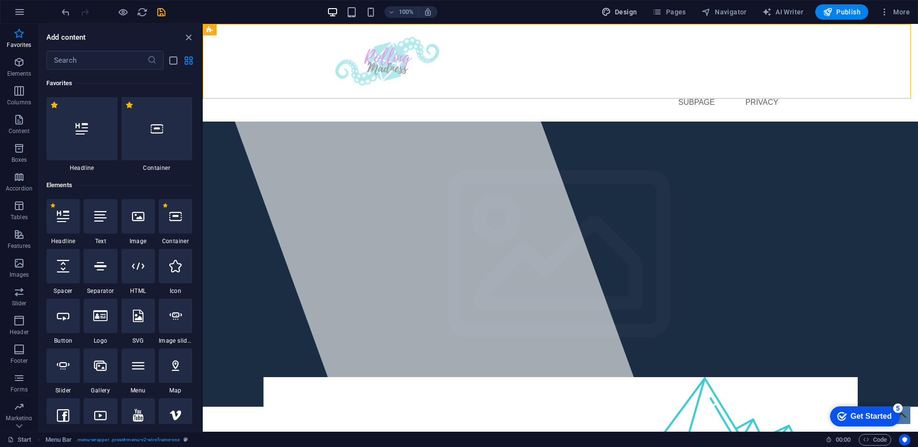
click at [622, 17] on button "Design" at bounding box center [620, 11] width 44 height 15
select select "px"
select select "400"
select select "px"
select select "rem"
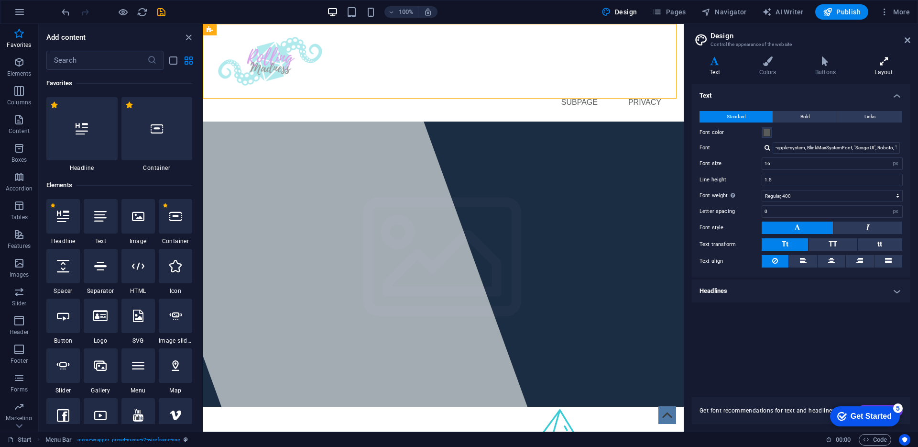
click at [890, 59] on icon at bounding box center [883, 61] width 53 height 10
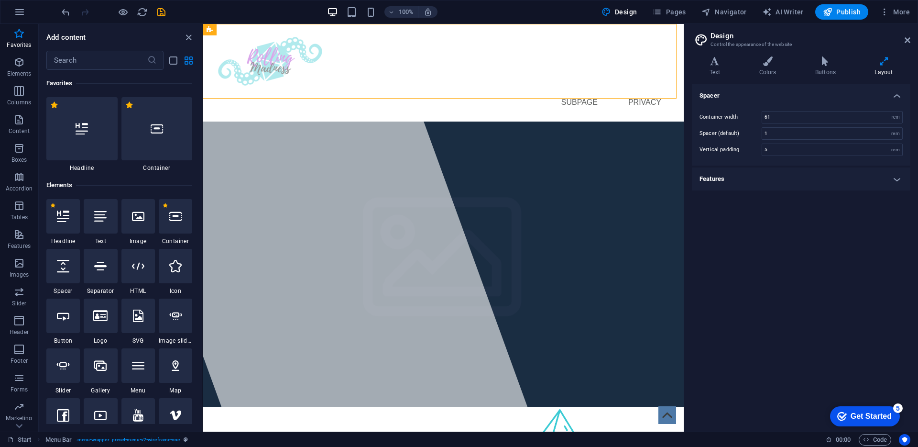
click at [767, 181] on h4 "Features" at bounding box center [801, 178] width 219 height 23
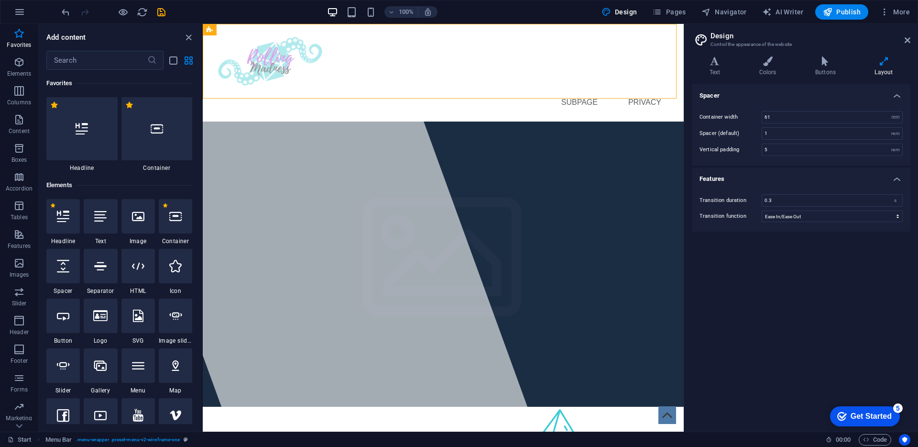
click at [767, 181] on h4 "Features" at bounding box center [801, 175] width 219 height 17
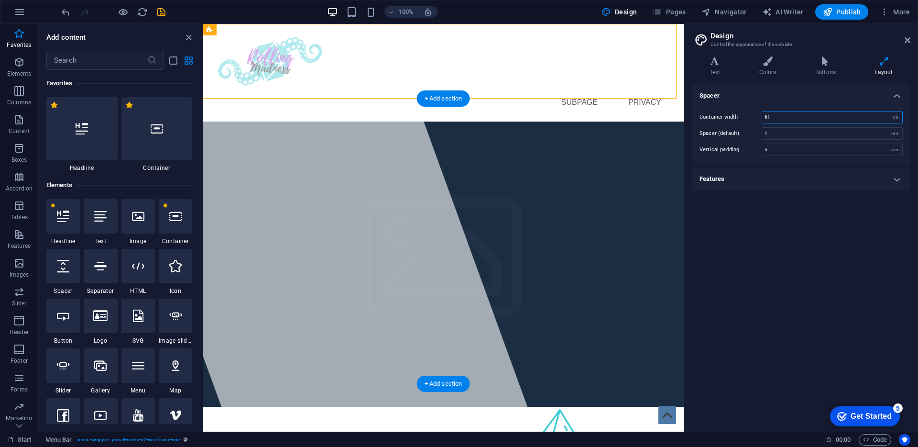
drag, startPoint x: 993, startPoint y: 142, endPoint x: 637, endPoint y: 110, distance: 357.2
drag, startPoint x: 794, startPoint y: 121, endPoint x: 753, endPoint y: 118, distance: 41.2
click at [753, 118] on div "Container width 61 rem px" at bounding box center [801, 117] width 203 height 12
click at [766, 234] on div "Spacer Container width 90 rem px Spacer (default) 1 rem Vertical padding 5 rem …" at bounding box center [801, 254] width 219 height 340
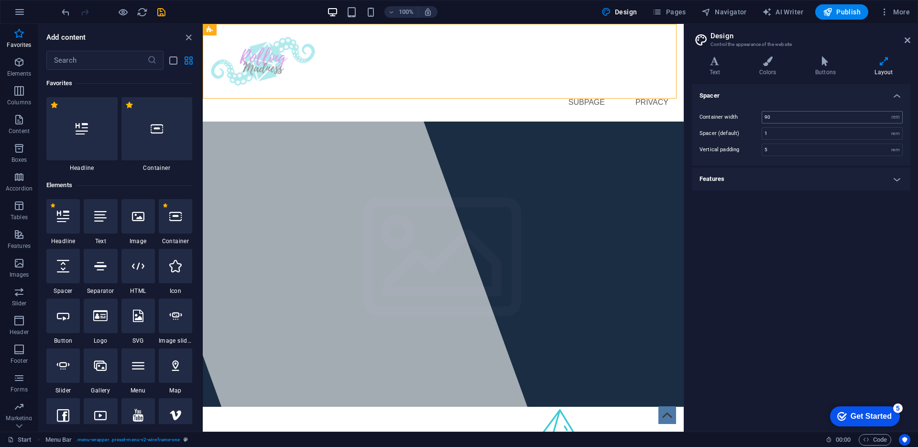
type input "61"
click at [729, 175] on h4 "Features" at bounding box center [801, 178] width 219 height 23
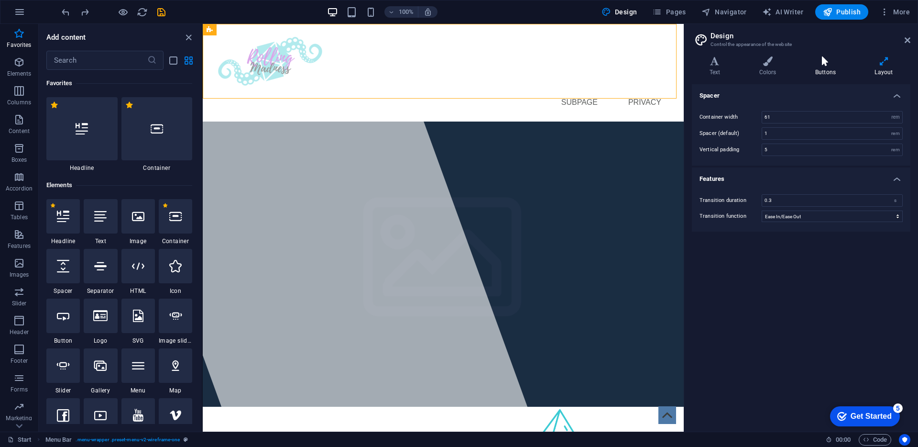
click at [823, 64] on icon at bounding box center [825, 61] width 55 height 10
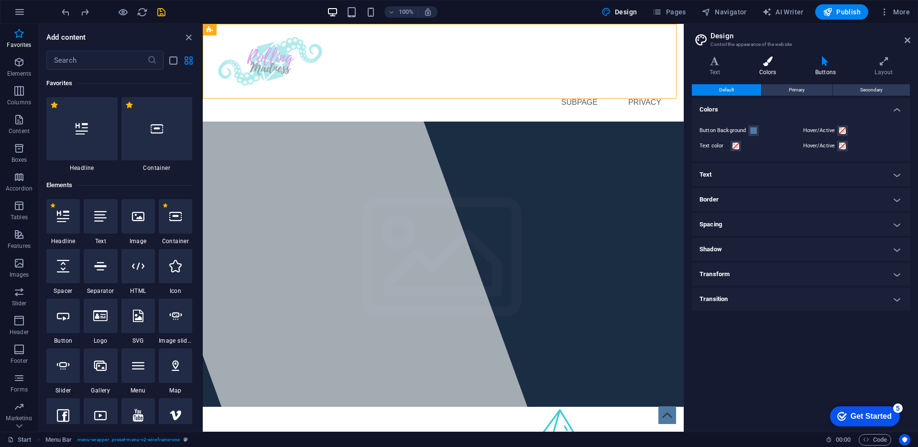
click at [765, 65] on icon at bounding box center [768, 61] width 52 height 10
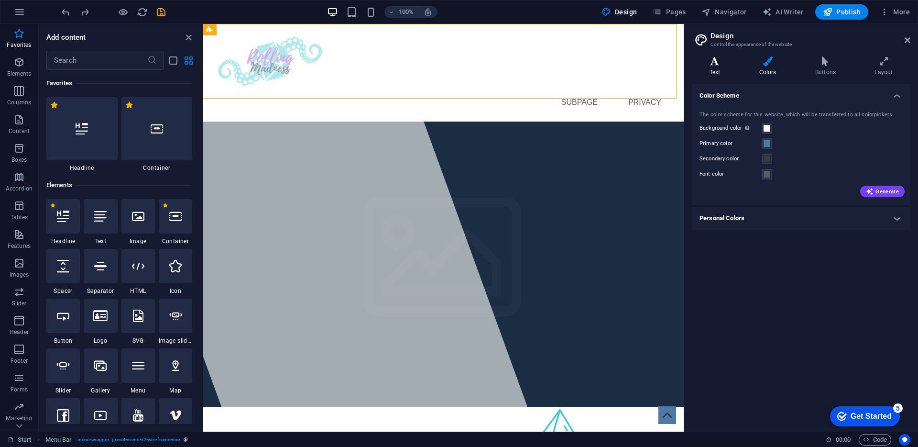
click at [723, 67] on h4 "Text" at bounding box center [717, 66] width 50 height 20
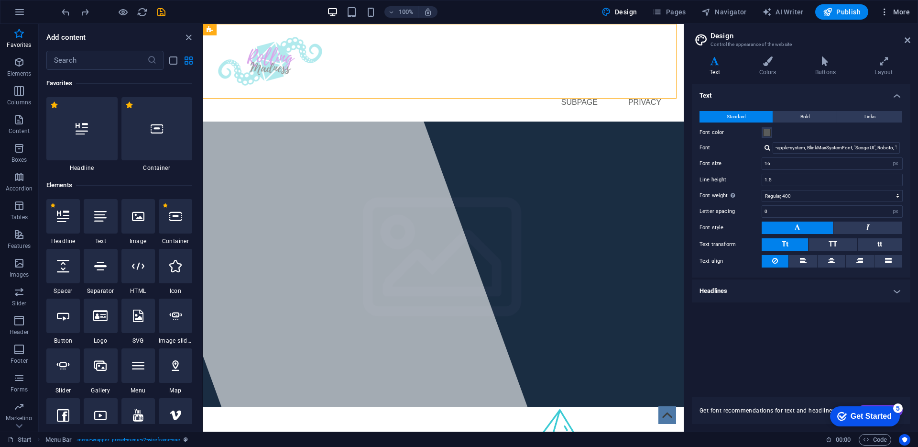
click at [887, 13] on icon "button" at bounding box center [885, 12] width 10 height 10
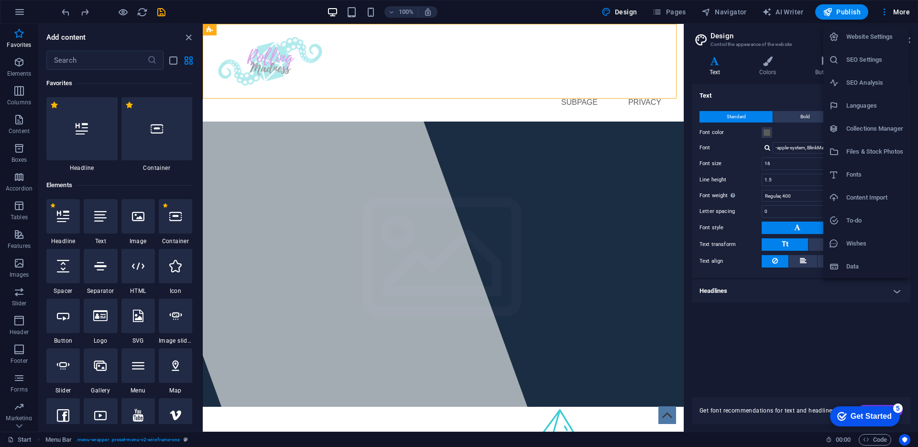
click at [786, 347] on div at bounding box center [459, 223] width 918 height 447
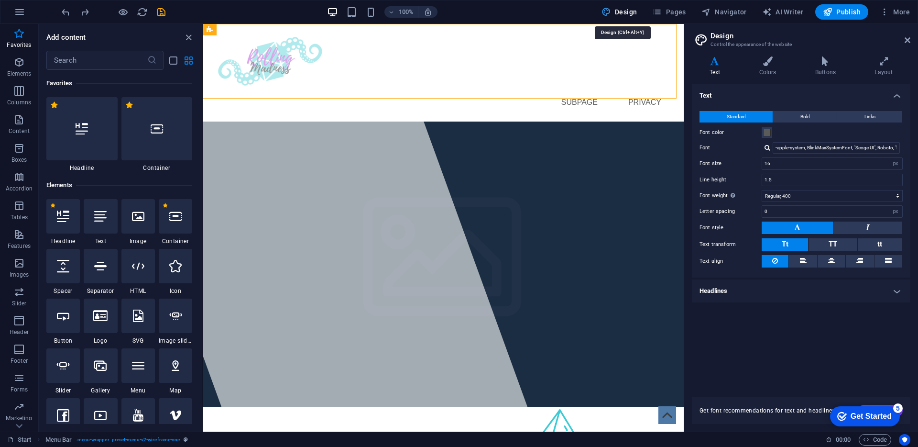
click at [609, 12] on icon "button" at bounding box center [607, 12] width 10 height 10
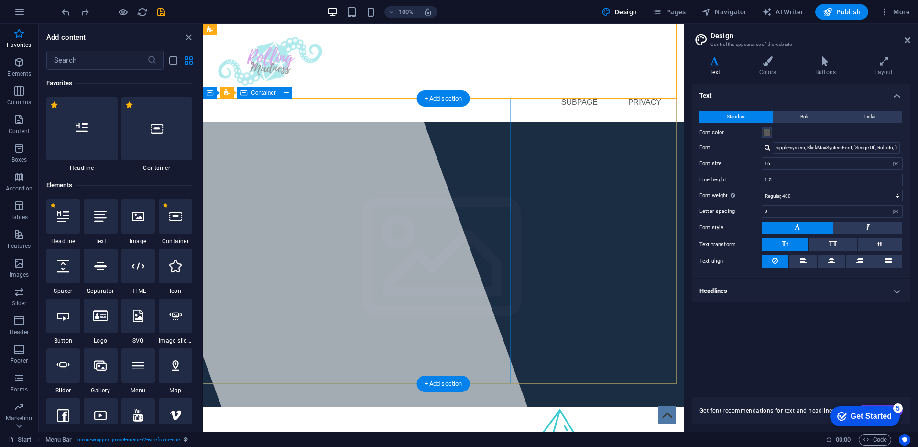
click at [389, 101] on div at bounding box center [309, 227] width 454 height 407
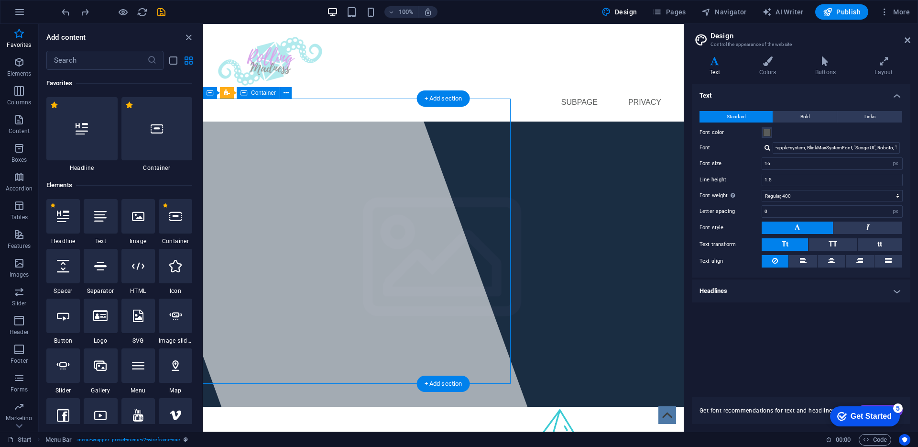
click at [389, 101] on div at bounding box center [309, 227] width 454 height 407
select select "%"
select select "px"
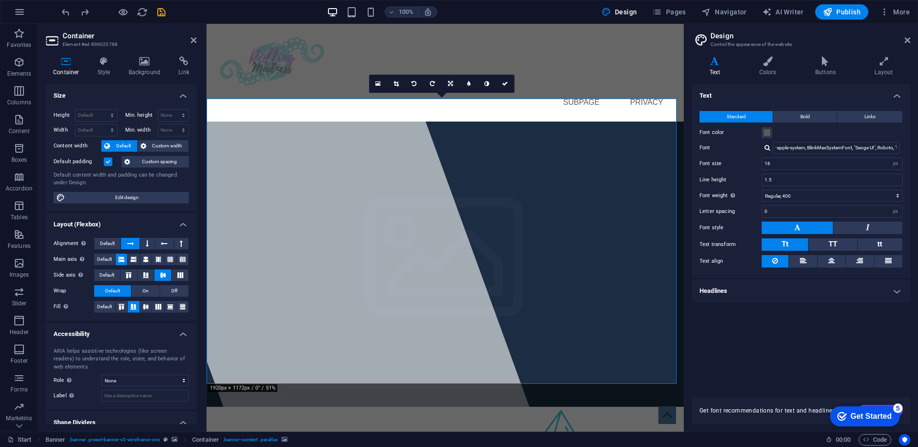
click at [138, 70] on h4 "Background" at bounding box center [146, 66] width 50 height 20
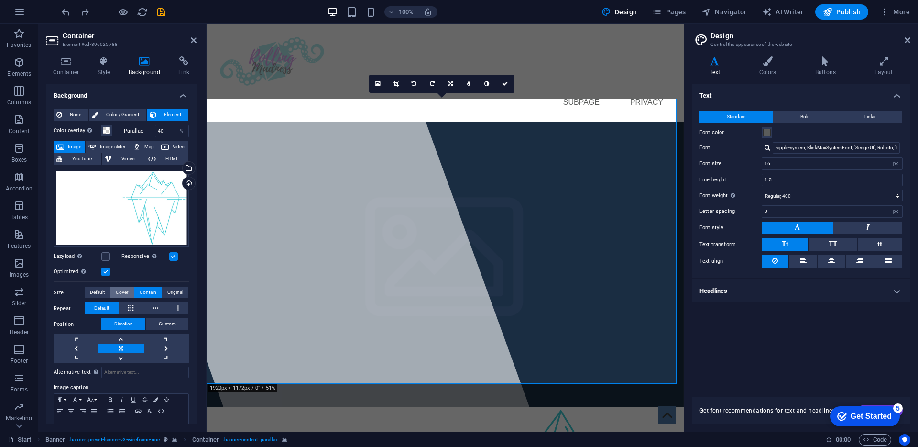
click at [119, 290] on span "Cover" at bounding box center [122, 291] width 12 height 11
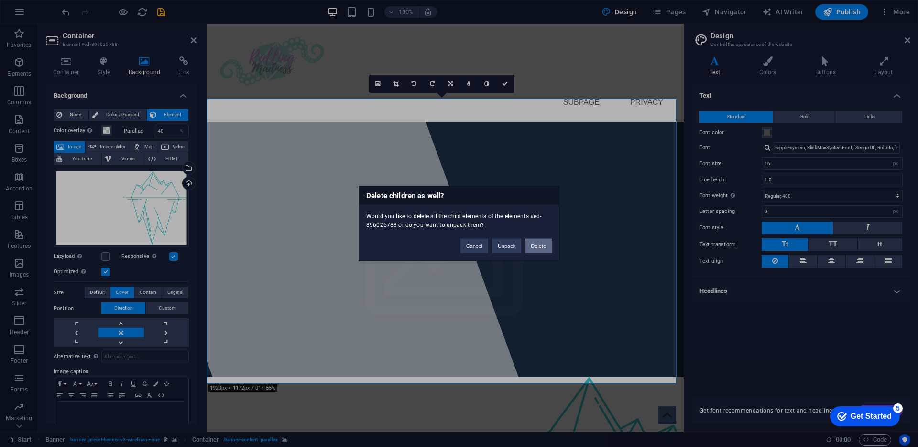
click at [538, 248] on button "Delete" at bounding box center [538, 246] width 27 height 14
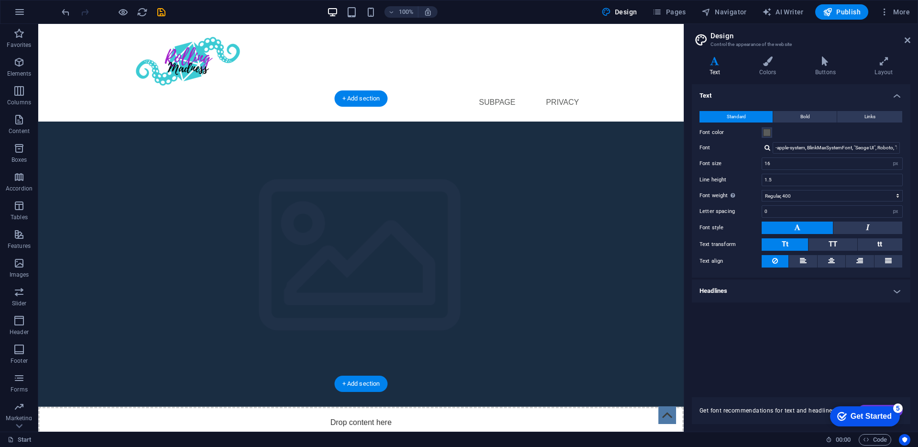
click at [473, 225] on figure at bounding box center [361, 263] width 646 height 285
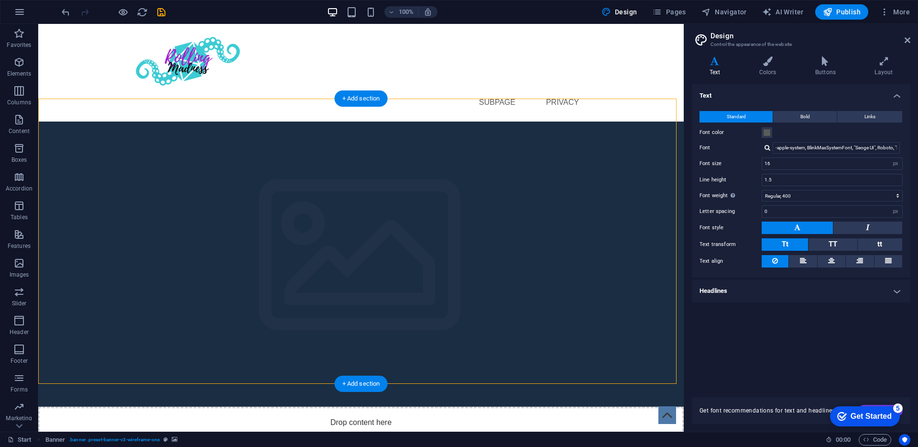
click at [326, 253] on figure at bounding box center [361, 263] width 646 height 285
click at [360, 242] on figure at bounding box center [361, 263] width 646 height 285
select select "vh"
select select "banner"
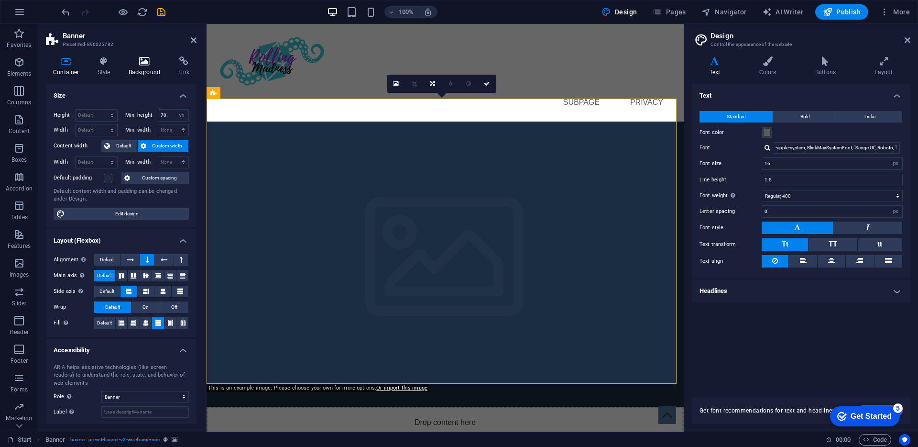
click at [132, 70] on h4 "Background" at bounding box center [146, 66] width 50 height 20
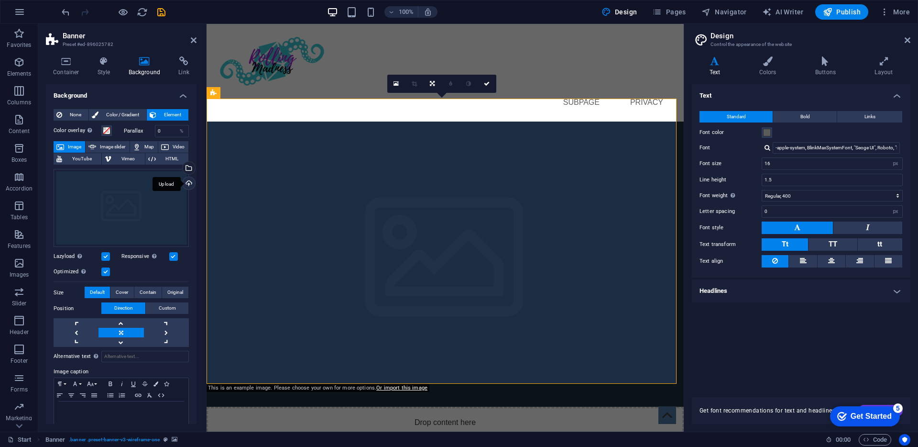
click at [187, 190] on div "Upload" at bounding box center [188, 184] width 14 height 14
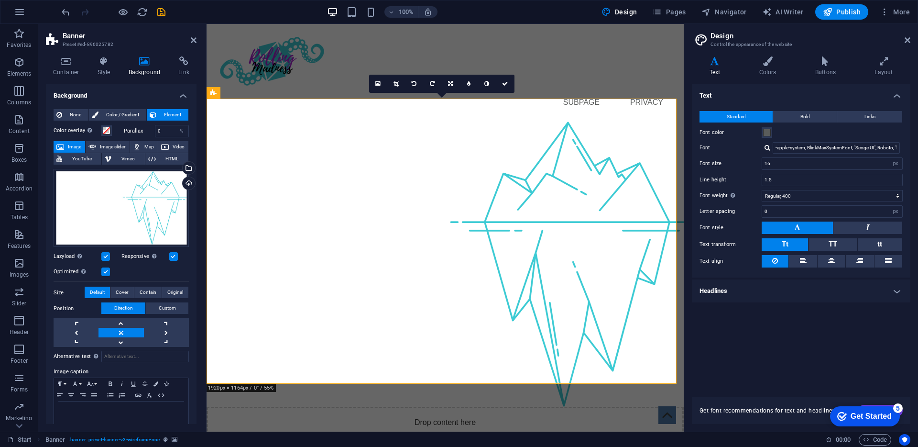
click at [370, 277] on figure at bounding box center [445, 263] width 477 height 285
click at [122, 12] on icon "button" at bounding box center [123, 12] width 11 height 11
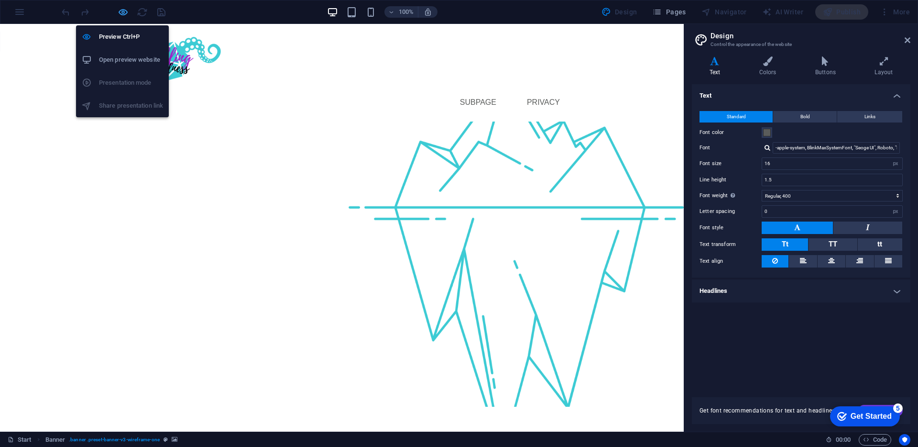
click at [122, 12] on icon "button" at bounding box center [123, 12] width 11 height 11
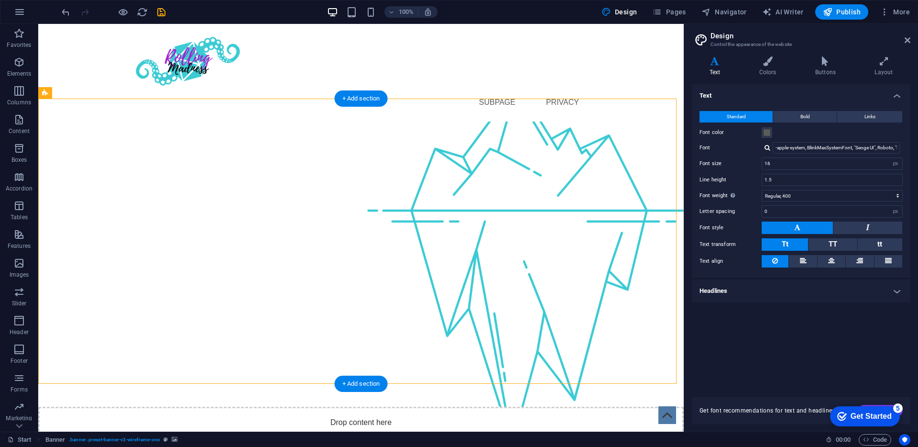
click at [516, 228] on figure at bounding box center [361, 263] width 646 height 285
click at [398, 211] on figure at bounding box center [361, 263] width 646 height 285
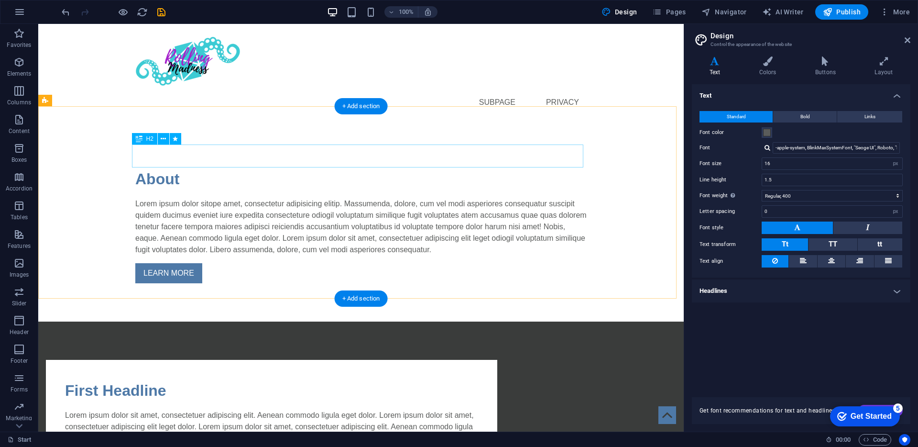
click at [305, 167] on div "About" at bounding box center [360, 178] width 451 height 23
click at [452, 263] on div "LEARN MORE" at bounding box center [360, 273] width 451 height 20
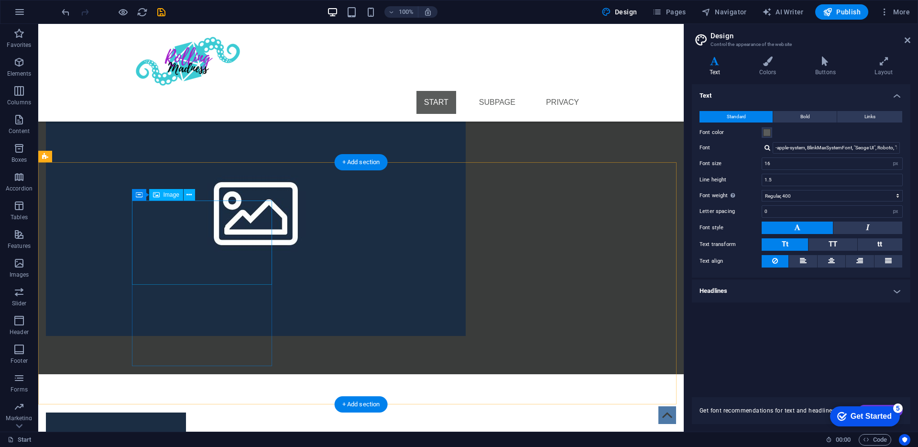
scroll to position [374, 0]
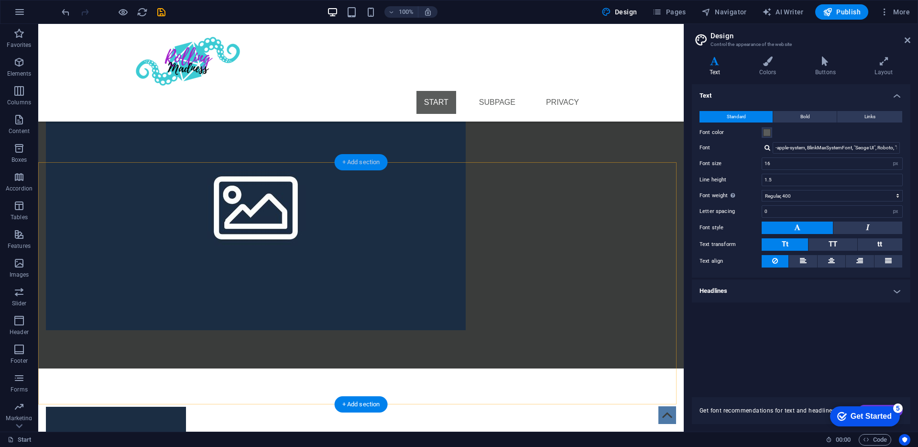
click at [355, 163] on div "+ Add section" at bounding box center [361, 162] width 53 height 16
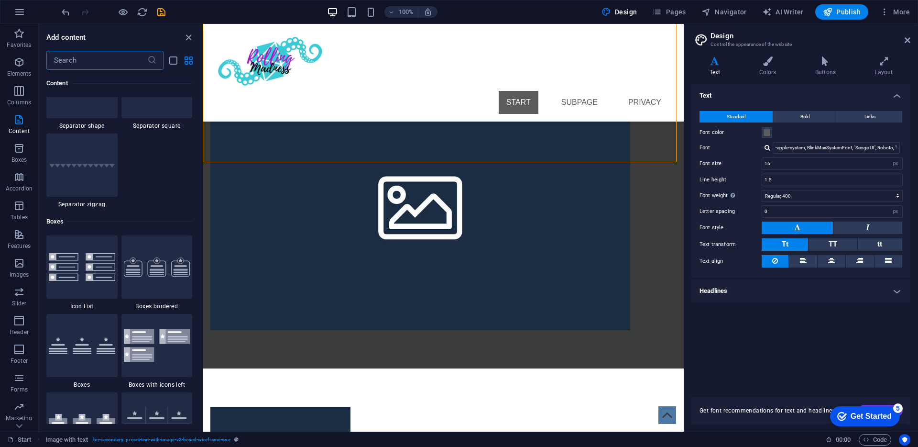
scroll to position [2172, 0]
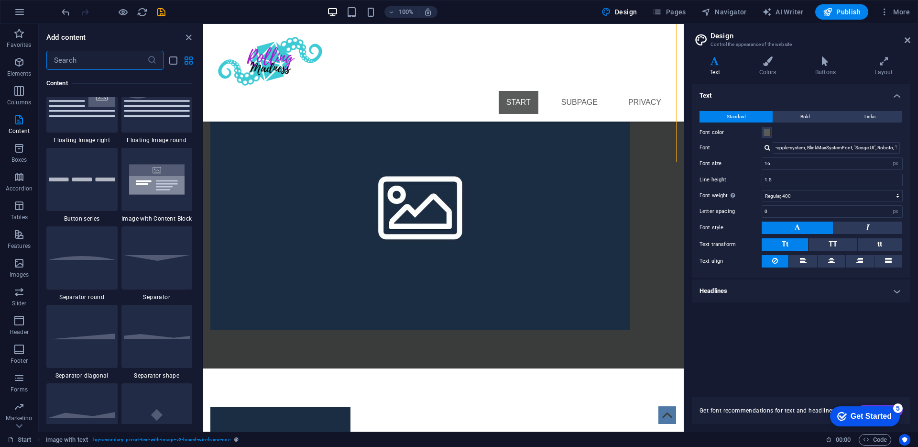
click at [82, 56] on input "text" at bounding box center [96, 60] width 101 height 19
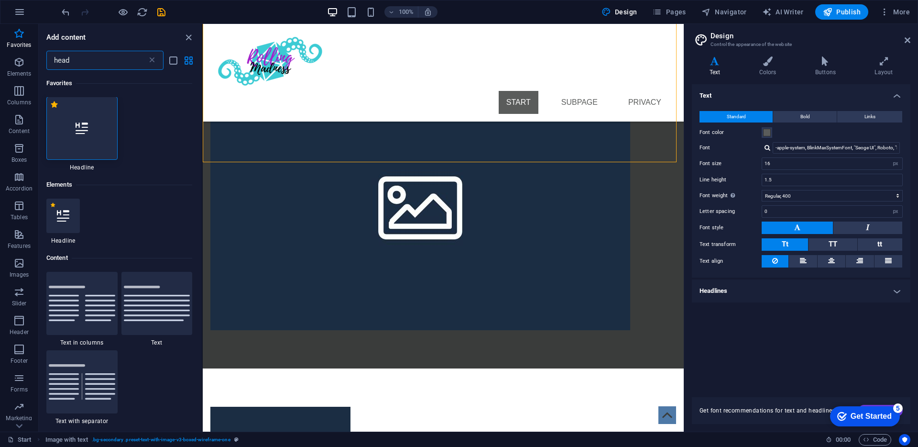
scroll to position [0, 0]
type input "head"
click at [81, 147] on div at bounding box center [81, 128] width 71 height 63
click at [203, 147] on div "Drag here to replace the existing content. Press “Ctrl” if you want to create a…" at bounding box center [443, 227] width 481 height 407
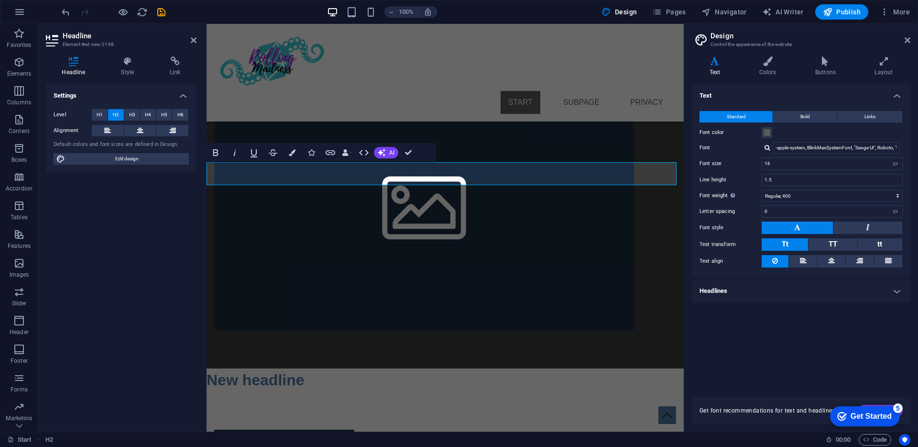
click at [236, 368] on h2 "New headline" at bounding box center [445, 379] width 477 height 23
click at [404, 220] on span "Image" at bounding box center [411, 218] width 16 height 6
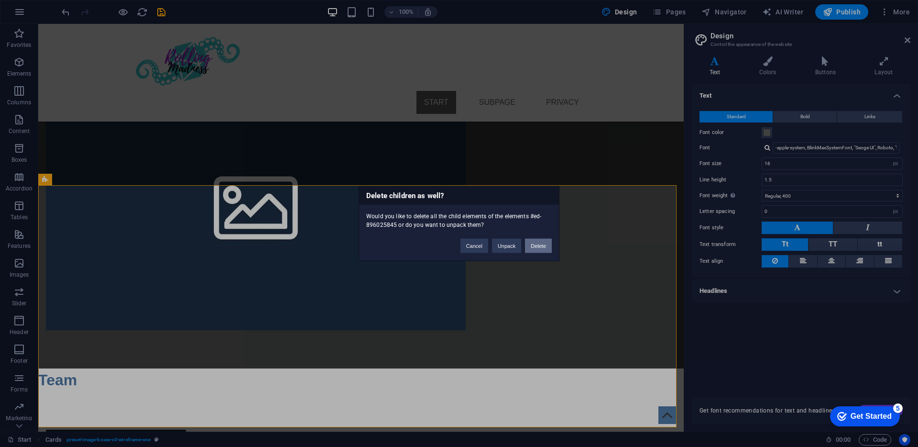
click at [536, 247] on button "Delete" at bounding box center [538, 246] width 27 height 14
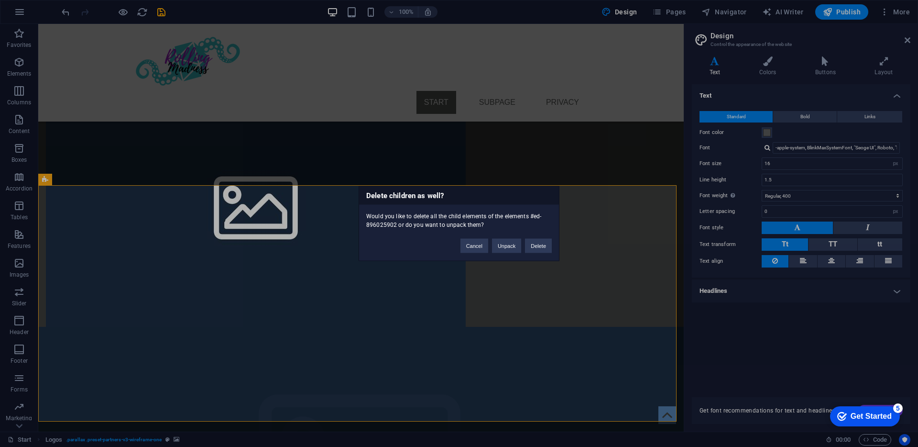
click at [527, 256] on div "Delete children as well? Would you like to delete all the child elements of the…" at bounding box center [459, 223] width 201 height 75
click at [542, 252] on button "Delete" at bounding box center [538, 246] width 27 height 14
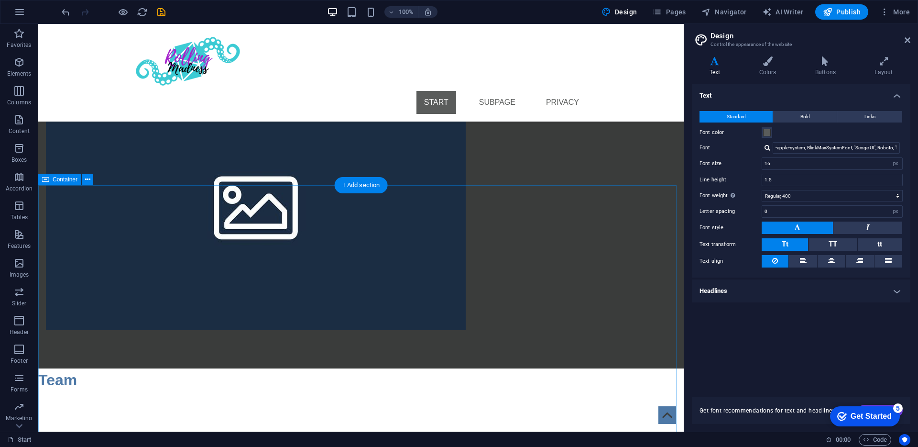
click at [326, 429] on div "Service" at bounding box center [360, 440] width 451 height 23
click at [367, 182] on div "+ Add section" at bounding box center [361, 185] width 53 height 16
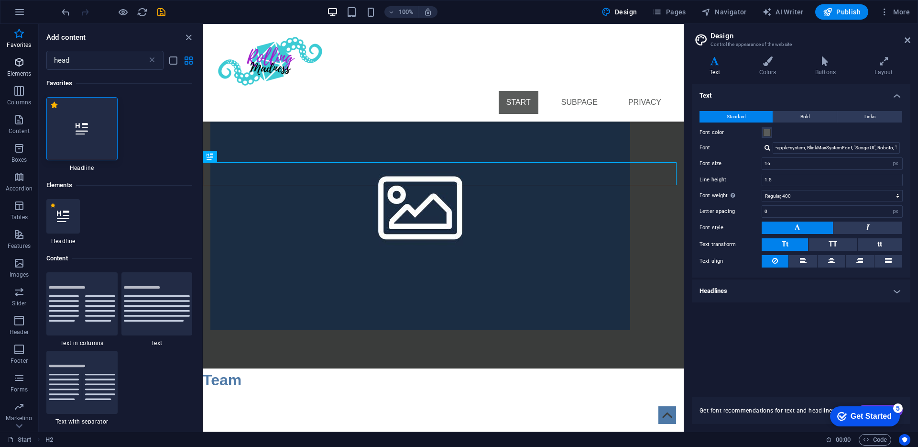
click at [18, 60] on icon "button" at bounding box center [18, 61] width 11 height 11
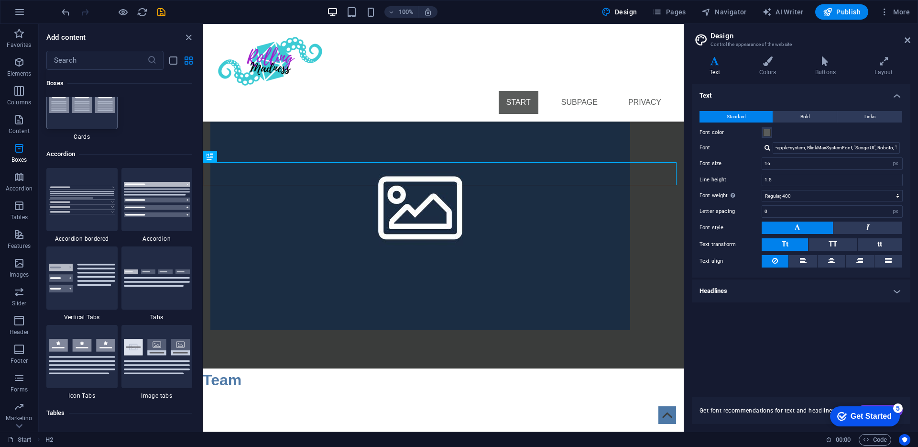
scroll to position [2965, 0]
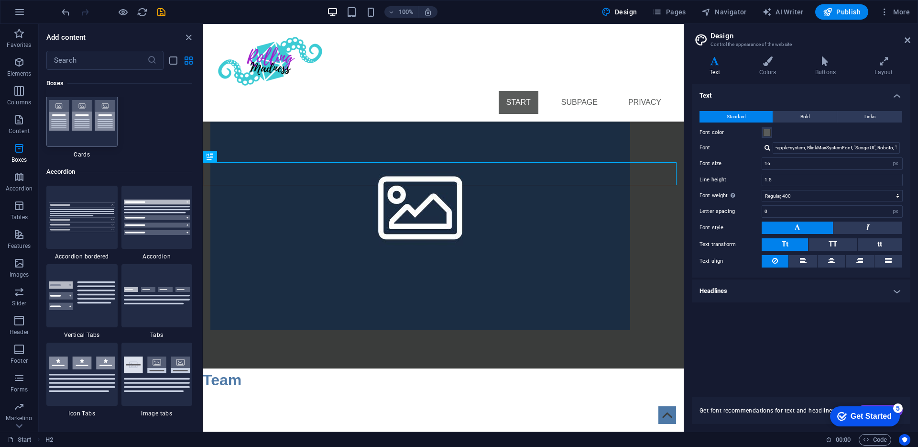
click at [71, 128] on img at bounding box center [82, 115] width 66 height 31
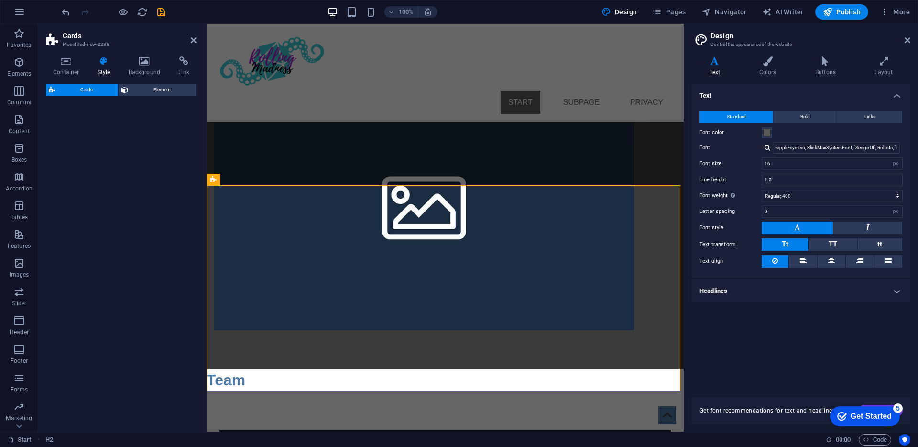
select select "rem"
select select "preset-image-boxes-v3-default"
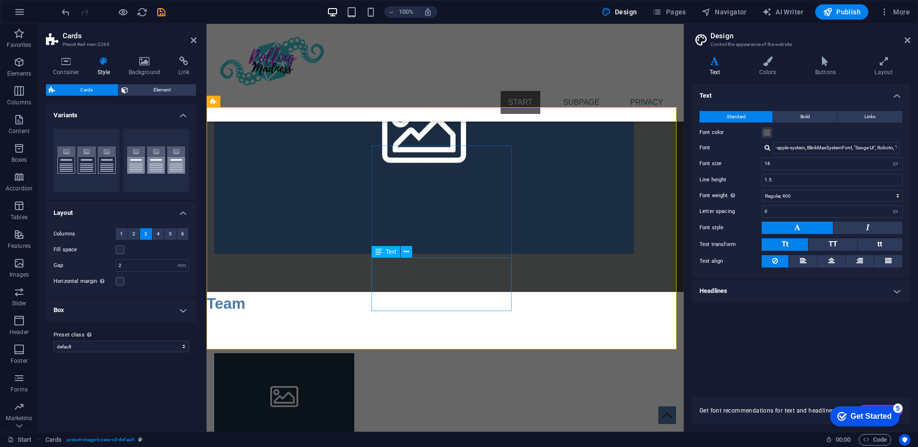
scroll to position [451, 0]
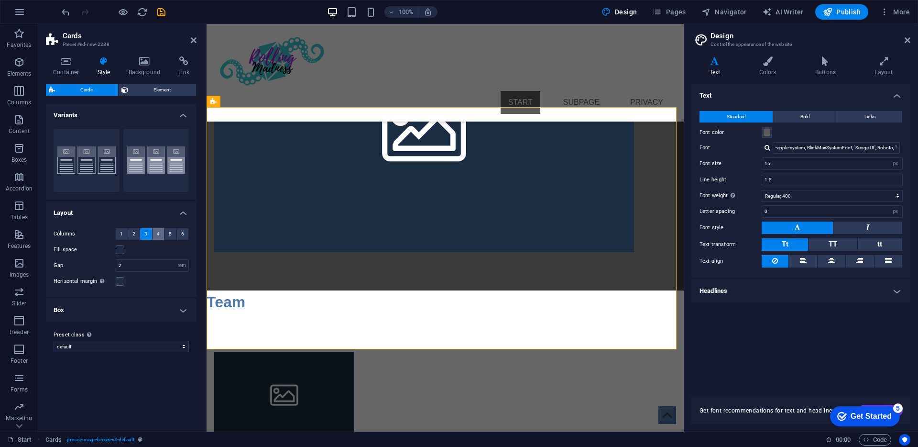
click at [157, 232] on span "4" at bounding box center [158, 233] width 3 height 11
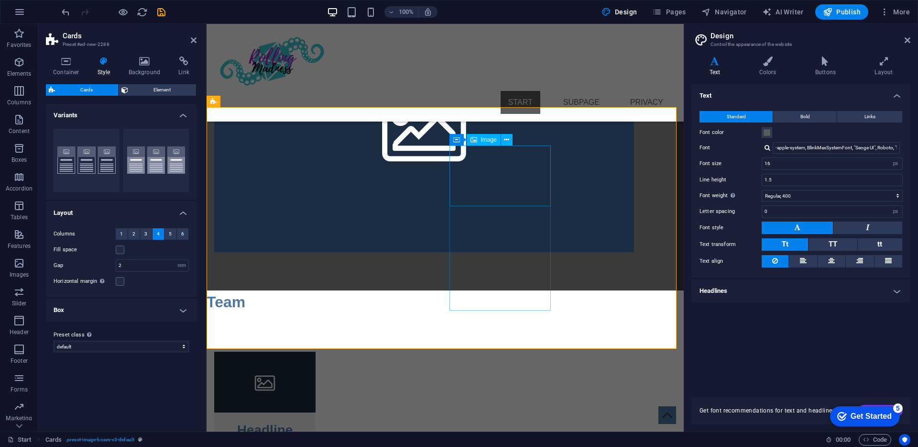
click at [267, 352] on figure at bounding box center [264, 382] width 101 height 61
select select "%"
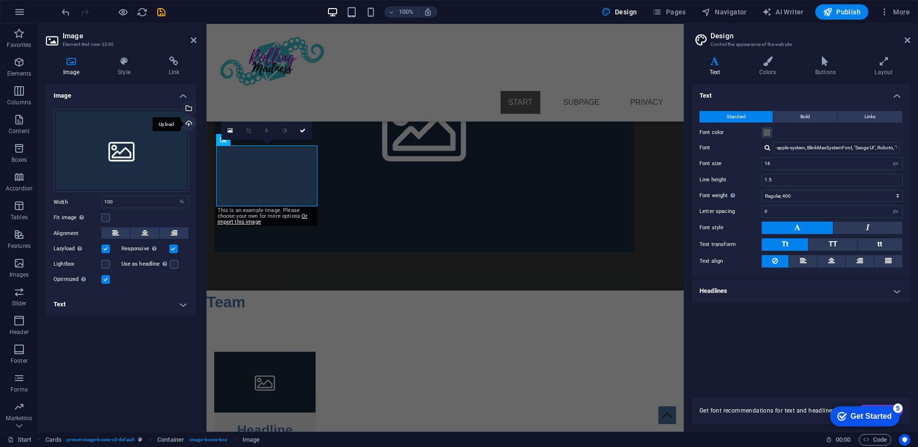
click at [188, 124] on div "Upload" at bounding box center [188, 124] width 14 height 14
